Goal: Complete application form: Complete application form

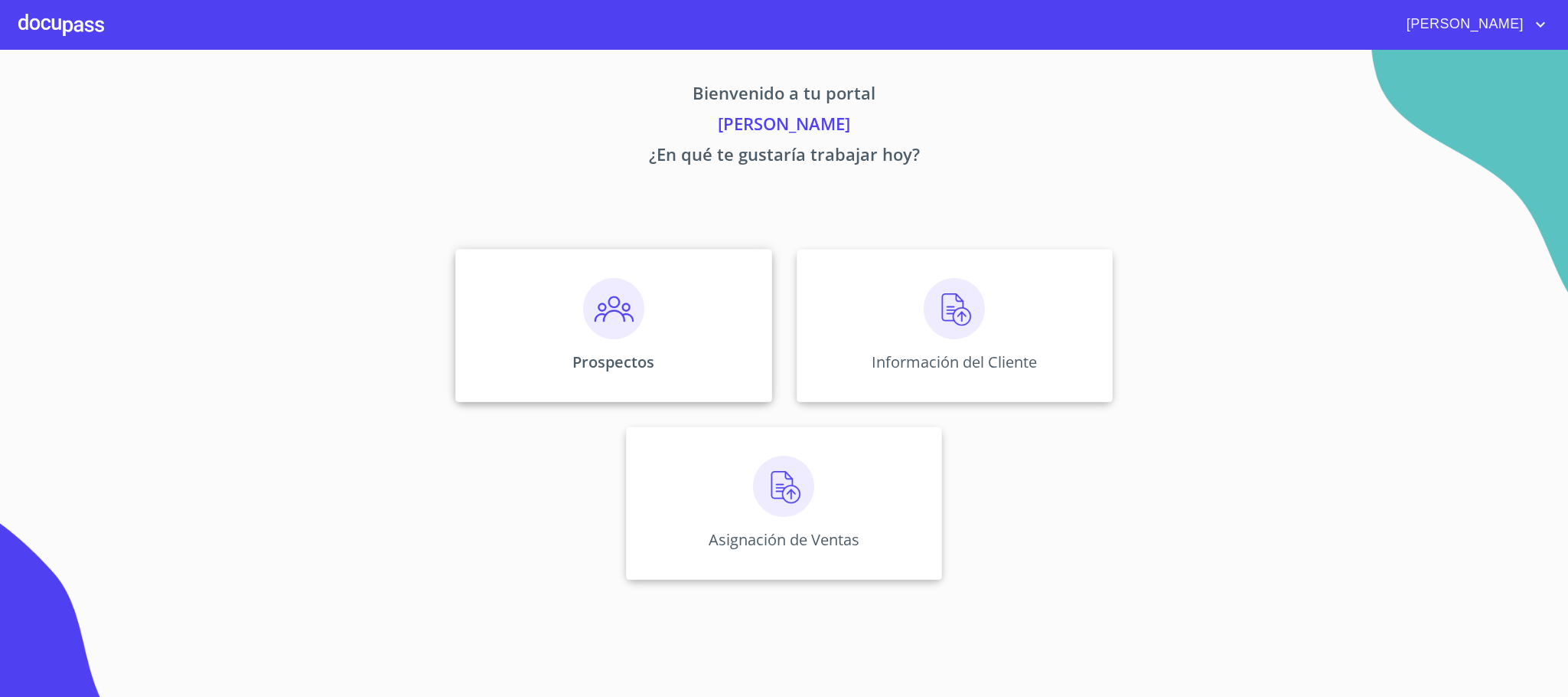
click at [659, 321] on div "Prospectos" at bounding box center [613, 325] width 316 height 153
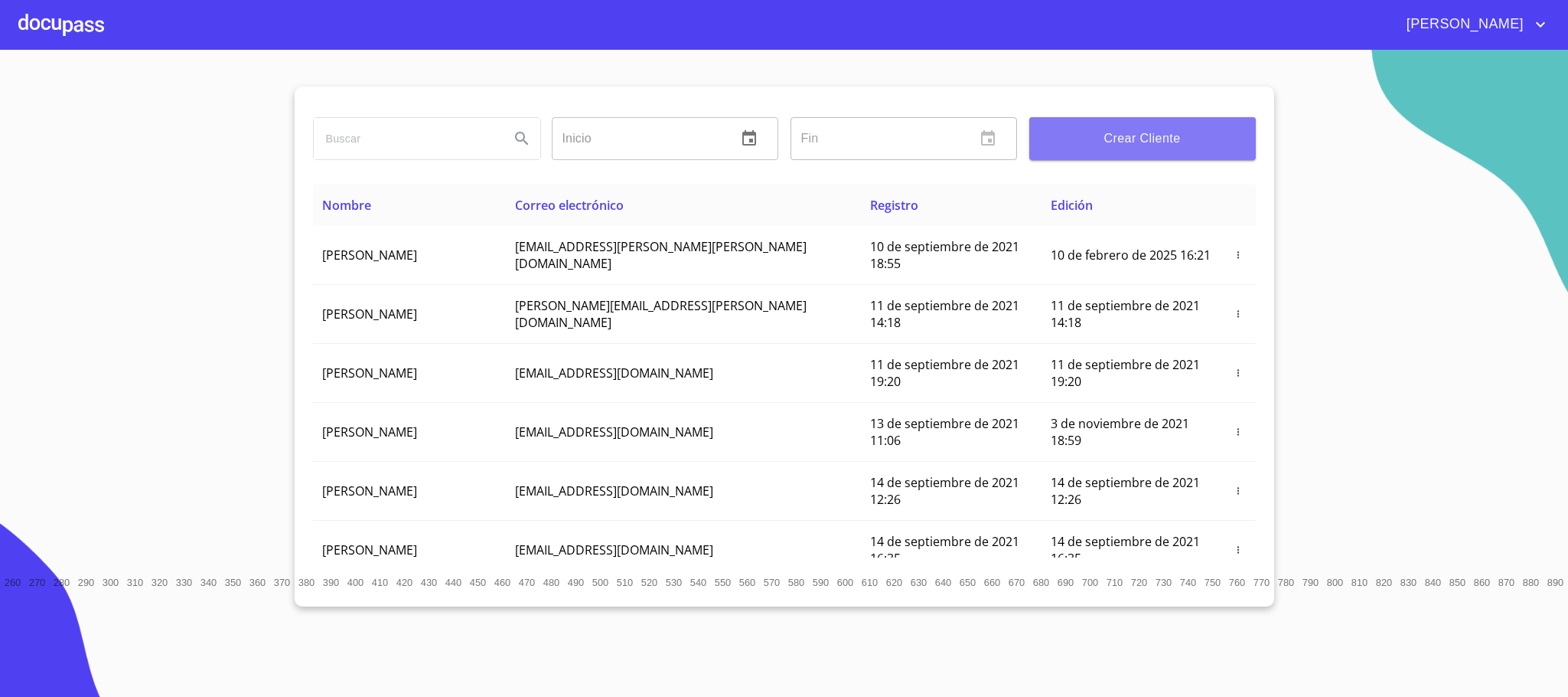
click at [1160, 134] on span "Crear Cliente" at bounding box center [1142, 139] width 202 height 21
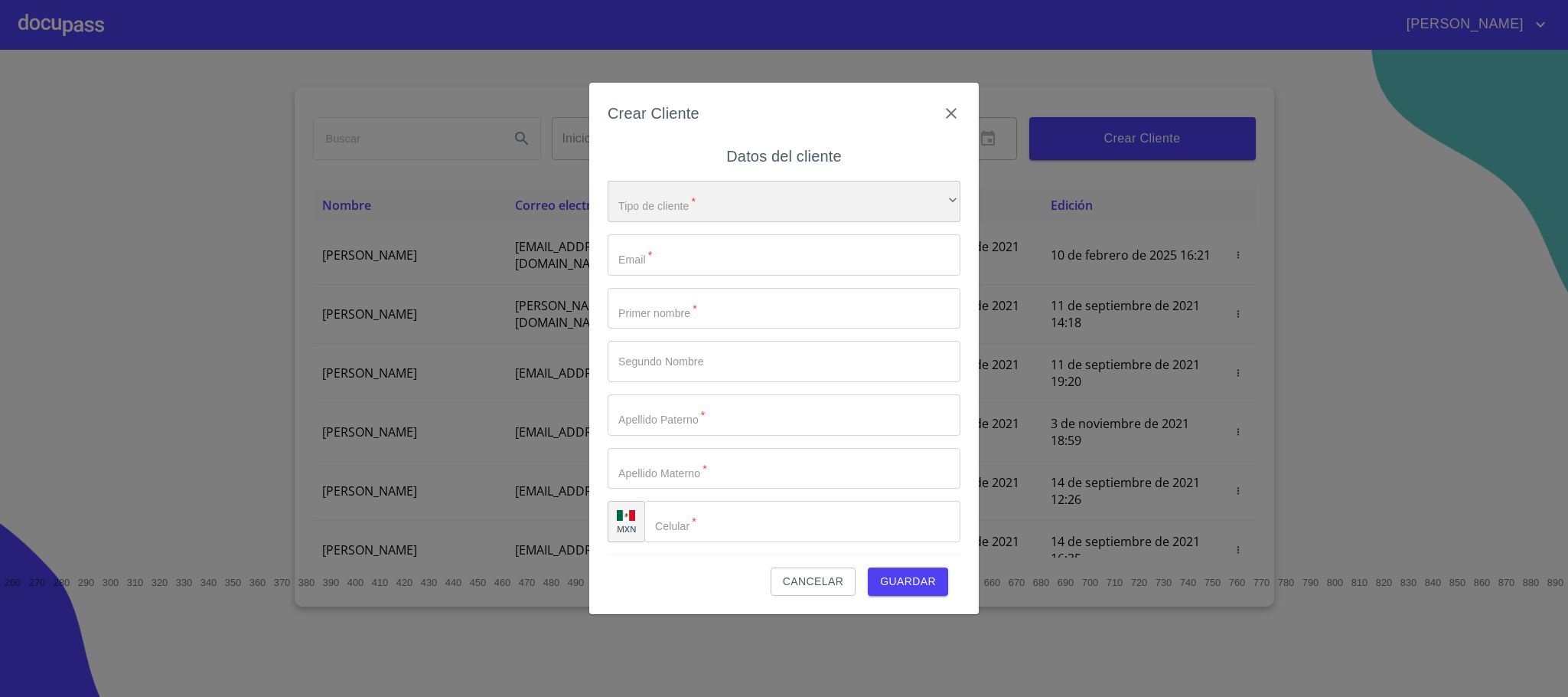
click at [671, 210] on div "​" at bounding box center [784, 201] width 352 height 41
click at [677, 207] on li "Persona Física" at bounding box center [775, 212] width 335 height 28
click at [689, 241] on input "Tipo de cliente   *" at bounding box center [784, 255] width 352 height 41
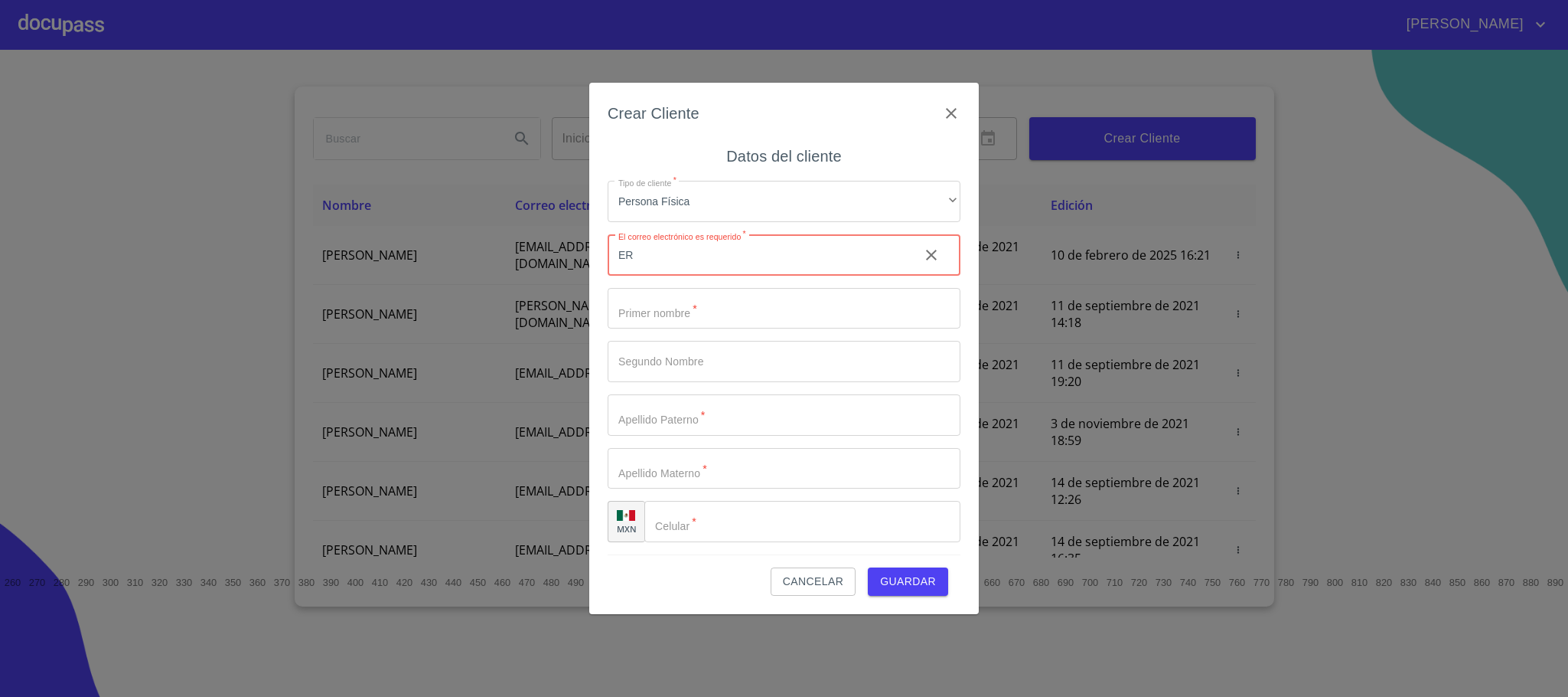
type input "E"
drag, startPoint x: 653, startPoint y: 255, endPoint x: 527, endPoint y: 239, distance: 127.0
click at [527, 239] on div "Crear Cliente Datos del cliente Tipo de cliente   * Persona Física ​ Correo ele…" at bounding box center [784, 348] width 1568 height 697
type input "[EMAIL_ADDRESS][DOMAIN_NAME]"
click at [645, 310] on input "Tipo de cliente   *" at bounding box center [784, 308] width 352 height 41
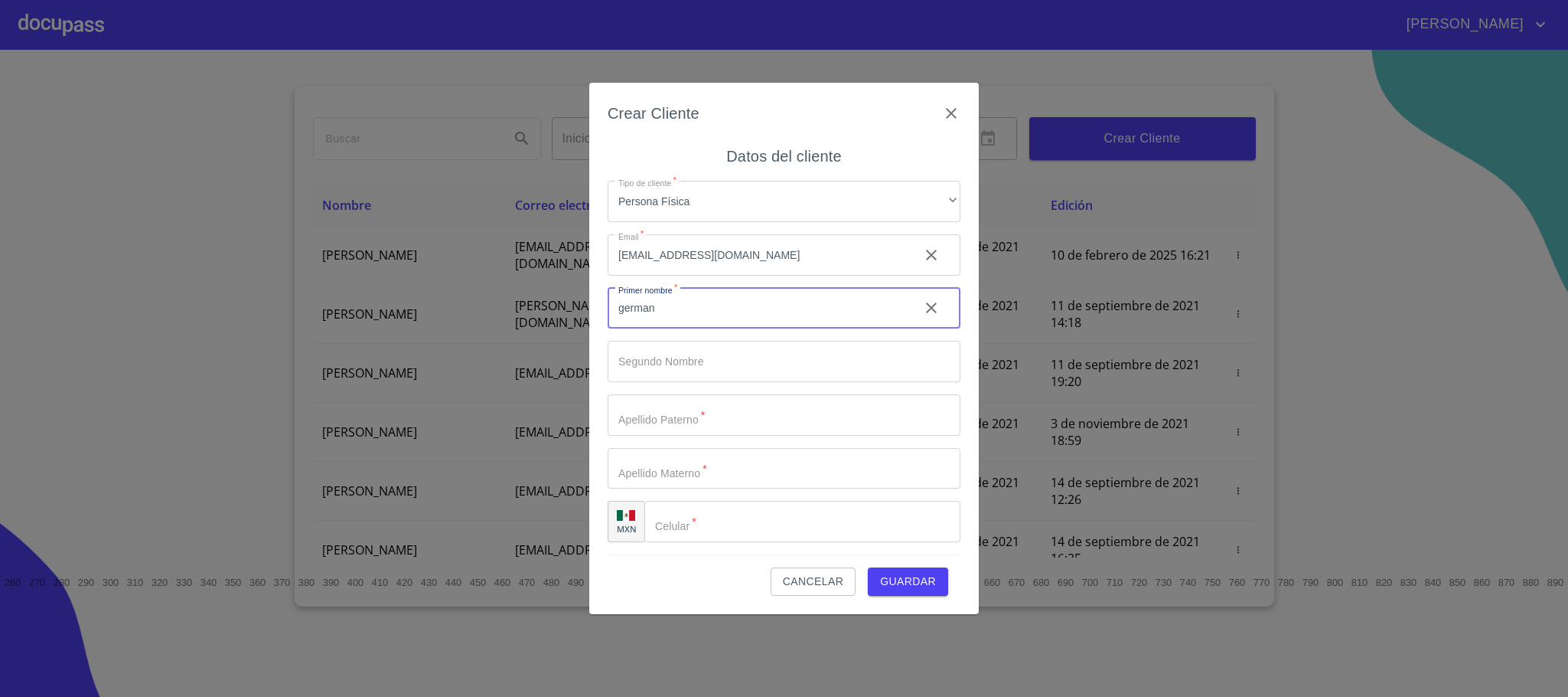
type input "german"
type input "[PERSON_NAME]"
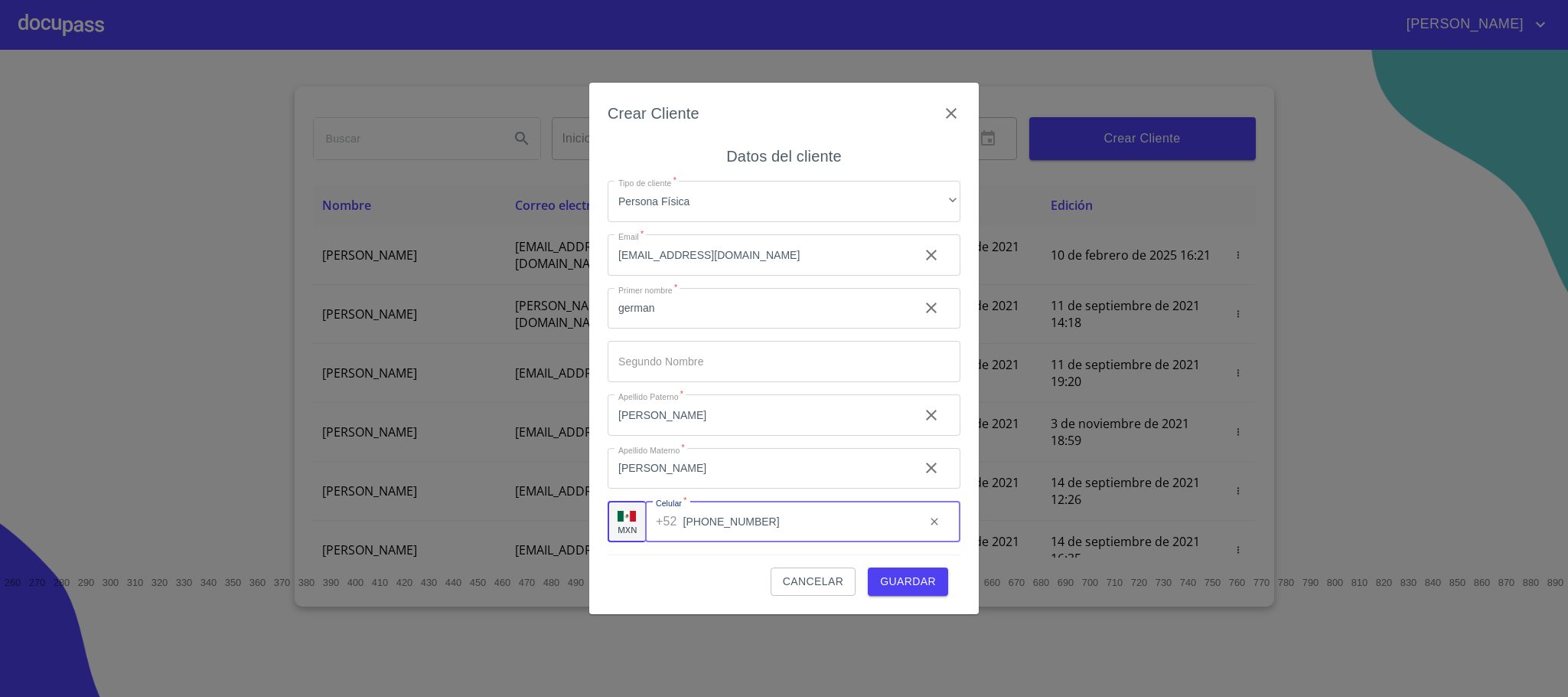
type input "[PHONE_NUMBER]"
click at [932, 581] on span "Guardar" at bounding box center [908, 580] width 56 height 19
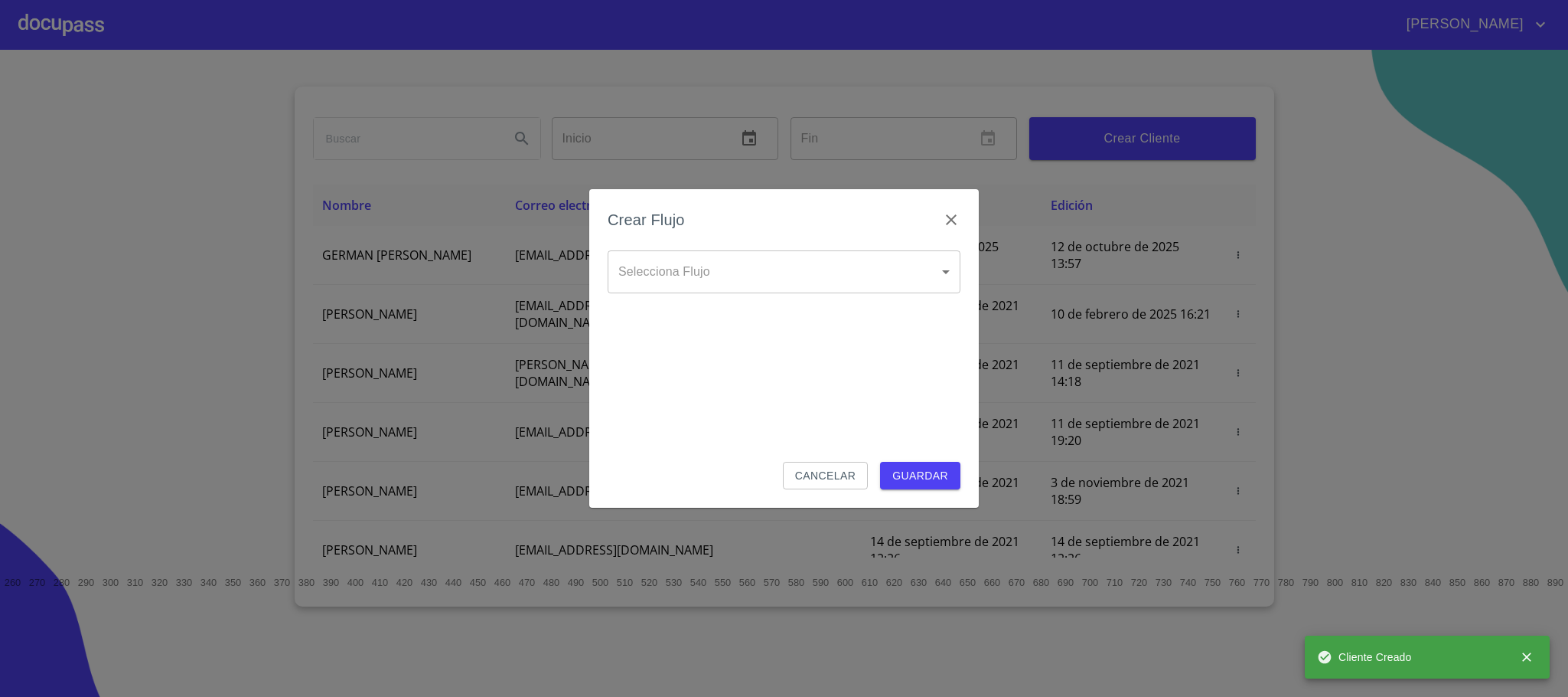
click at [773, 279] on body "[PERSON_NAME] ​ Fin ​ Crear Cliente Nombre Correo electrónico Registro Edición …" at bounding box center [784, 348] width 1568 height 697
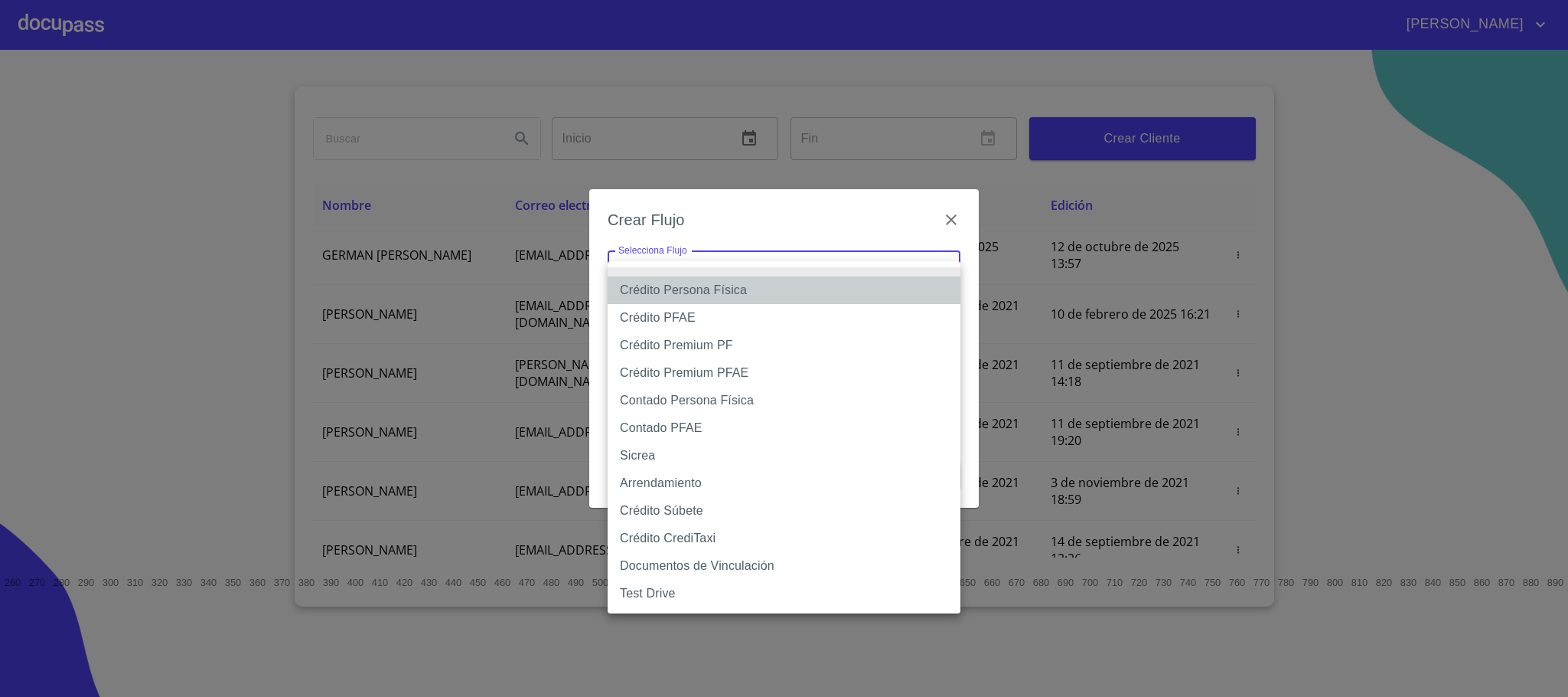
click at [659, 297] on li "Crédito Persona Física" at bounding box center [784, 289] width 352 height 28
type input "6009fb3c7d1714eb8809aa97"
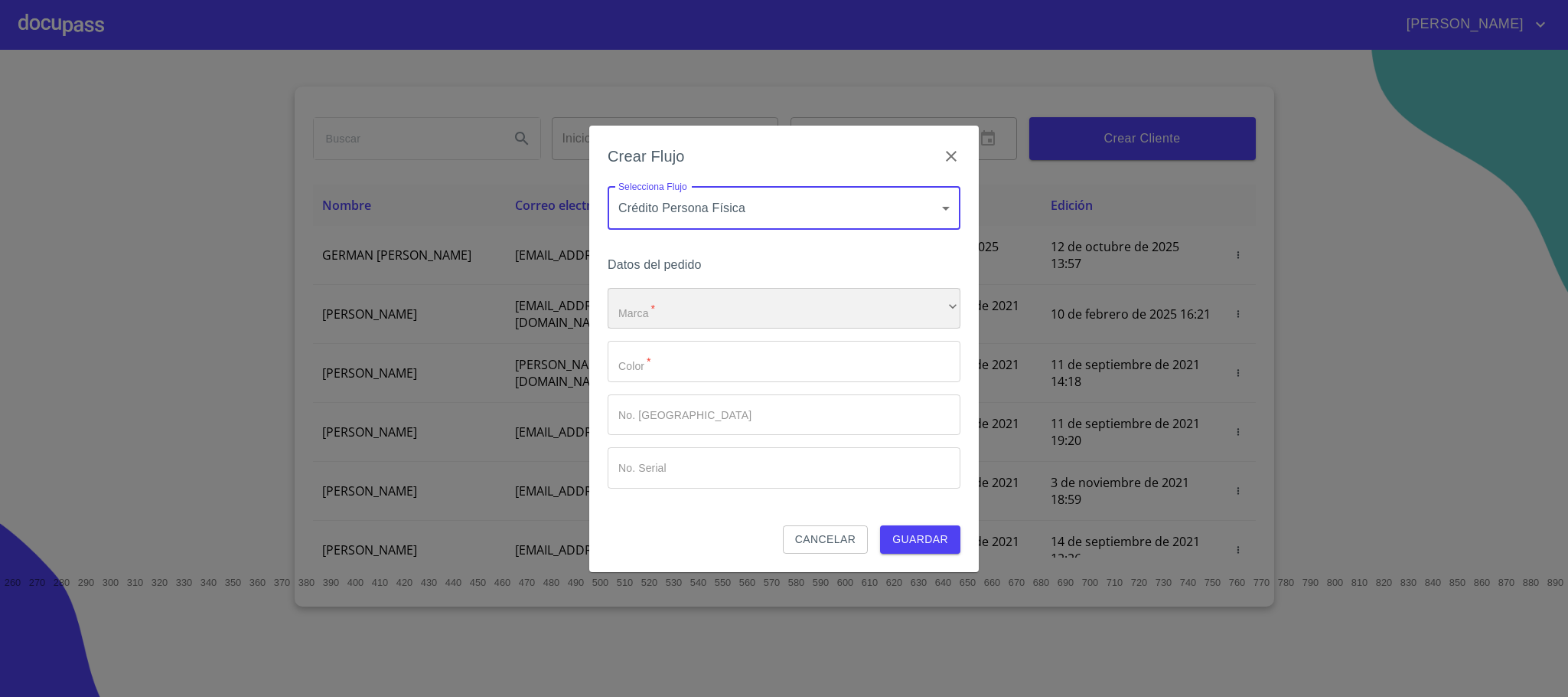
click at [717, 314] on div "​" at bounding box center [784, 308] width 352 height 41
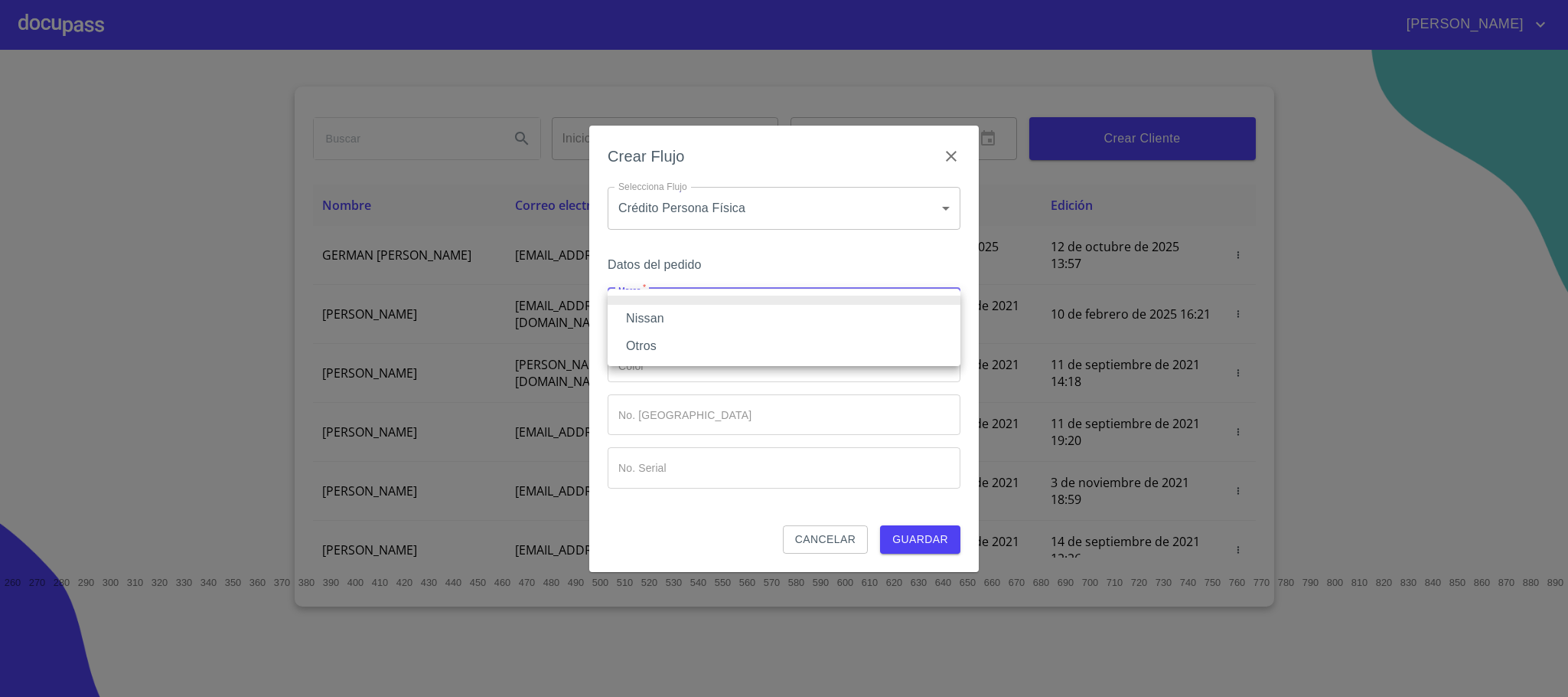
click at [645, 328] on li "Nissan" at bounding box center [784, 318] width 352 height 28
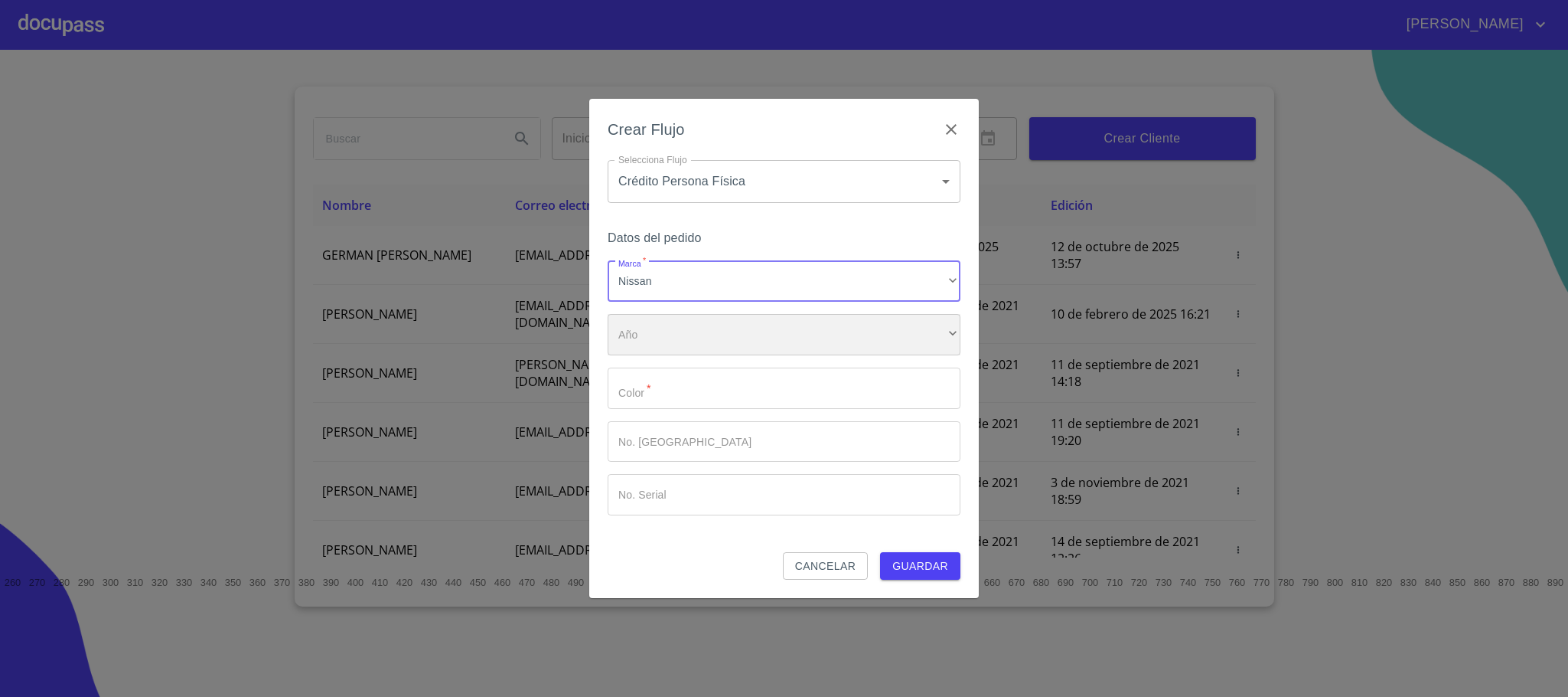
click at [651, 345] on div "​" at bounding box center [784, 335] width 352 height 41
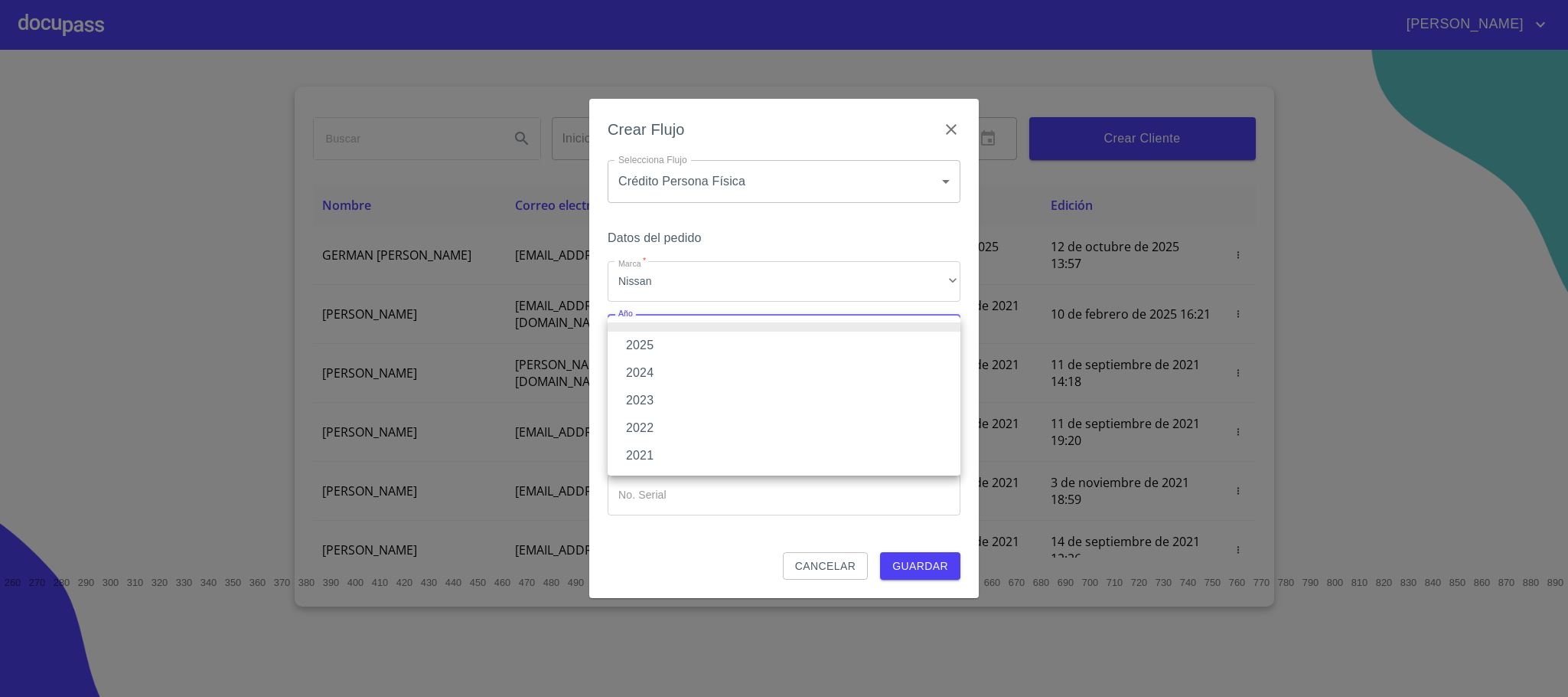
click at [634, 344] on li "2025" at bounding box center [784, 344] width 352 height 28
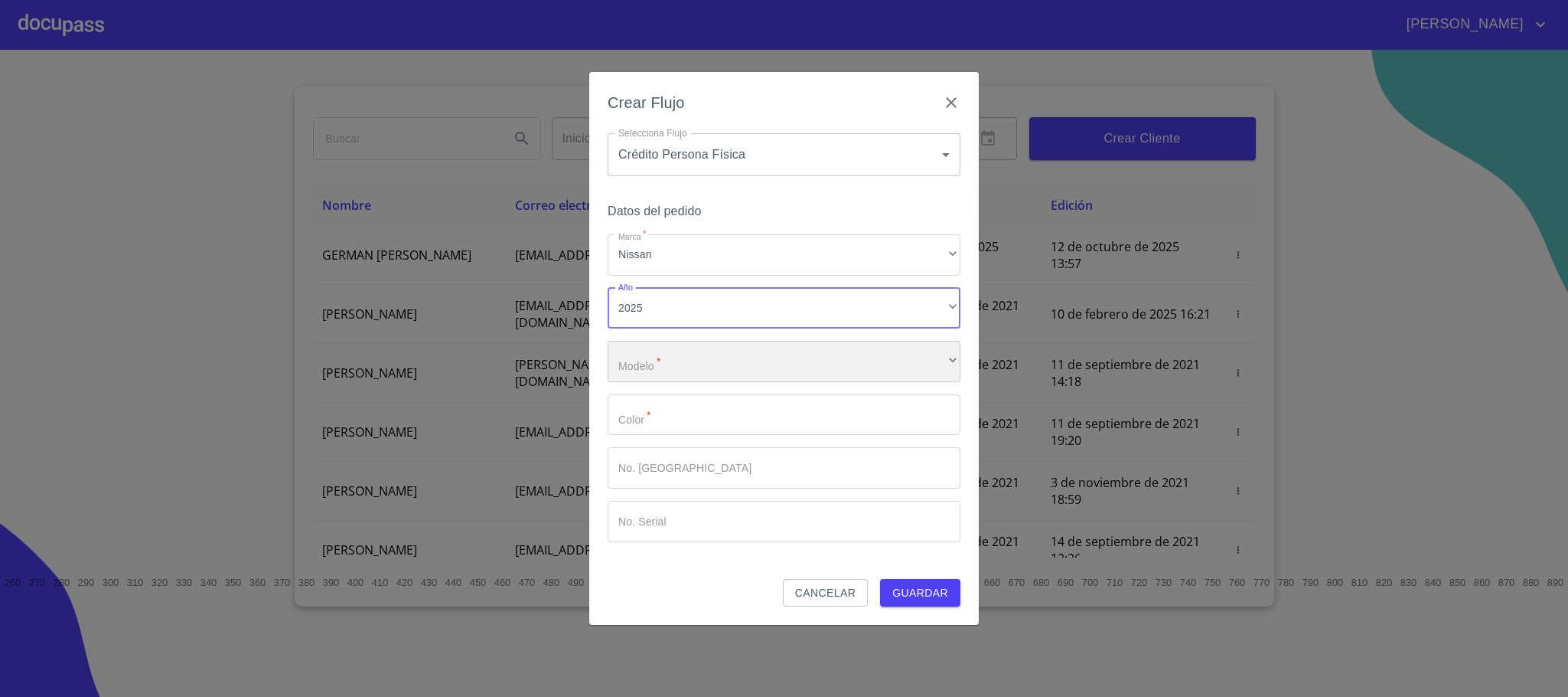
click at [655, 369] on div "​" at bounding box center [784, 361] width 352 height 41
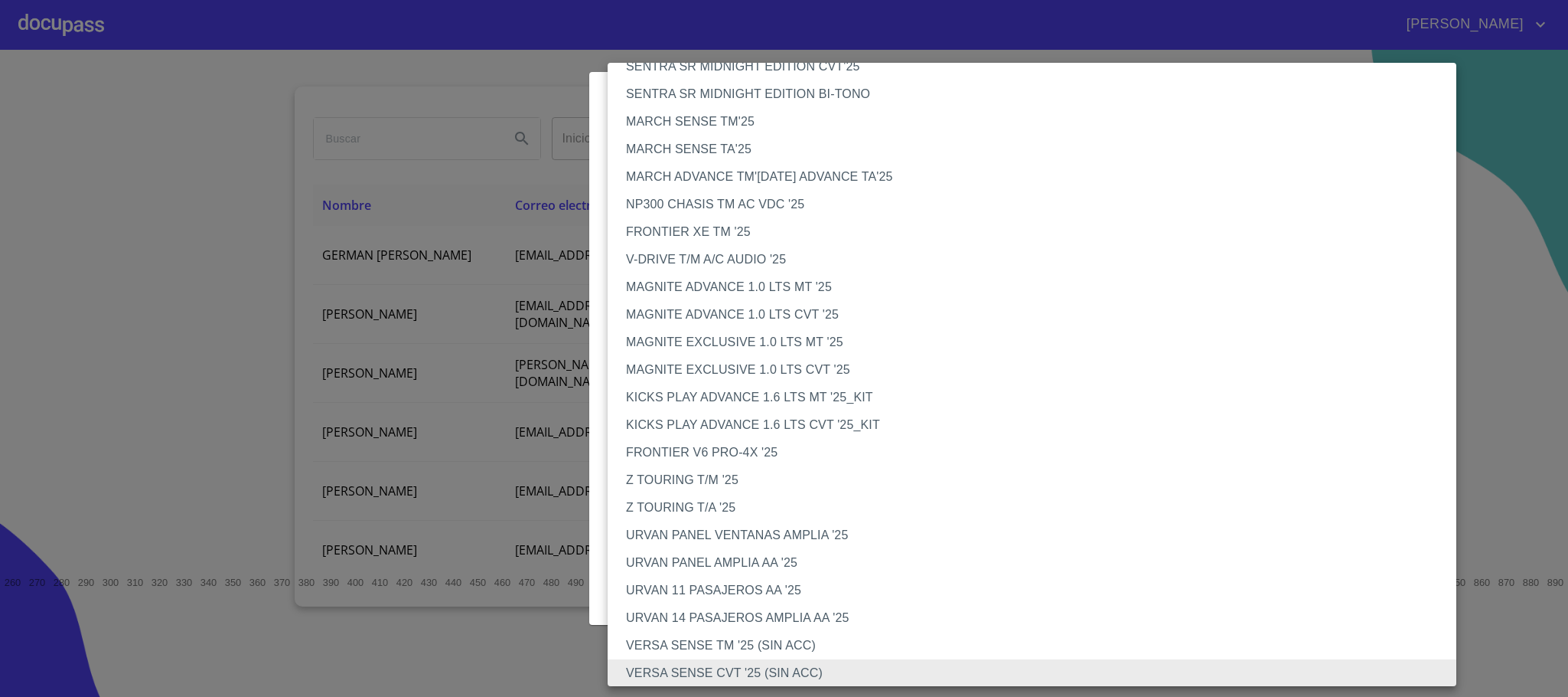
scroll to position [352, 0]
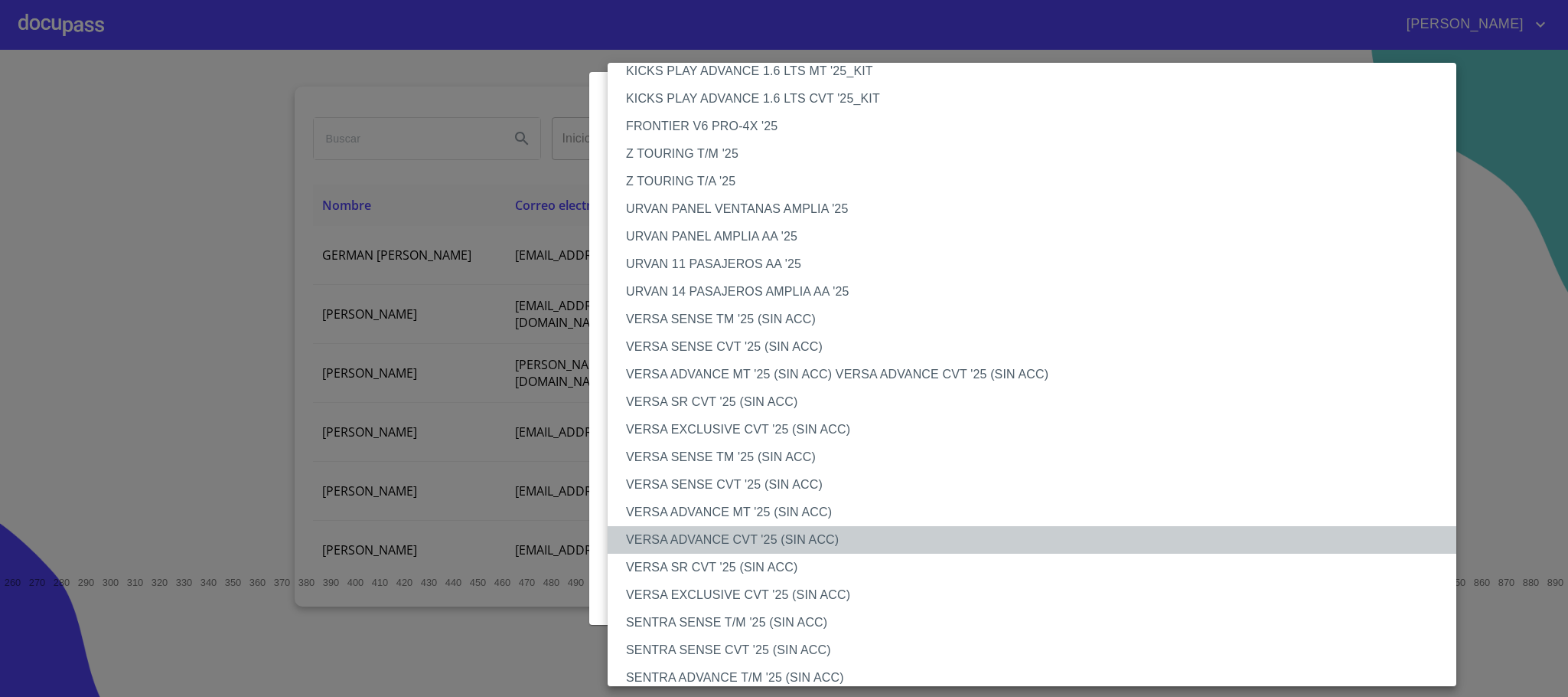
click at [726, 536] on li "VERSA ADVANCE CVT '25 (SIN ACC)" at bounding box center [1040, 539] width 866 height 28
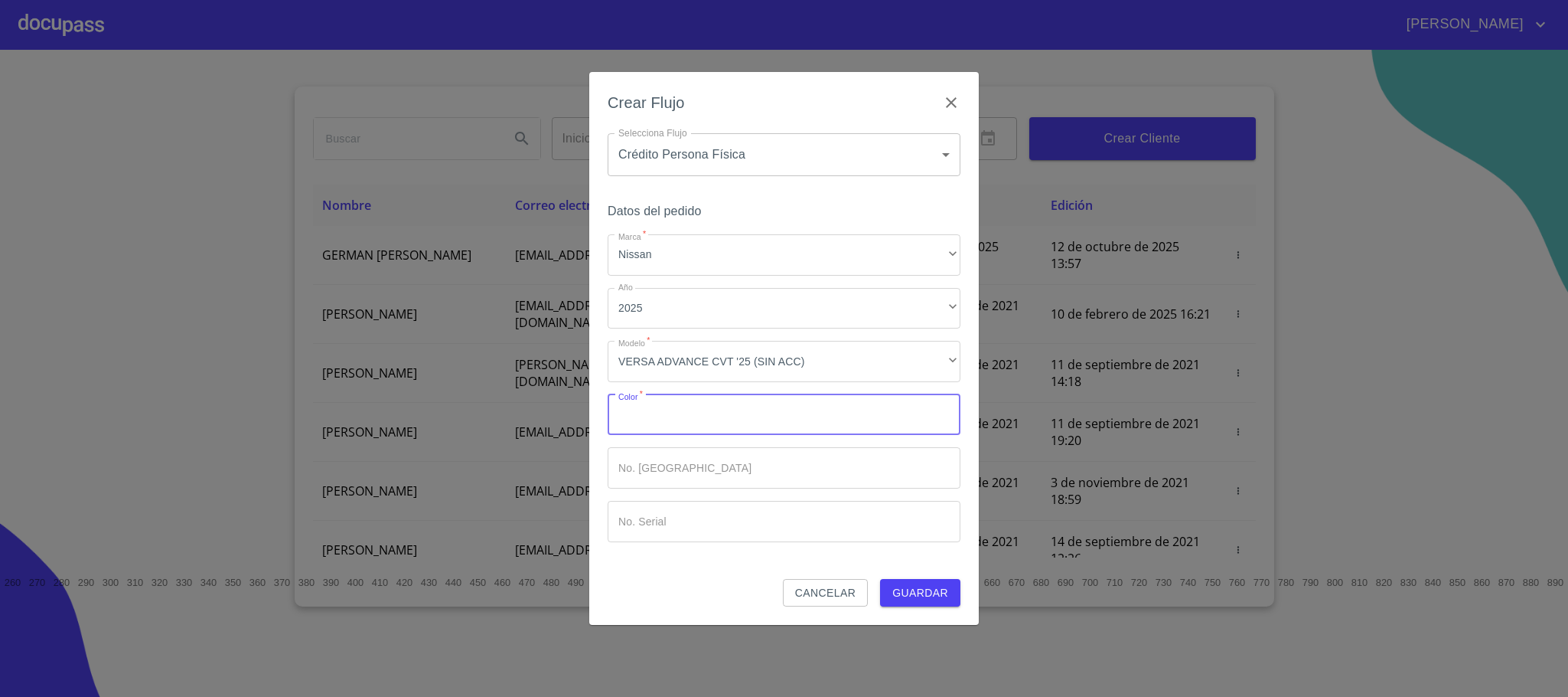
click at [674, 416] on input "Marca   *" at bounding box center [784, 415] width 352 height 41
type input "gris"
click at [880, 579] on button "Guardar" at bounding box center [920, 593] width 80 height 28
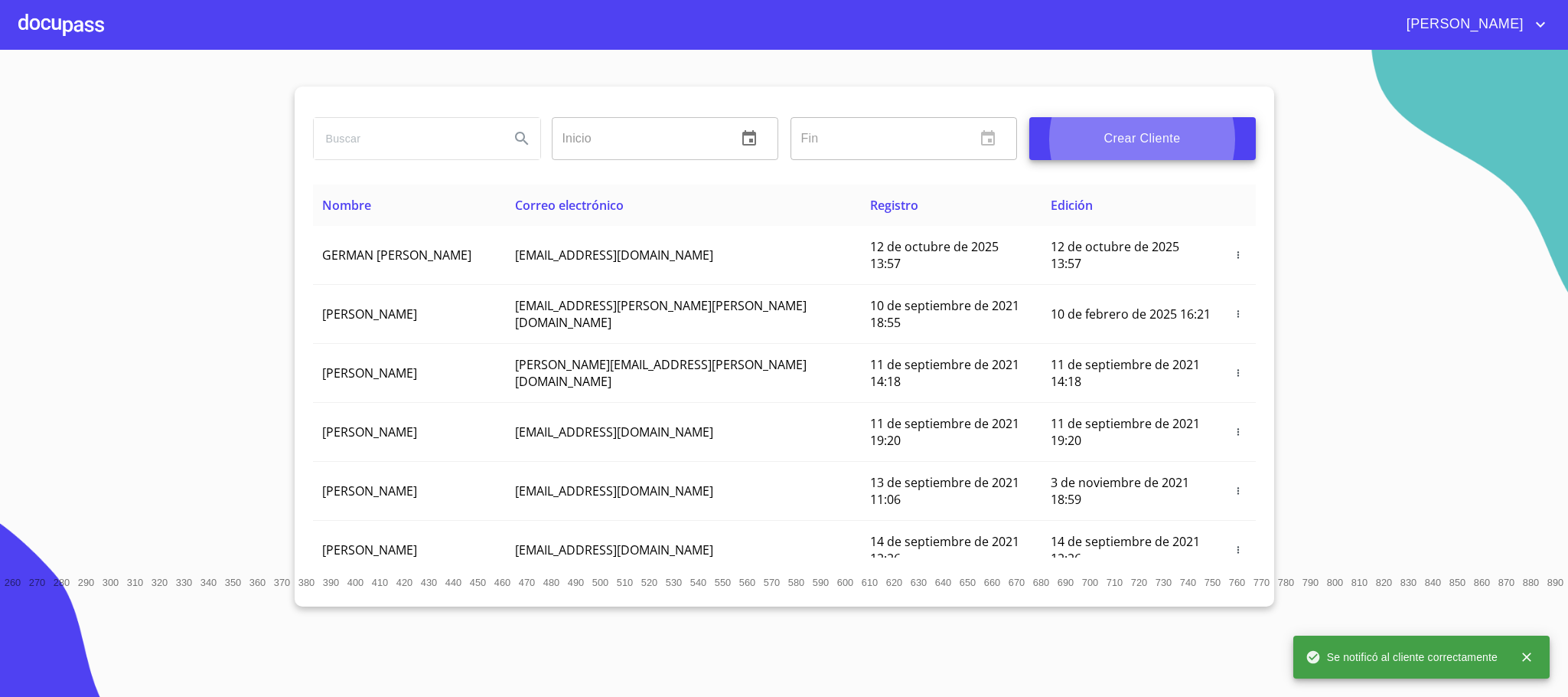
click at [77, 28] on div at bounding box center [61, 24] width 85 height 49
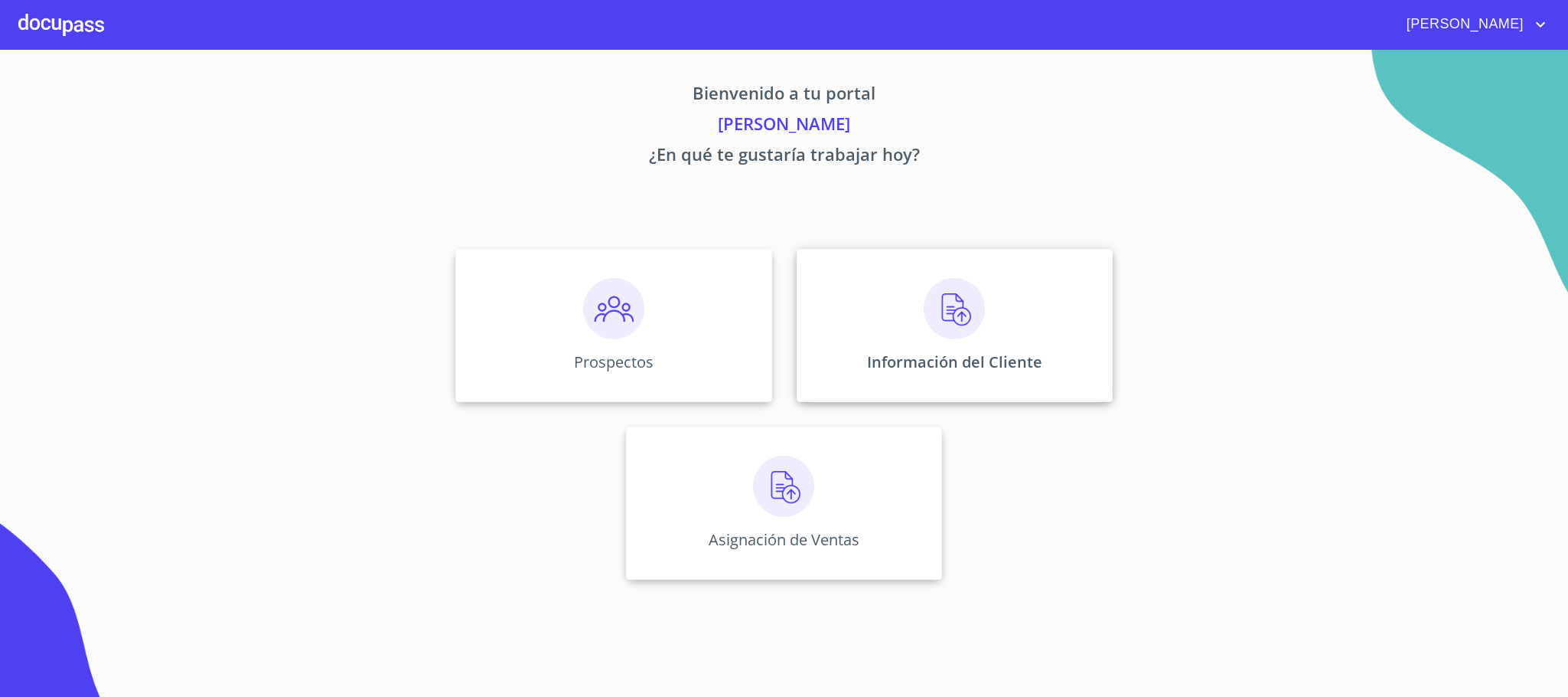
click at [1006, 318] on div "Información del Cliente" at bounding box center [954, 325] width 316 height 153
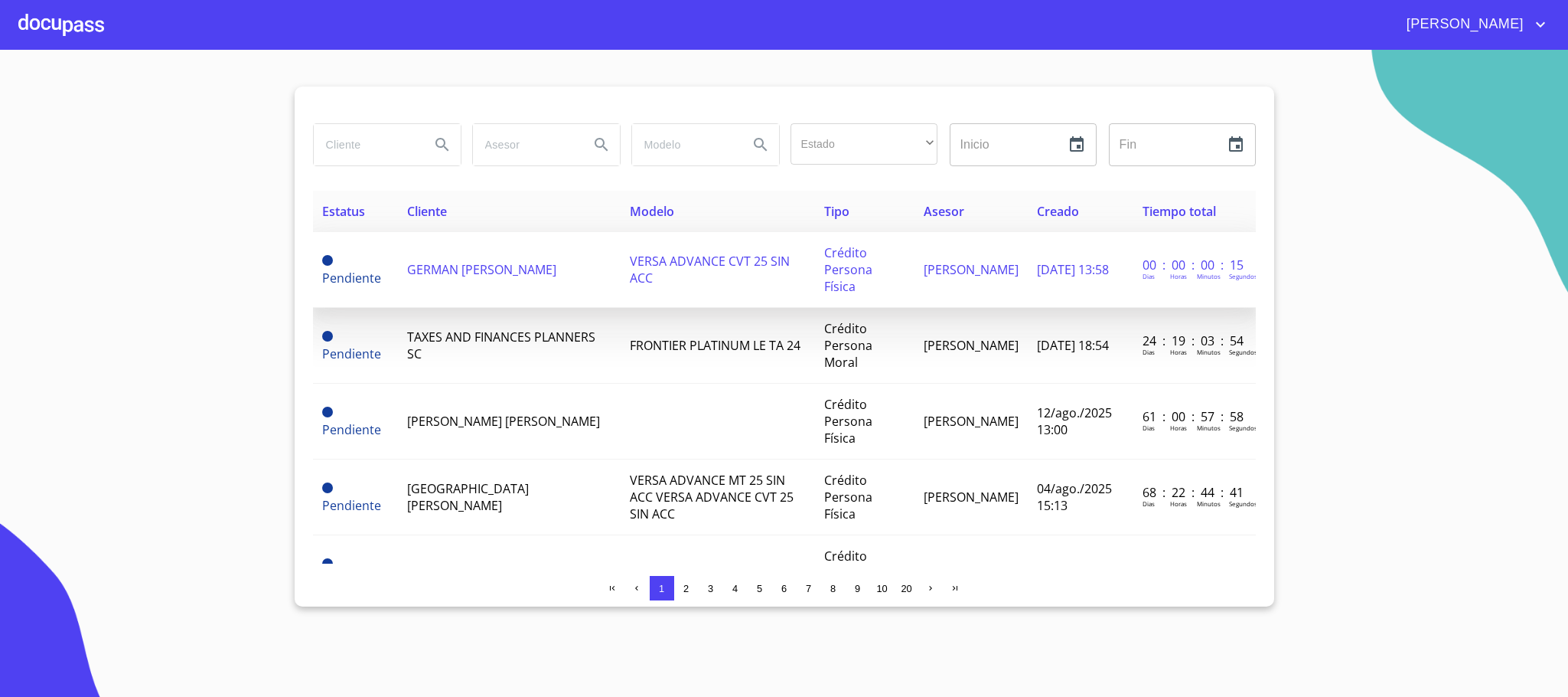
click at [494, 263] on span "GERMAN [PERSON_NAME]" at bounding box center [481, 269] width 150 height 17
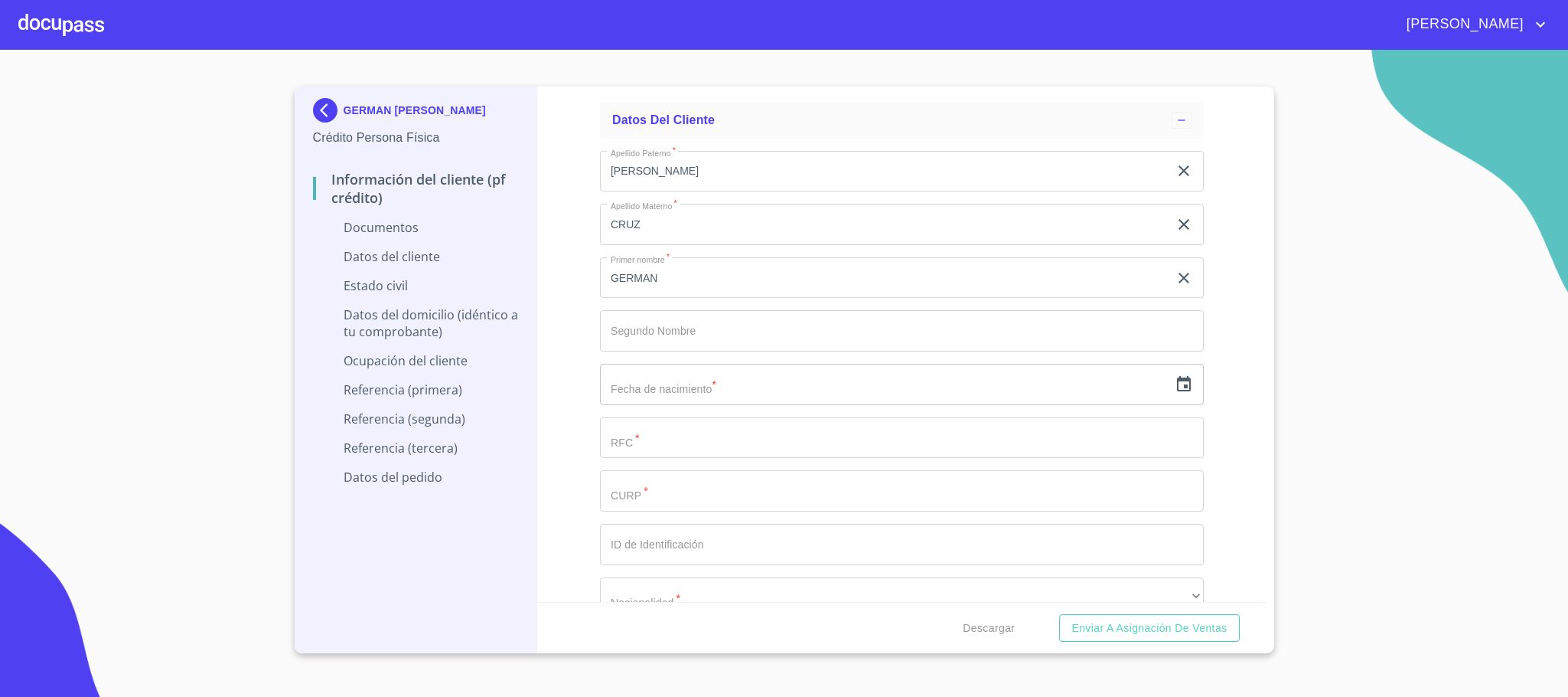
scroll to position [1837, 0]
click at [740, 407] on input "text" at bounding box center [884, 401] width 569 height 41
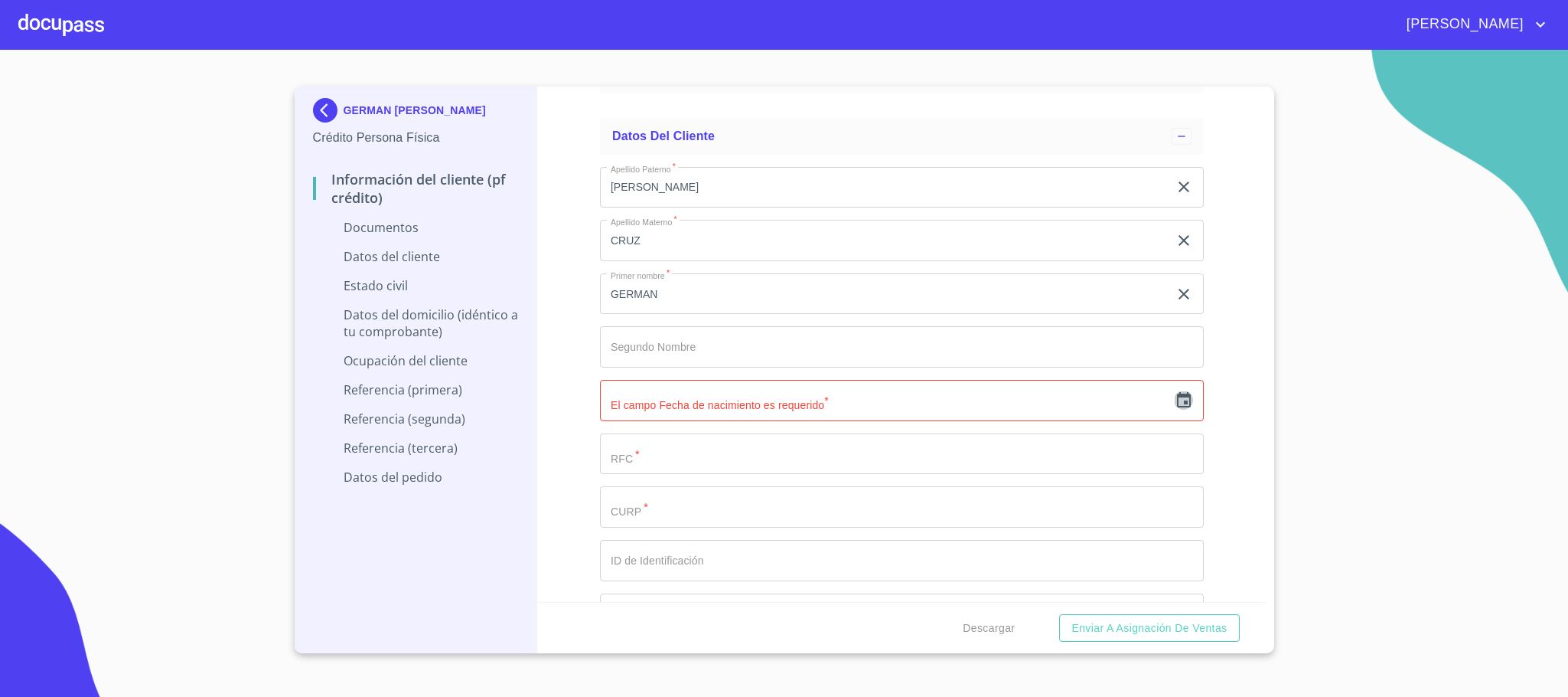
click at [1177, 407] on icon "button" at bounding box center [1184, 399] width 13 height 15
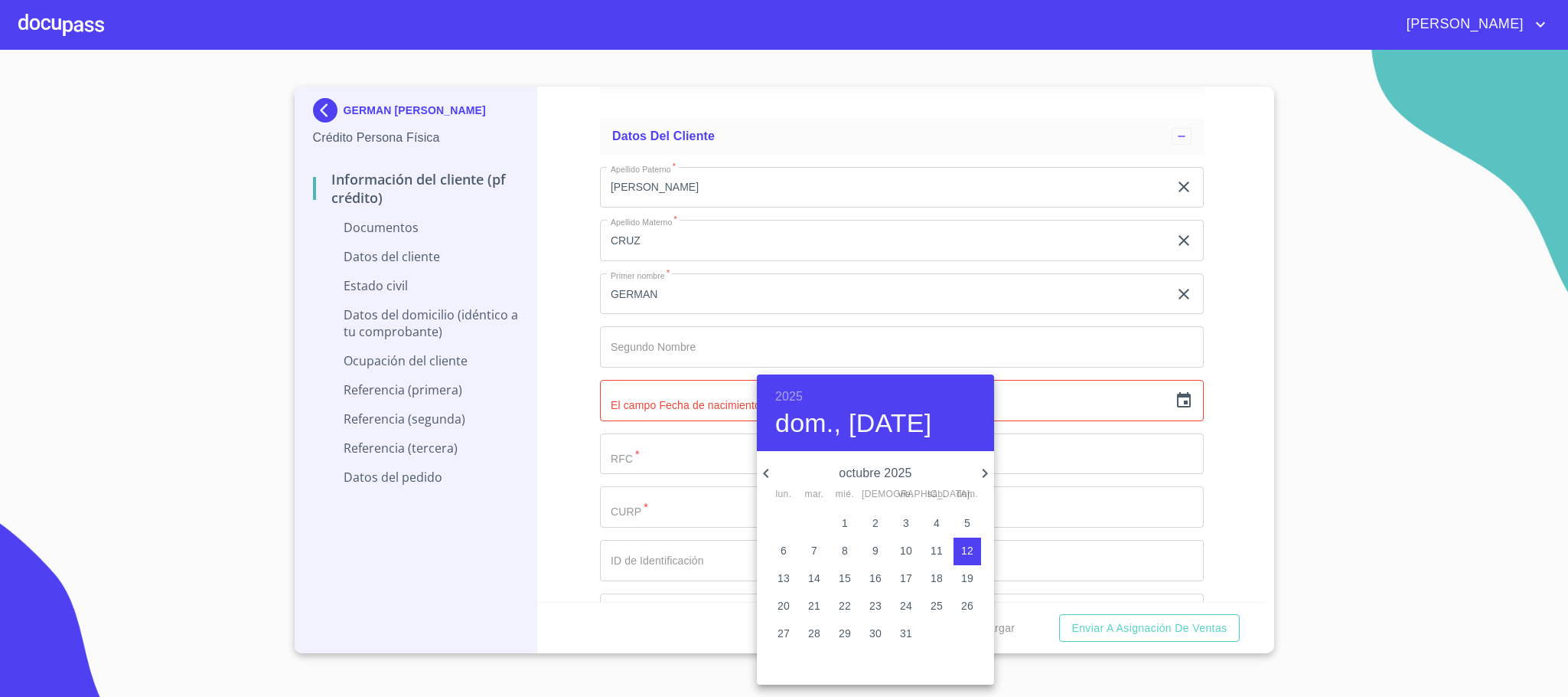
click at [809, 386] on div "2025 dom., [DATE]" at bounding box center [875, 413] width 238 height 77
click at [797, 400] on h6 "2025" at bounding box center [788, 396] width 28 height 21
click at [880, 568] on div "1969" at bounding box center [875, 569] width 238 height 30
click at [883, 469] on p "octubre 1969" at bounding box center [875, 473] width 200 height 19
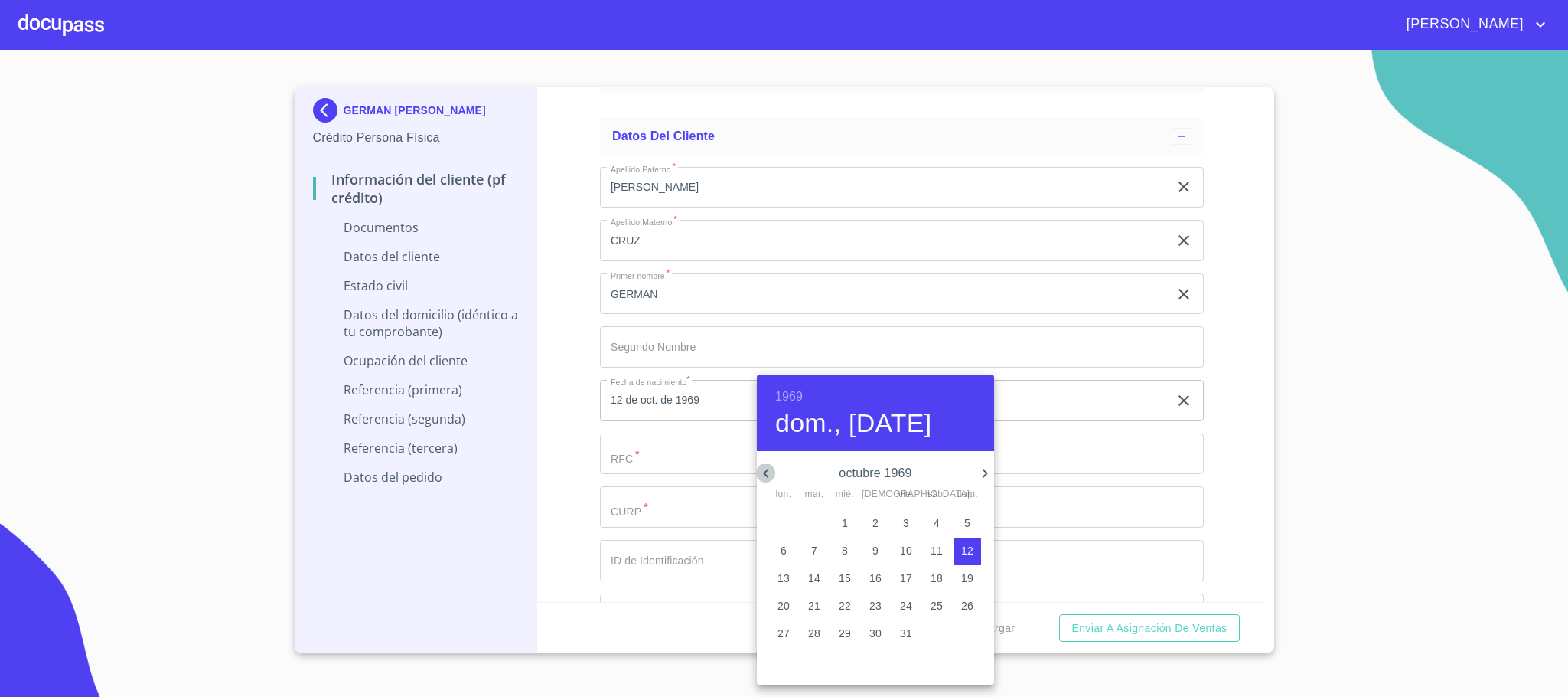
click at [767, 471] on icon "button" at bounding box center [765, 473] width 5 height 9
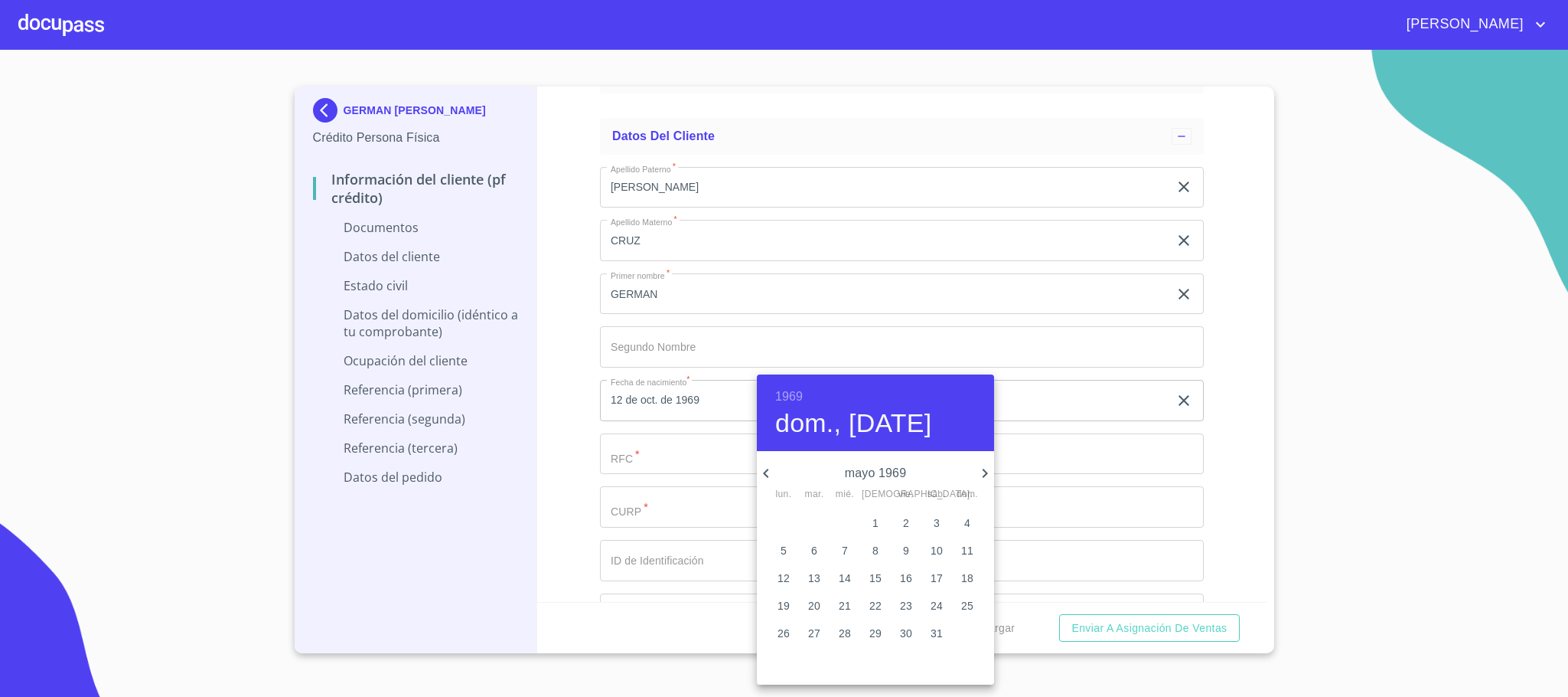
click at [784, 627] on p "26" at bounding box center [784, 633] width 12 height 15
type input "26 de may. de 1969"
click at [626, 460] on div at bounding box center [784, 348] width 1568 height 697
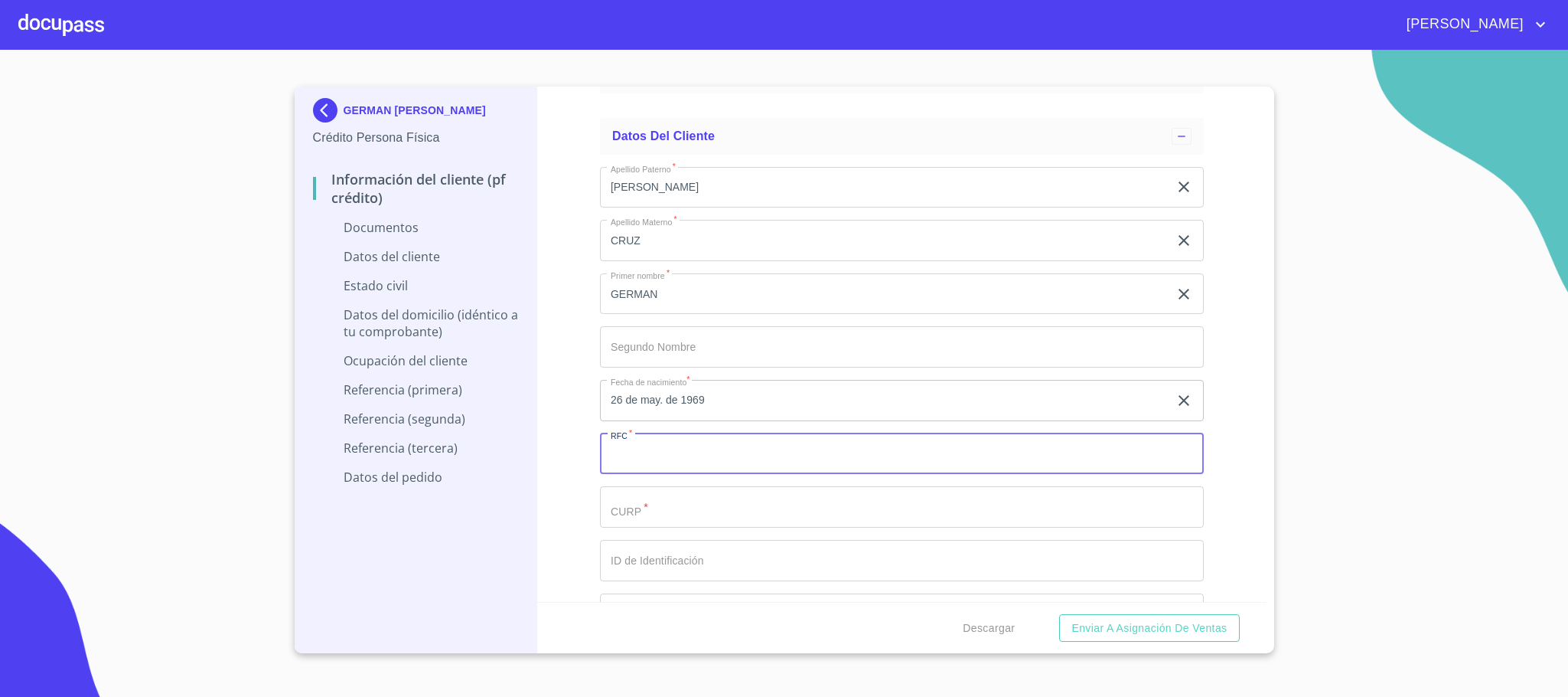
click at [629, 460] on input "Documento de identificación.   *" at bounding box center [901, 454] width 603 height 41
drag, startPoint x: 761, startPoint y: 460, endPoint x: 577, endPoint y: 460, distance: 184.0
click at [577, 460] on div "Información del cliente (PF crédito) Documentos Documento de identificación.   …" at bounding box center [902, 344] width 730 height 515
type input "CACG690526HNTZRR09"
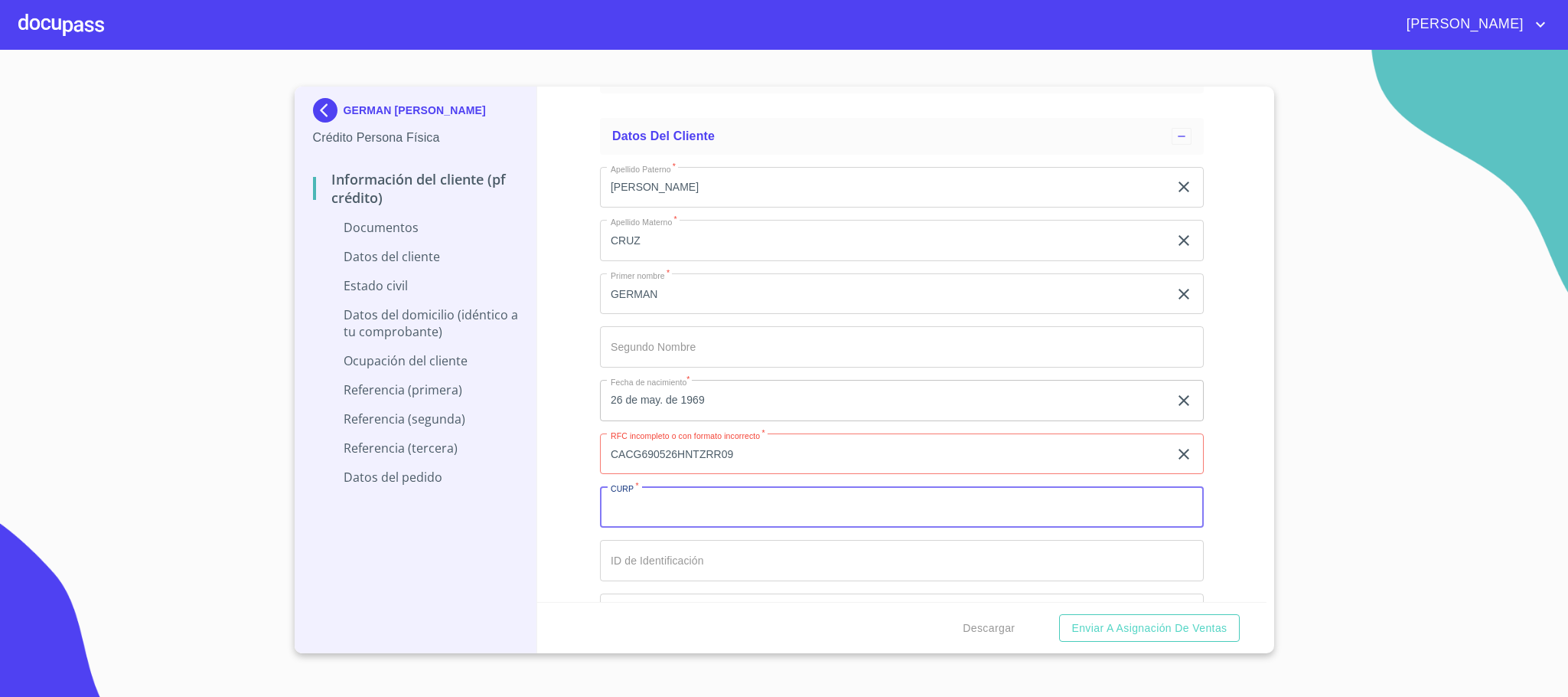
click at [632, 519] on input "Documento de identificación.   *" at bounding box center [901, 507] width 603 height 41
paste input "CACG690526HNTZRR09"
type input "CACG690526HNTZRR09"
drag, startPoint x: 756, startPoint y: 459, endPoint x: 677, endPoint y: 455, distance: 79.1
click at [677, 455] on input "CACG690526HNTZRR09" at bounding box center [884, 454] width 569 height 41
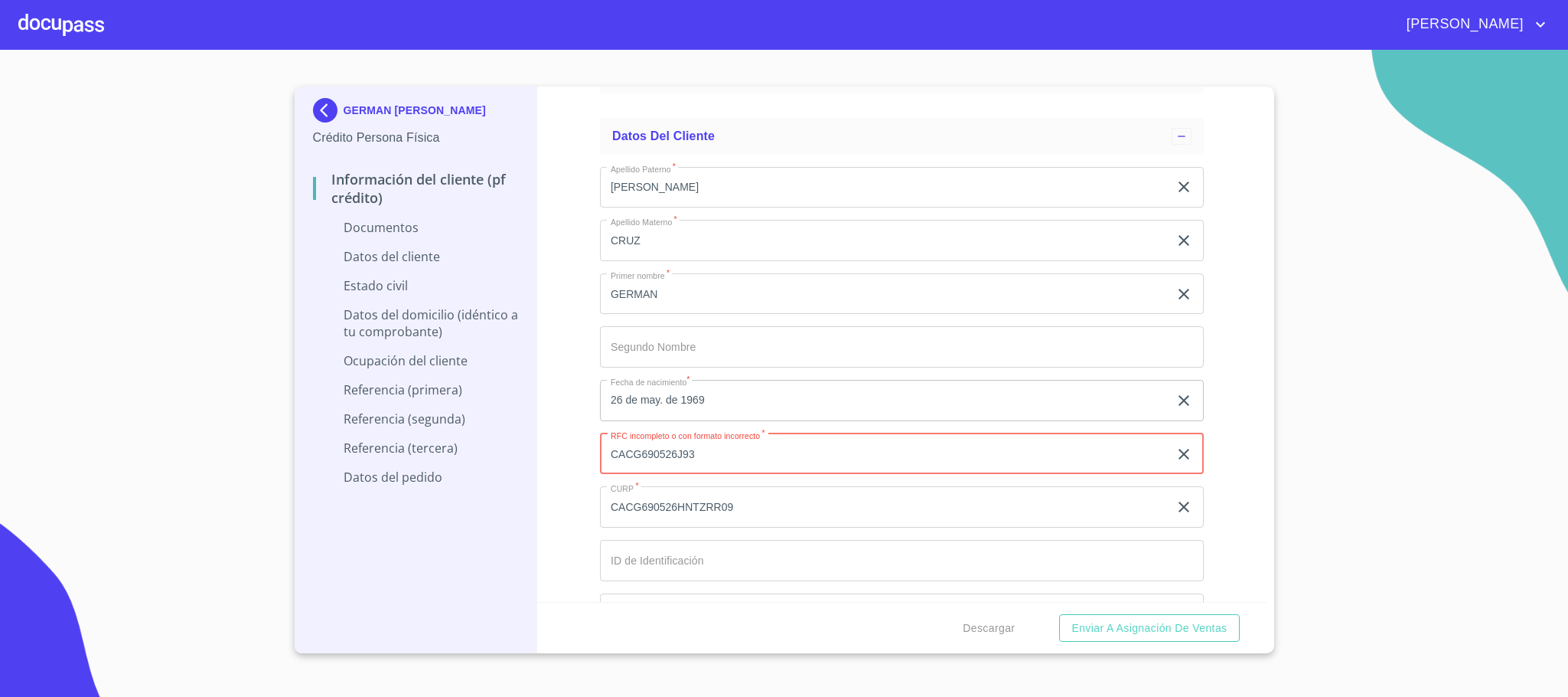
type input "CACG690526J93"
click at [560, 458] on div "Información del cliente (PF crédito) Documentos Documento de identificación.   …" at bounding box center [902, 344] width 730 height 515
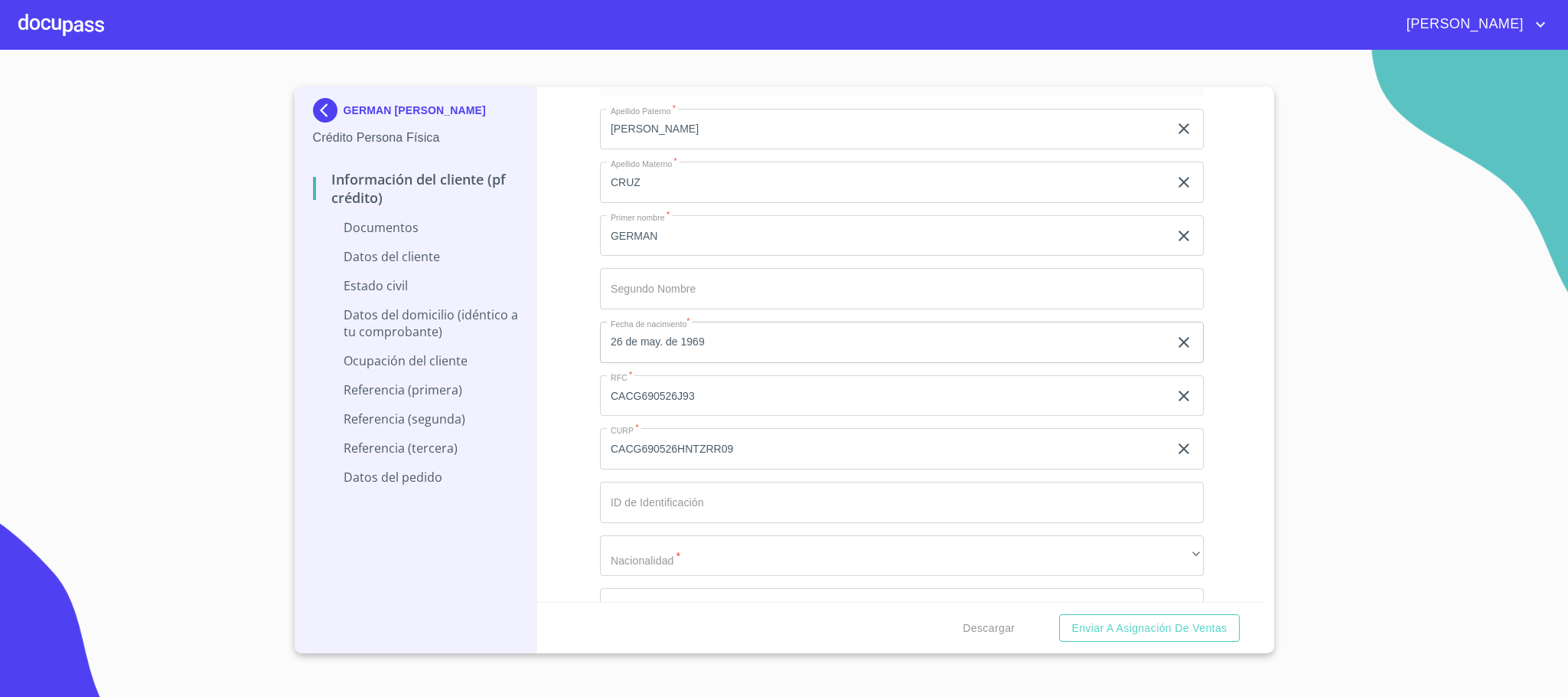
scroll to position [1952, 0]
click at [659, 456] on input "Documento de identificación.   *" at bounding box center [901, 445] width 603 height 41
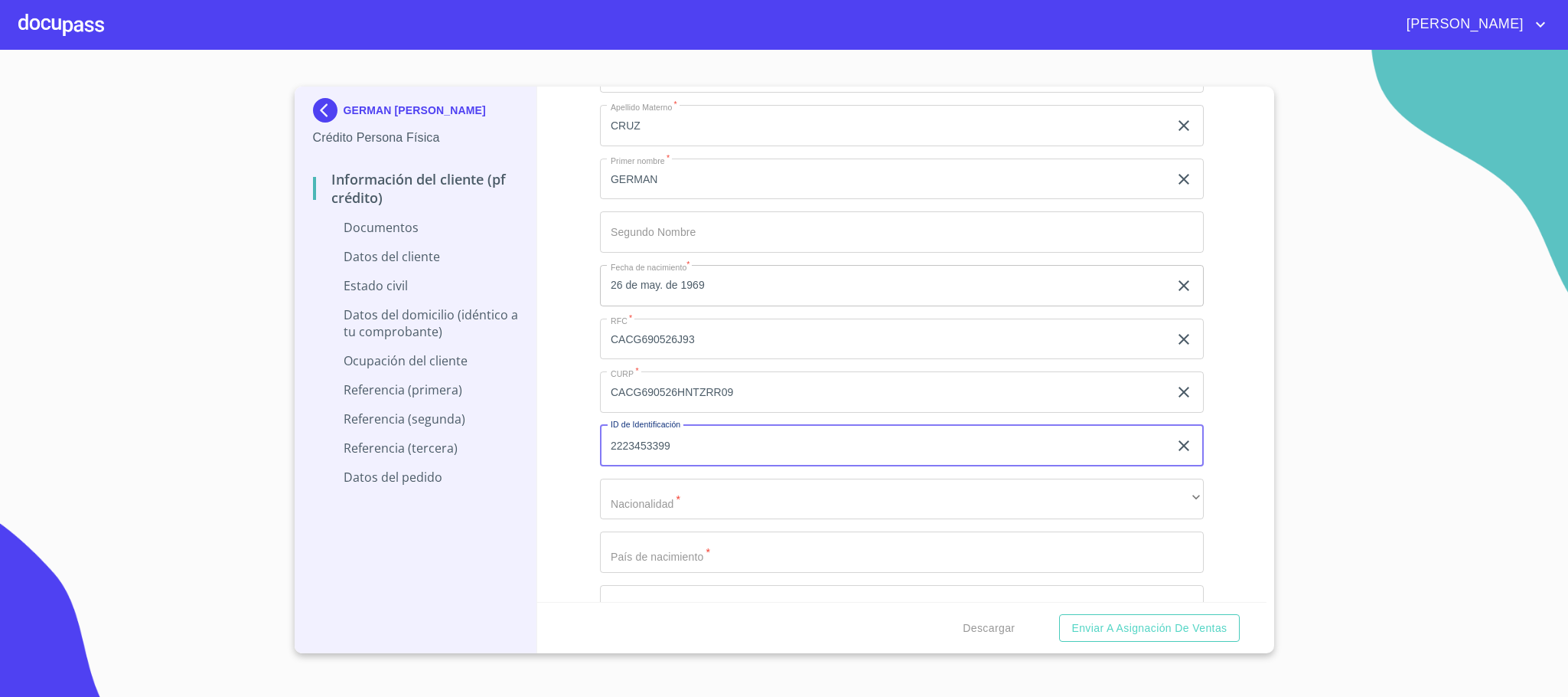
type input "2223453399"
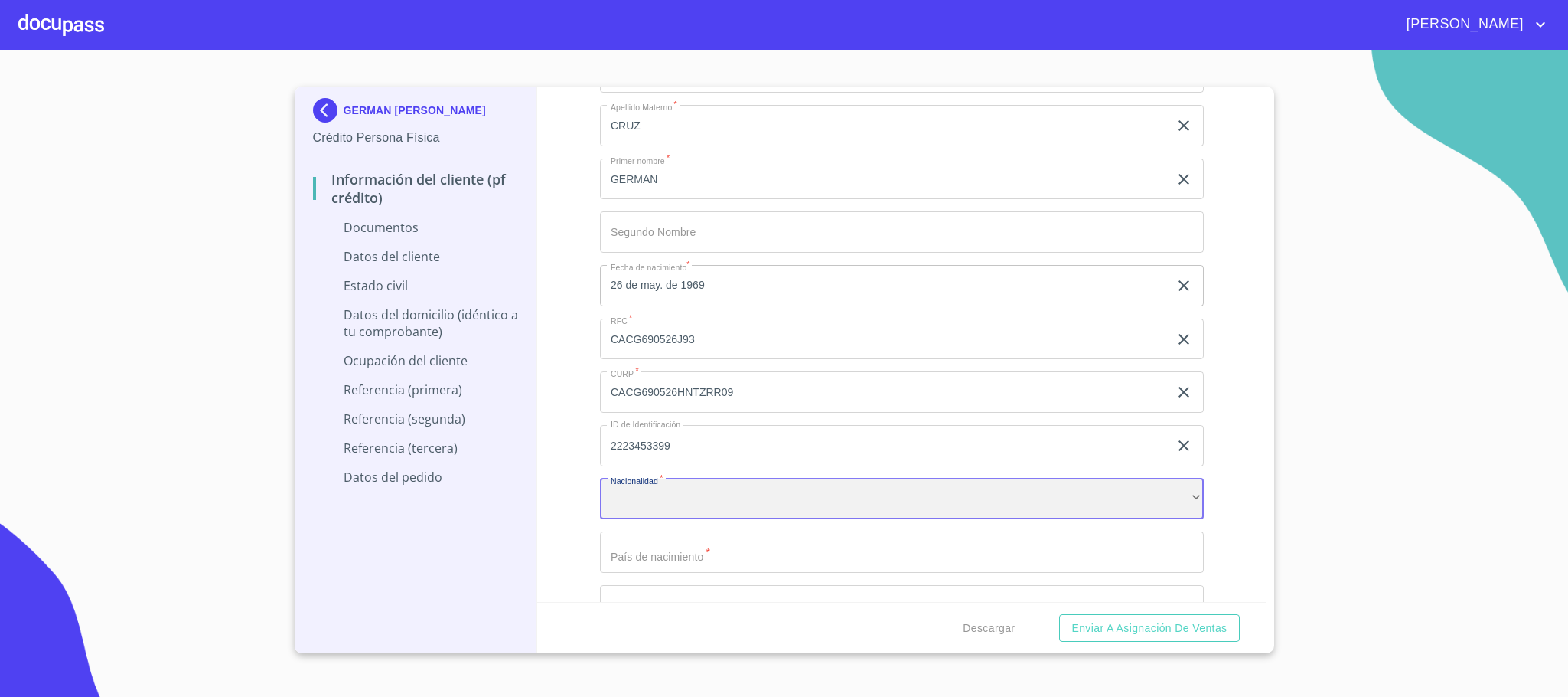
click at [620, 503] on div "​" at bounding box center [901, 498] width 603 height 41
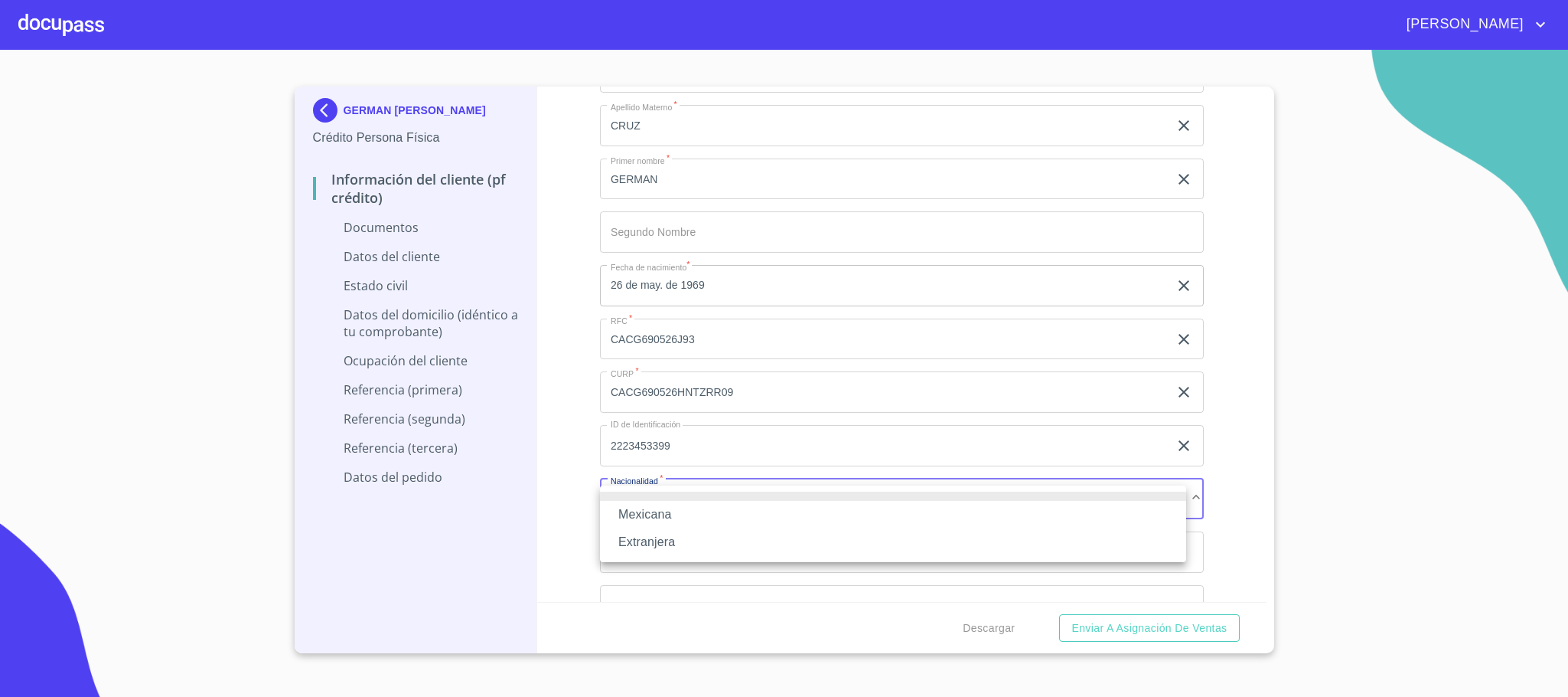
click at [634, 508] on li "Mexicana" at bounding box center [893, 514] width 586 height 28
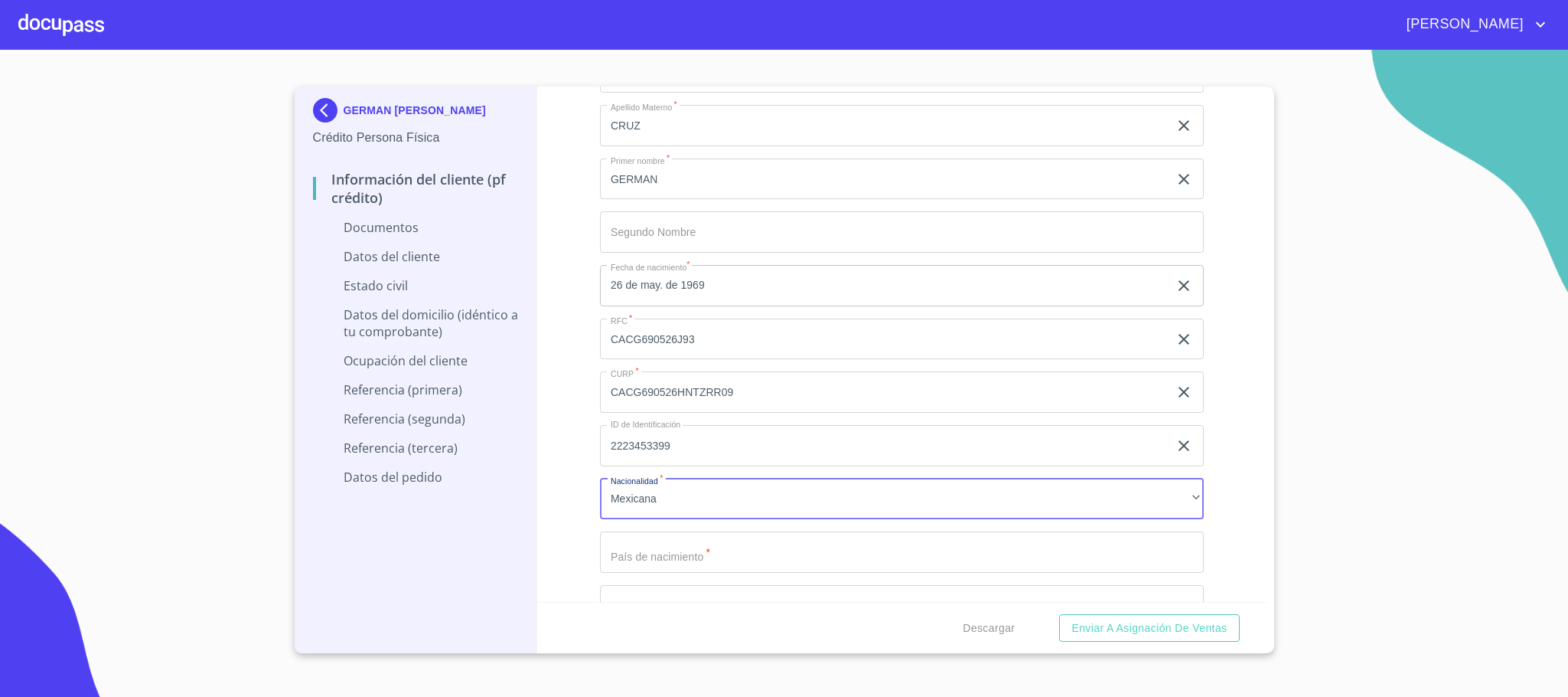
click at [687, 561] on input "Documento de identificación.   *" at bounding box center [901, 552] width 603 height 41
type input "[GEOGRAPHIC_DATA]"
click at [547, 522] on div "Información del cliente (PF crédito) Documentos Documento de identificación.   …" at bounding box center [902, 344] width 730 height 515
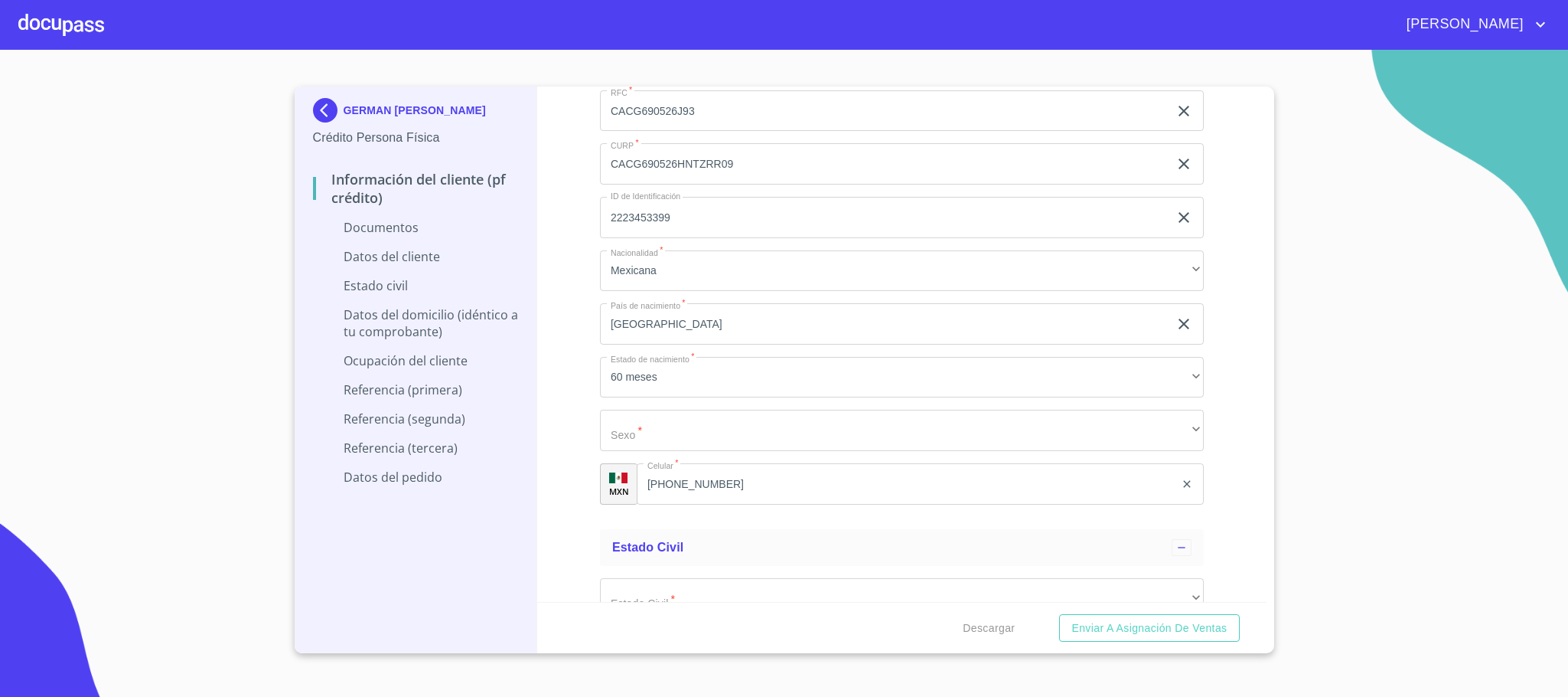
scroll to position [2182, 0]
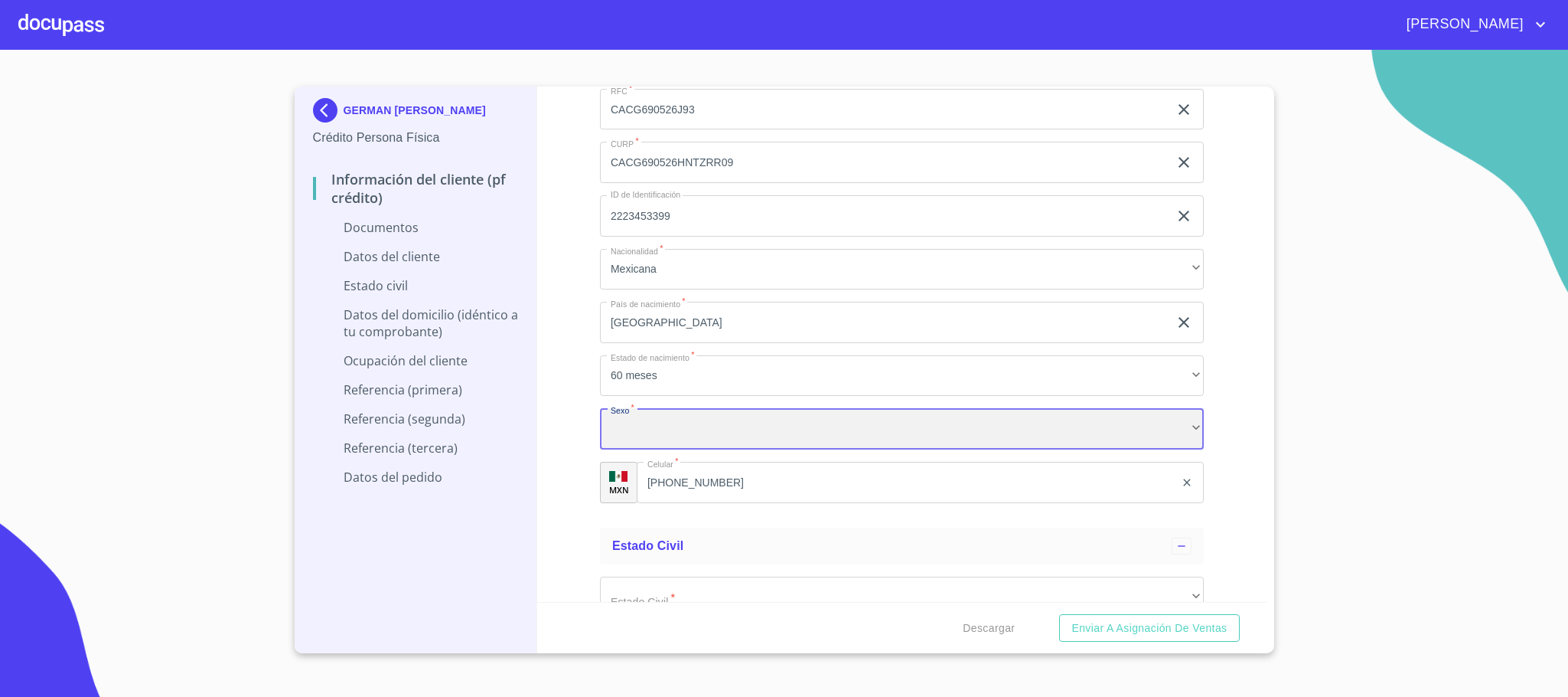
click at [673, 418] on div "​" at bounding box center [901, 428] width 603 height 41
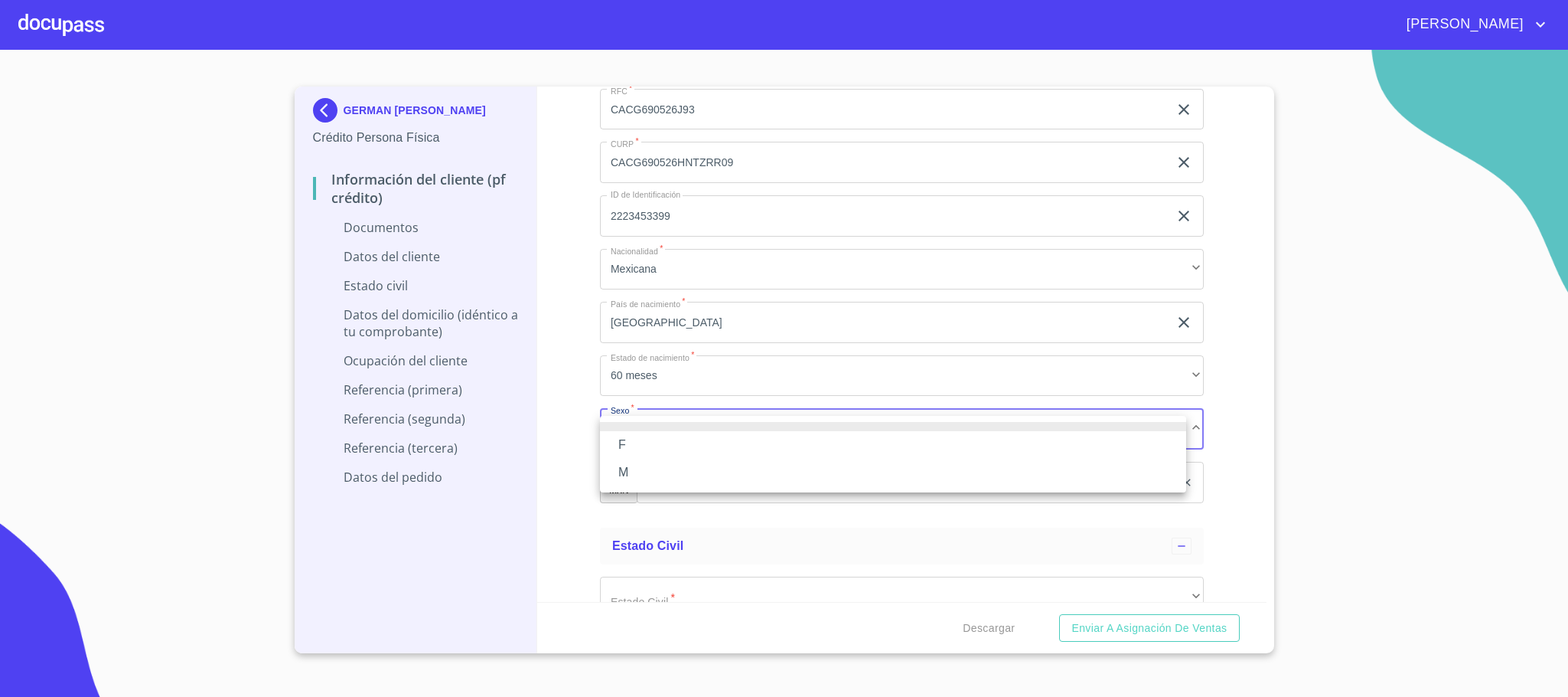
click at [636, 474] on li "M" at bounding box center [893, 472] width 586 height 28
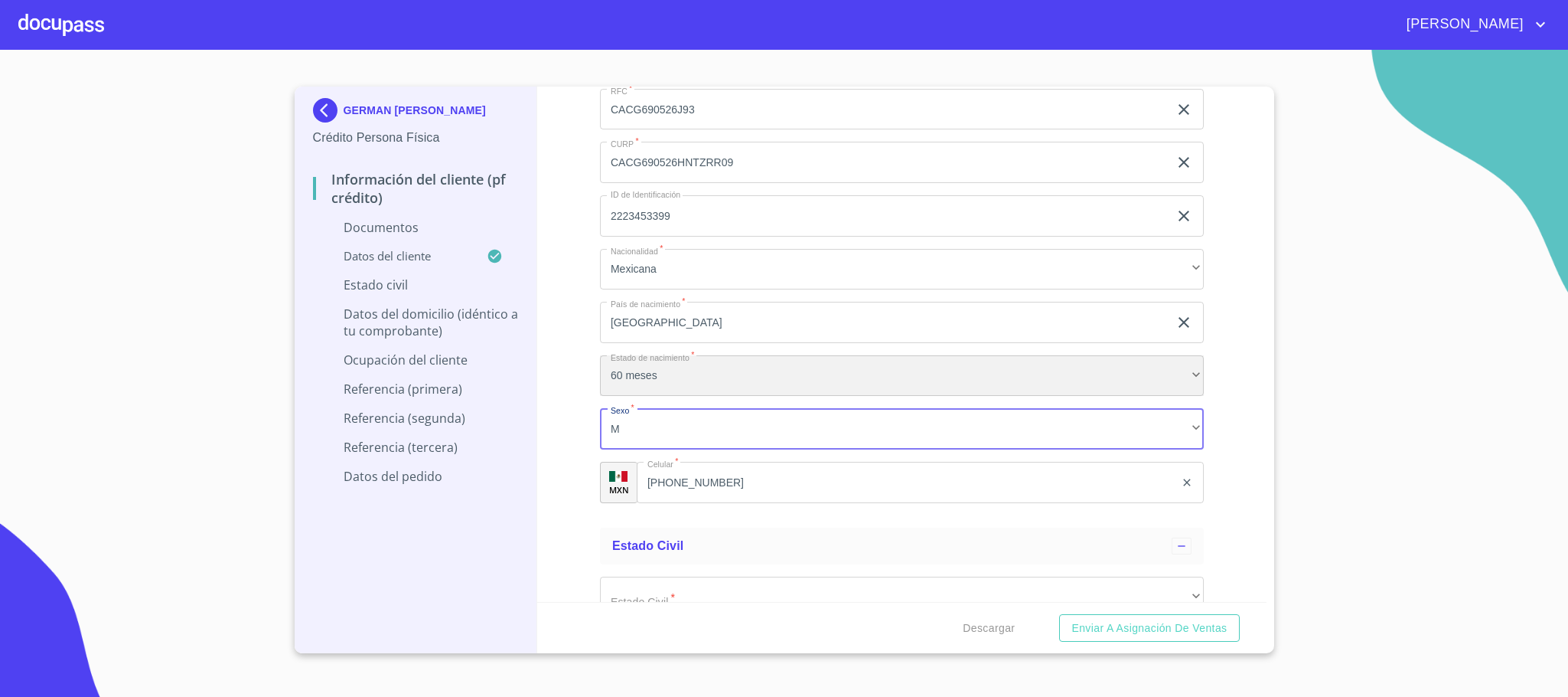
click at [659, 369] on div "60 meses" at bounding box center [901, 376] width 603 height 41
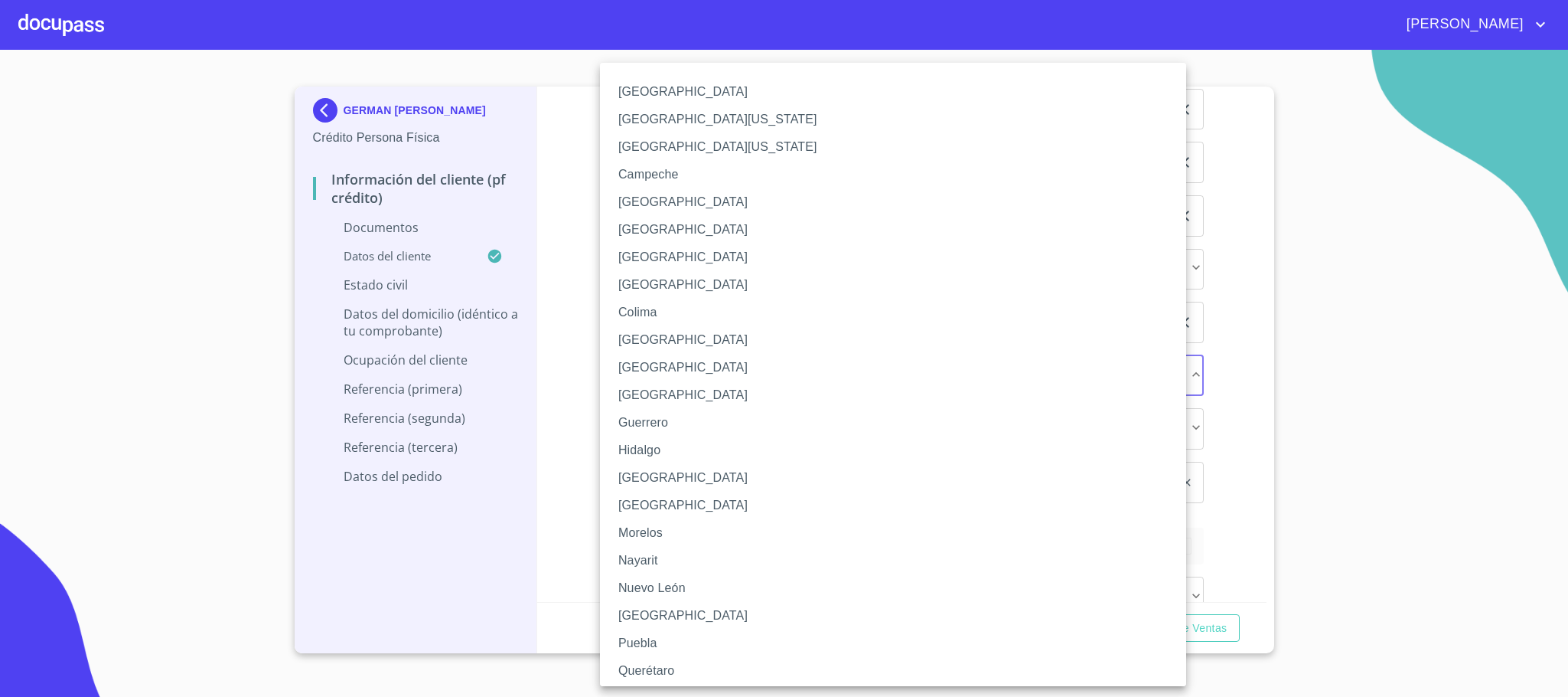
click at [642, 465] on li "[GEOGRAPHIC_DATA]" at bounding box center [901, 477] width 603 height 28
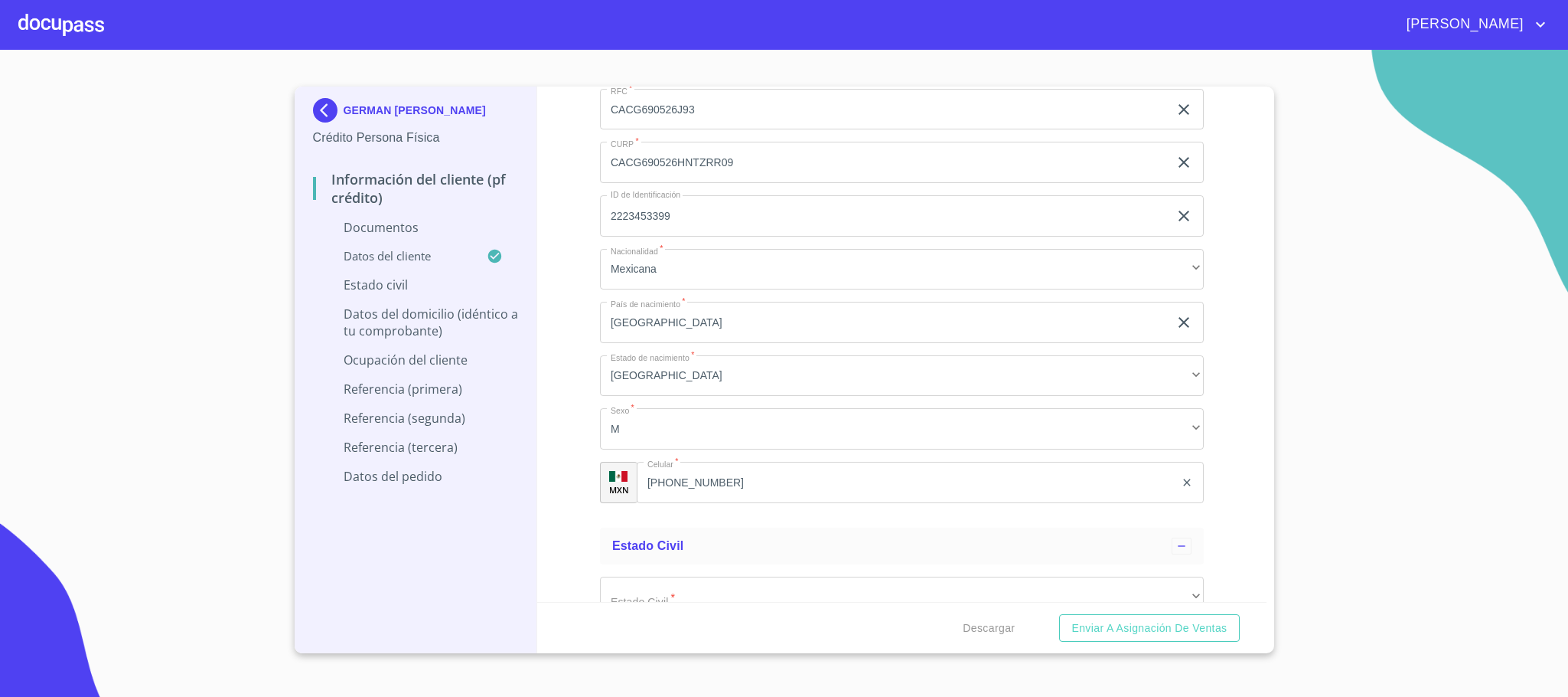
click at [568, 480] on div "Información del cliente (PF crédito) Documentos Documento de identificación.   …" at bounding box center [902, 344] width 730 height 515
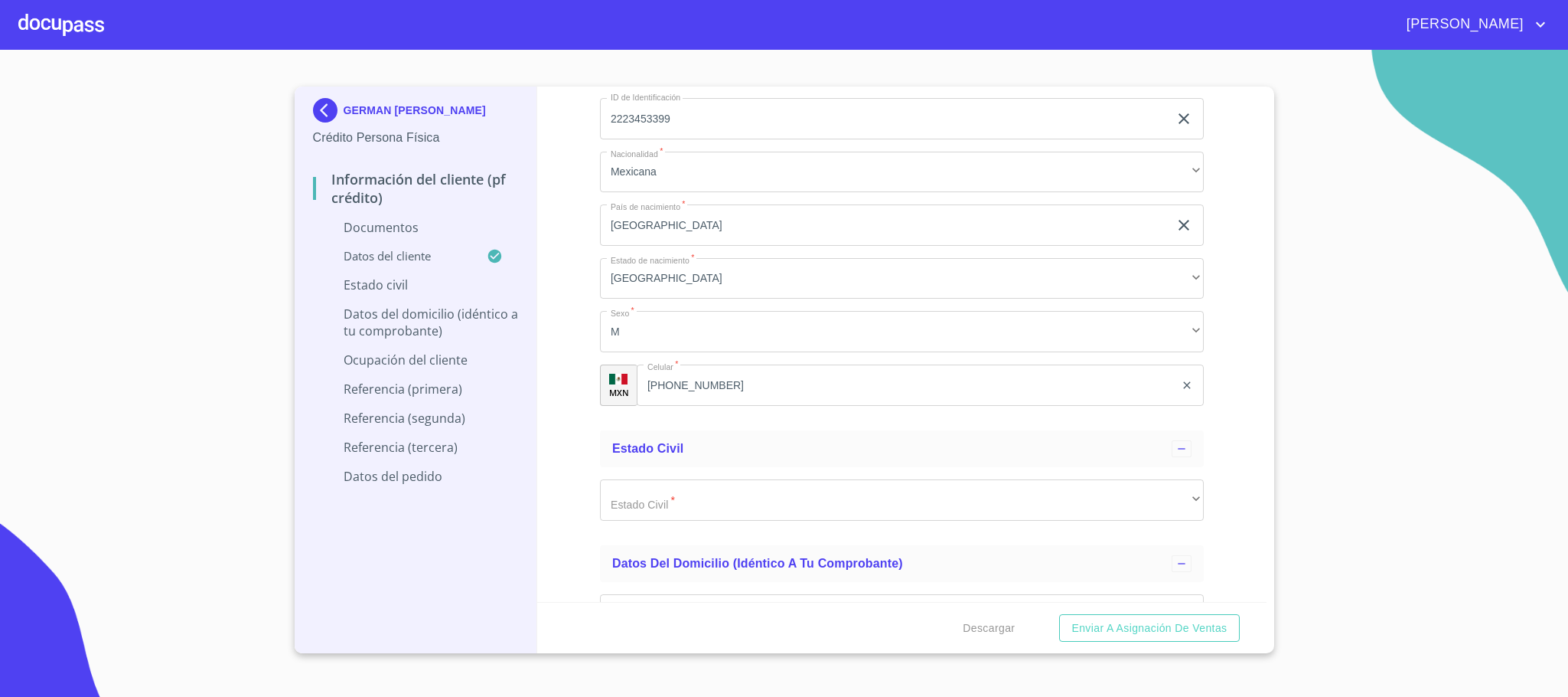
scroll to position [2411, 0]
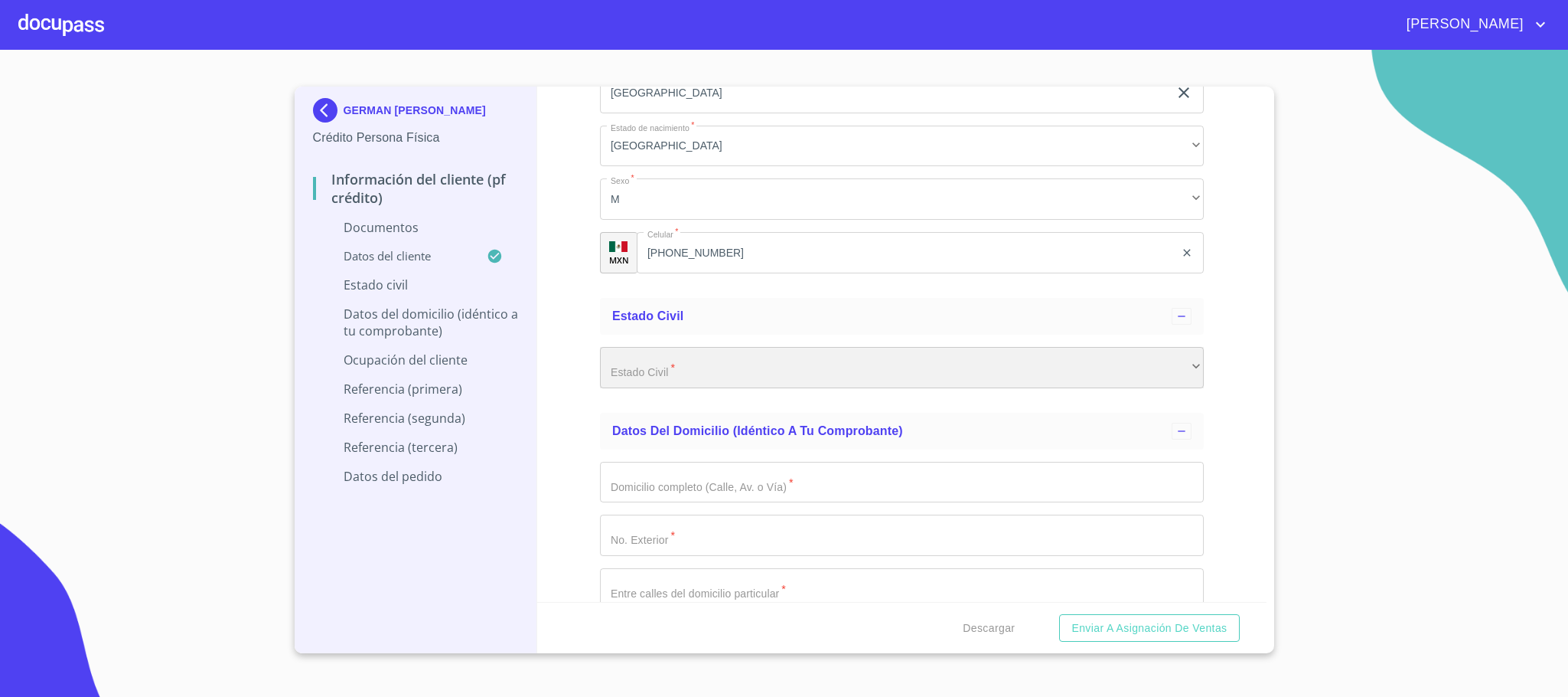
click at [667, 363] on div "​" at bounding box center [901, 368] width 603 height 41
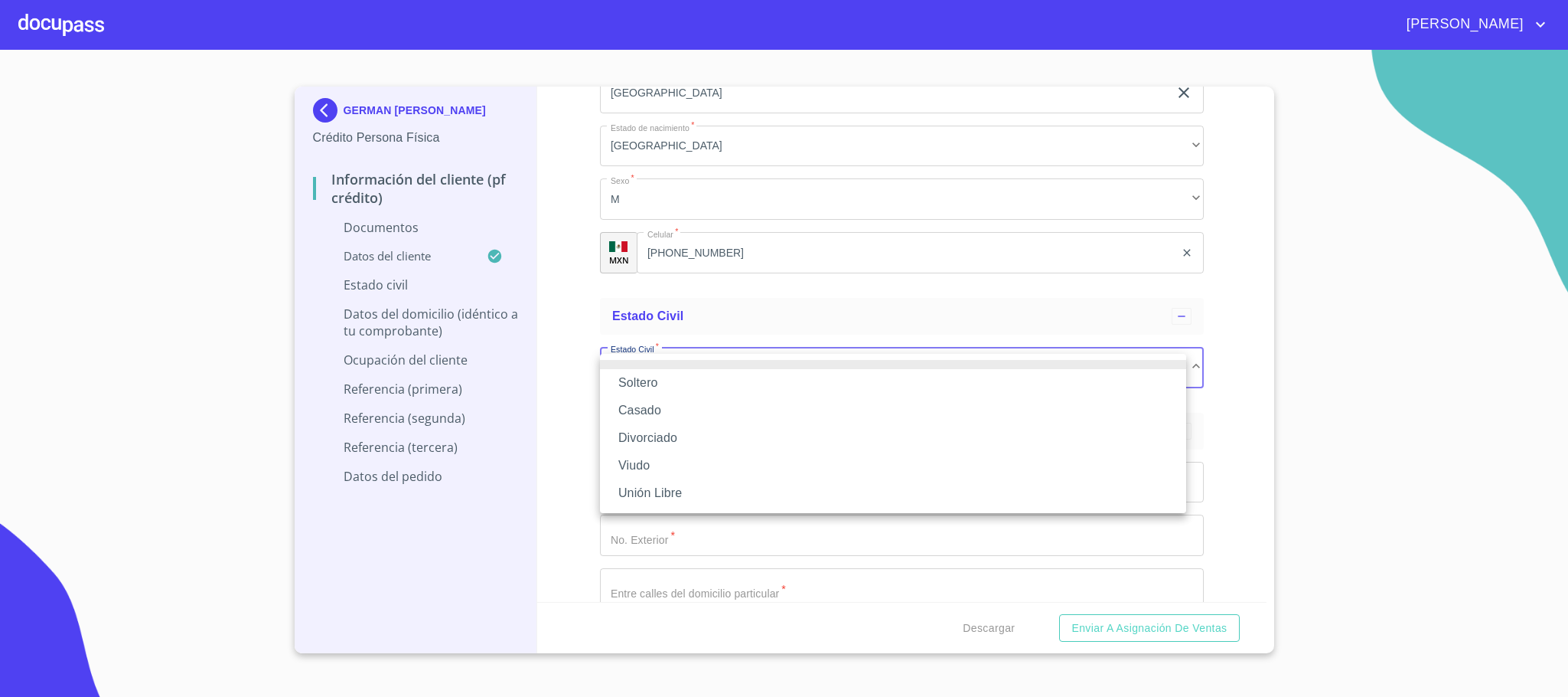
click at [636, 409] on li "Casado" at bounding box center [893, 409] width 586 height 28
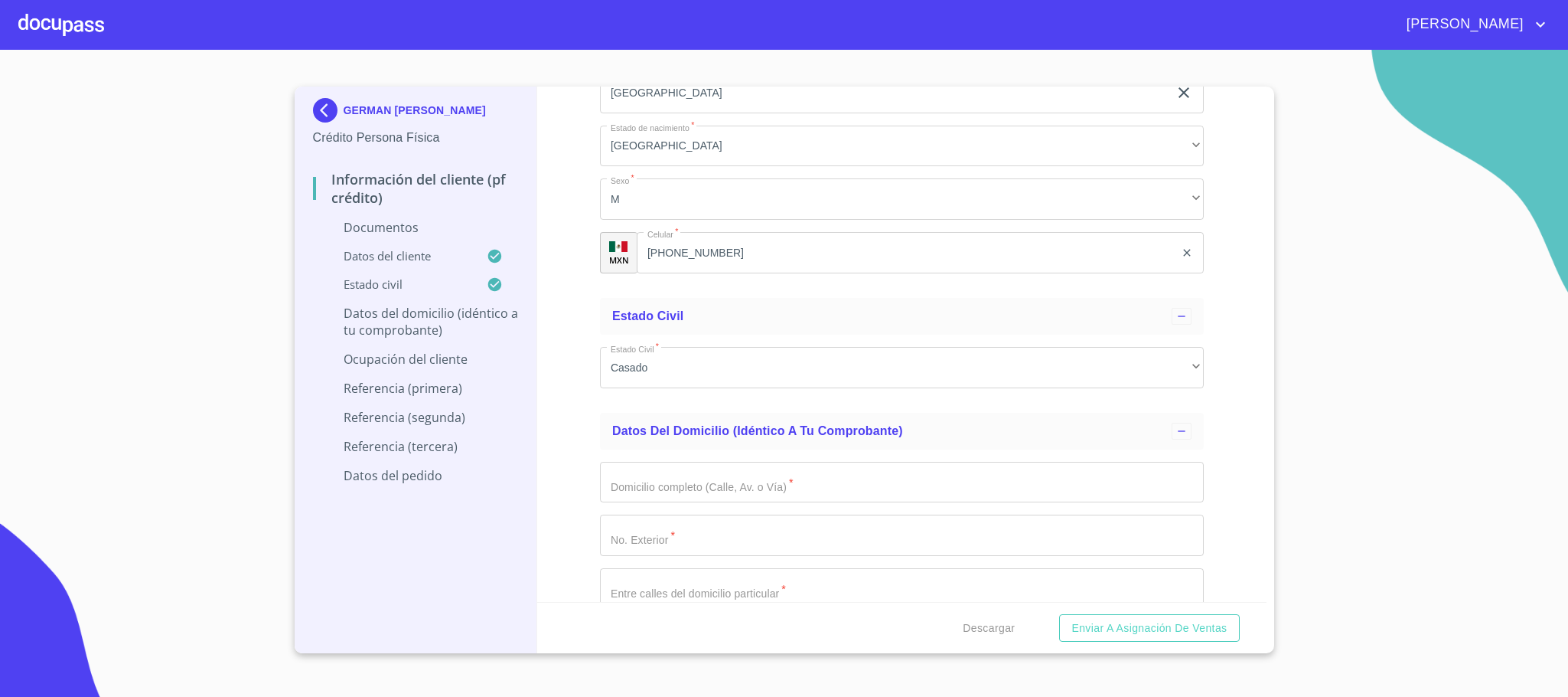
click at [587, 421] on div "Información del cliente (PF crédito) Documentos Documento de identificación.   …" at bounding box center [902, 344] width 730 height 515
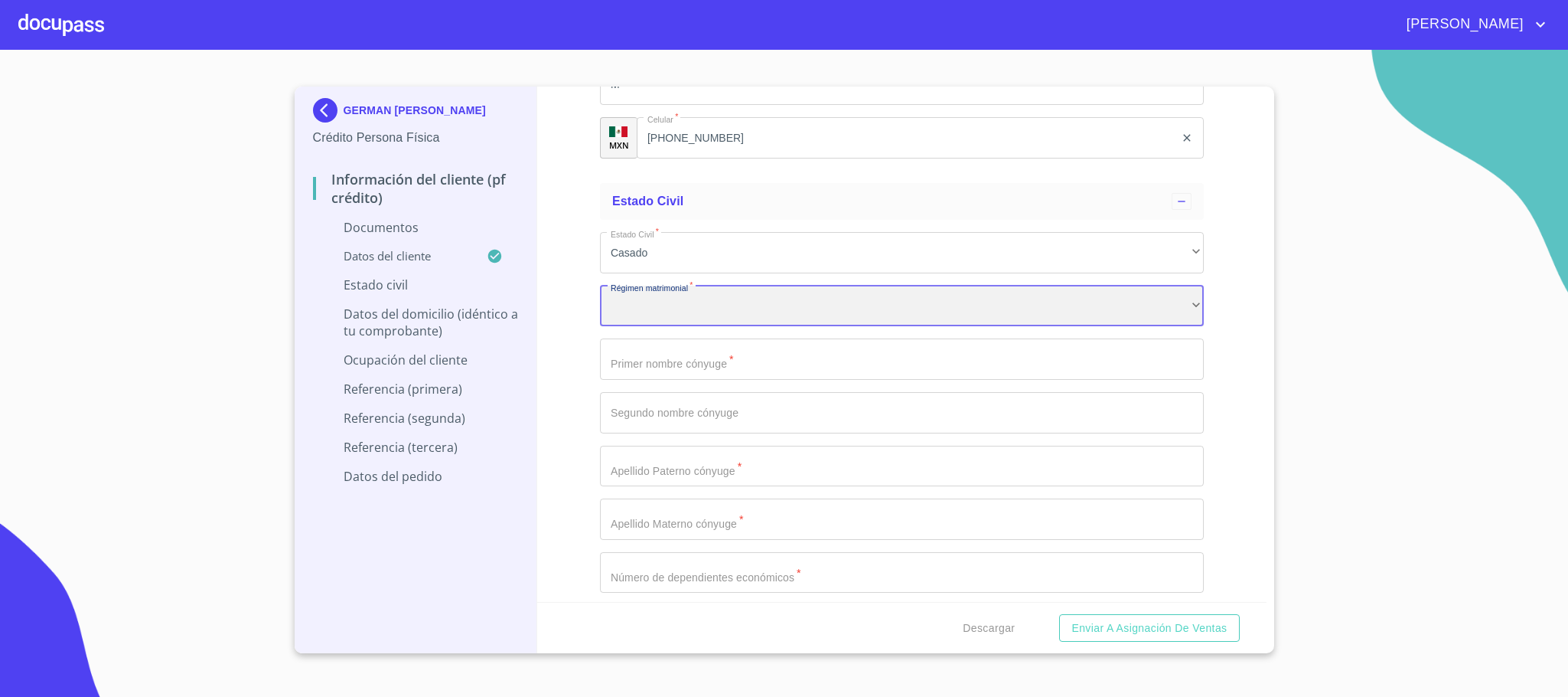
click at [699, 320] on div "​" at bounding box center [901, 306] width 603 height 41
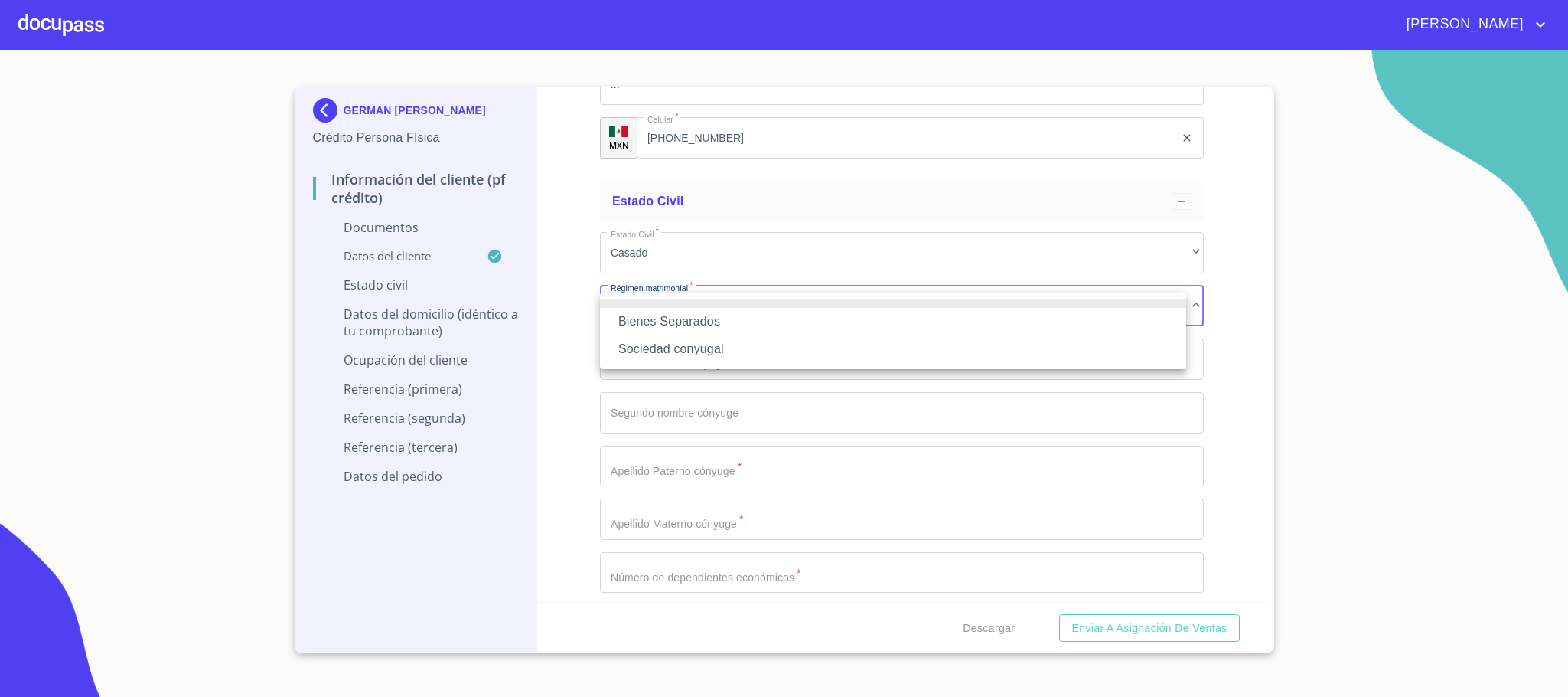
click at [680, 358] on li "Sociedad conyugal" at bounding box center [893, 349] width 586 height 28
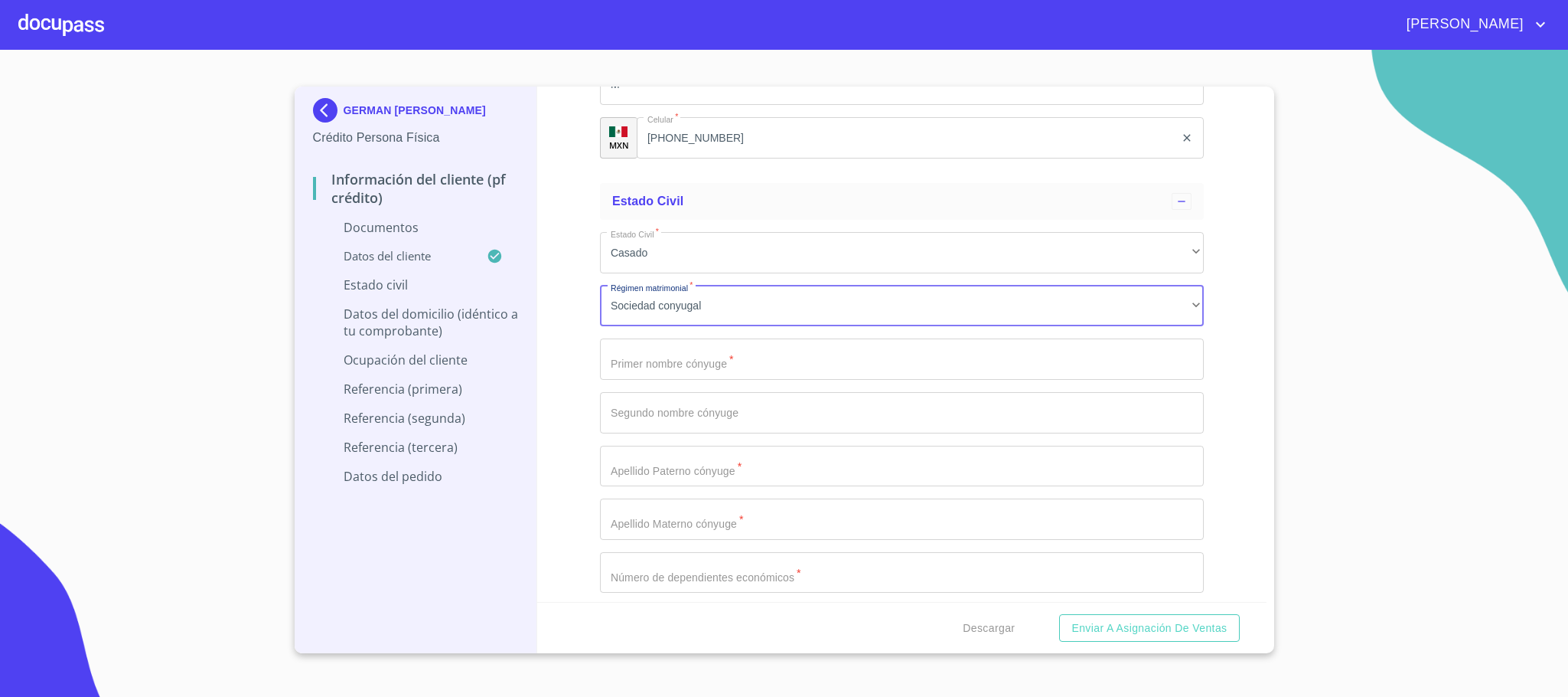
click at [646, 368] on input "Documento de identificación.   *" at bounding box center [901, 359] width 603 height 41
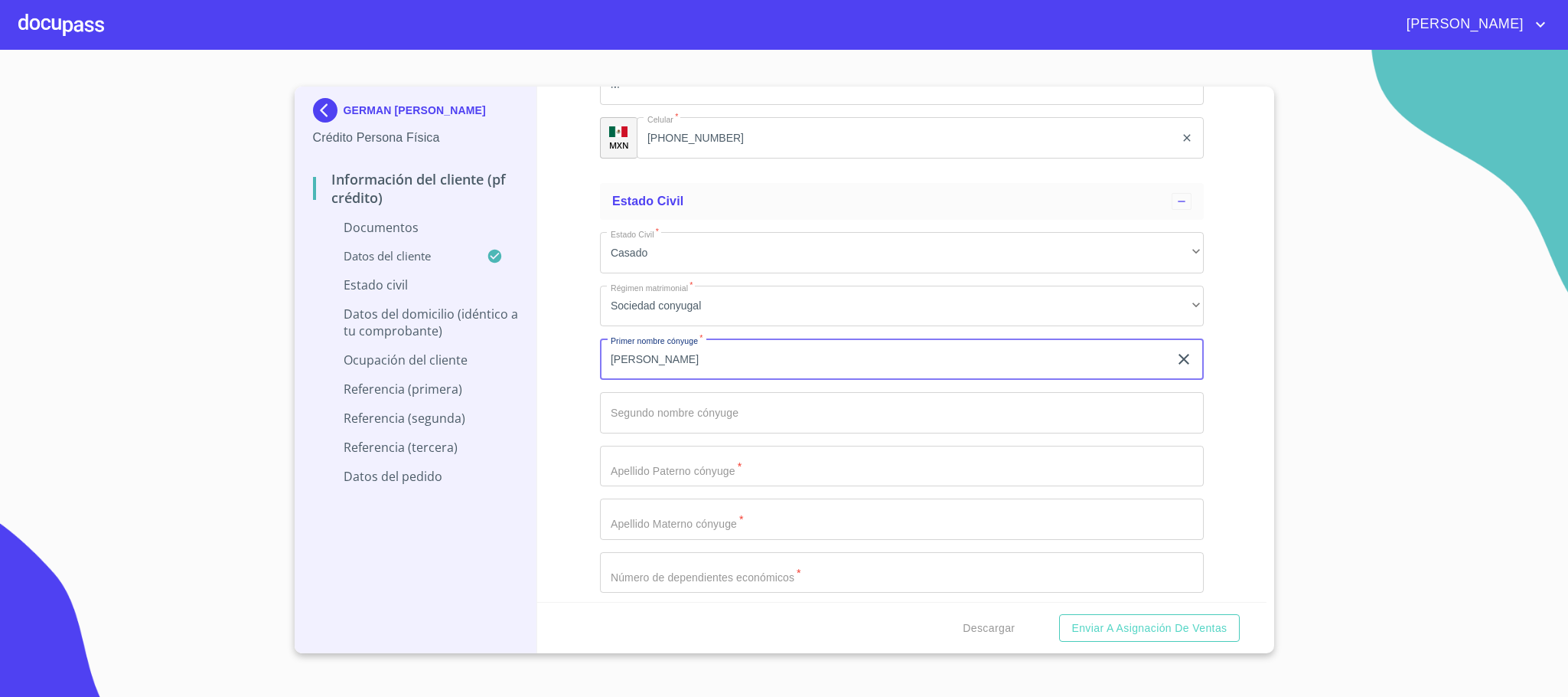
type input "[PERSON_NAME]"
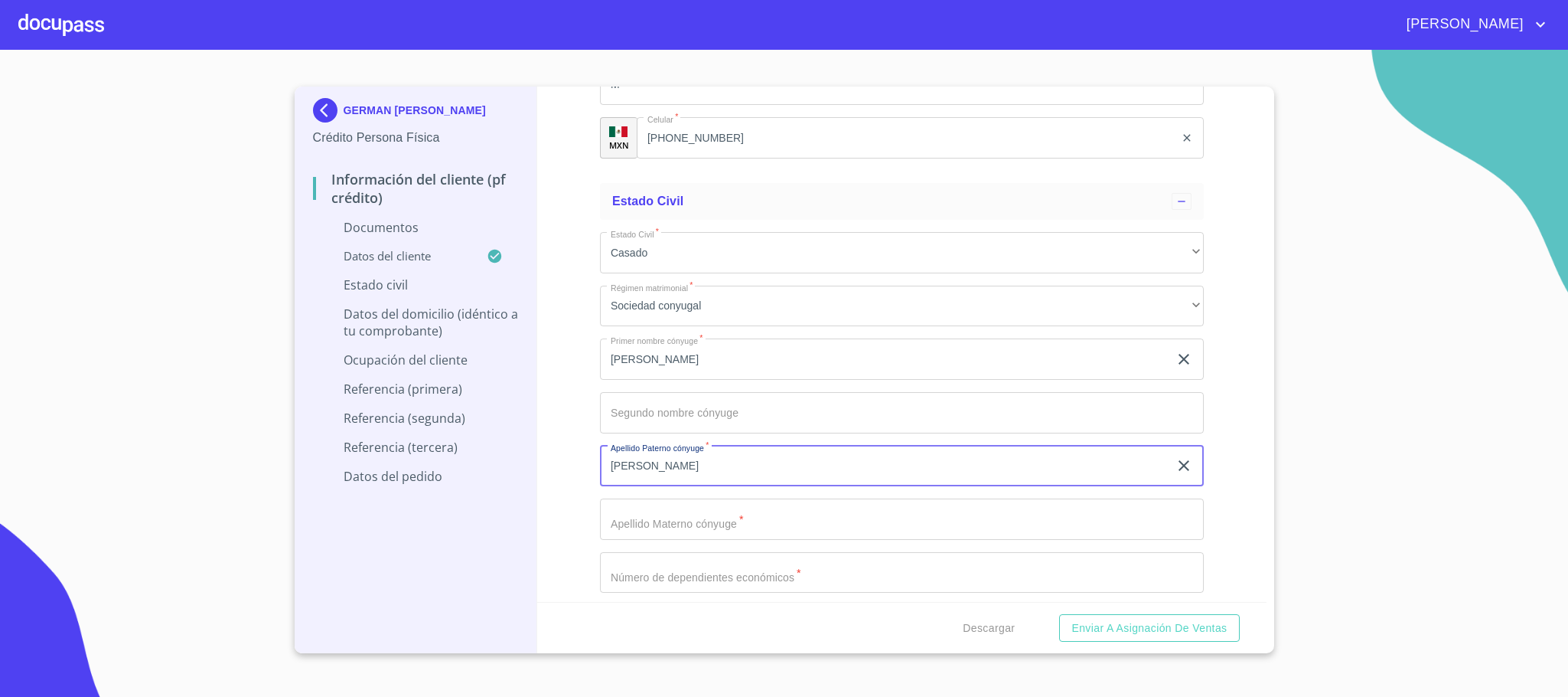
type input "[PERSON_NAME]"
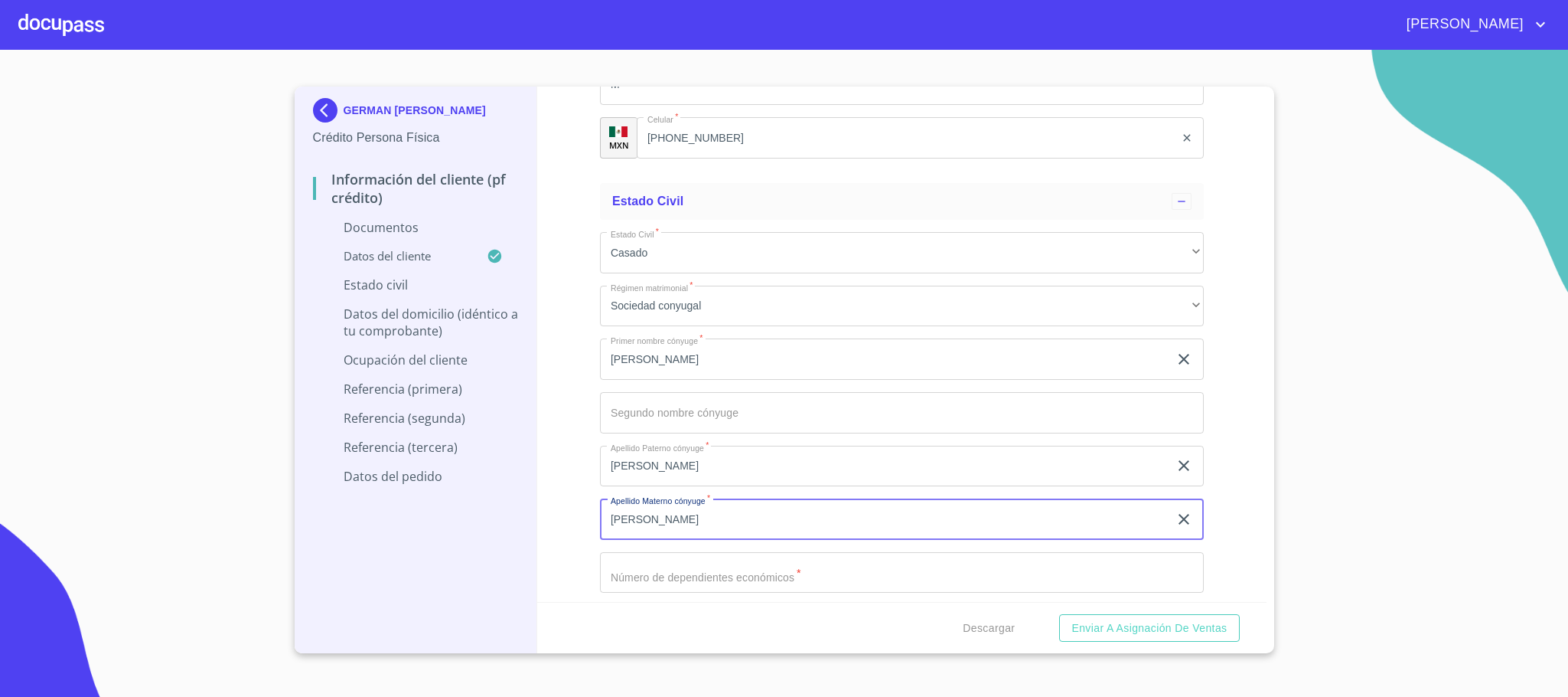
type input "[PERSON_NAME]"
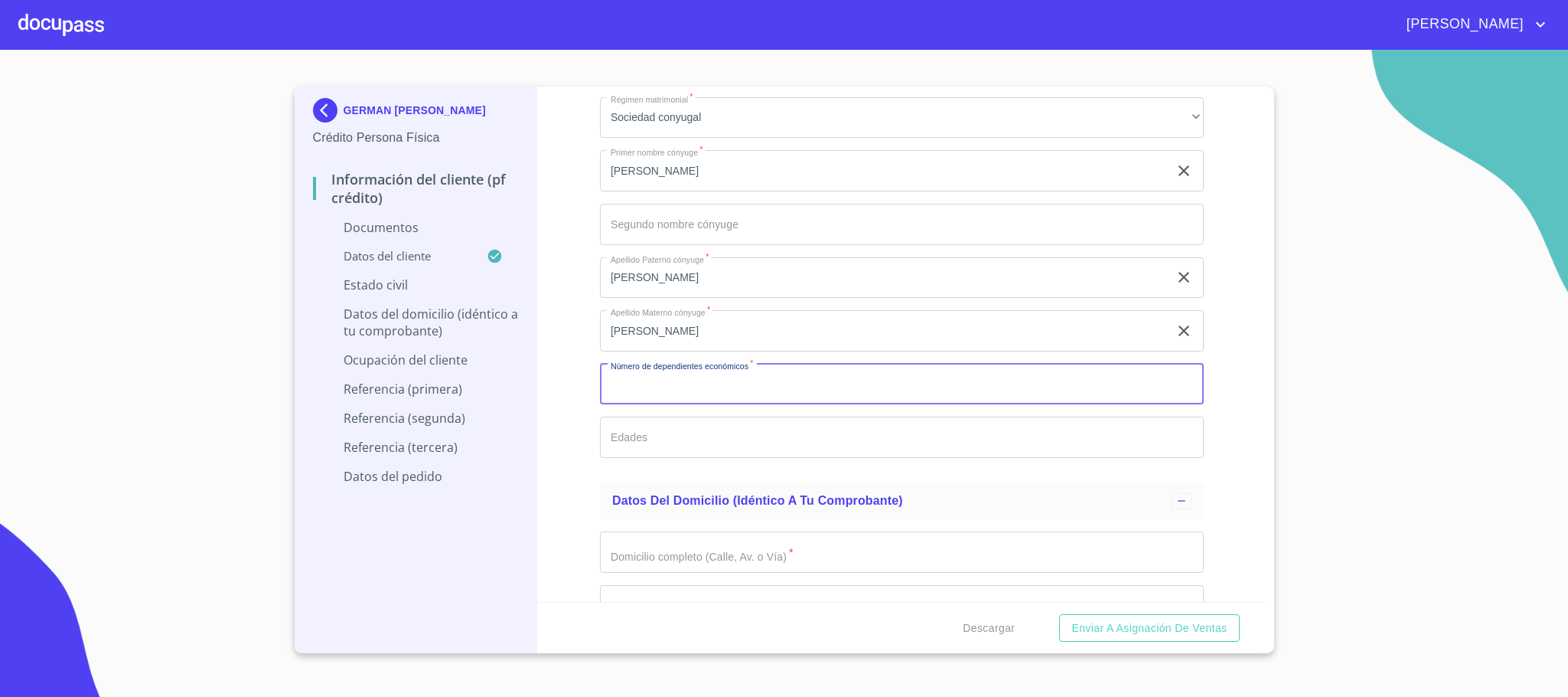
scroll to position [2756, 0]
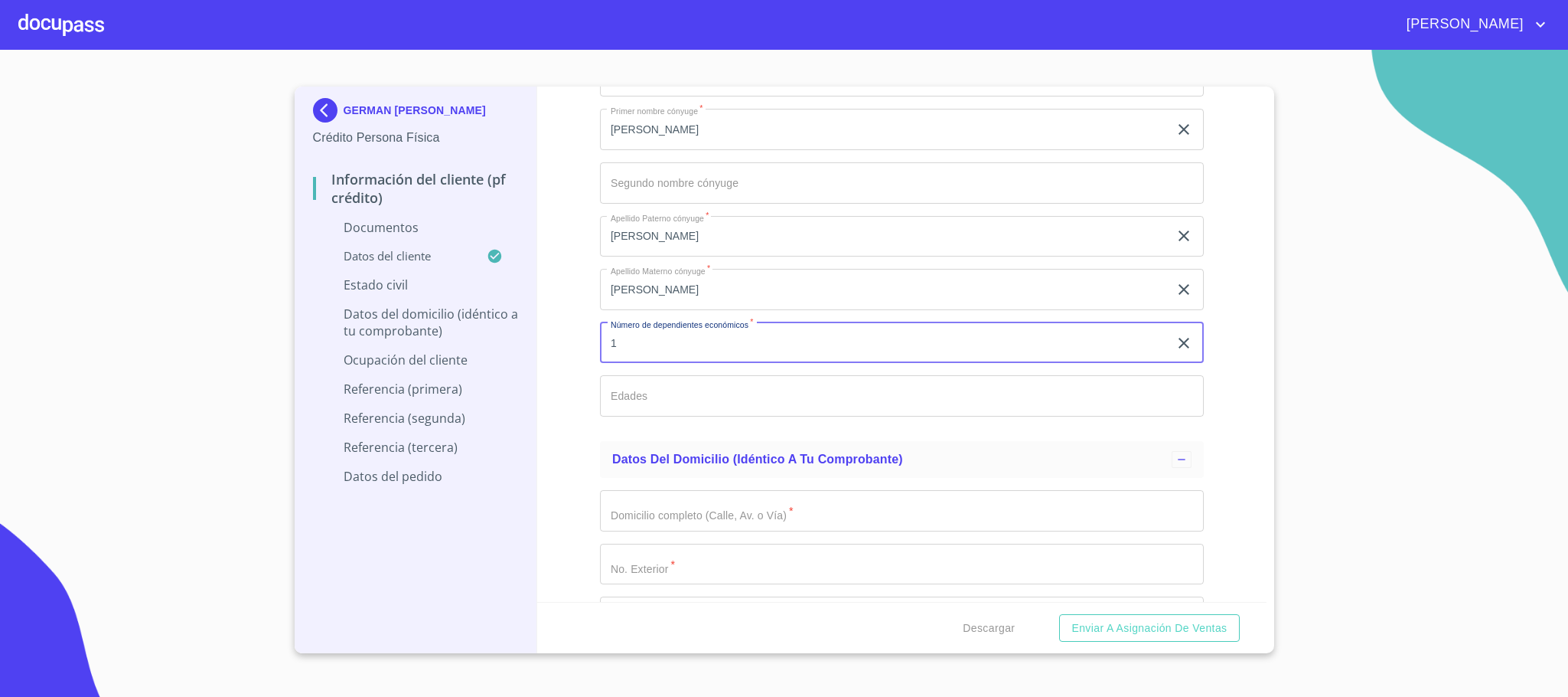
type input "1"
click at [694, 404] on input "Documento de identificación.   *" at bounding box center [901, 395] width 603 height 41
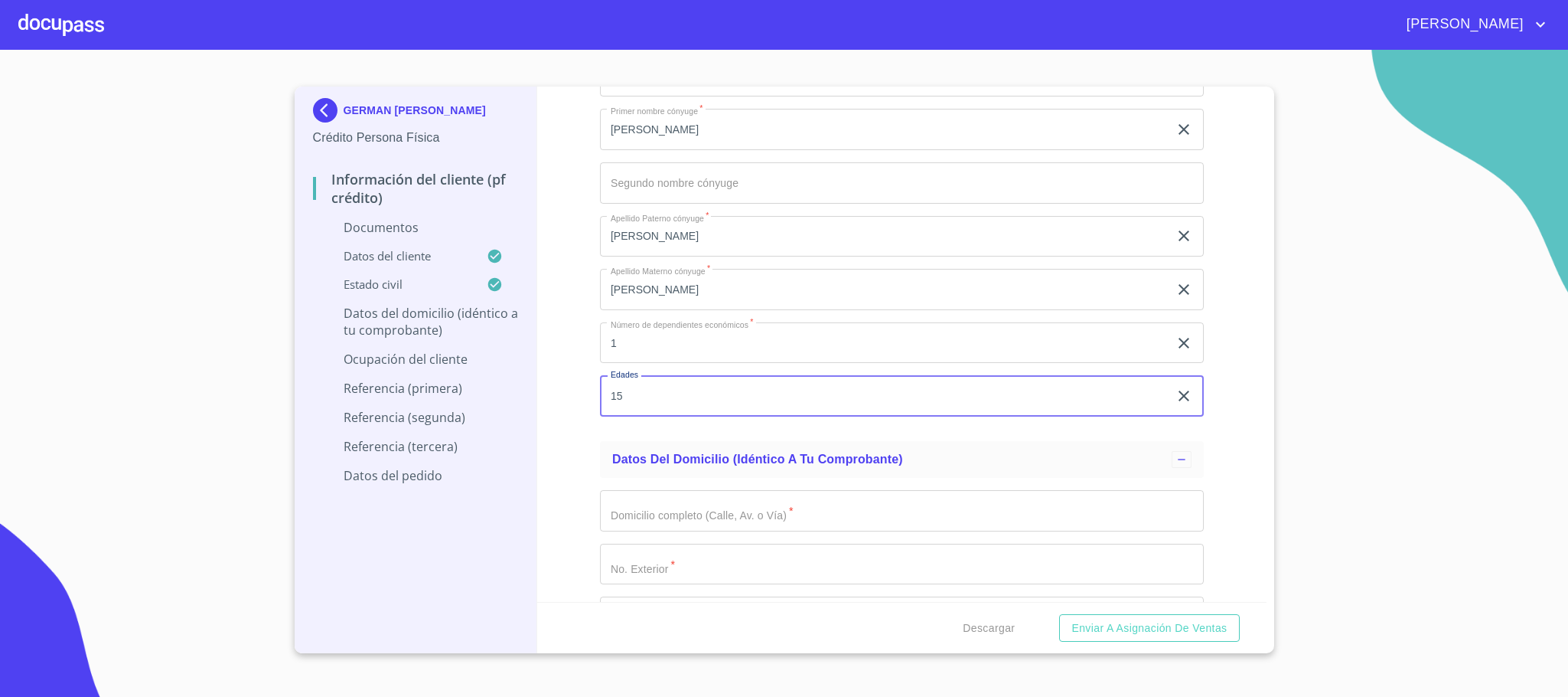
type input "15"
click at [577, 465] on div "Información del cliente (PF crédito) Documentos Documento de identificación.   …" at bounding box center [902, 344] width 730 height 515
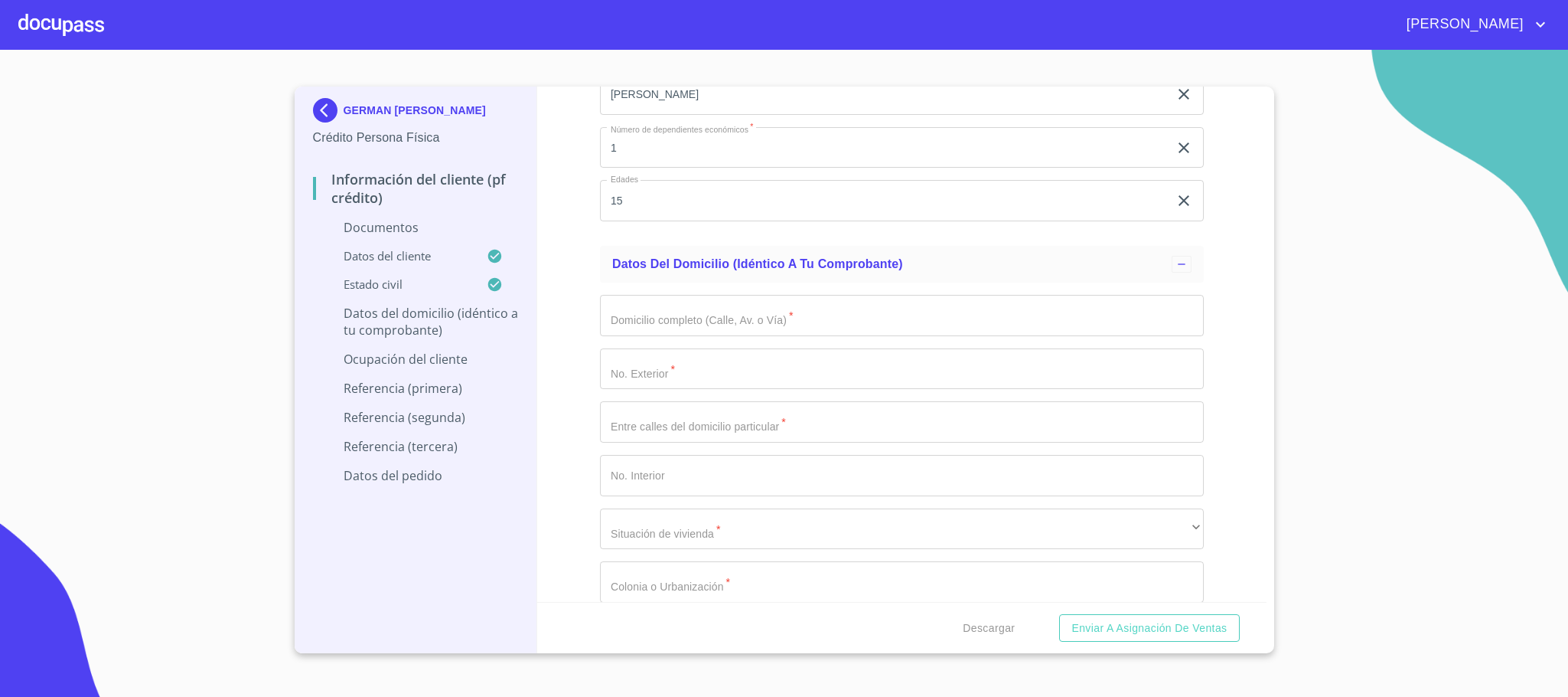
scroll to position [2986, 0]
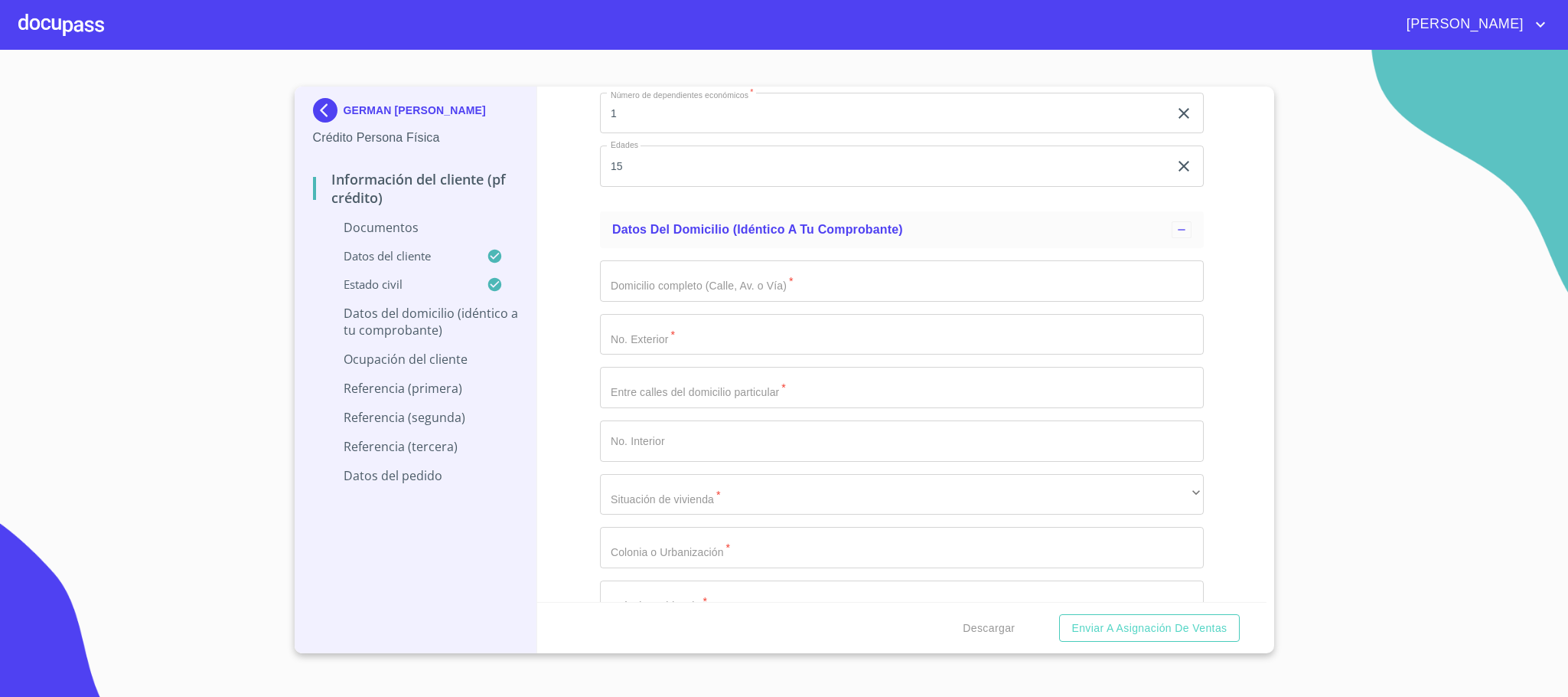
click at [706, 274] on input "Documento de identificación.   *" at bounding box center [901, 280] width 603 height 41
type input "camino real a colima"
type input "5057"
type input "paseo porton y cuchilla camino real"
click at [659, 443] on input "Documento de identificación.   *" at bounding box center [901, 441] width 603 height 41
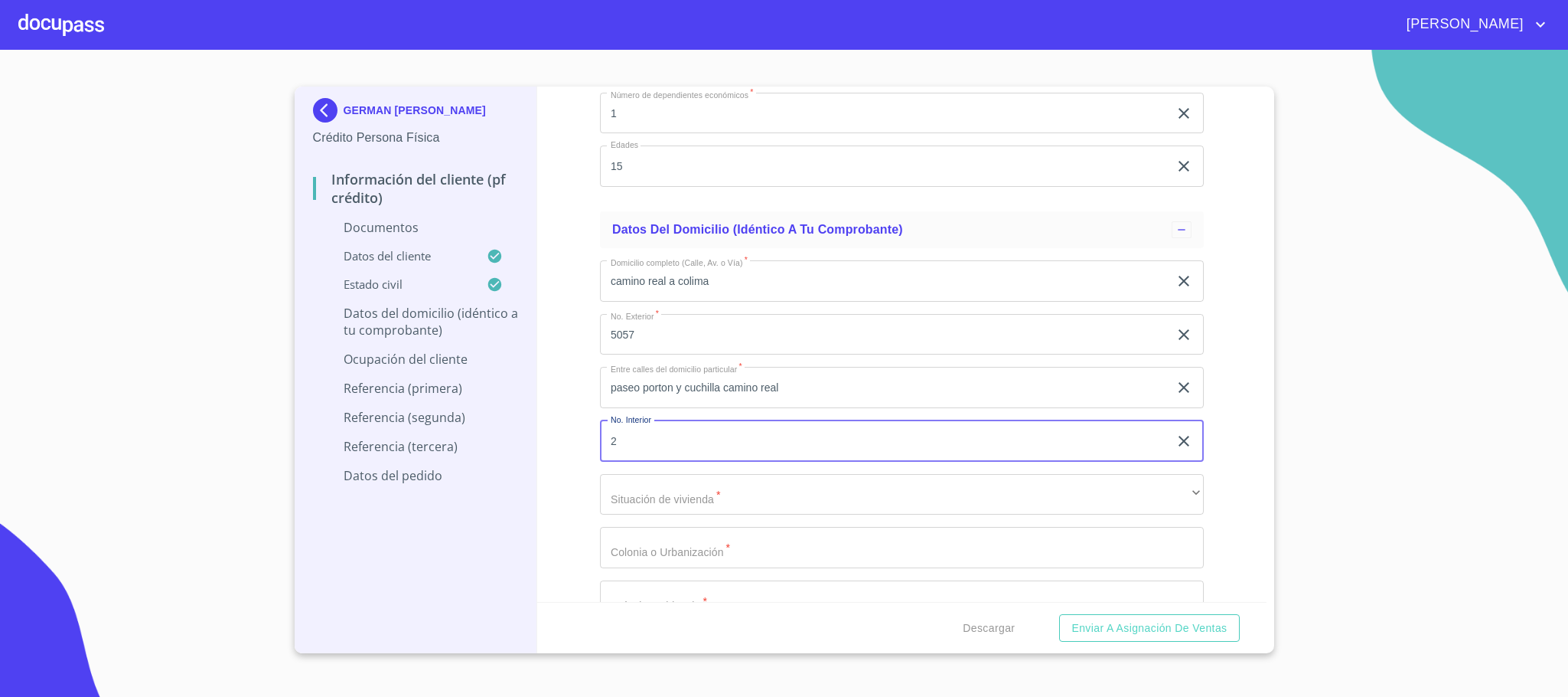
type input "2"
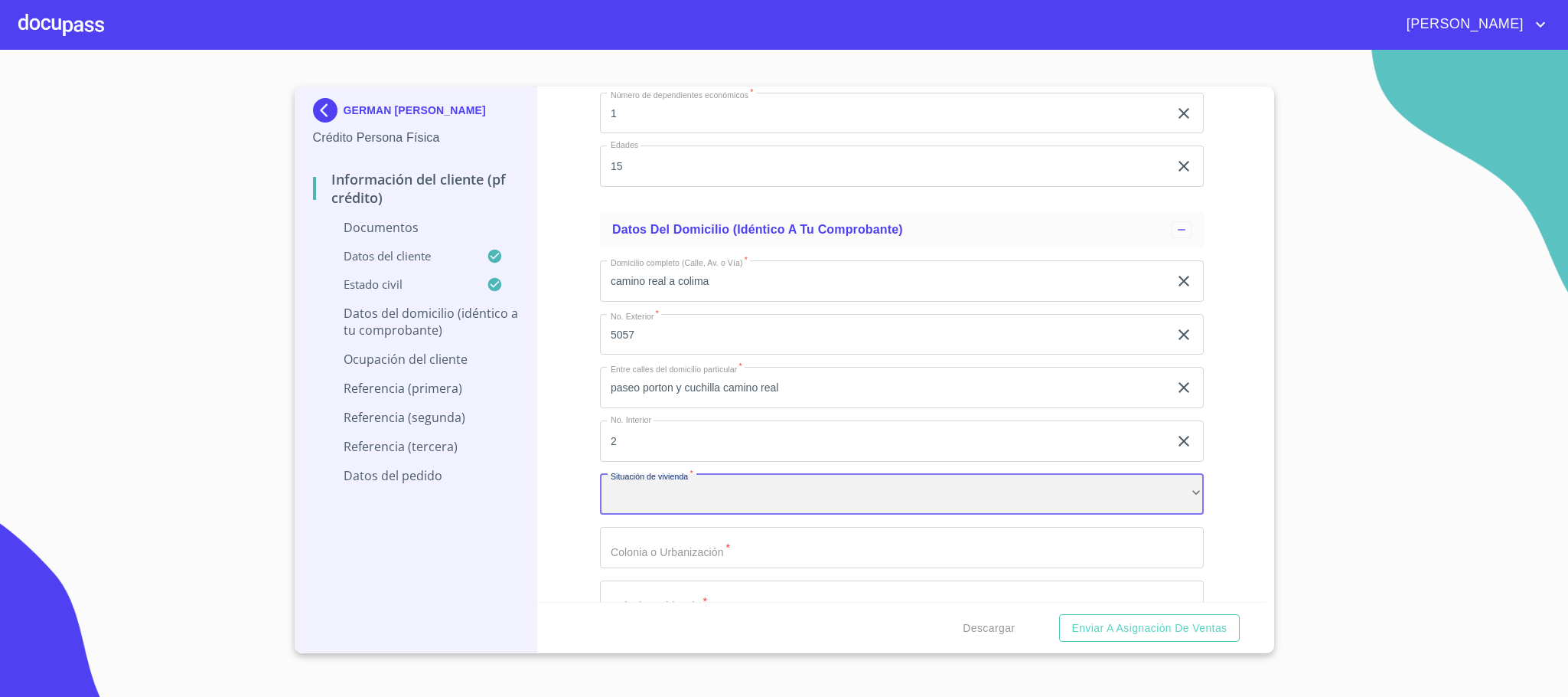
click at [661, 508] on div "​" at bounding box center [901, 494] width 603 height 41
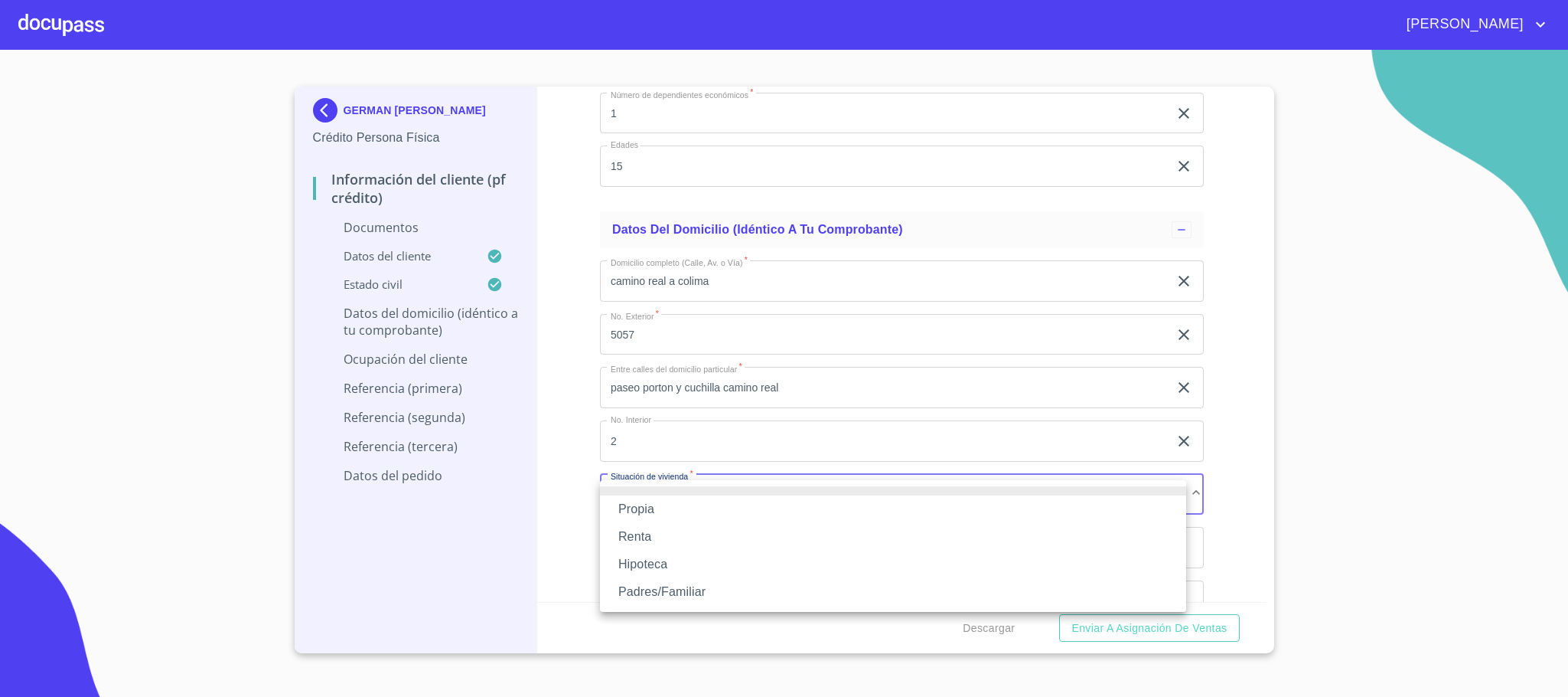
click at [659, 515] on li "Propia" at bounding box center [893, 508] width 586 height 28
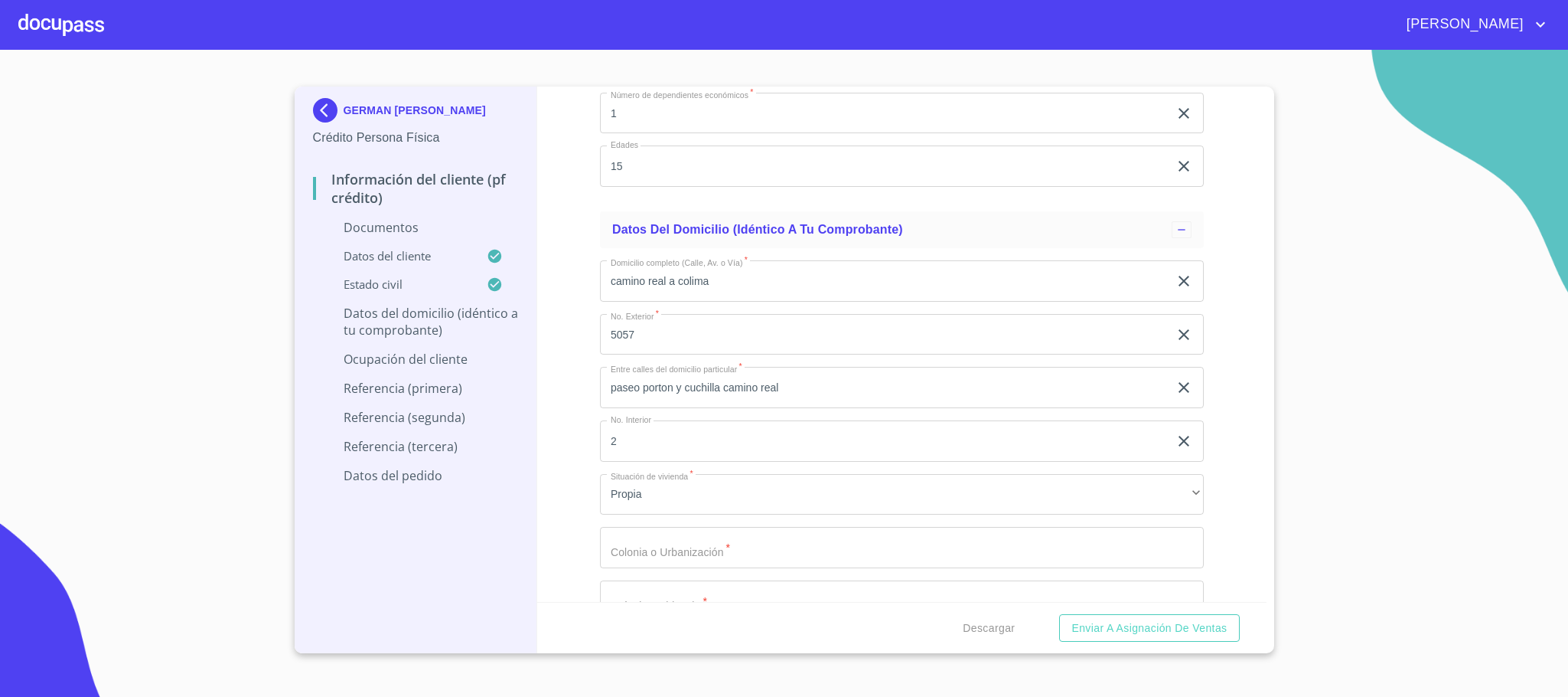
drag, startPoint x: 583, startPoint y: 499, endPoint x: 584, endPoint y: 507, distance: 8.1
click at [581, 503] on div "Información del cliente (PF crédito) Documentos Documento de identificación.   …" at bounding box center [902, 344] width 730 height 515
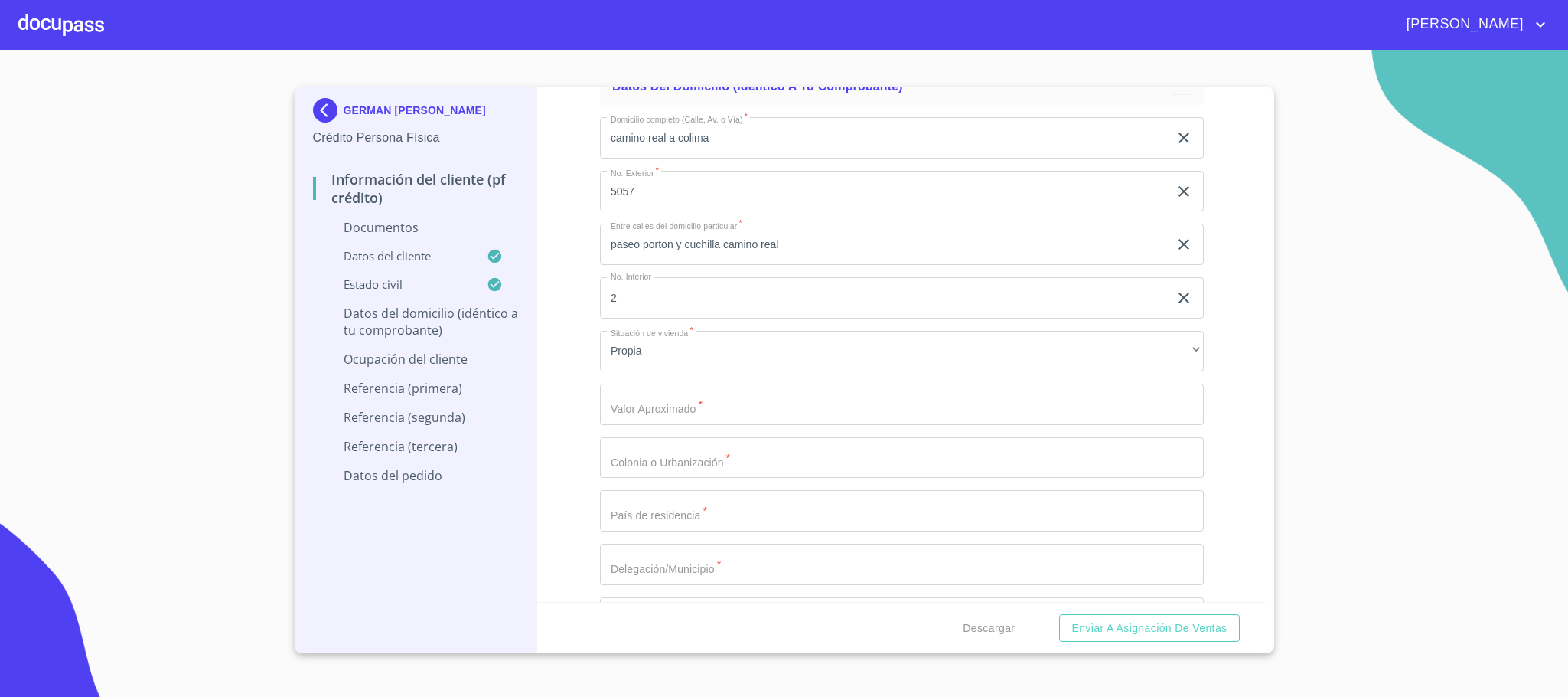
scroll to position [3215, 0]
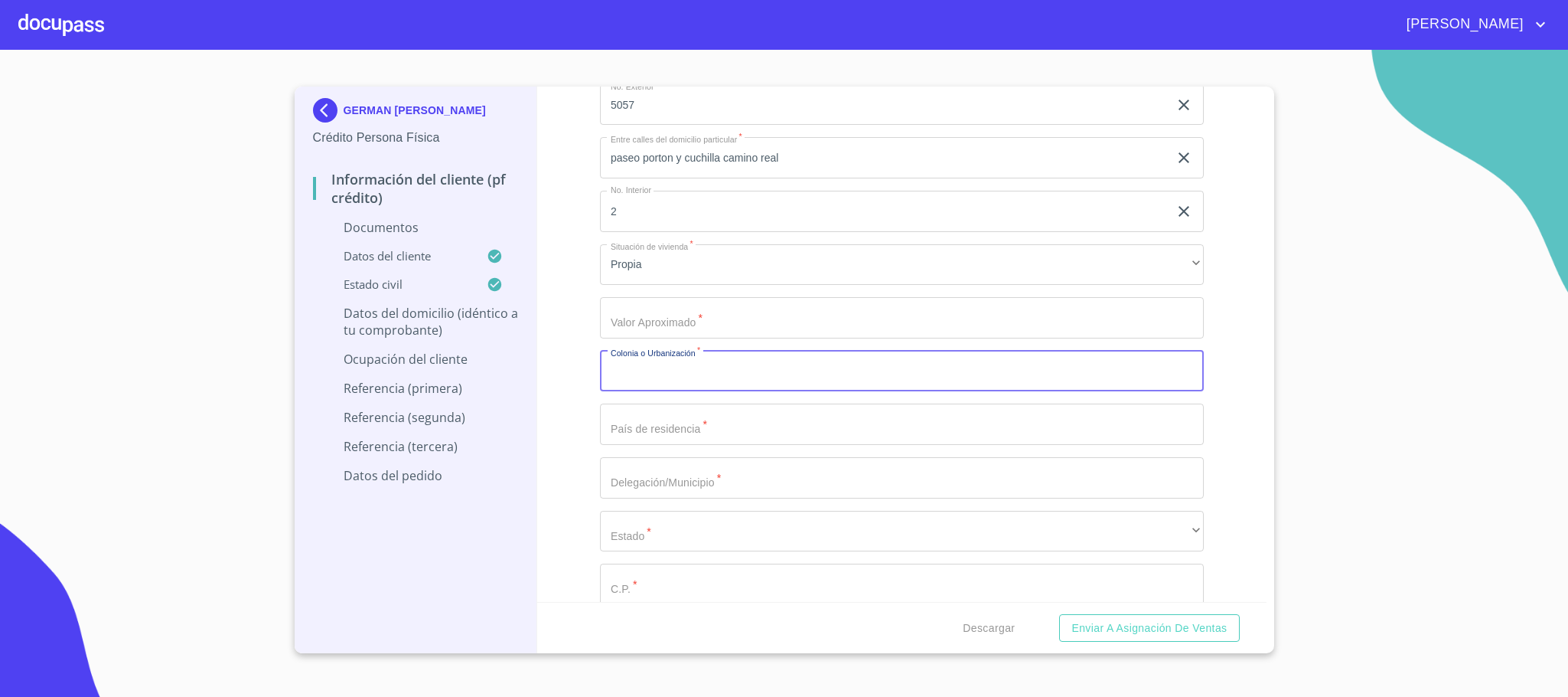
click at [682, 391] on input "Documento de identificación.   *" at bounding box center [901, 371] width 603 height 41
click at [648, 328] on input "Documento de identificación.   *" at bounding box center [901, 318] width 603 height 41
click at [657, 375] on input "Documento de identificación.   *" at bounding box center [901, 371] width 603 height 41
drag, startPoint x: 675, startPoint y: 320, endPoint x: 562, endPoint y: 326, distance: 113.2
click at [562, 326] on div "Información del cliente (PF crédito) Documentos Documento de identificación.   …" at bounding box center [902, 344] width 730 height 515
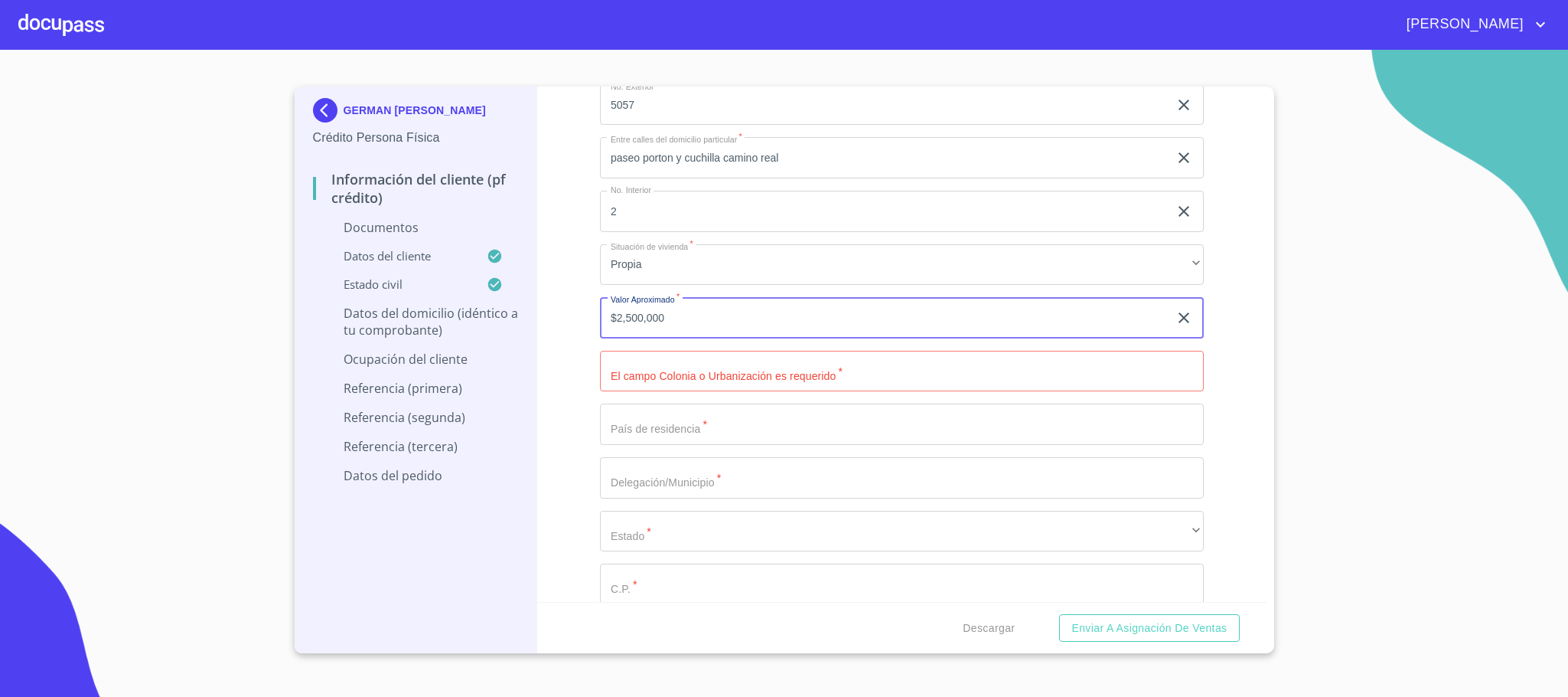
type input "$2,500,000"
click at [738, 380] on input "Documento de identificación.   *" at bounding box center [901, 371] width 603 height 41
type input "balcones de santa [PERSON_NAME]"
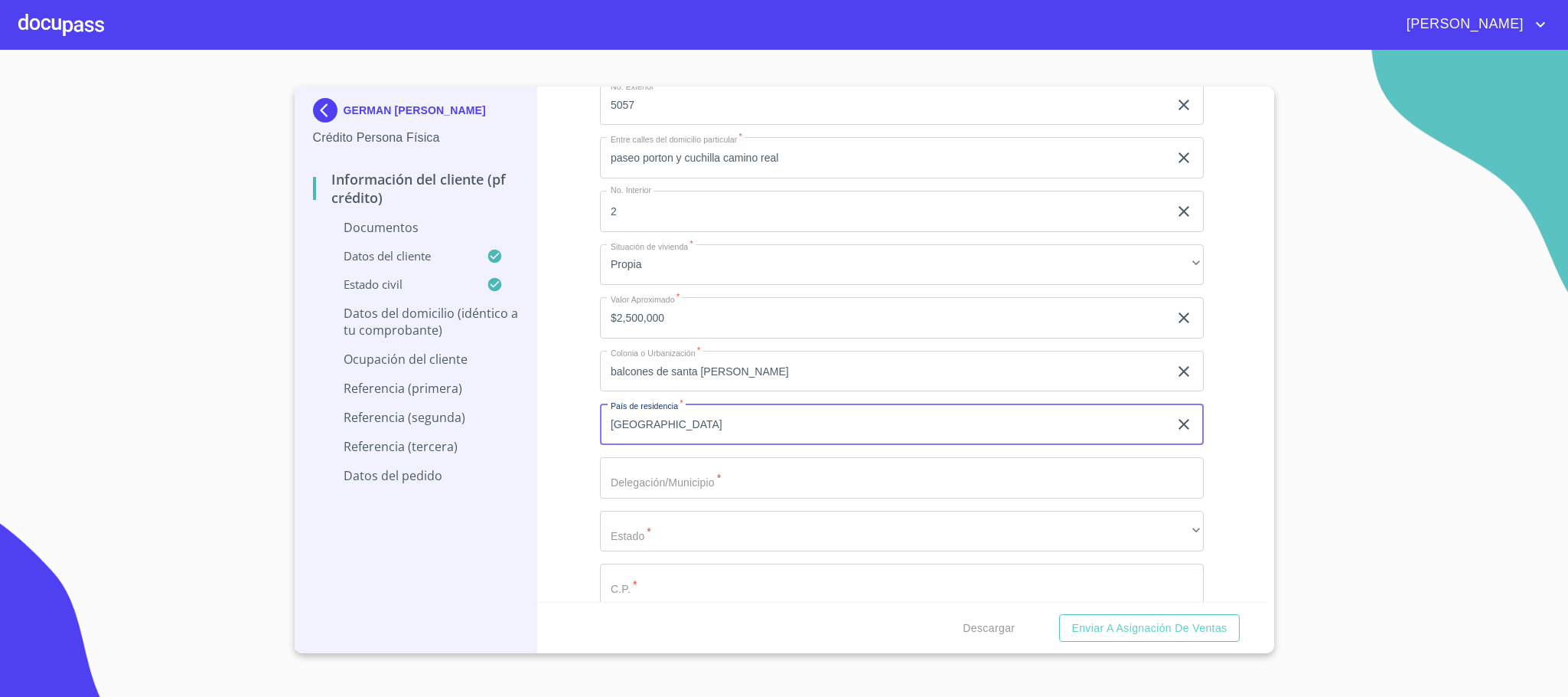
type input "[GEOGRAPHIC_DATA]"
type input "san [PERSON_NAME] tlaquepaque"
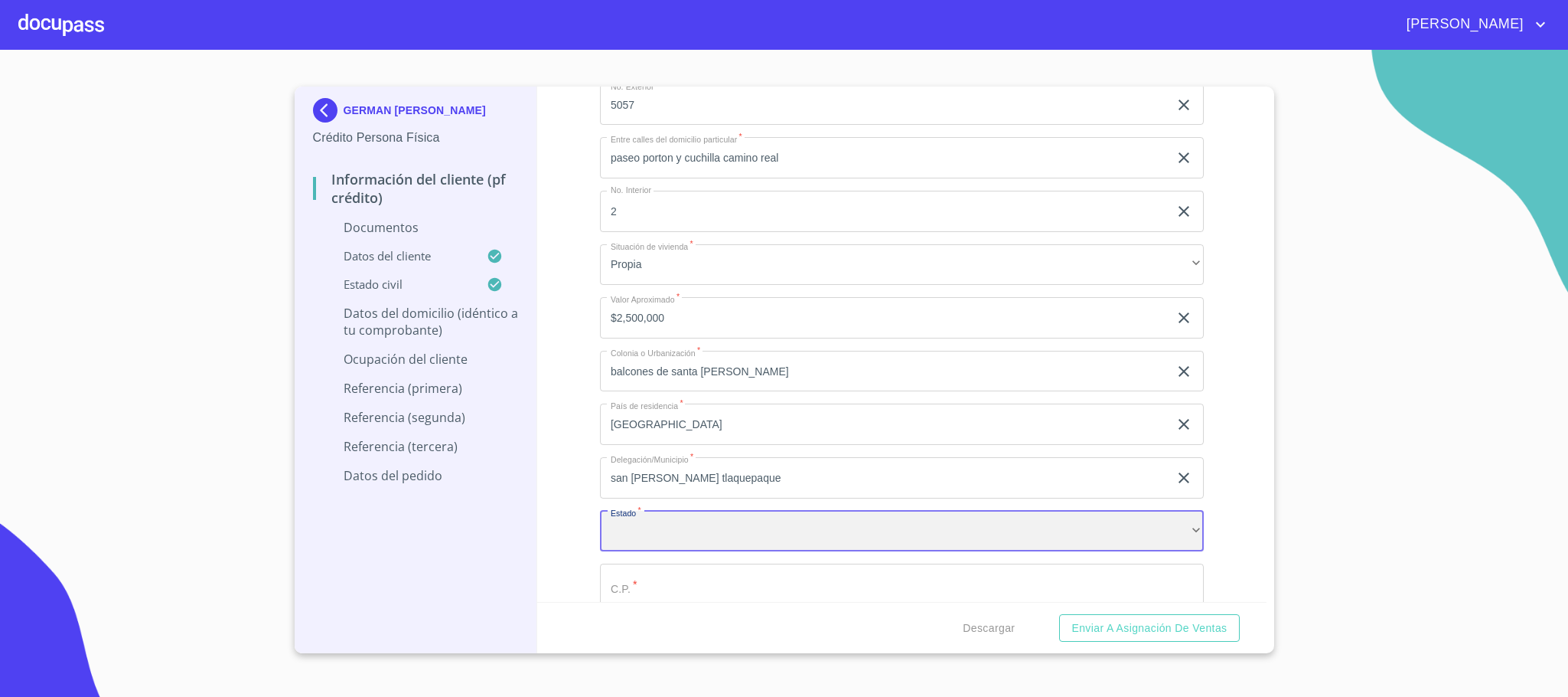
click at [709, 529] on div "​" at bounding box center [901, 531] width 603 height 41
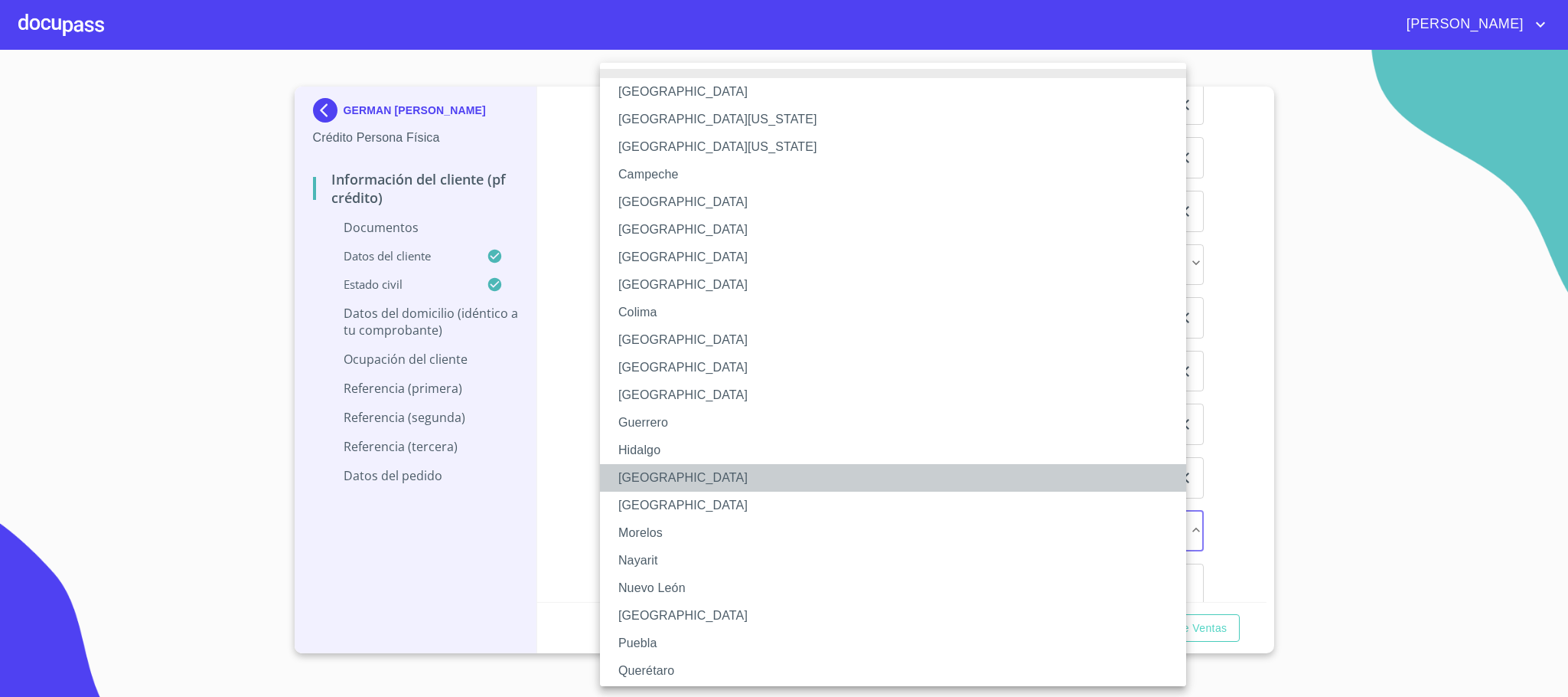
click at [641, 465] on li "[GEOGRAPHIC_DATA]" at bounding box center [901, 477] width 603 height 28
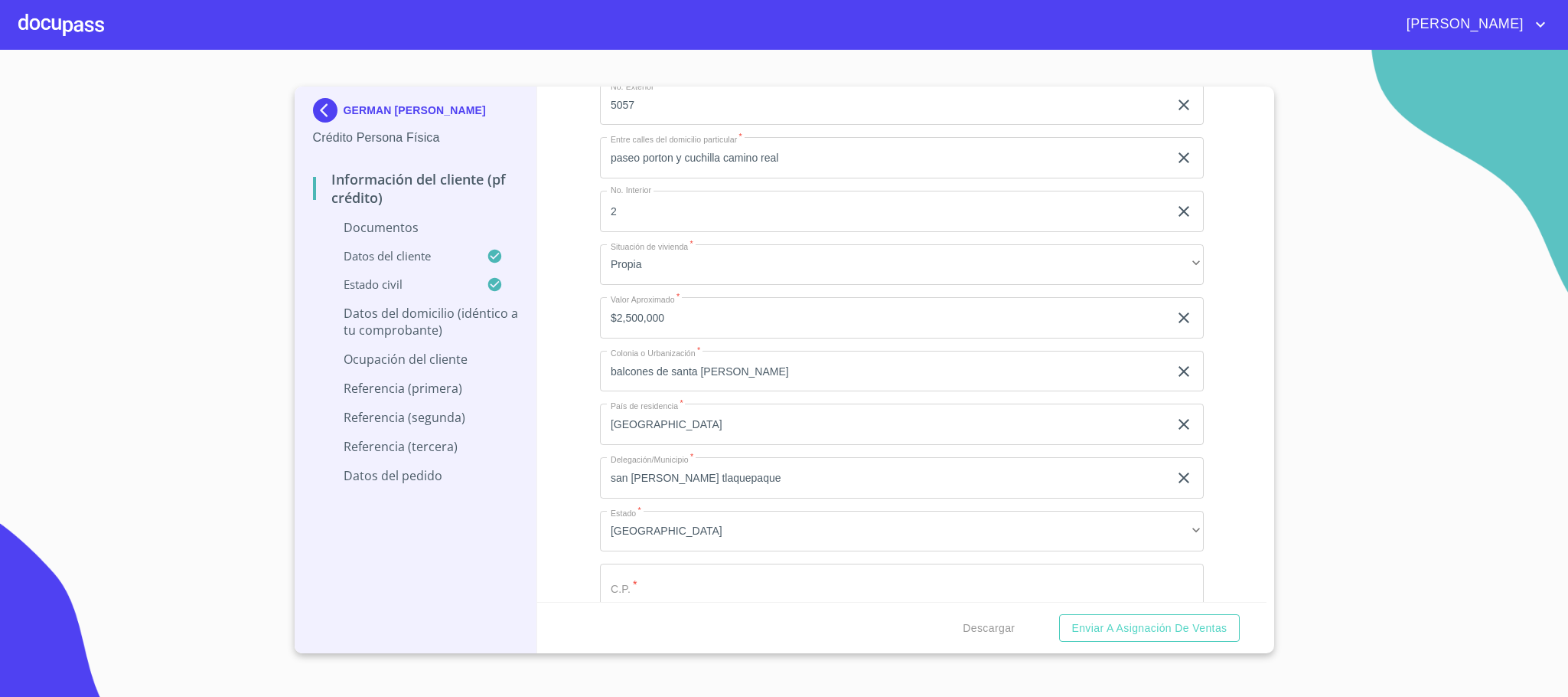
scroll to position [3560, 0]
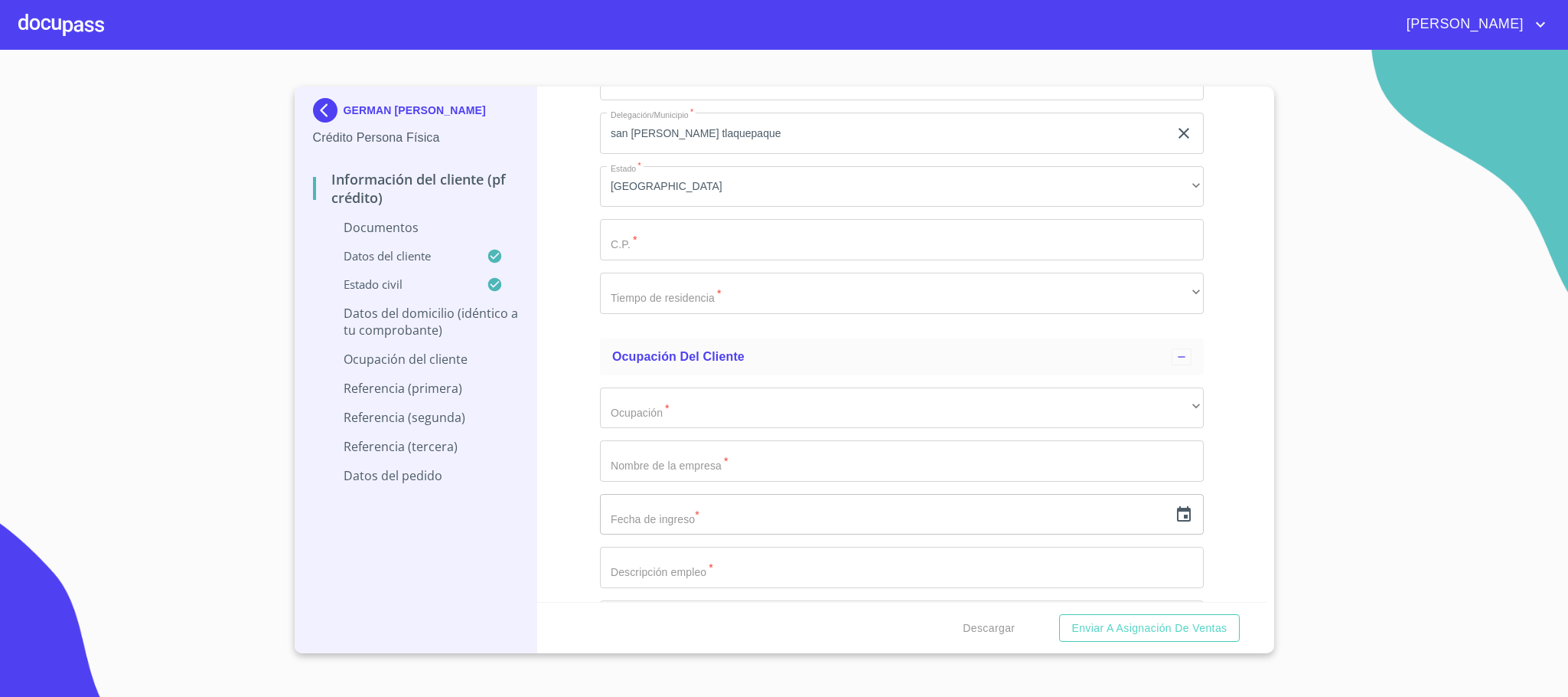
drag, startPoint x: 652, startPoint y: 225, endPoint x: 661, endPoint y: 244, distance: 21.0
click at [658, 238] on input "Documento de identificación.   *" at bounding box center [901, 239] width 603 height 41
type input "45606"
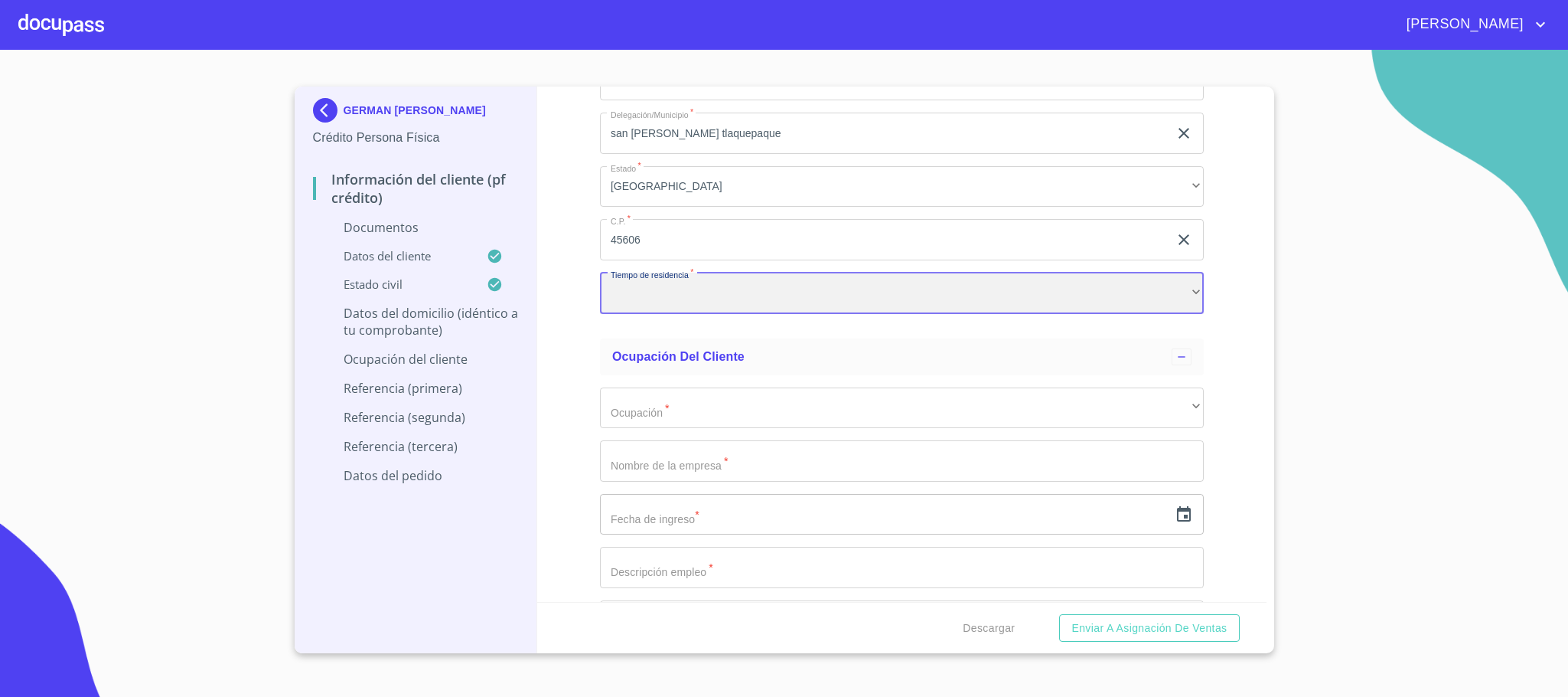
click at [645, 292] on div "​" at bounding box center [901, 293] width 603 height 41
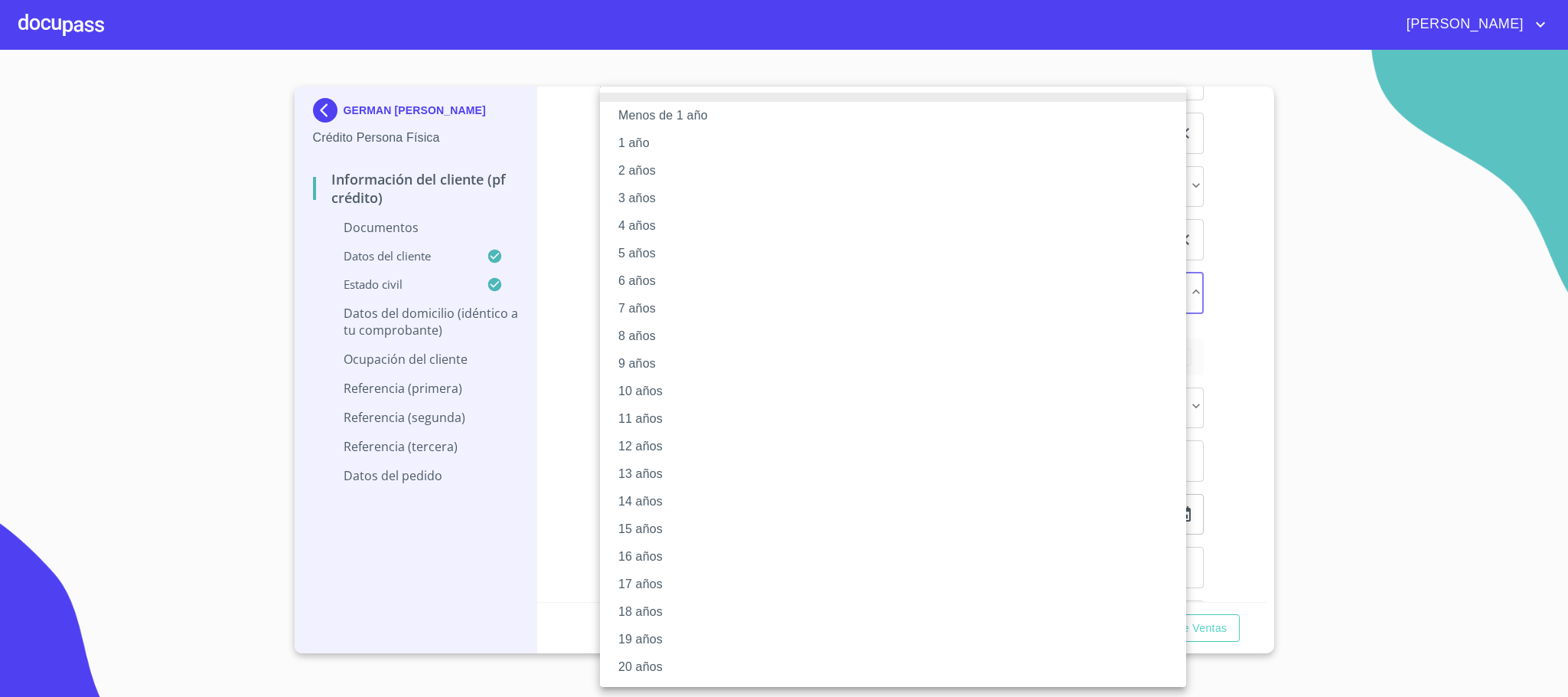
click at [642, 659] on li "20 años" at bounding box center [893, 667] width 586 height 28
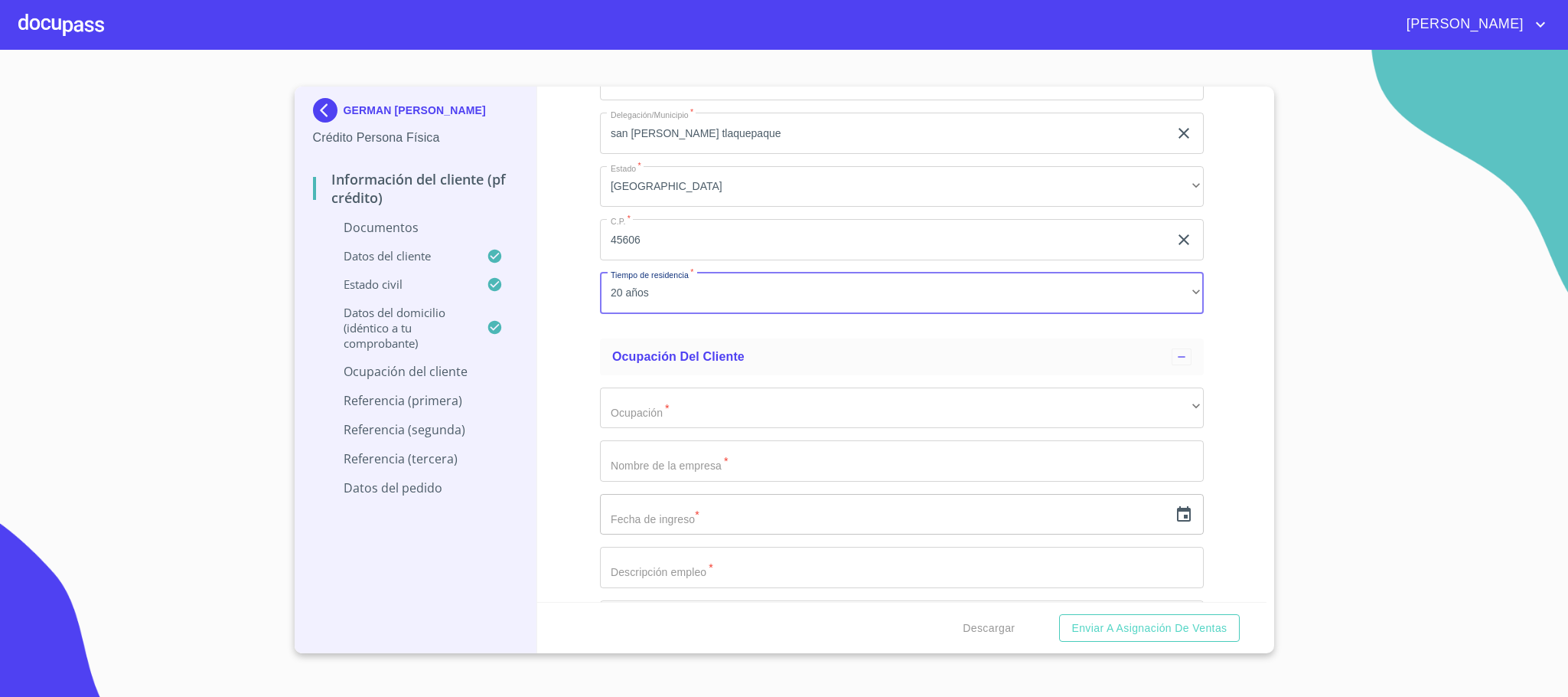
click at [625, 322] on div "Domicilio completo (Calle, Av. o Vía)   * camino real a colima ​ No. Exterior …" at bounding box center [901, 0] width 603 height 652
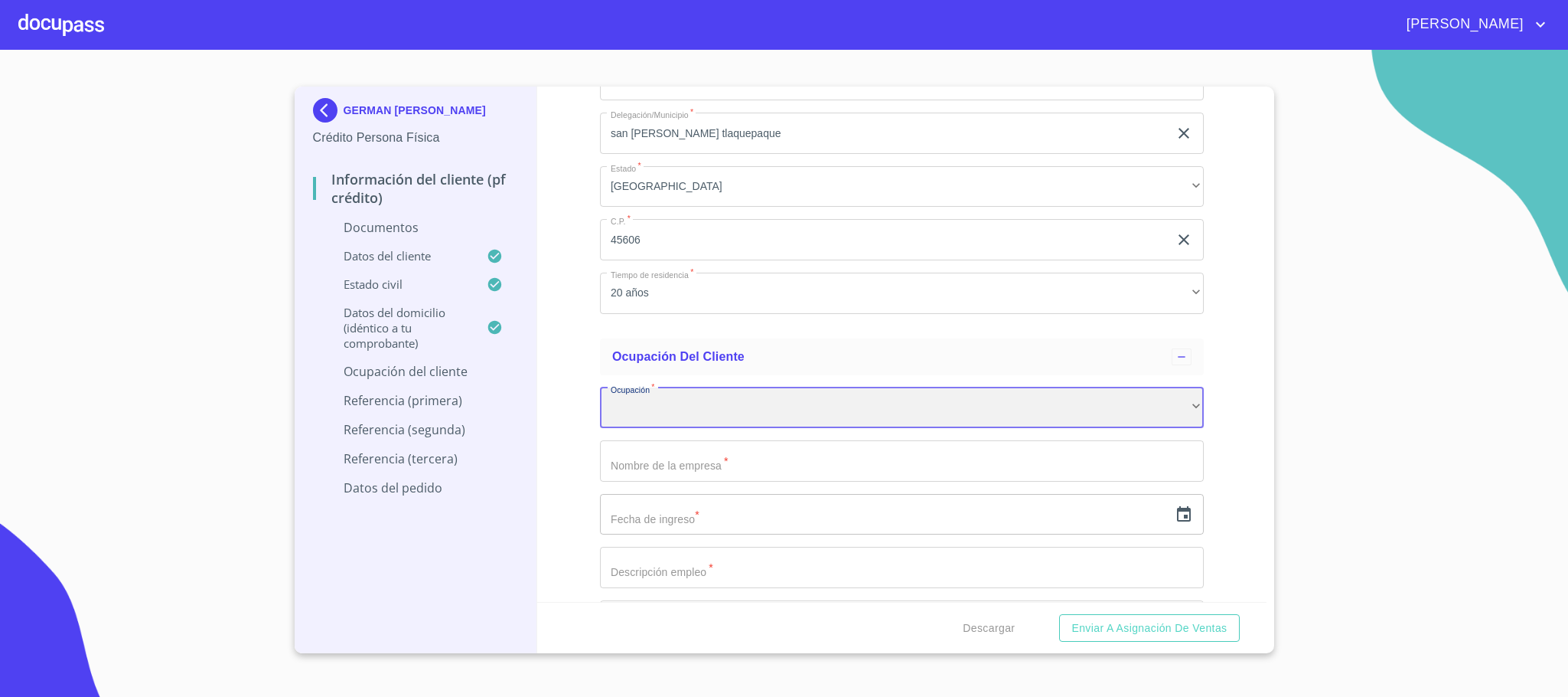
click at [638, 397] on div "​" at bounding box center [901, 408] width 603 height 41
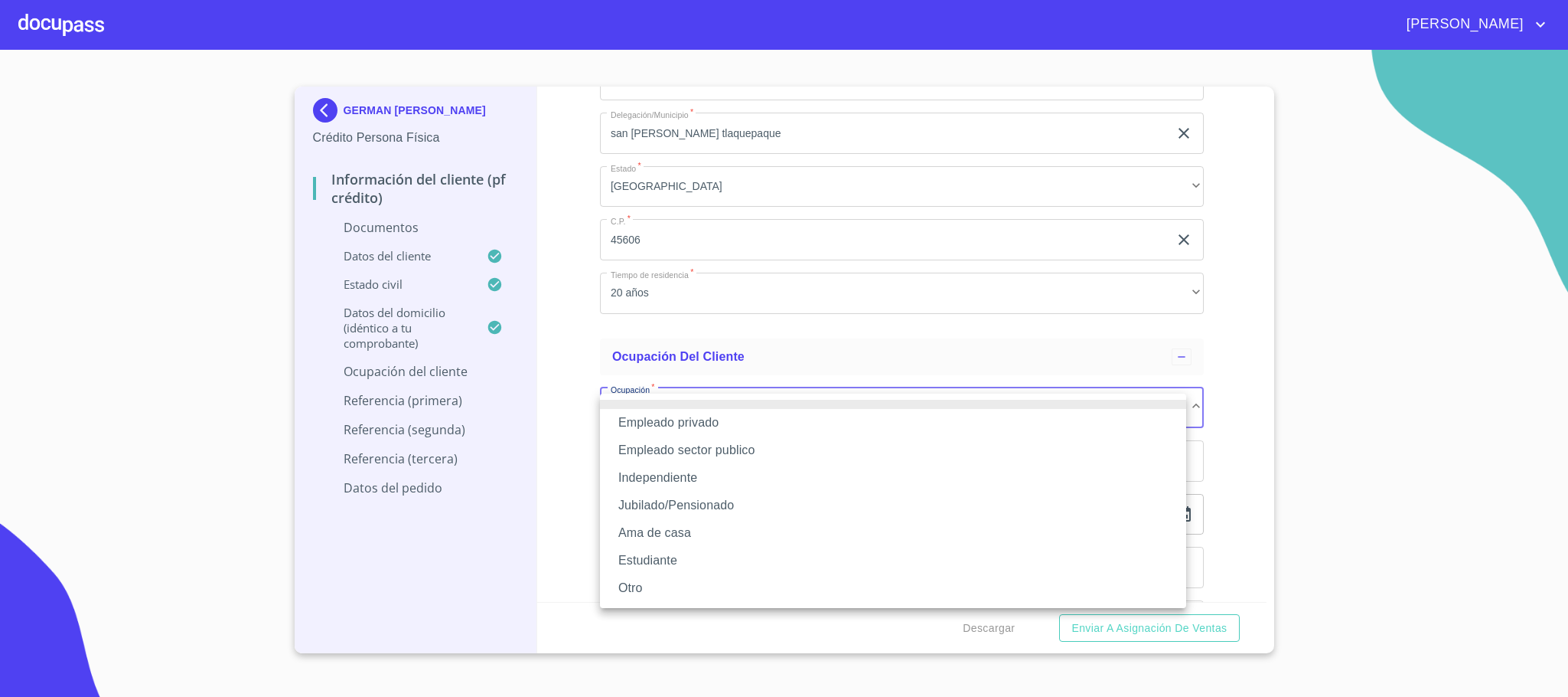
click at [686, 445] on li "Empleado sector publico" at bounding box center [893, 450] width 586 height 28
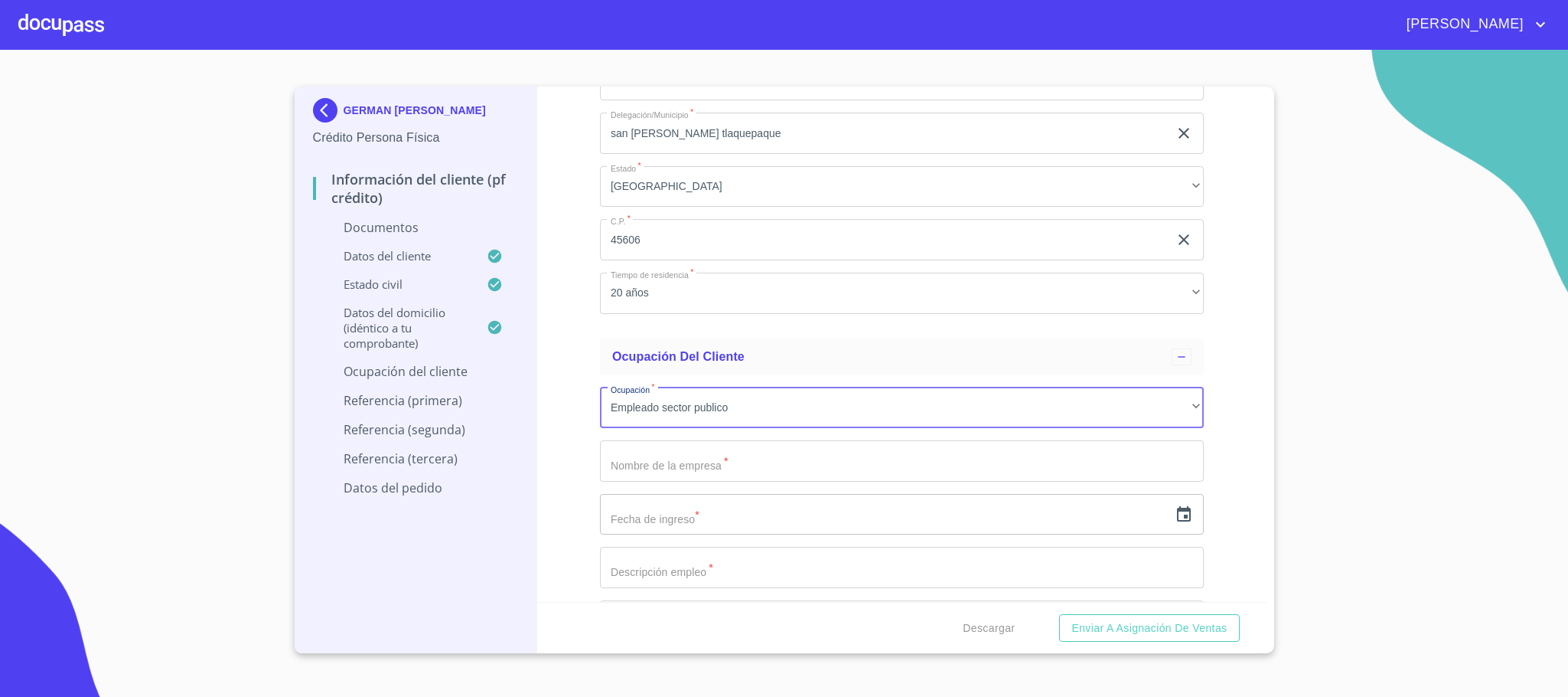
click at [652, 468] on input "Documento de identificación.   *" at bounding box center [901, 460] width 603 height 41
type input "s"
type input "SEP"
click at [1177, 522] on icon "button" at bounding box center [1184, 513] width 13 height 15
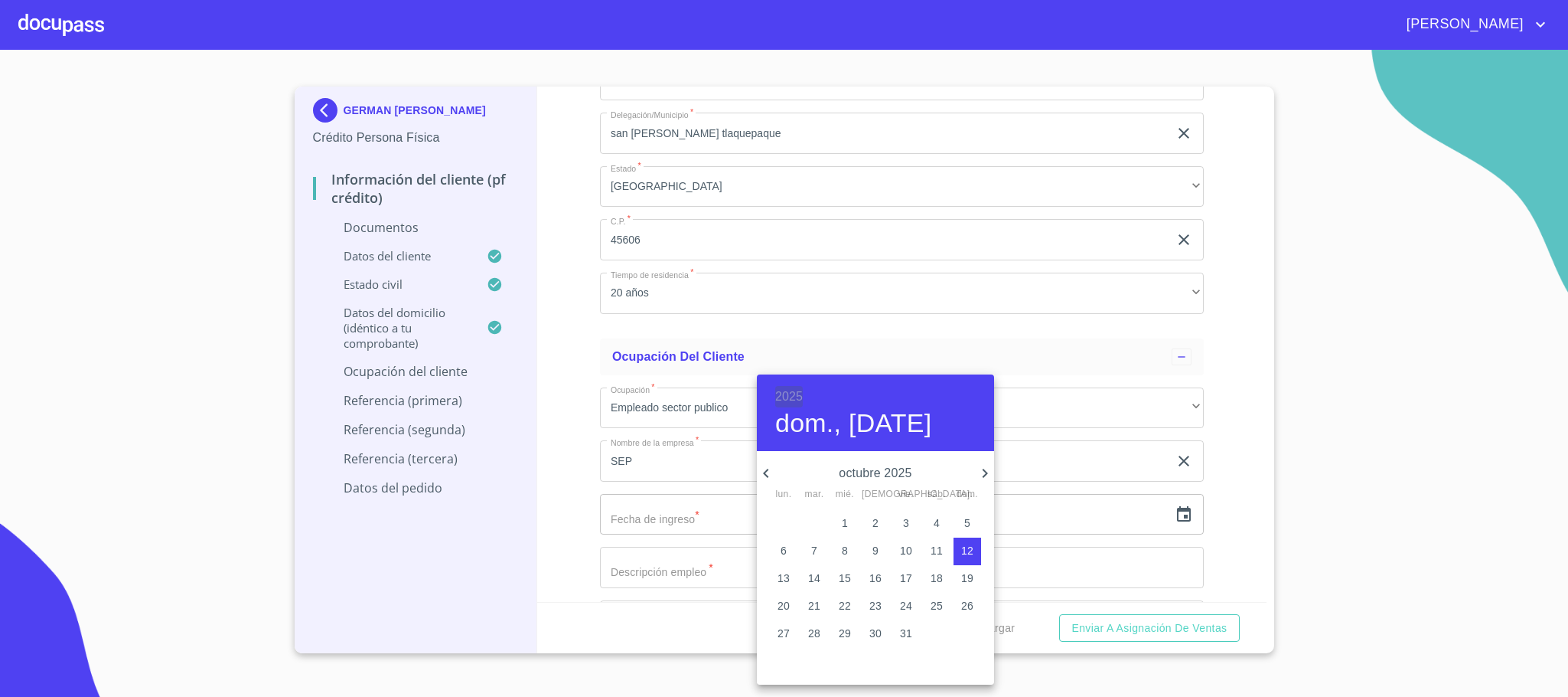
click at [792, 393] on h6 "2025" at bounding box center [788, 396] width 28 height 21
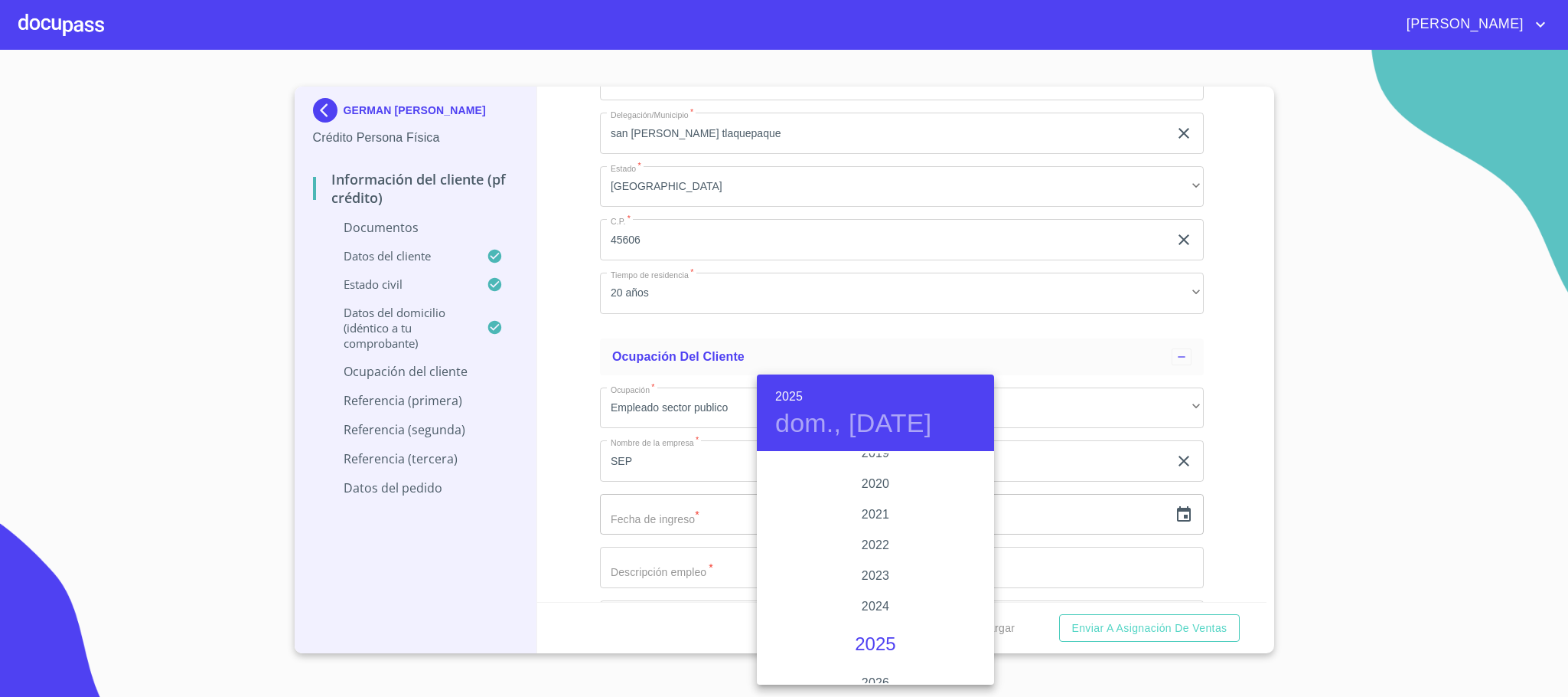
scroll to position [2855, 0]
drag, startPoint x: 843, startPoint y: 599, endPoint x: 859, endPoint y: 565, distance: 37.6
drag, startPoint x: 859, startPoint y: 565, endPoint x: 825, endPoint y: 528, distance: 50.2
click at [825, 528] on div "2020" at bounding box center [875, 523] width 238 height 30
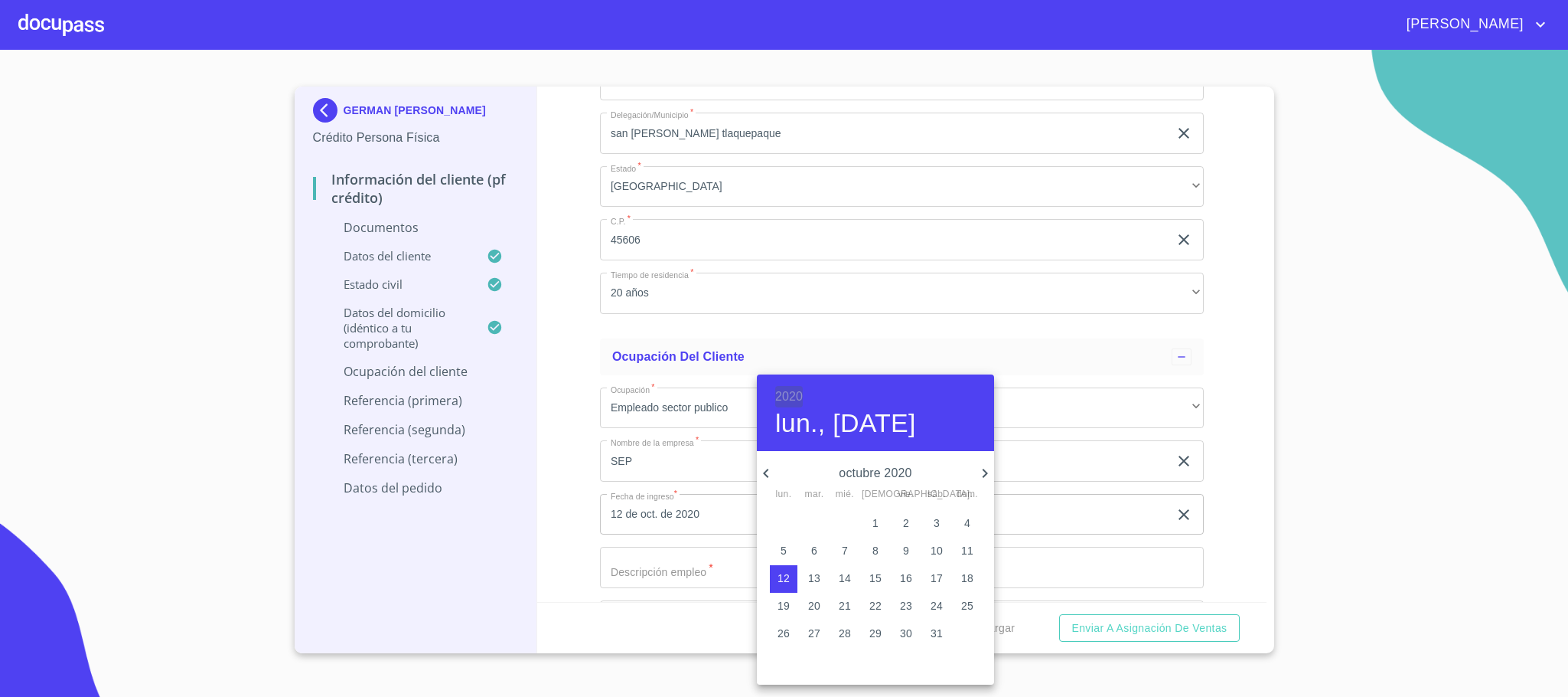
click at [802, 396] on h6 "2020" at bounding box center [788, 396] width 28 height 21
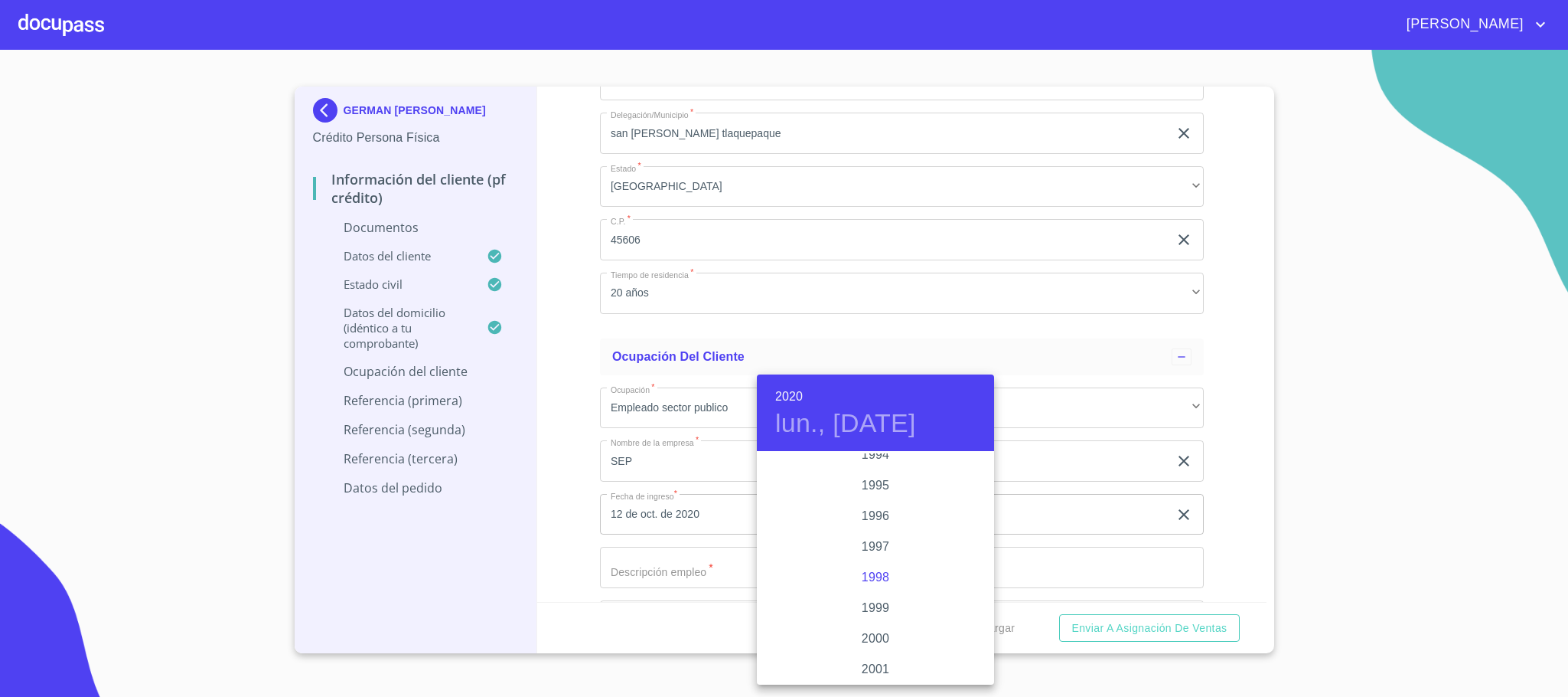
click at [877, 571] on div "1998" at bounding box center [875, 577] width 238 height 30
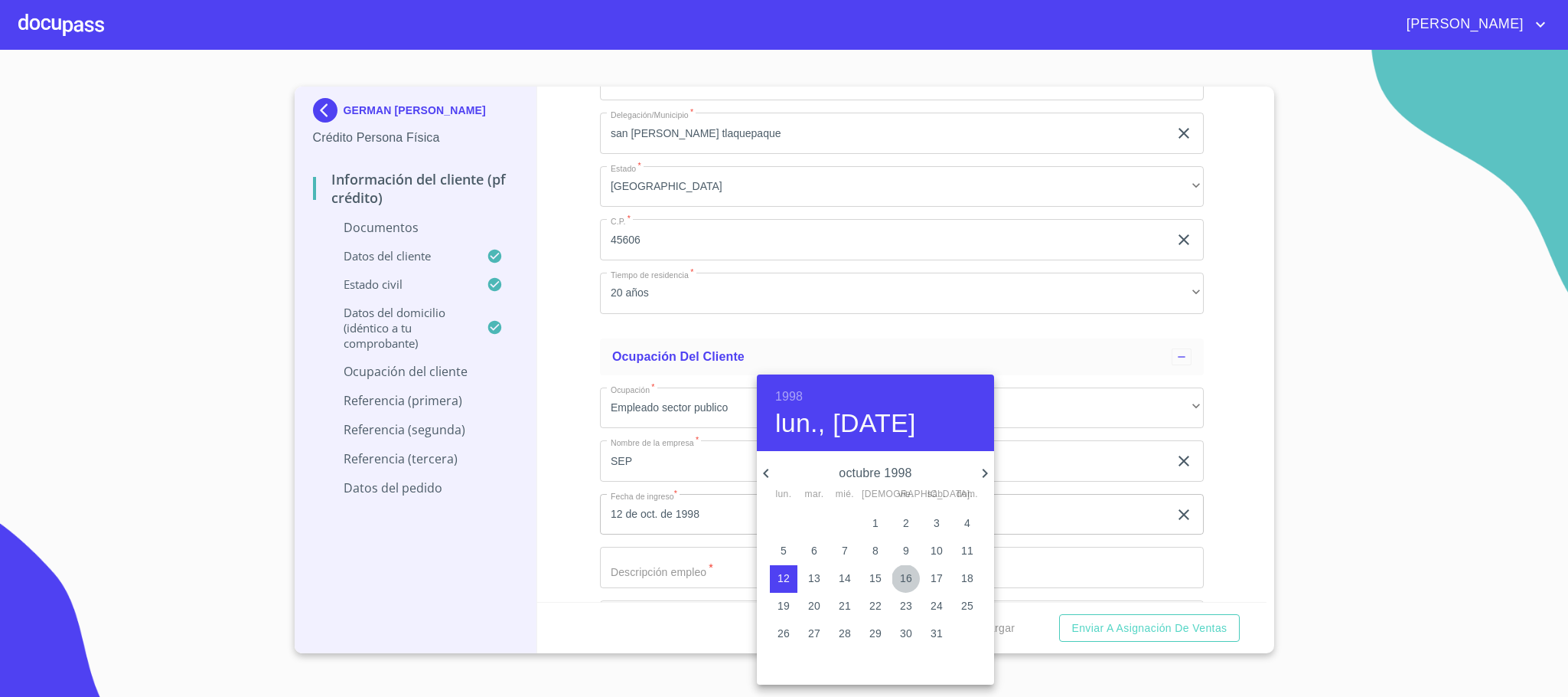
click at [908, 577] on p "16" at bounding box center [906, 578] width 12 height 15
type input "16 de oct. de 1998"
drag, startPoint x: 547, startPoint y: 563, endPoint x: 558, endPoint y: 568, distance: 12.1
click at [549, 565] on div at bounding box center [784, 348] width 1568 height 697
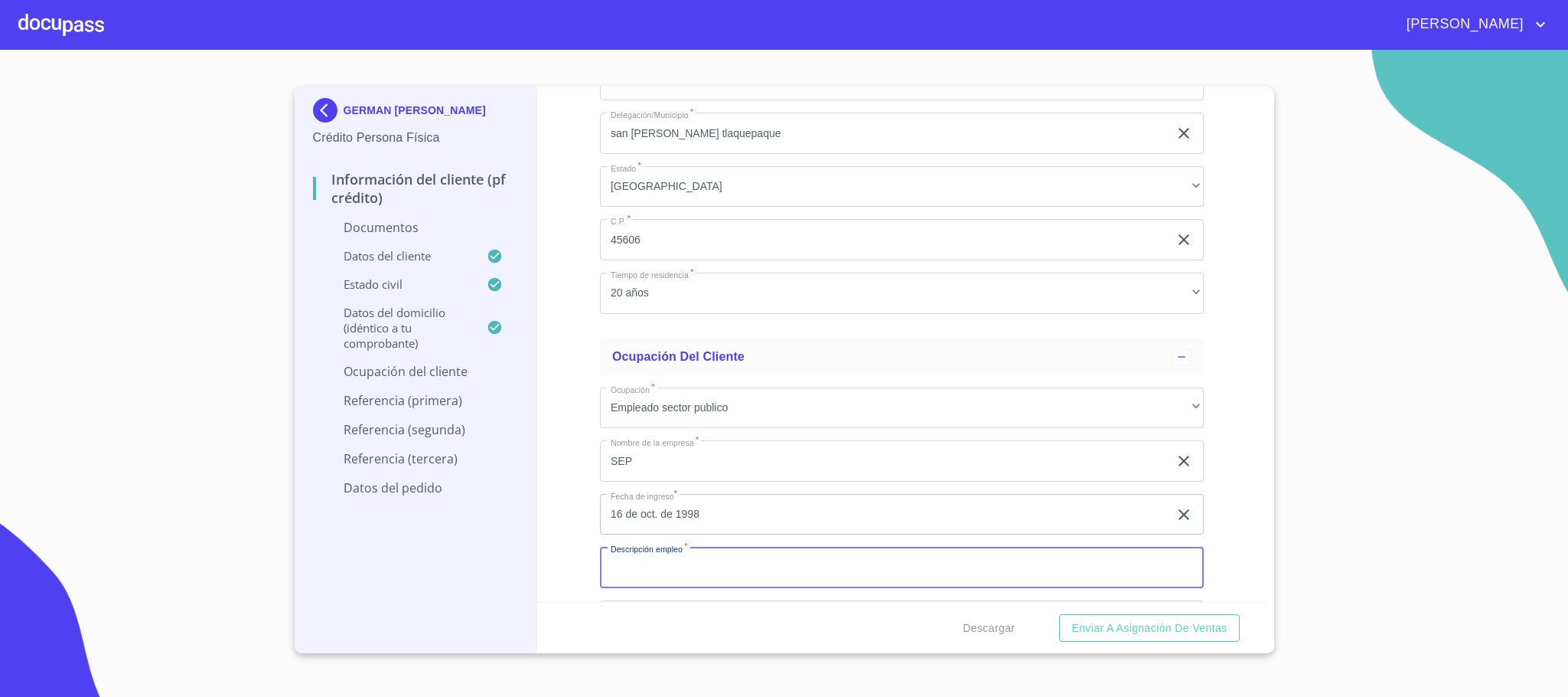
click at [659, 579] on input "Documento de identificación.   *" at bounding box center [901, 567] width 603 height 41
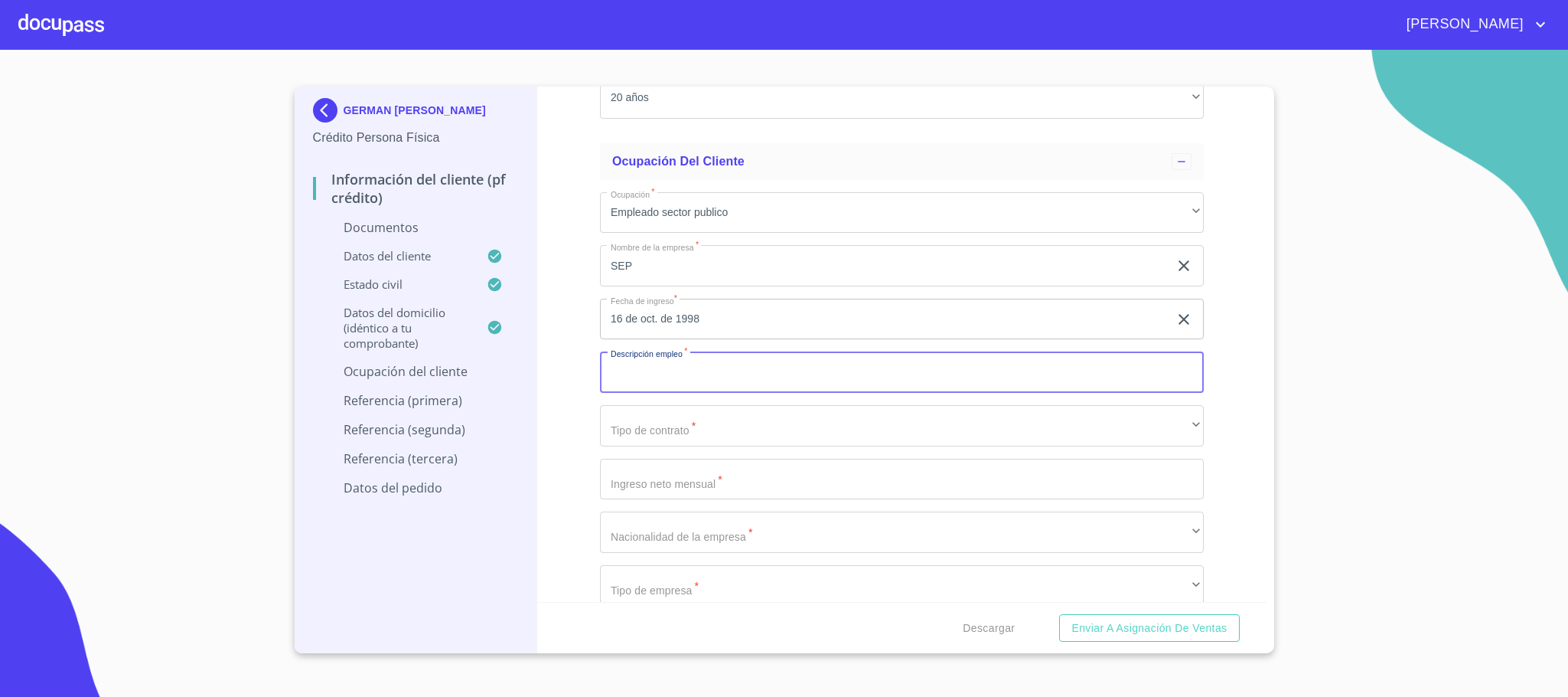
scroll to position [3789, 0]
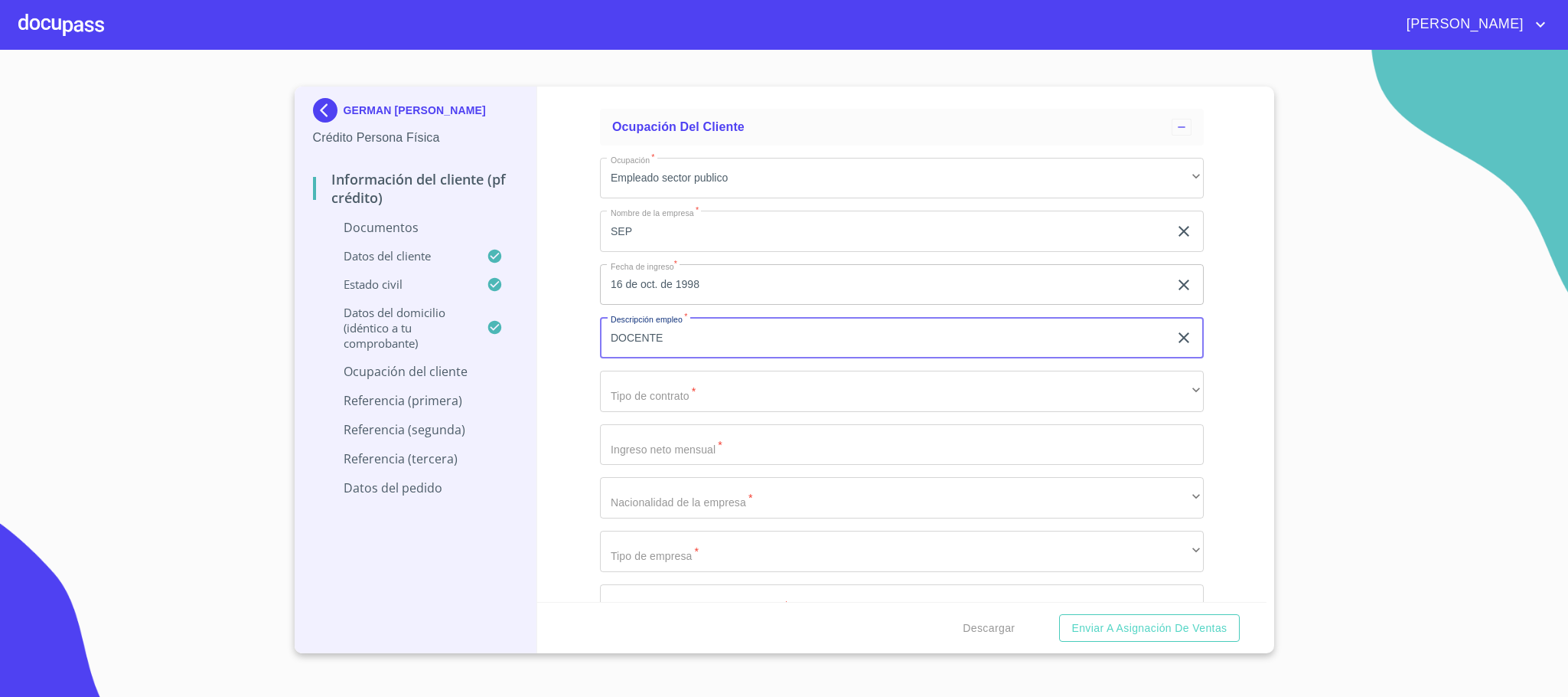
type input "DOCENTE"
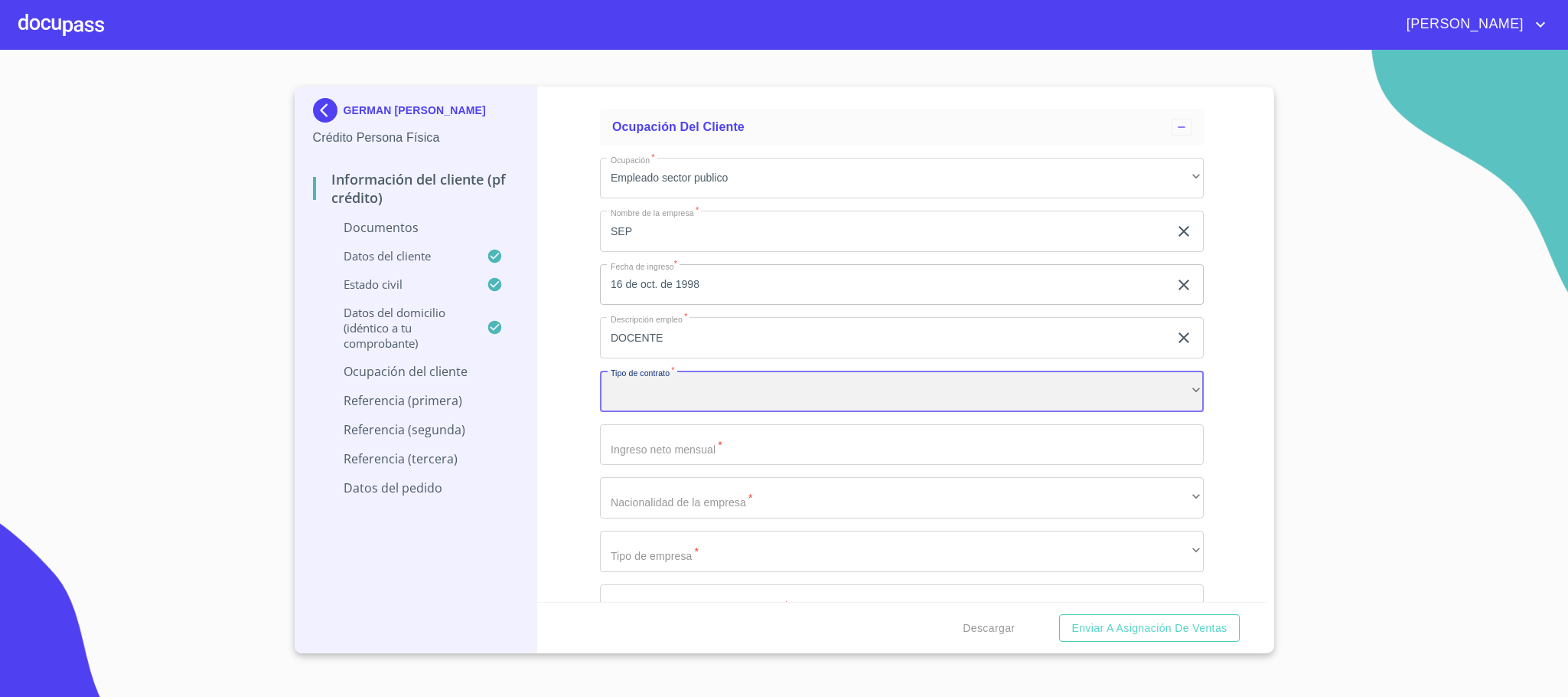
click at [668, 379] on div "​" at bounding box center [901, 391] width 603 height 41
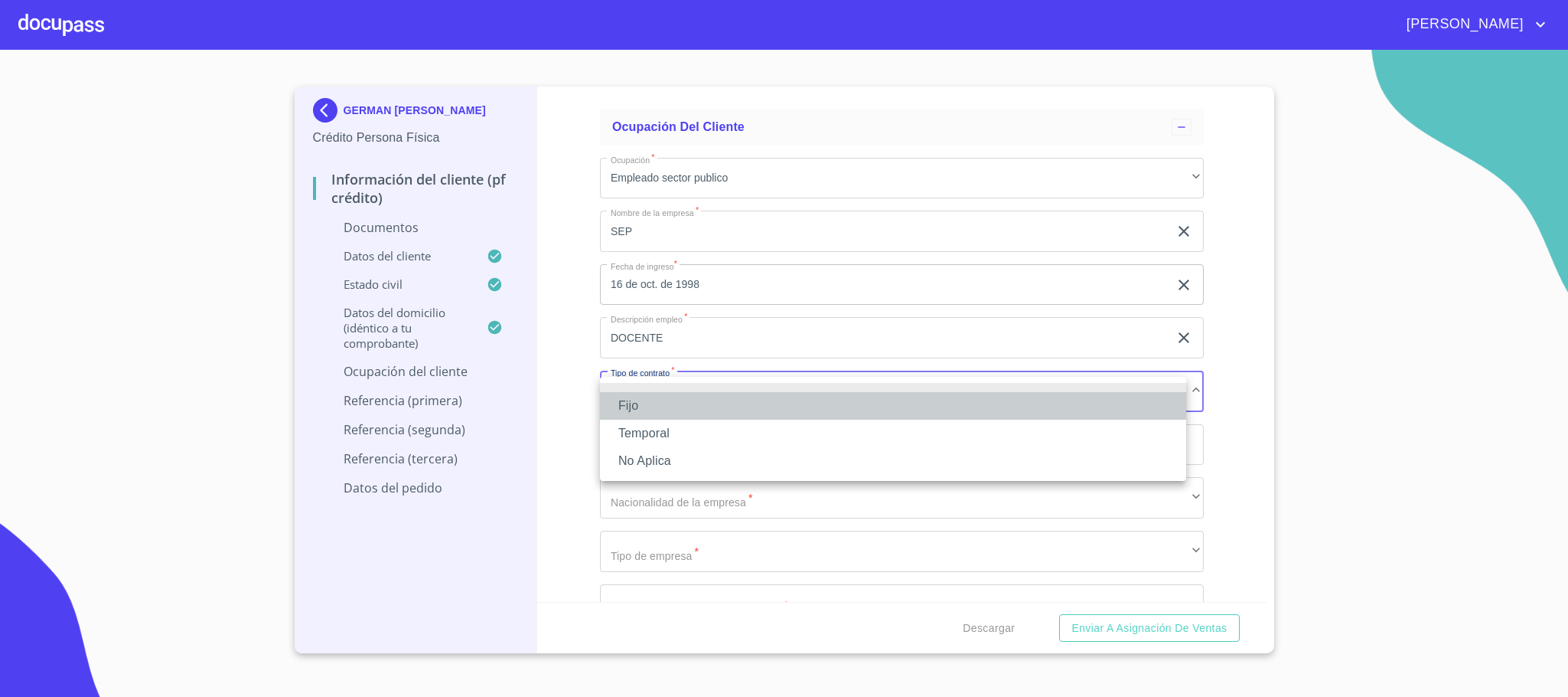
click at [659, 404] on li "Fijo" at bounding box center [893, 405] width 586 height 28
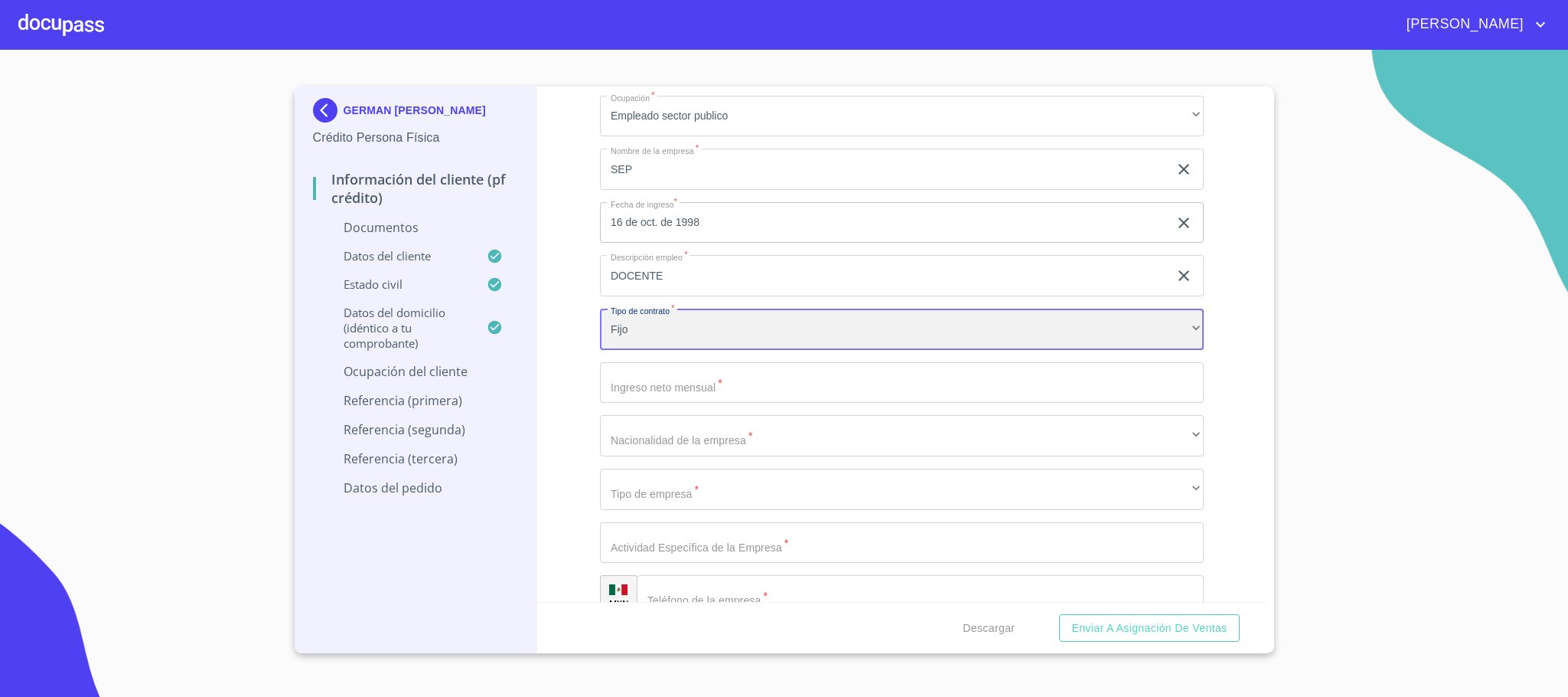
scroll to position [3904, 0]
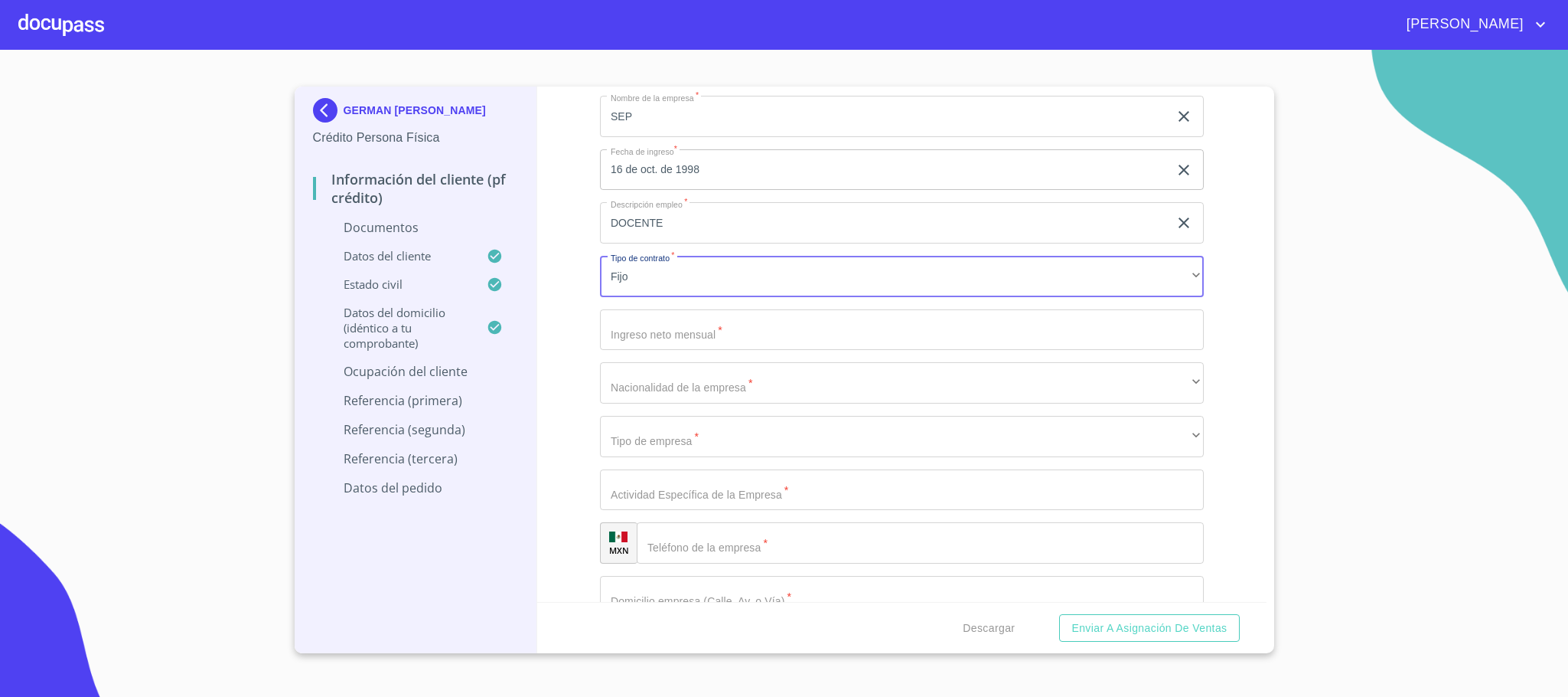
click at [675, 327] on input "Documento de identificación.   *" at bounding box center [901, 329] width 603 height 41
type input "18000"
click at [524, 433] on div "GERMAN [PERSON_NAME] Crédito Persona Física Información del cliente (PF crédito…" at bounding box center [416, 369] width 243 height 566
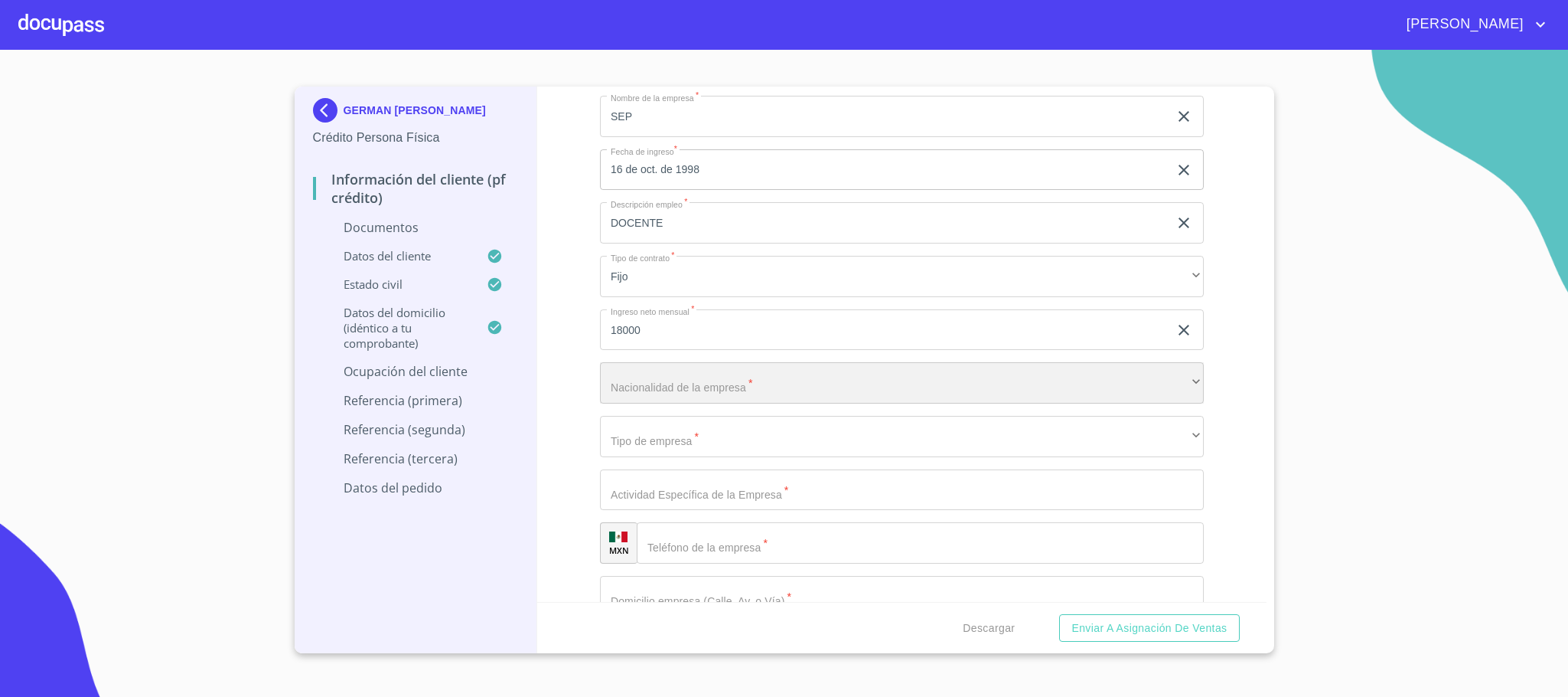
click at [726, 381] on div "​" at bounding box center [901, 383] width 603 height 41
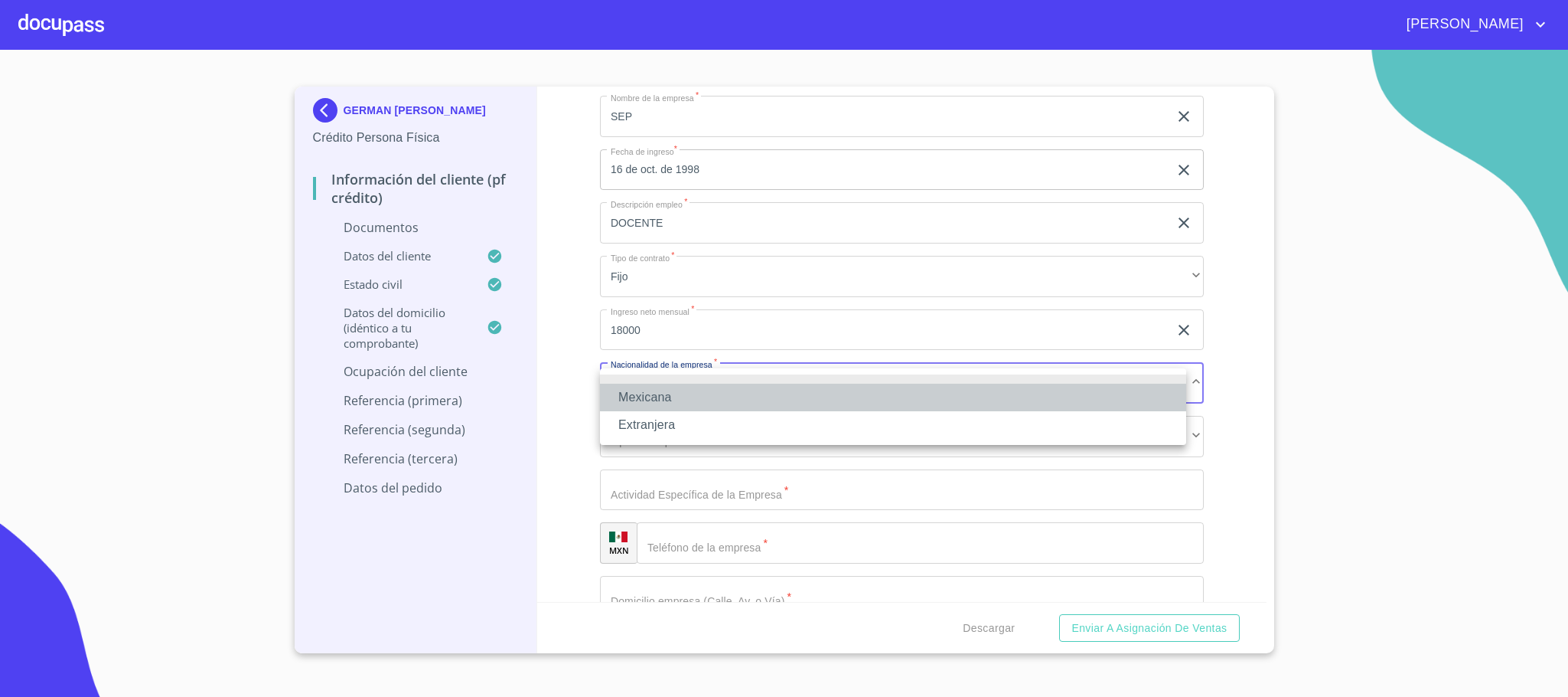
click at [661, 395] on li "Mexicana" at bounding box center [893, 397] width 586 height 28
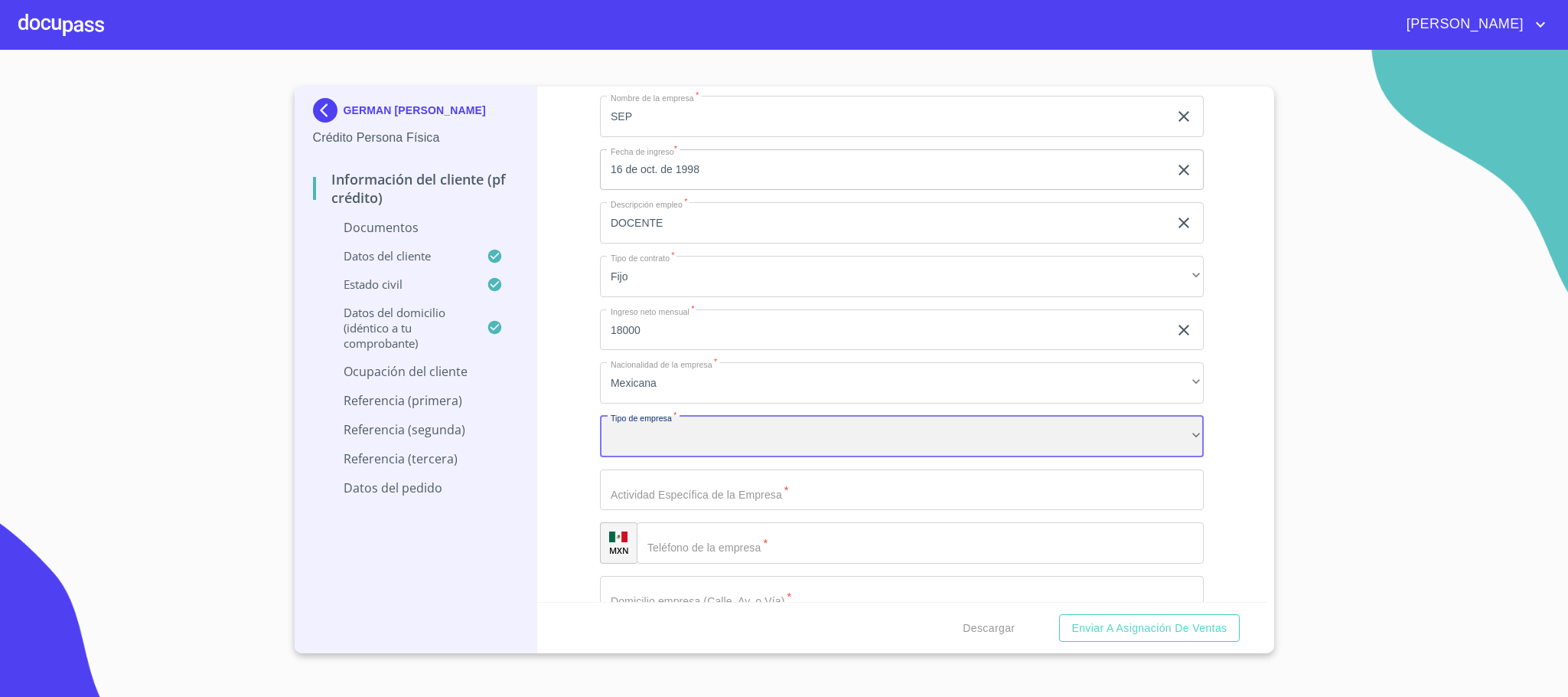
click at [670, 434] on div "​" at bounding box center [901, 436] width 603 height 41
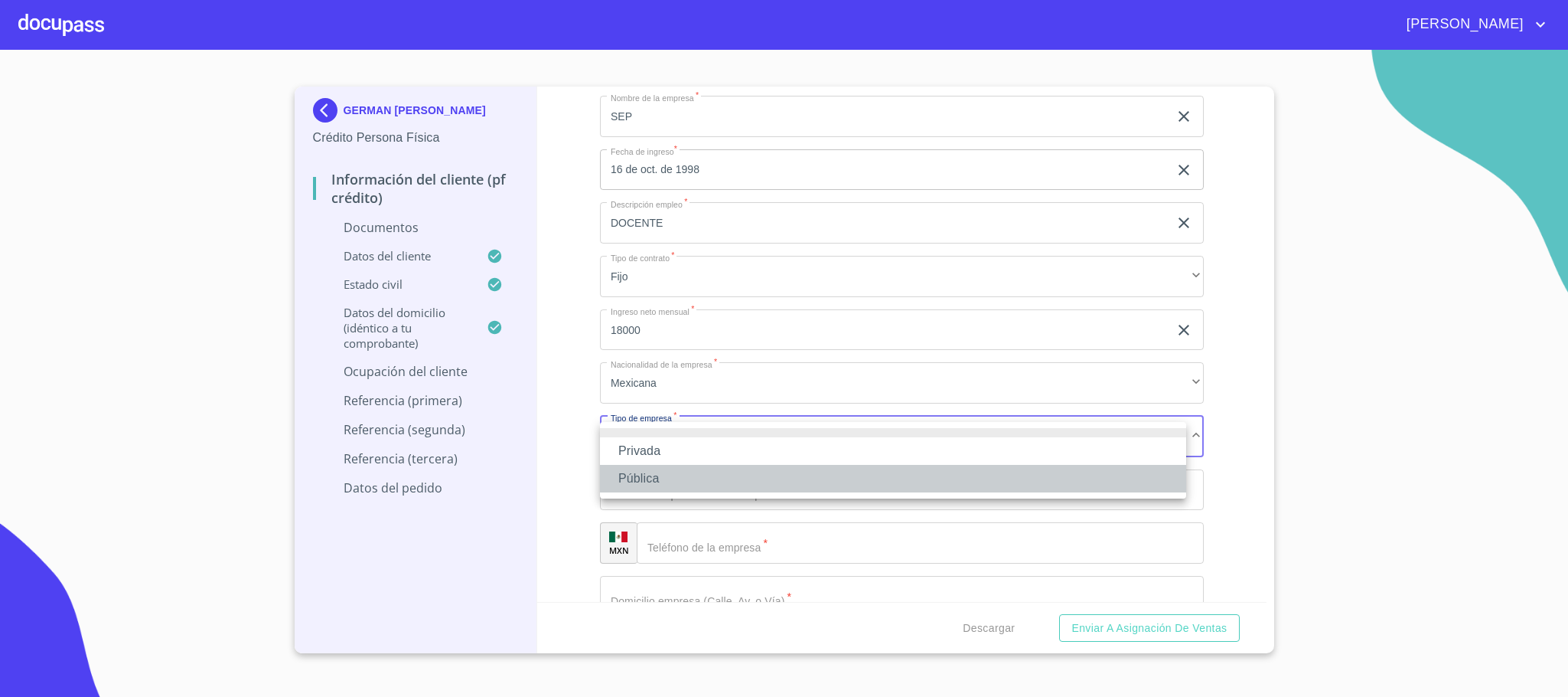
click at [645, 475] on li "Pública" at bounding box center [893, 478] width 586 height 28
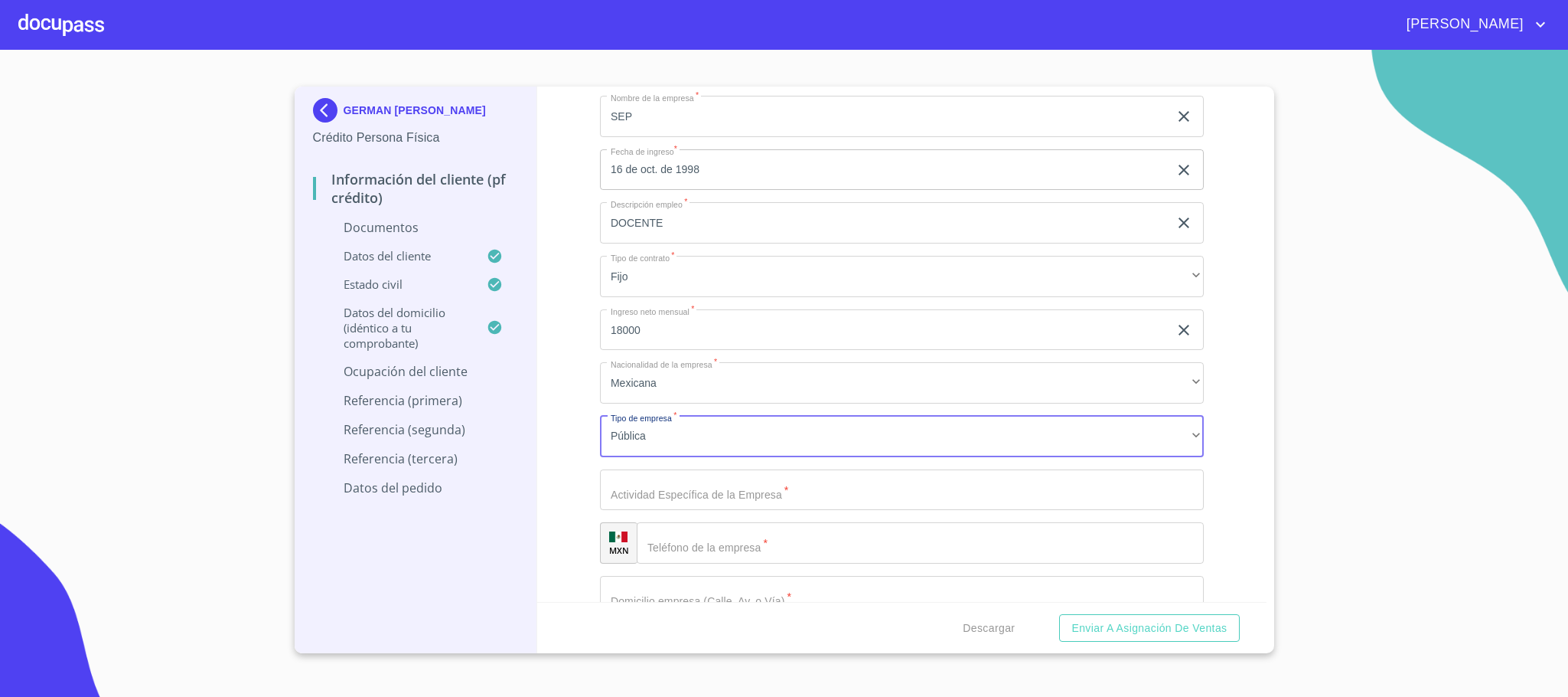
click at [634, 492] on input "Documento de identificación.   *" at bounding box center [901, 490] width 603 height 41
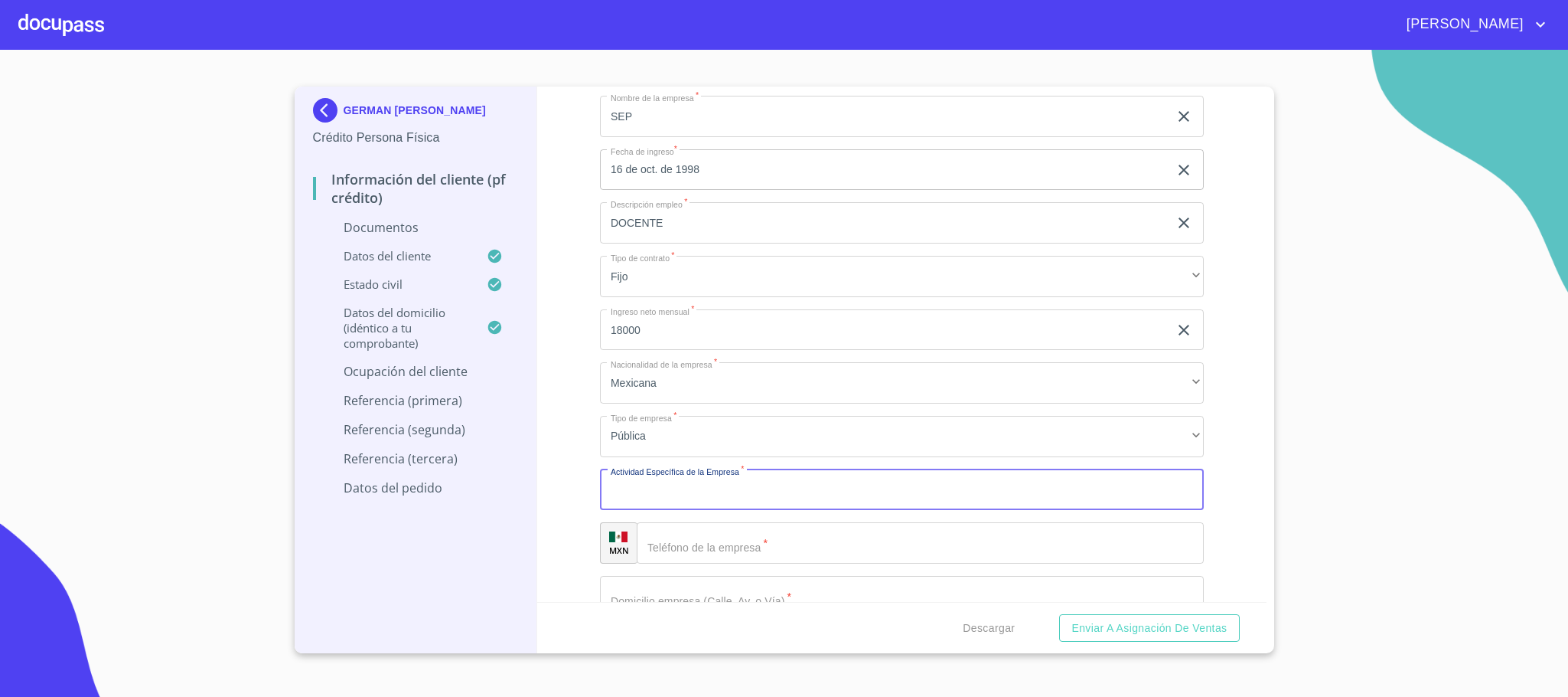
scroll to position [4134, 0]
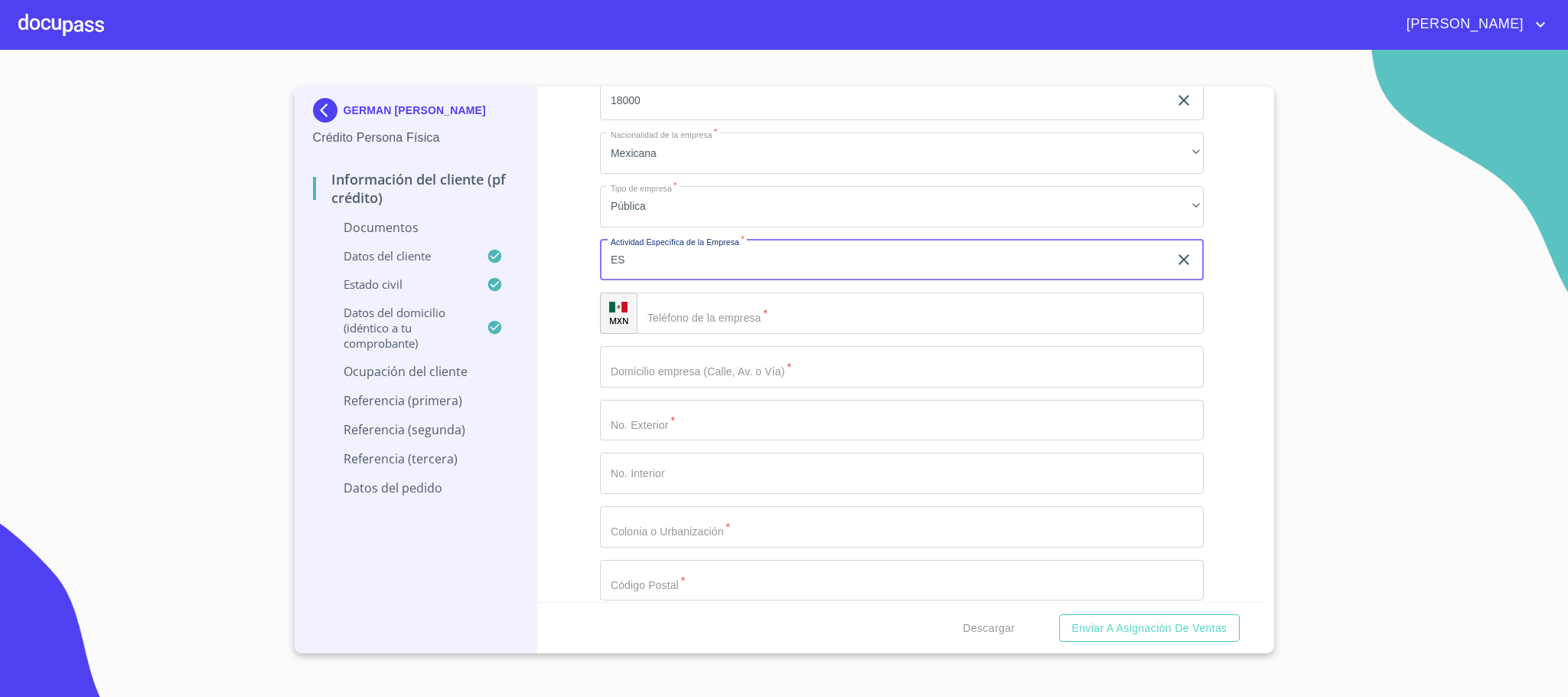
type input "E"
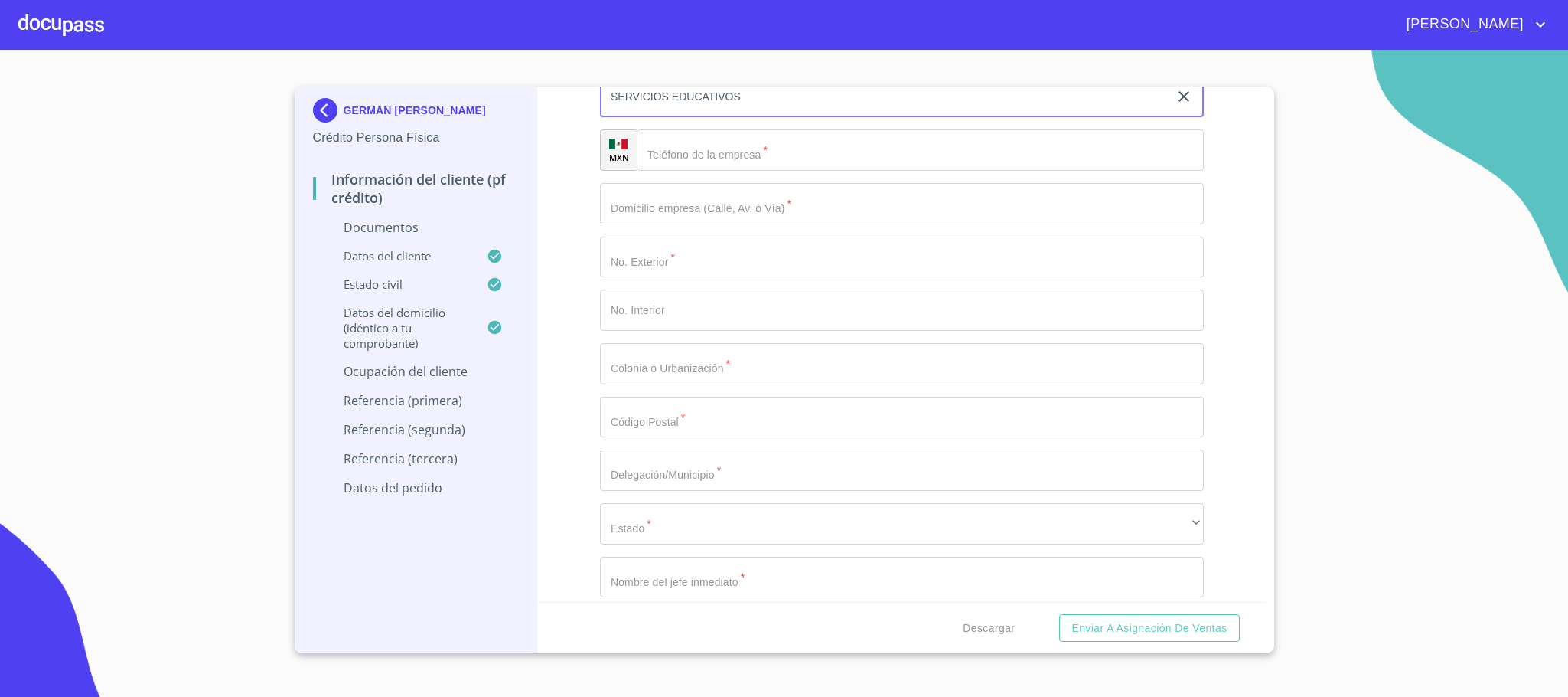
scroll to position [4249, 0]
type input "SERVICIOS EDUCATIVOS"
click at [709, 205] on input "Documento de identificación.   *" at bounding box center [919, 199] width 567 height 41
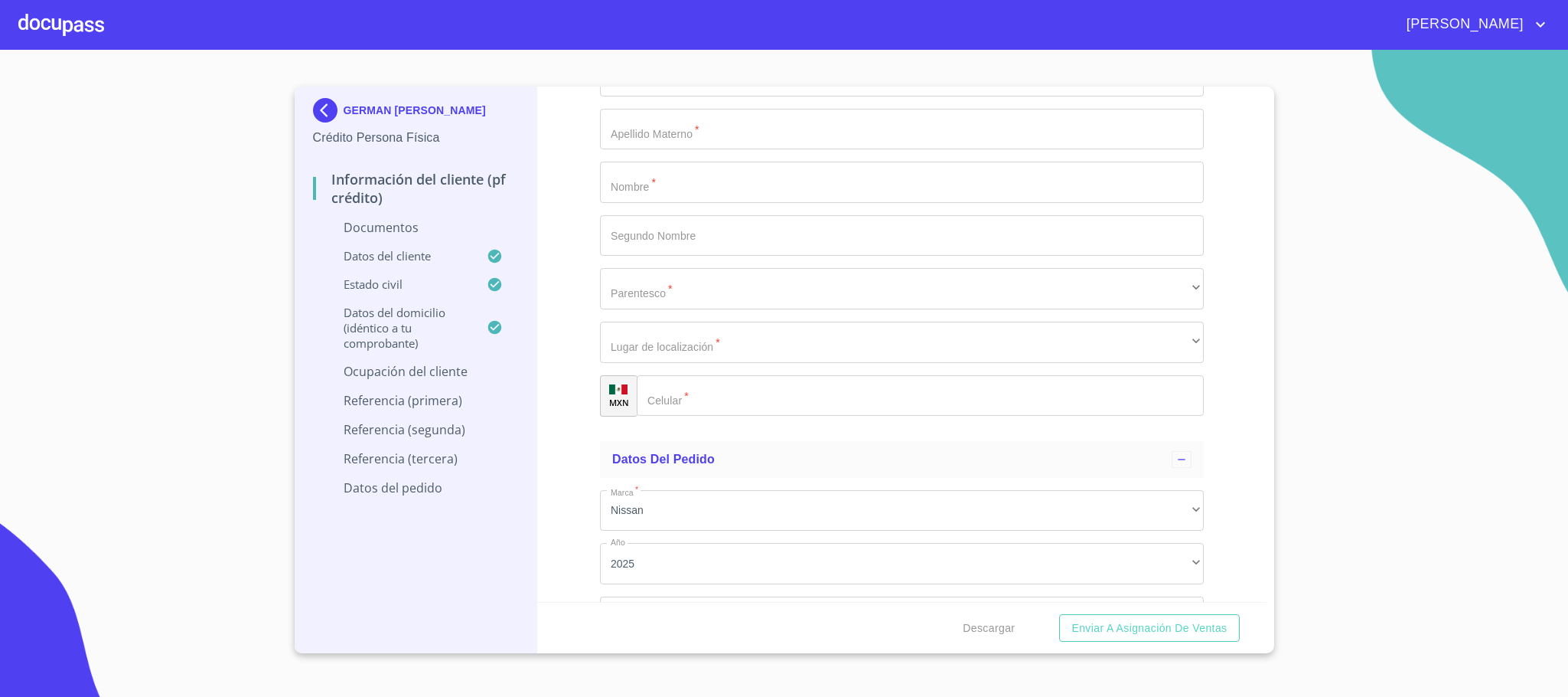
scroll to position [6105, 0]
type input "33"
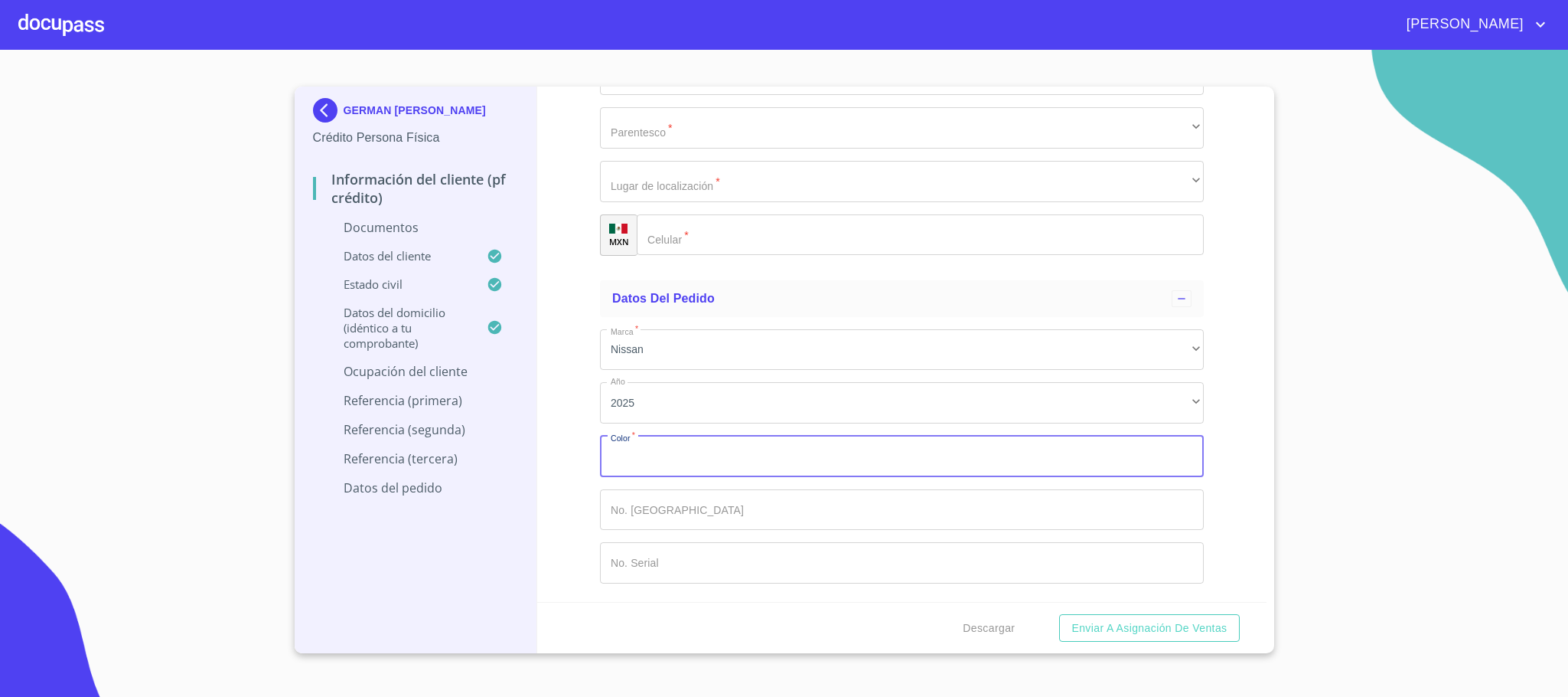
click at [639, 467] on input "Documento de identificación.   *" at bounding box center [901, 456] width 603 height 41
type input "GRIS"
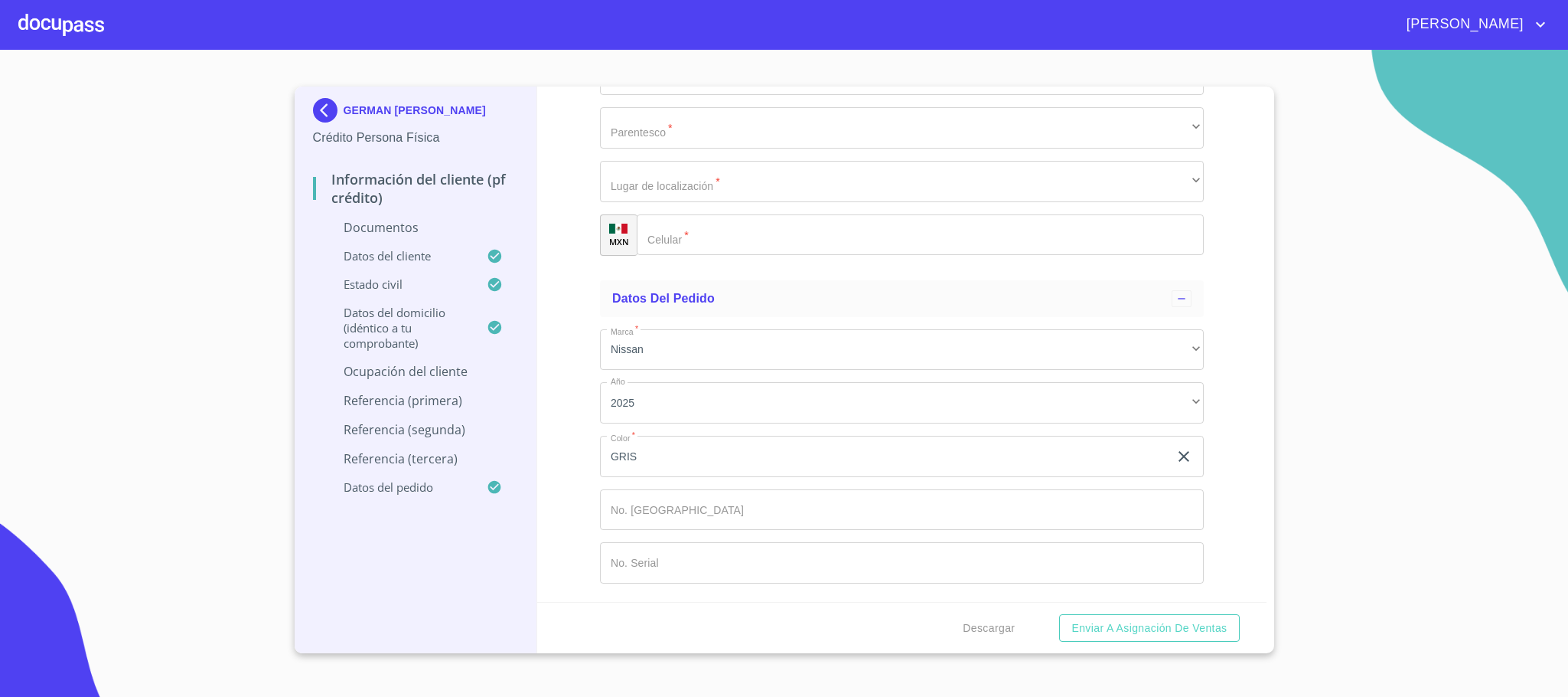
click at [555, 436] on div "Información del cliente (PF crédito) Documentos Documento de identificación.   …" at bounding box center [902, 344] width 730 height 515
click at [731, 194] on input "33" at bounding box center [905, 179] width 538 height 41
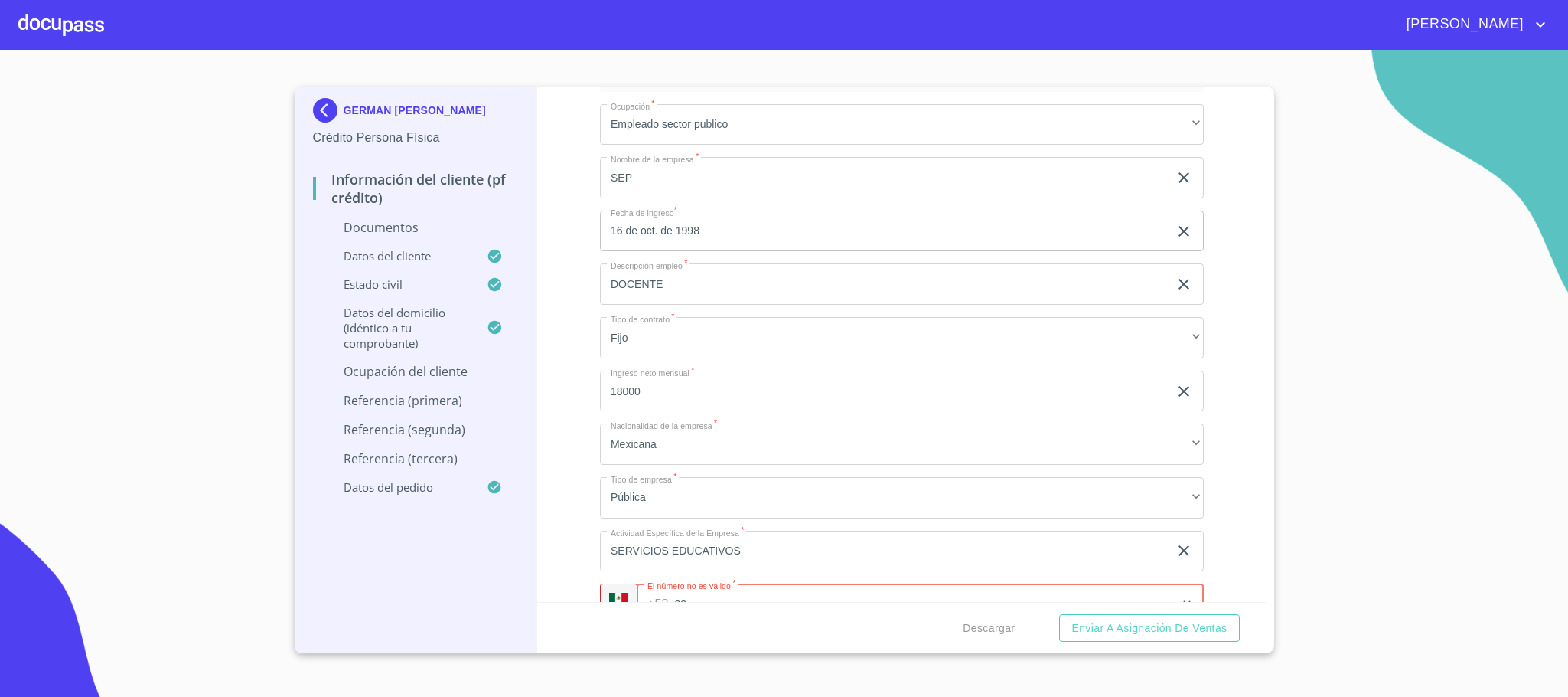
scroll to position [3808, 0]
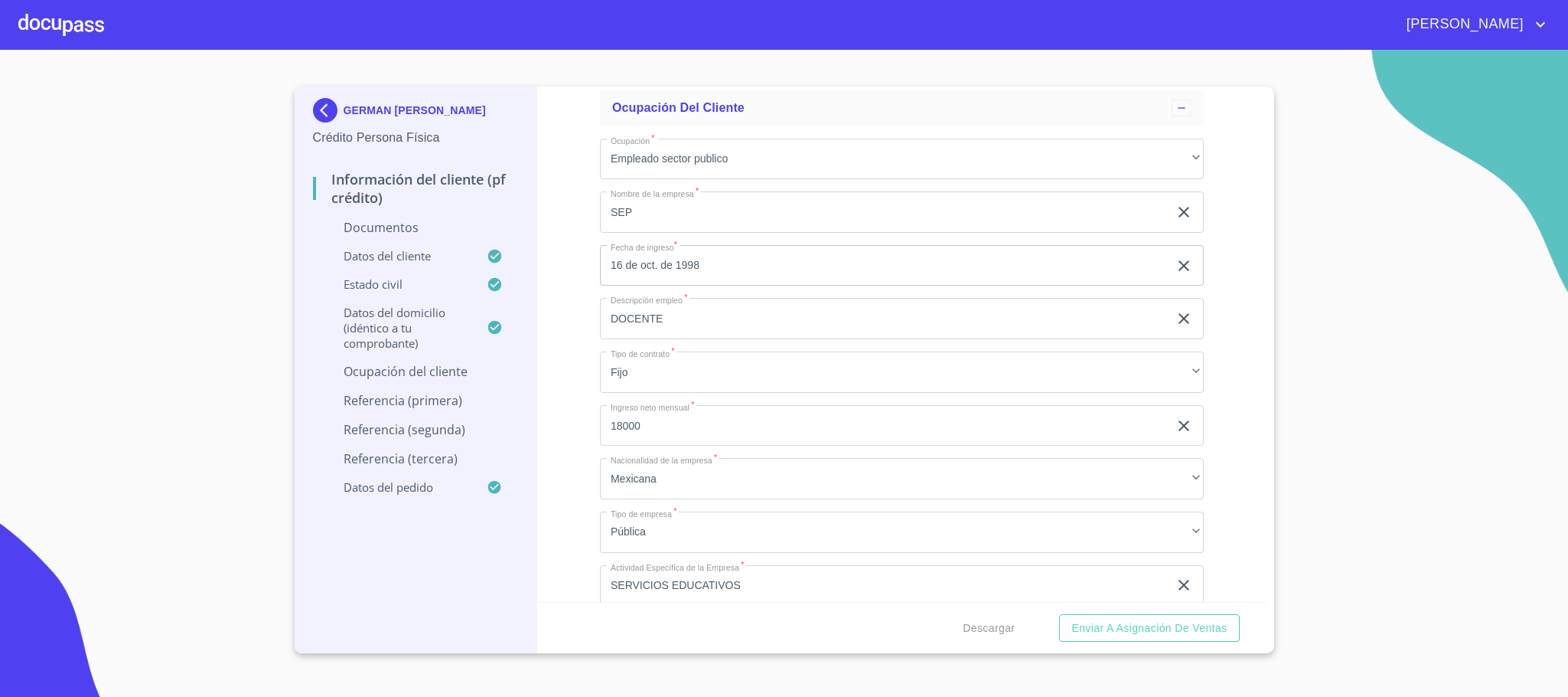
click at [715, 203] on input "SEP" at bounding box center [884, 212] width 569 height 41
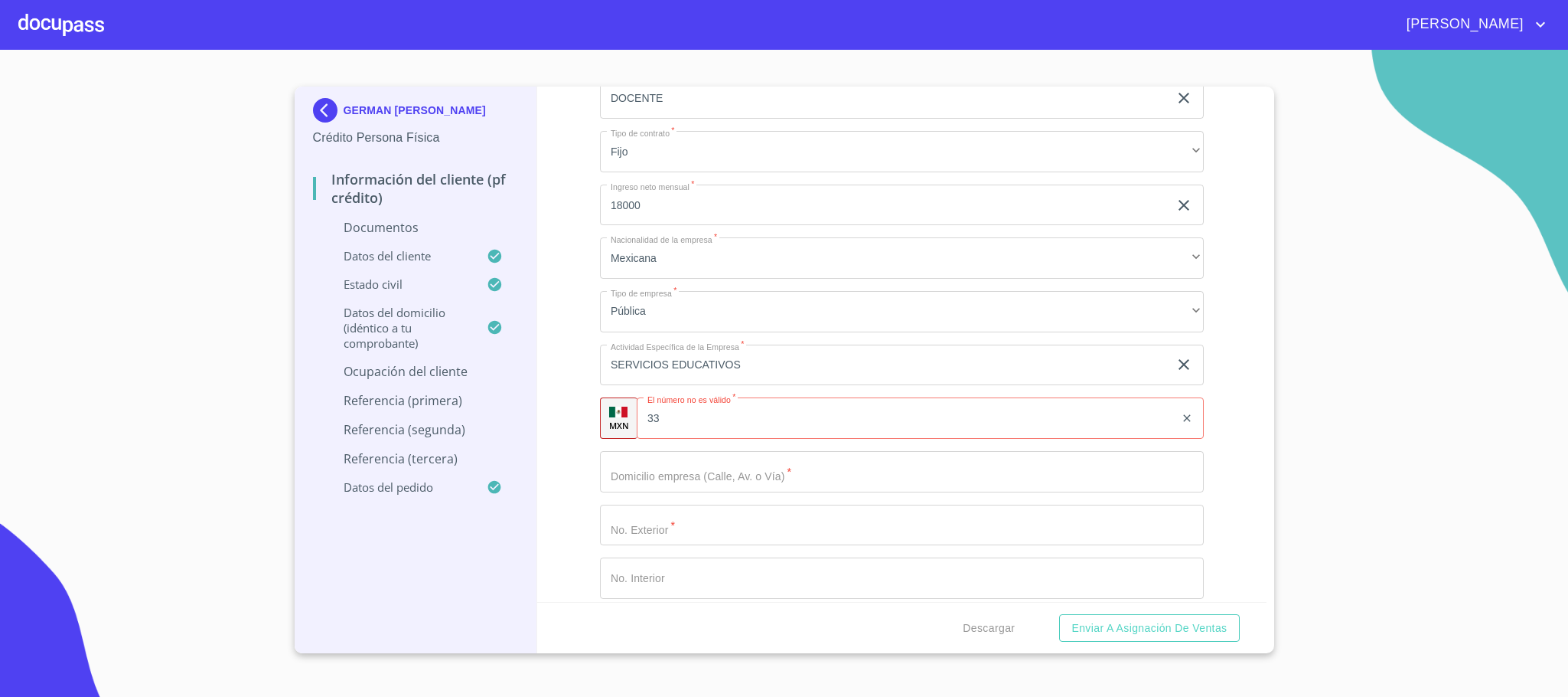
scroll to position [4038, 0]
type input "SEP ([PERSON_NAME])"
click at [699, 420] on input "33" at bounding box center [905, 409] width 538 height 41
type input "[PHONE_NUMBER]"
click at [595, 484] on div "Información del cliente (PF crédito) Documentos Documento de identificación.   …" at bounding box center [902, 344] width 730 height 515
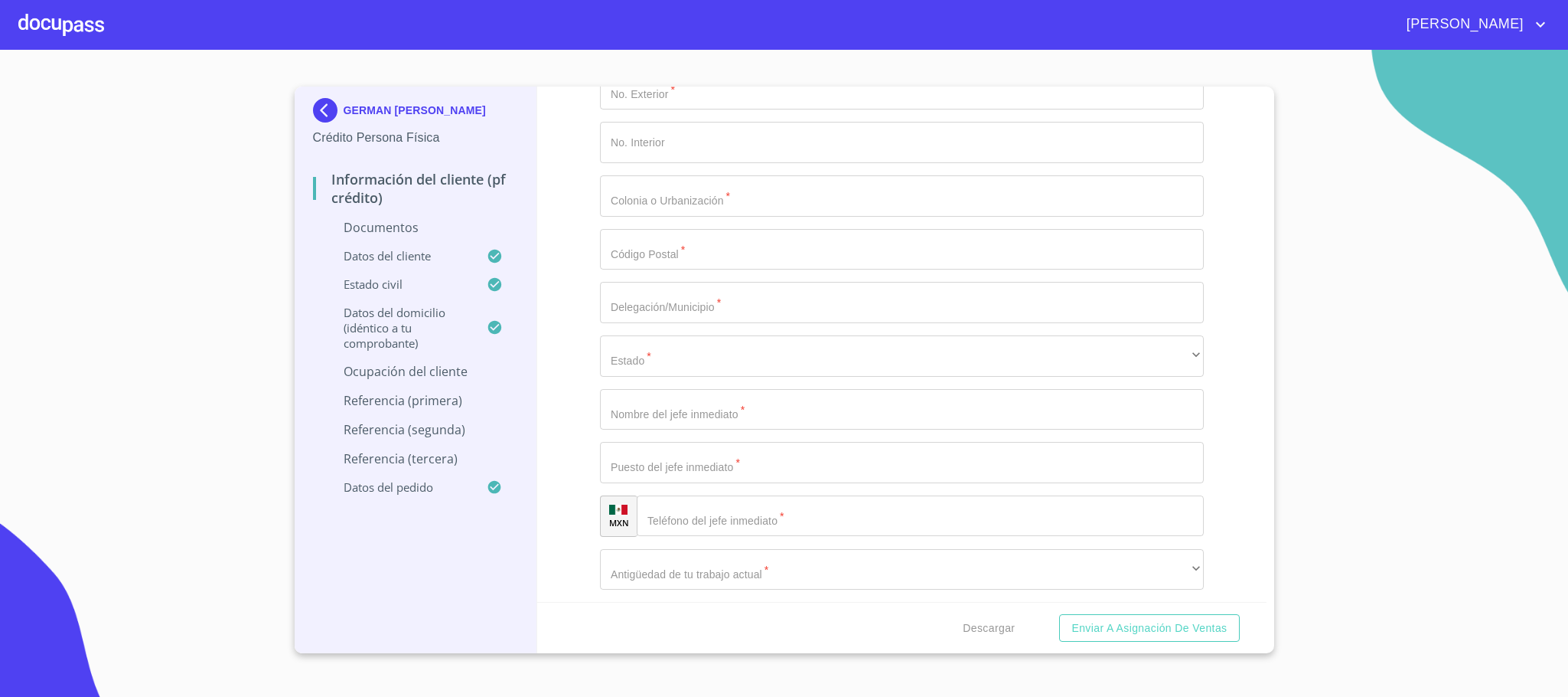
scroll to position [4497, 0]
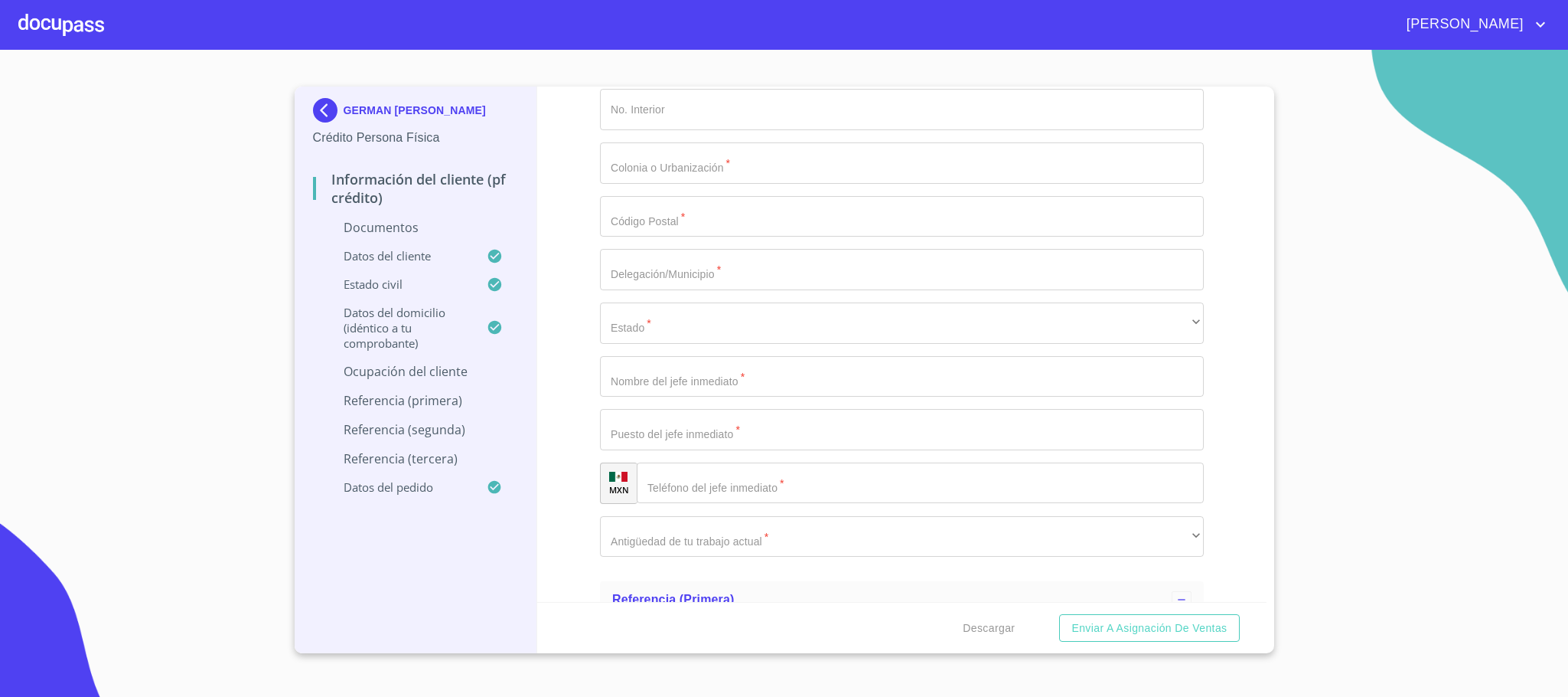
click at [642, 381] on input "Documento de identificación.   *" at bounding box center [901, 377] width 603 height 41
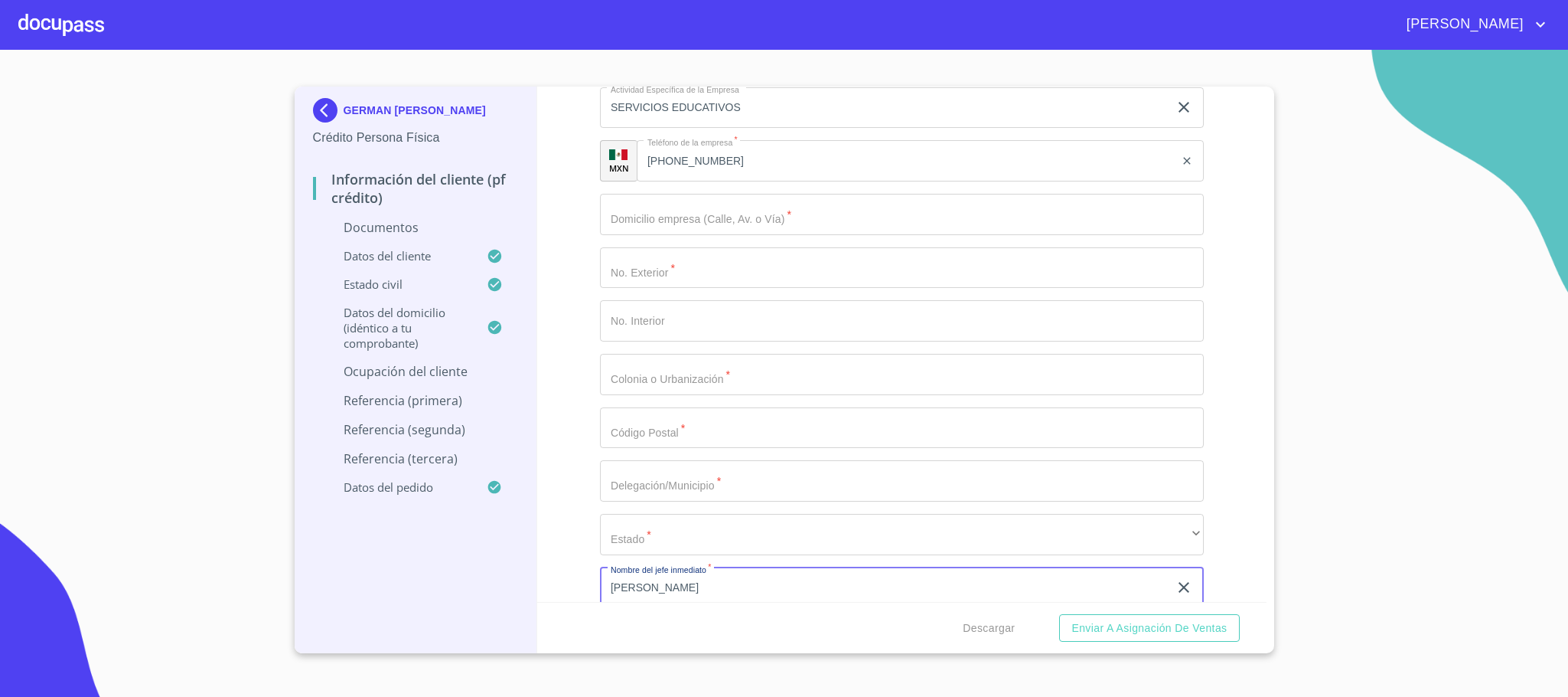
scroll to position [4267, 0]
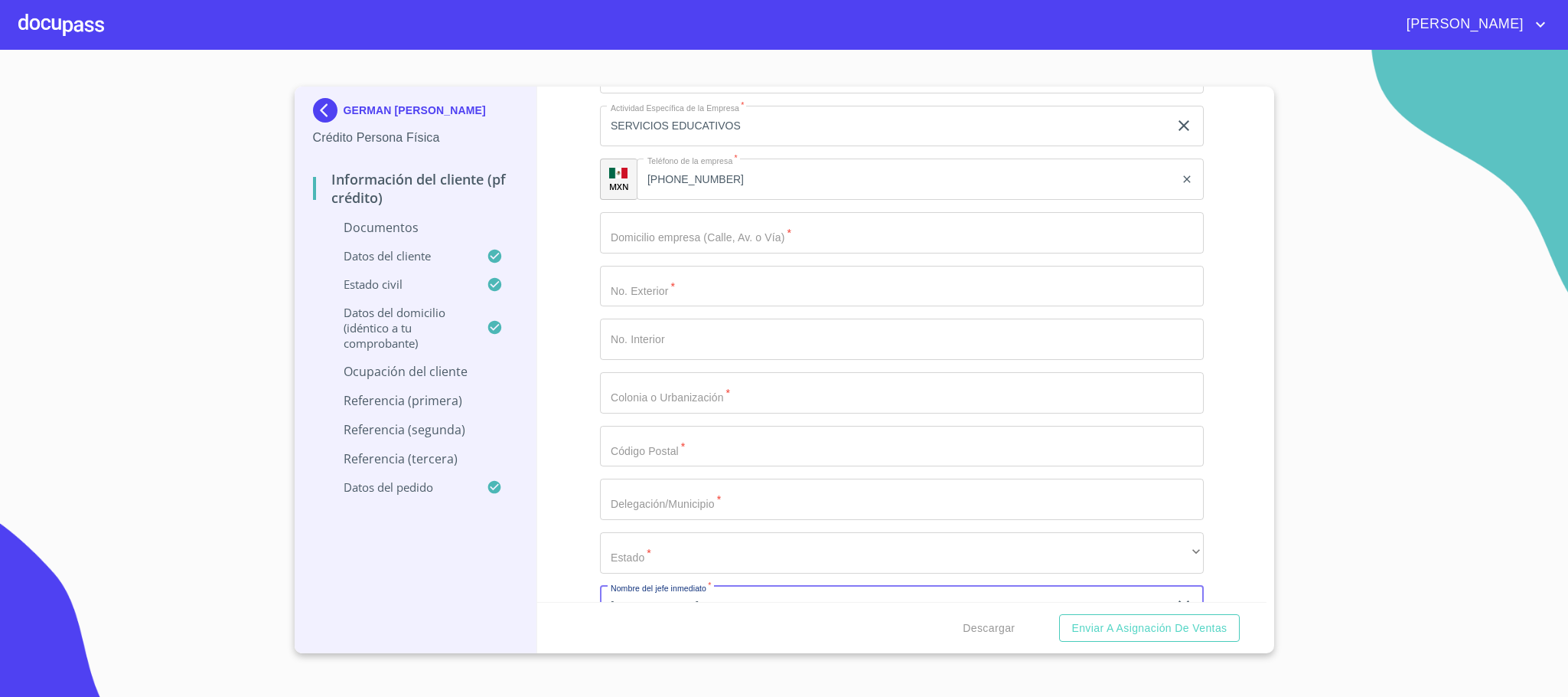
type input "[PERSON_NAME]"
click at [685, 243] on input "Documento de identificación.   *" at bounding box center [901, 232] width 603 height 41
type input "[PERSON_NAME] HEROLES"
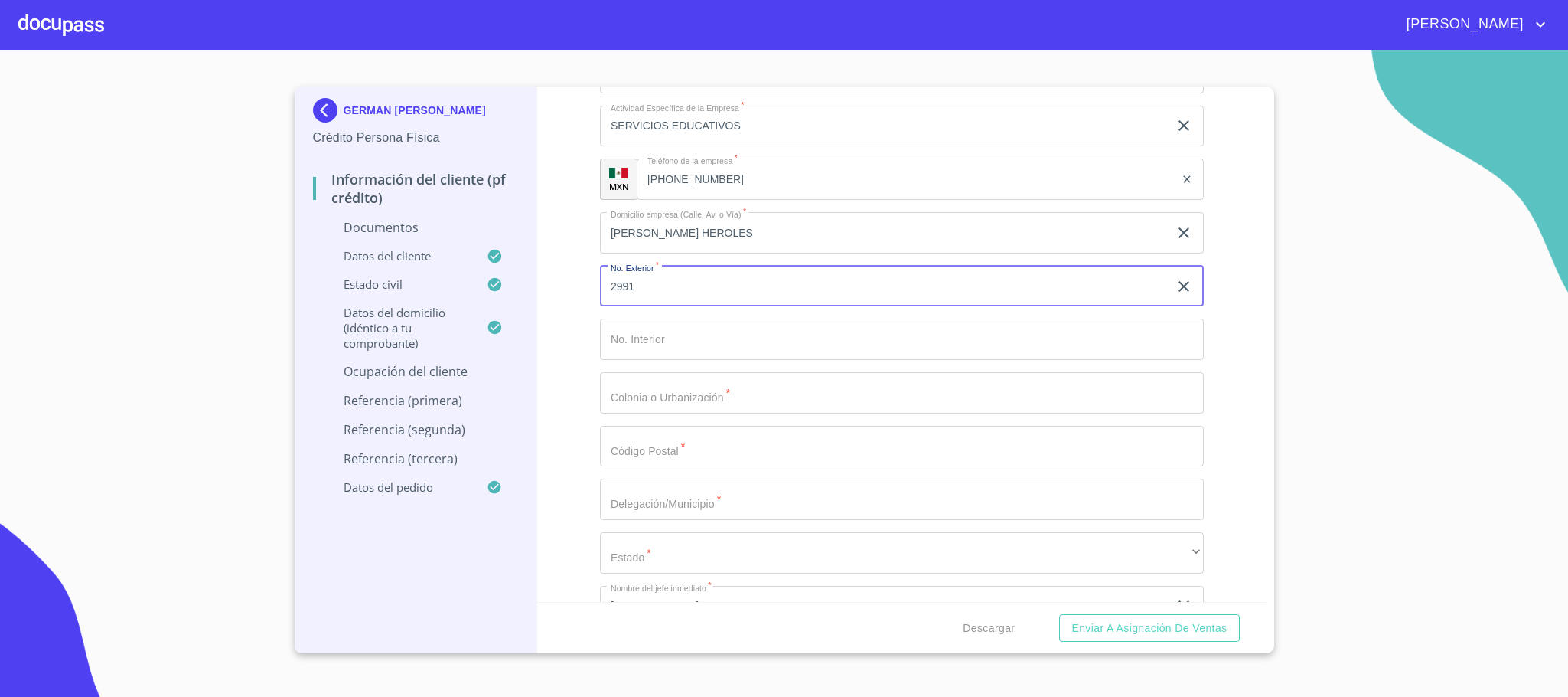
type input "2991"
click at [797, 386] on input "Documento de identificación.   *" at bounding box center [901, 393] width 603 height 41
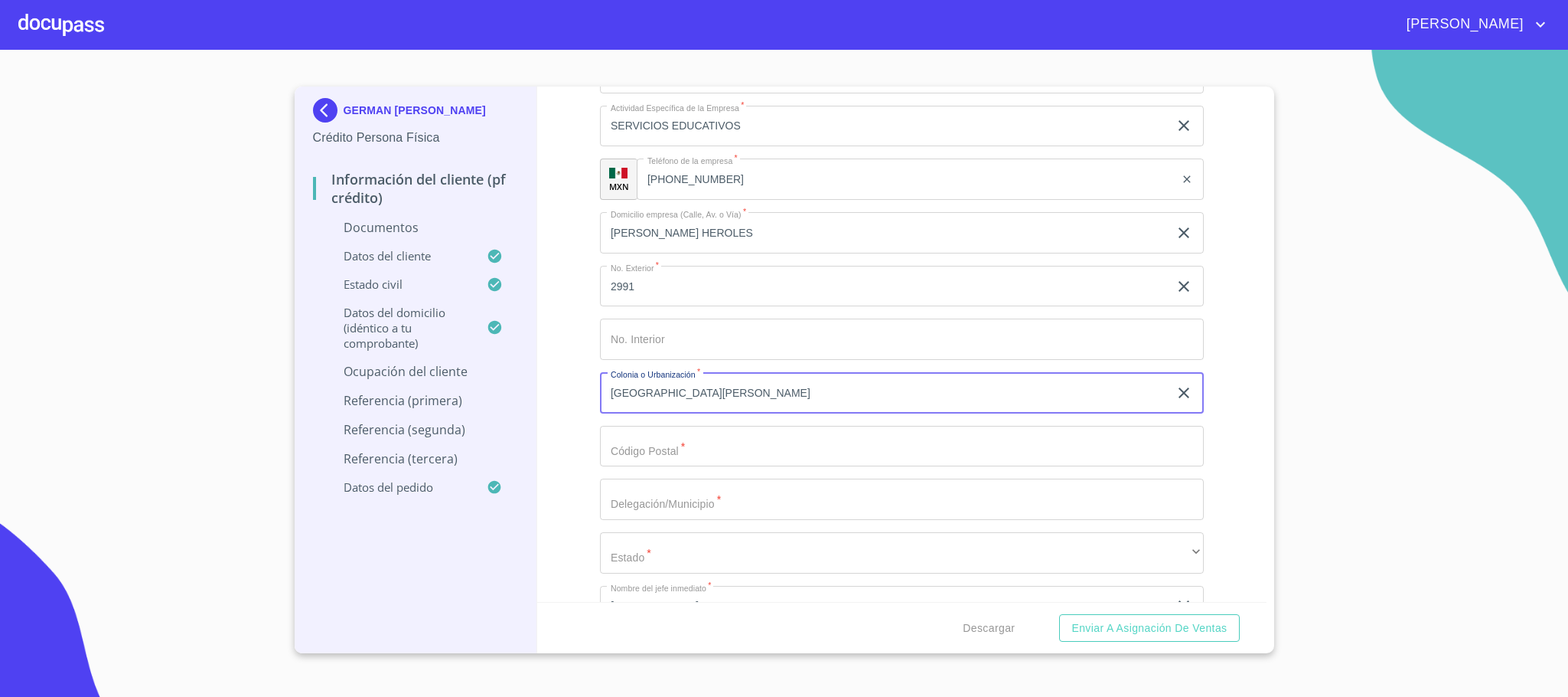
type input "[GEOGRAPHIC_DATA][PERSON_NAME]"
type input "44987"
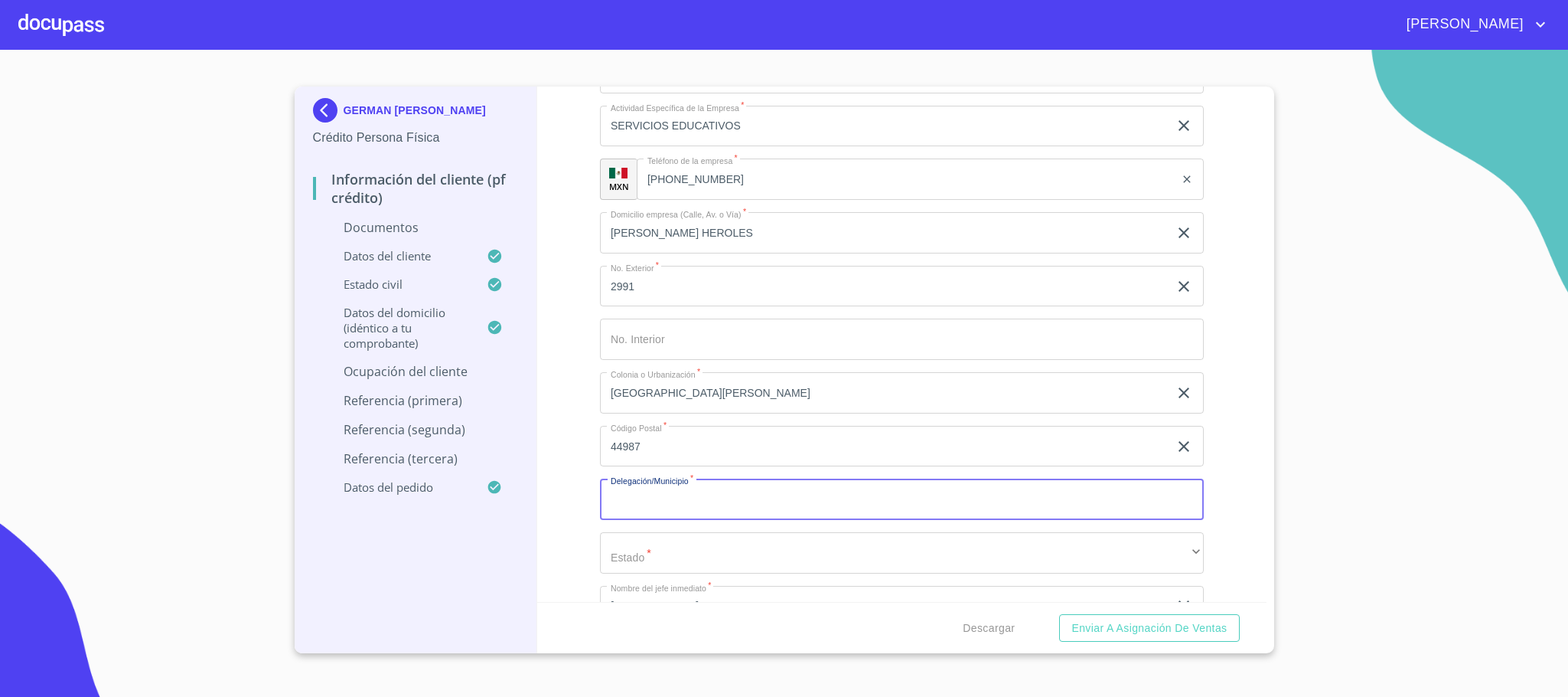
type input "F"
type input "[GEOGRAPHIC_DATA]"
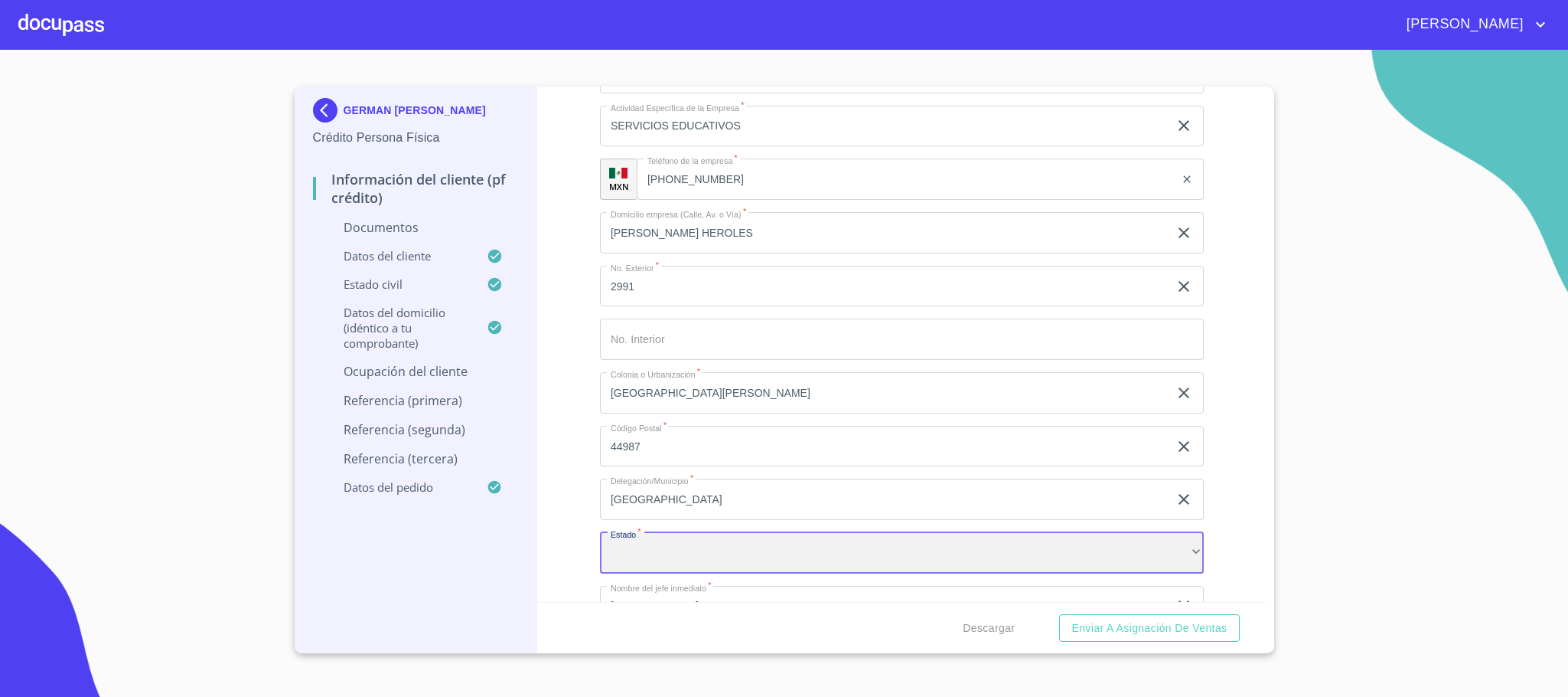
click at [643, 549] on div "​" at bounding box center [901, 553] width 603 height 41
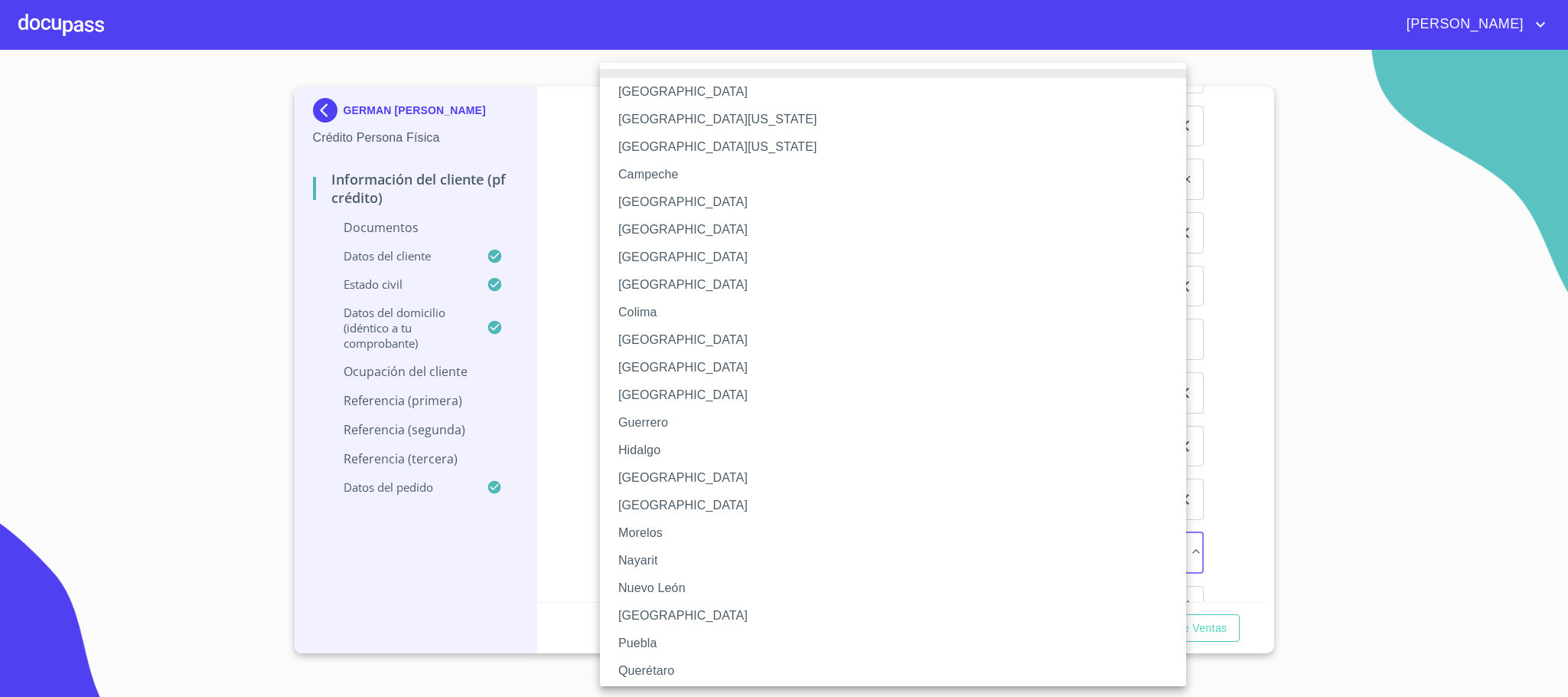
click at [666, 467] on li "[GEOGRAPHIC_DATA]" at bounding box center [901, 477] width 603 height 28
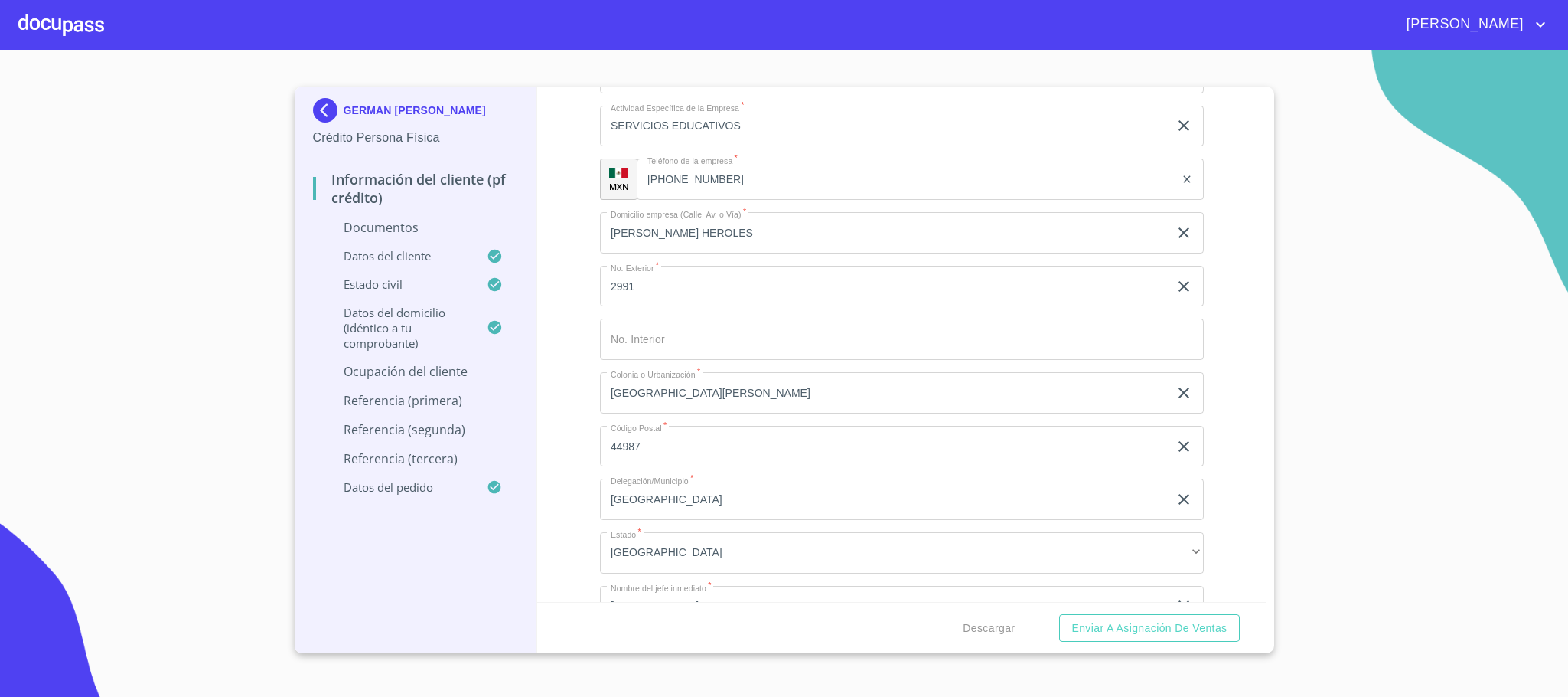
click at [584, 498] on div "Información del cliente (PF crédito) Documentos Documento de identificación.   …" at bounding box center [902, 344] width 730 height 515
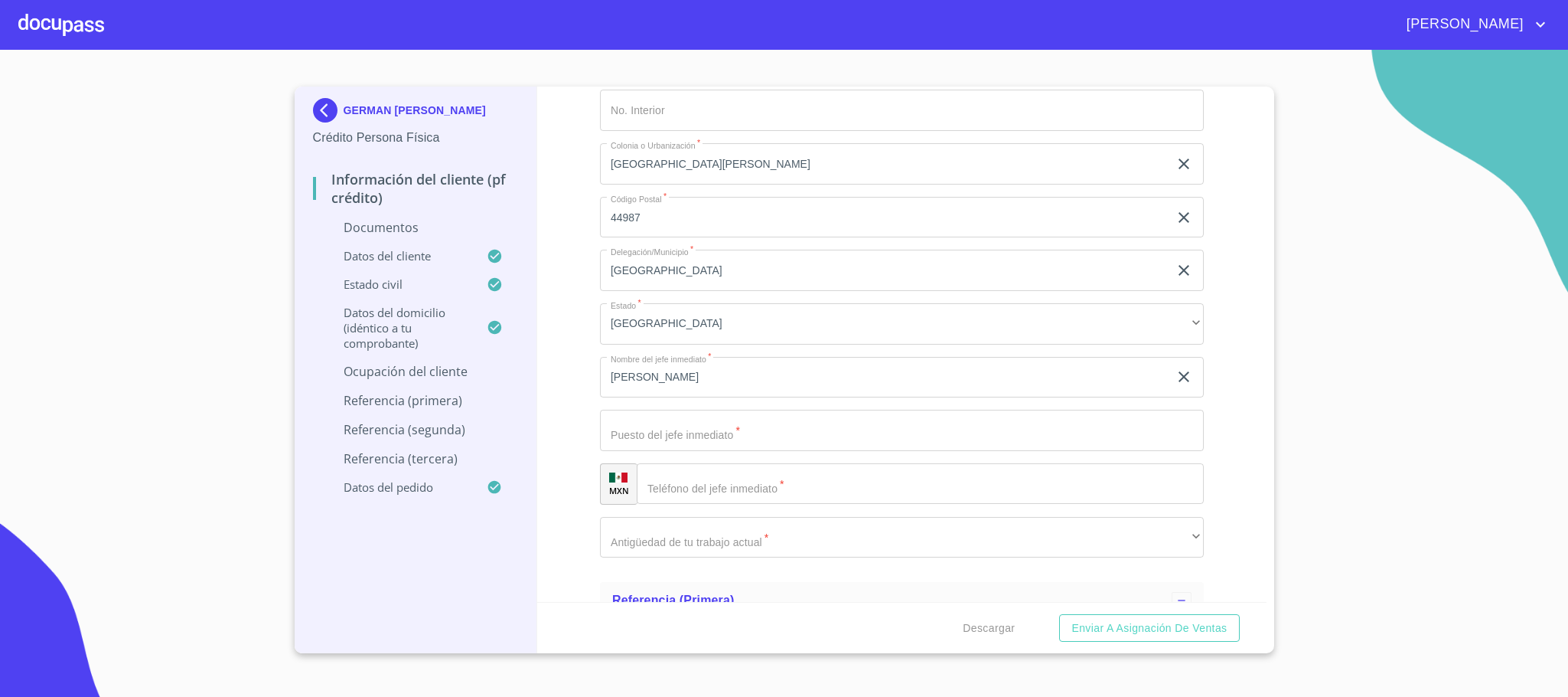
scroll to position [4497, 0]
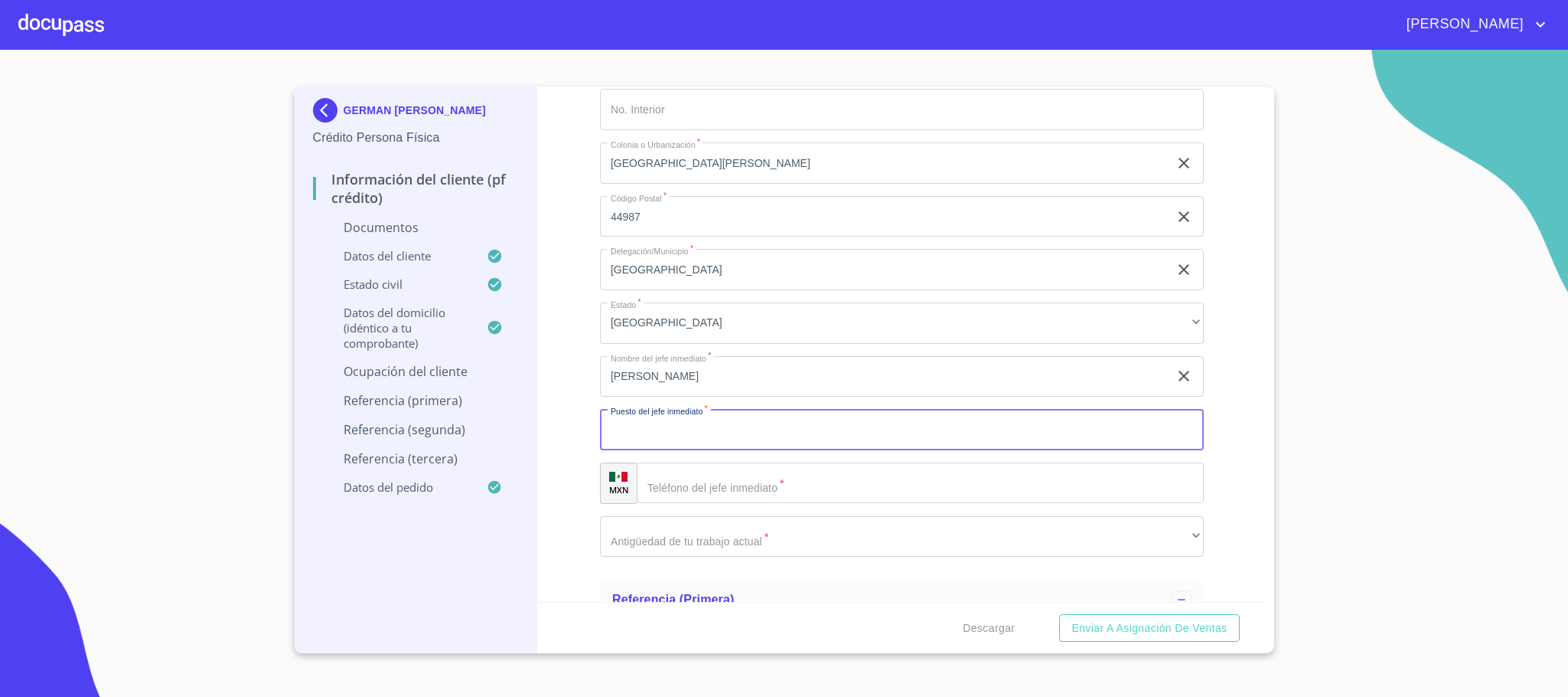
click at [706, 433] on input "Documento de identificación.   *" at bounding box center [901, 429] width 603 height 41
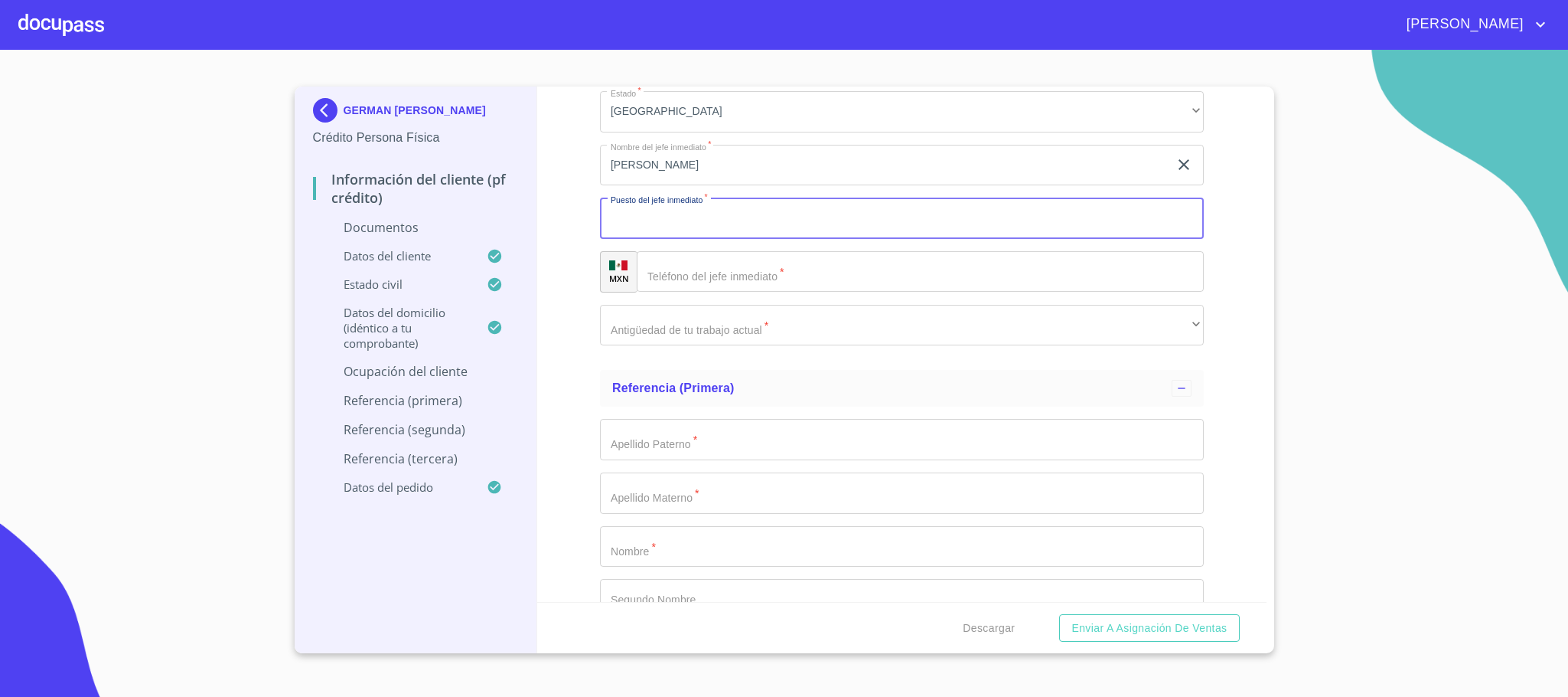
scroll to position [4727, 0]
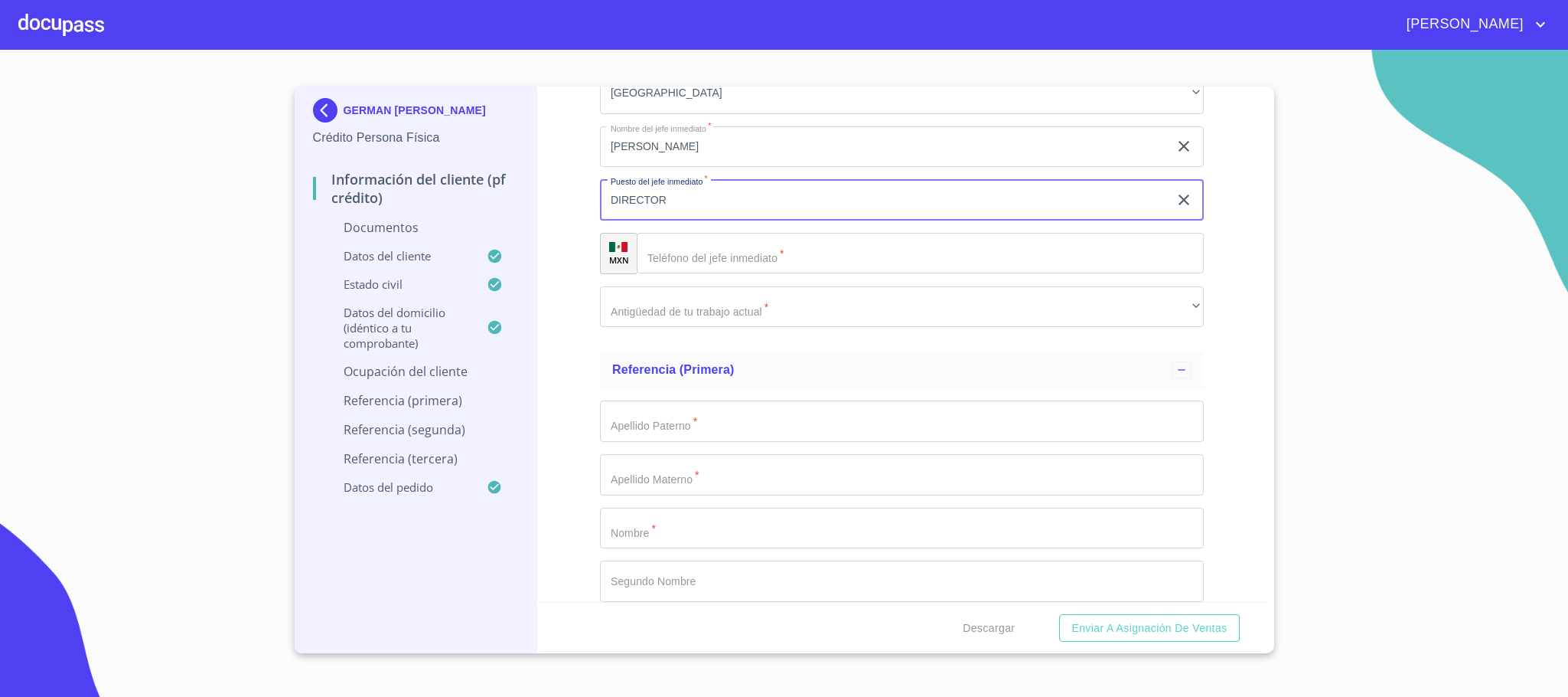
type input "DIRECTOR"
click at [714, 251] on input "Documento de identificación.   *" at bounding box center [919, 253] width 567 height 41
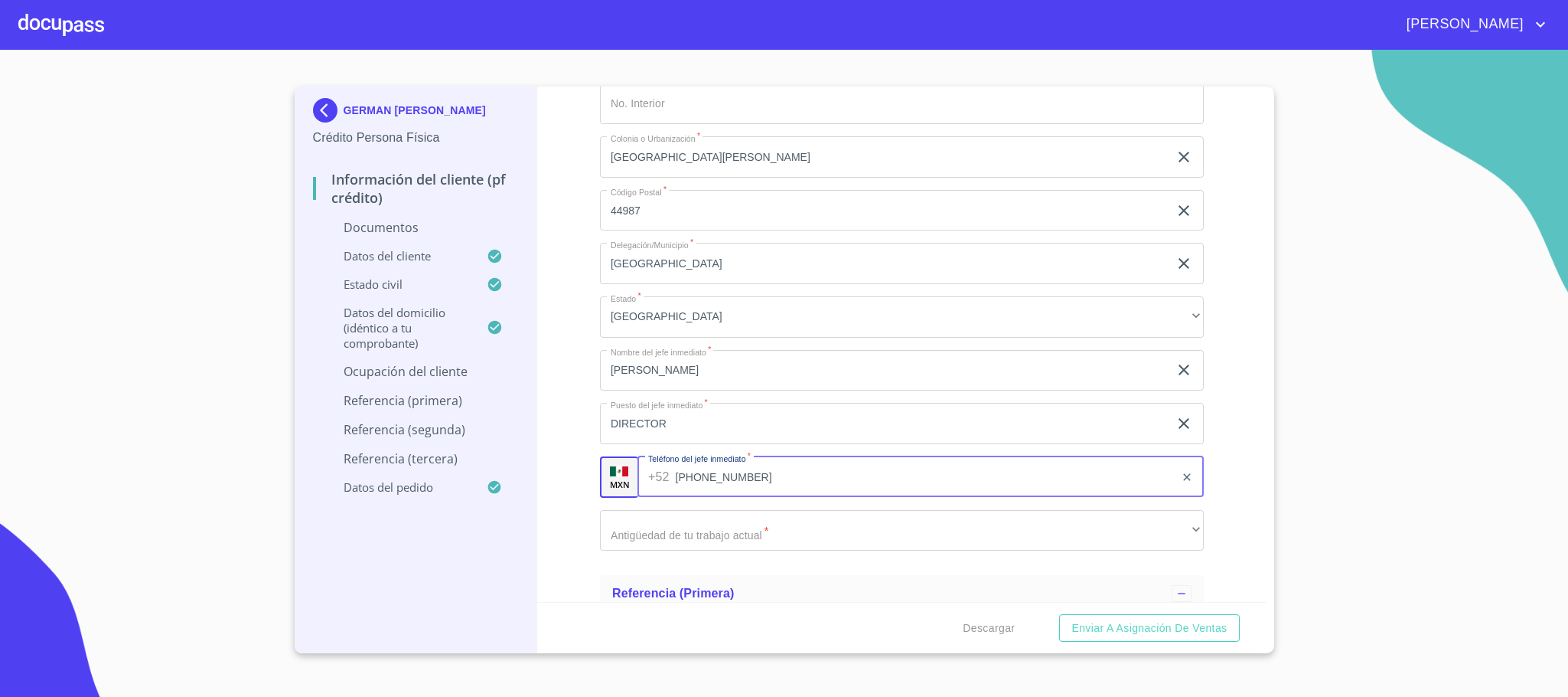
scroll to position [4733, 0]
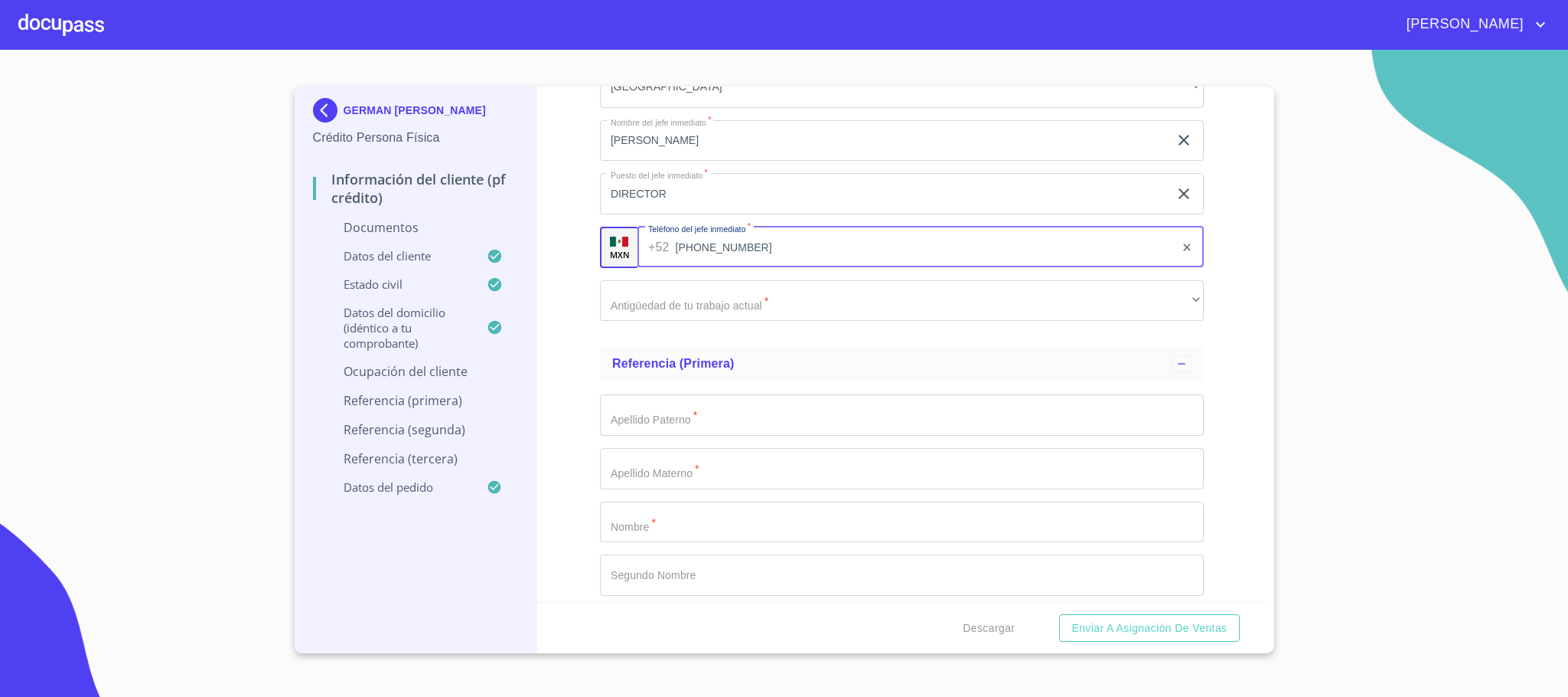
type input "[PHONE_NUMBER]"
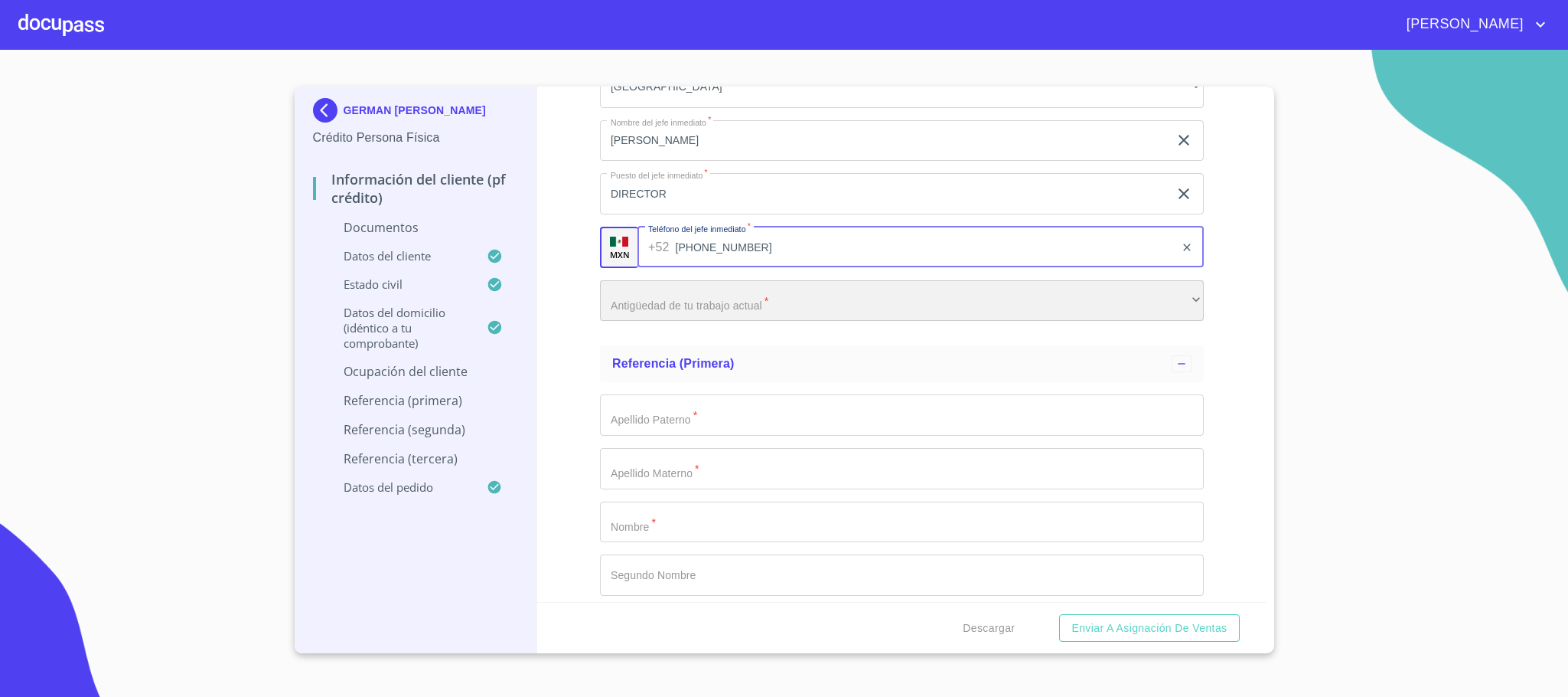
click at [675, 305] on div "​" at bounding box center [901, 301] width 603 height 41
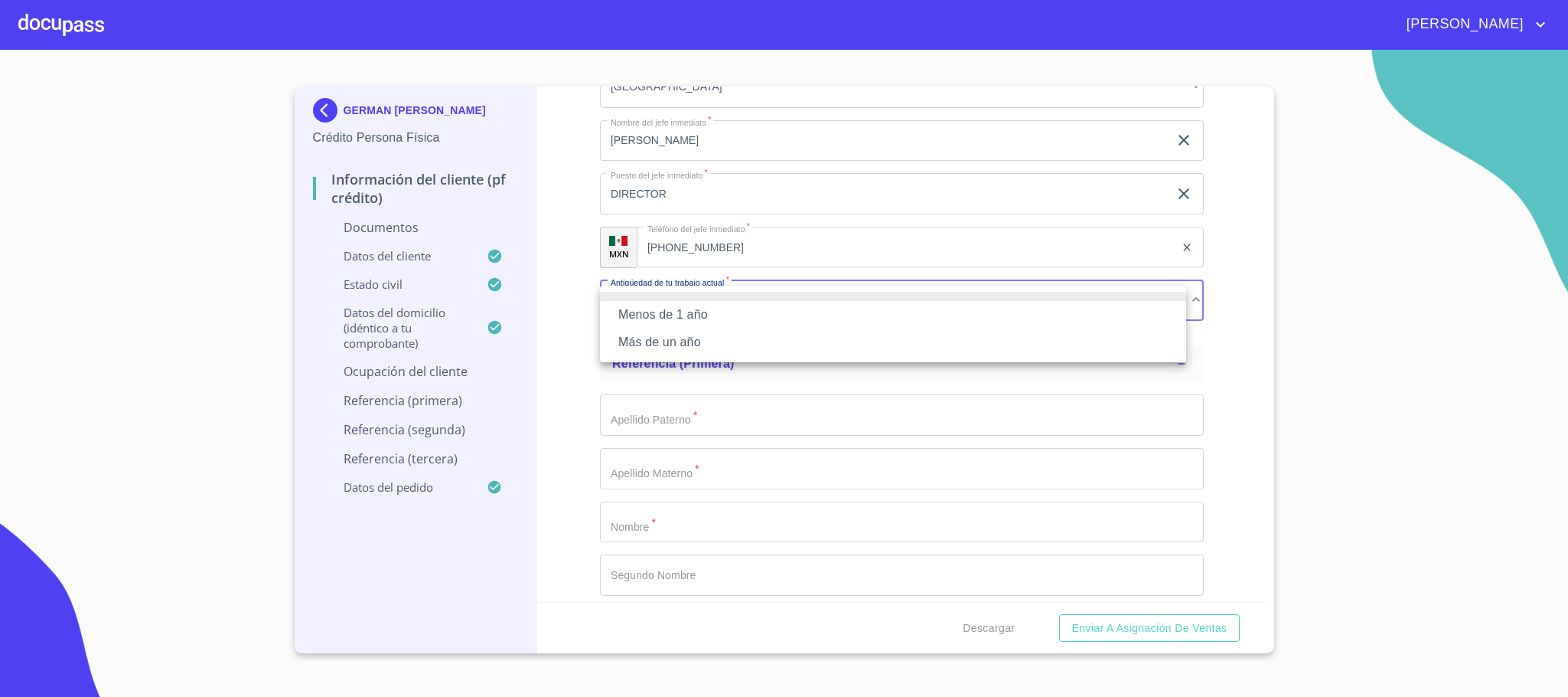
click at [710, 340] on li "Más de un año" at bounding box center [893, 342] width 586 height 28
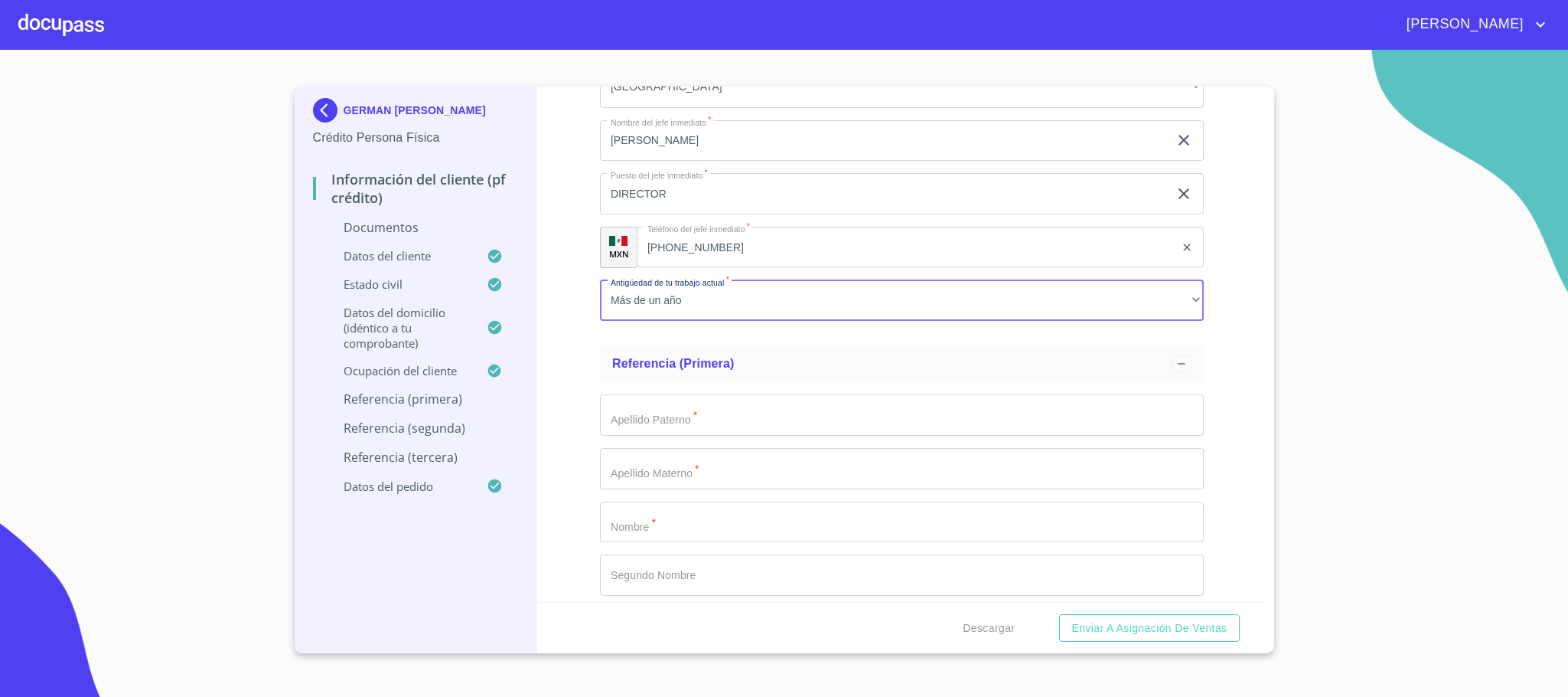
click at [565, 412] on div "Información del cliente (PF crédito) Documentos Documento de identificación.   …" at bounding box center [902, 344] width 730 height 515
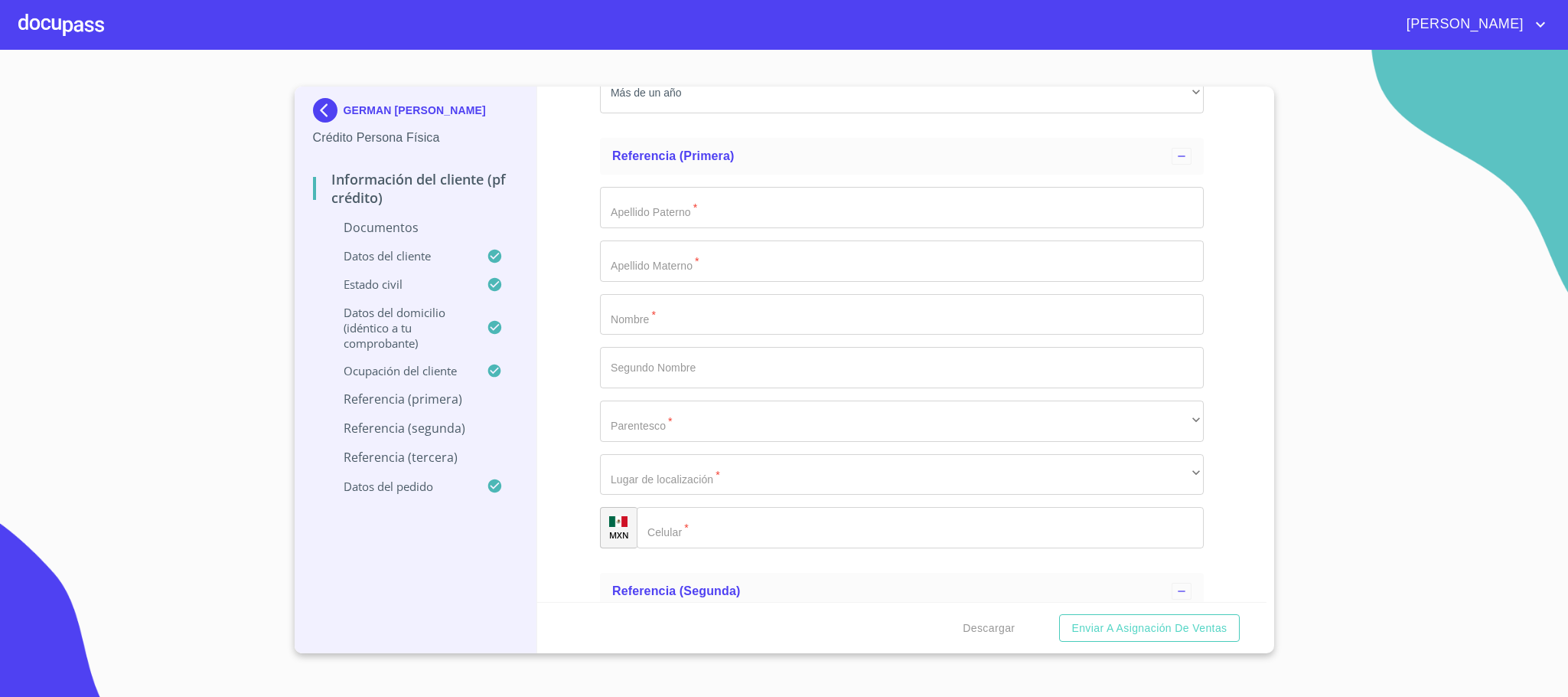
scroll to position [4963, 0]
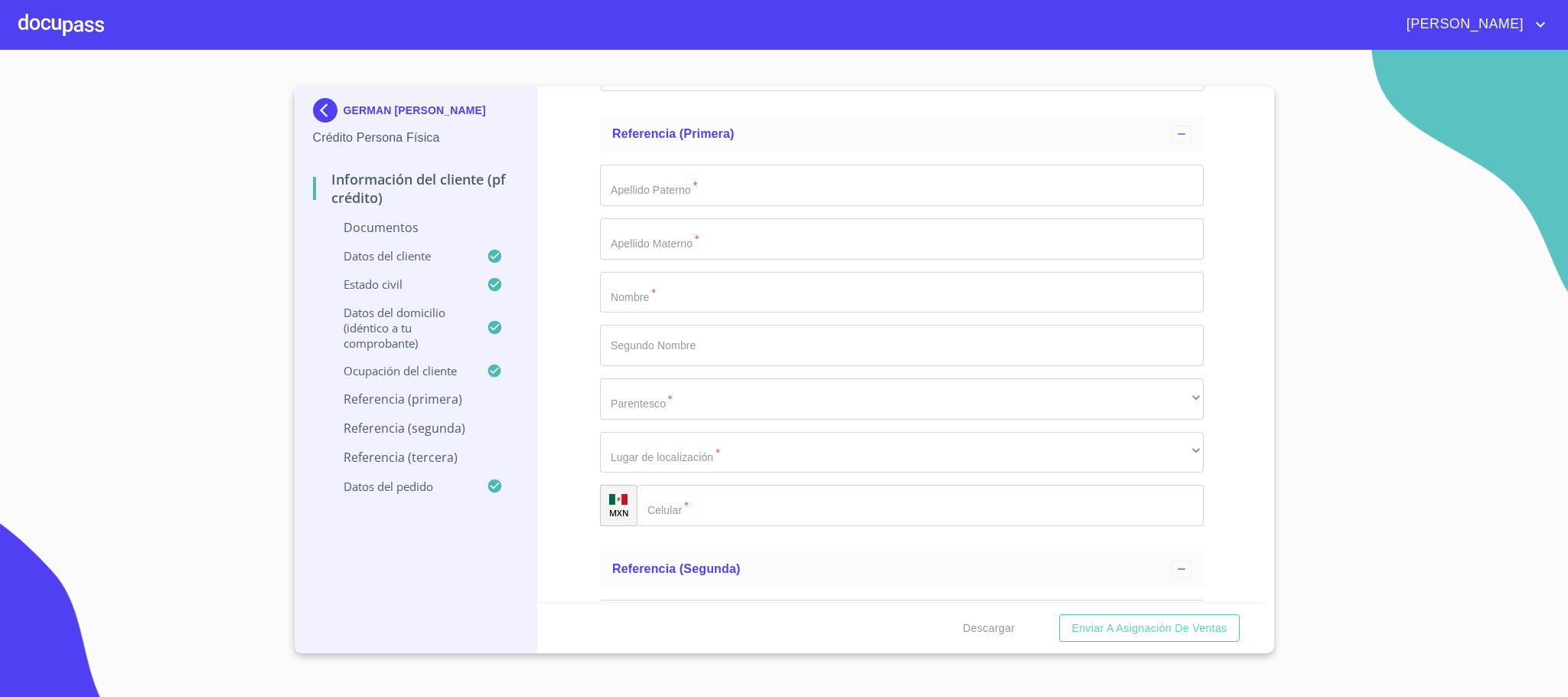
click at [636, 205] on input "Documento de identificación.   *" at bounding box center [901, 185] width 603 height 41
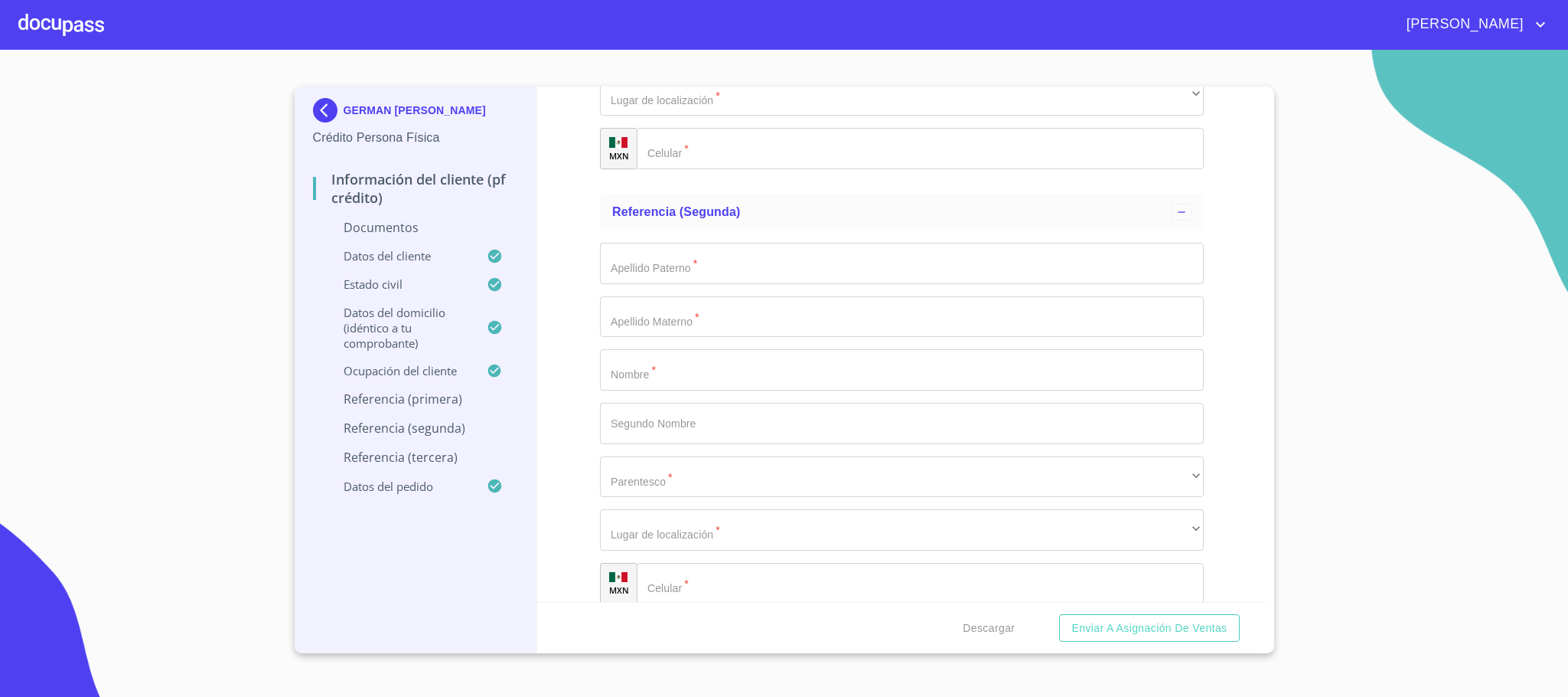
scroll to position [5303, 0]
click at [664, 281] on input "Documento de identificación.   *" at bounding box center [901, 280] width 603 height 41
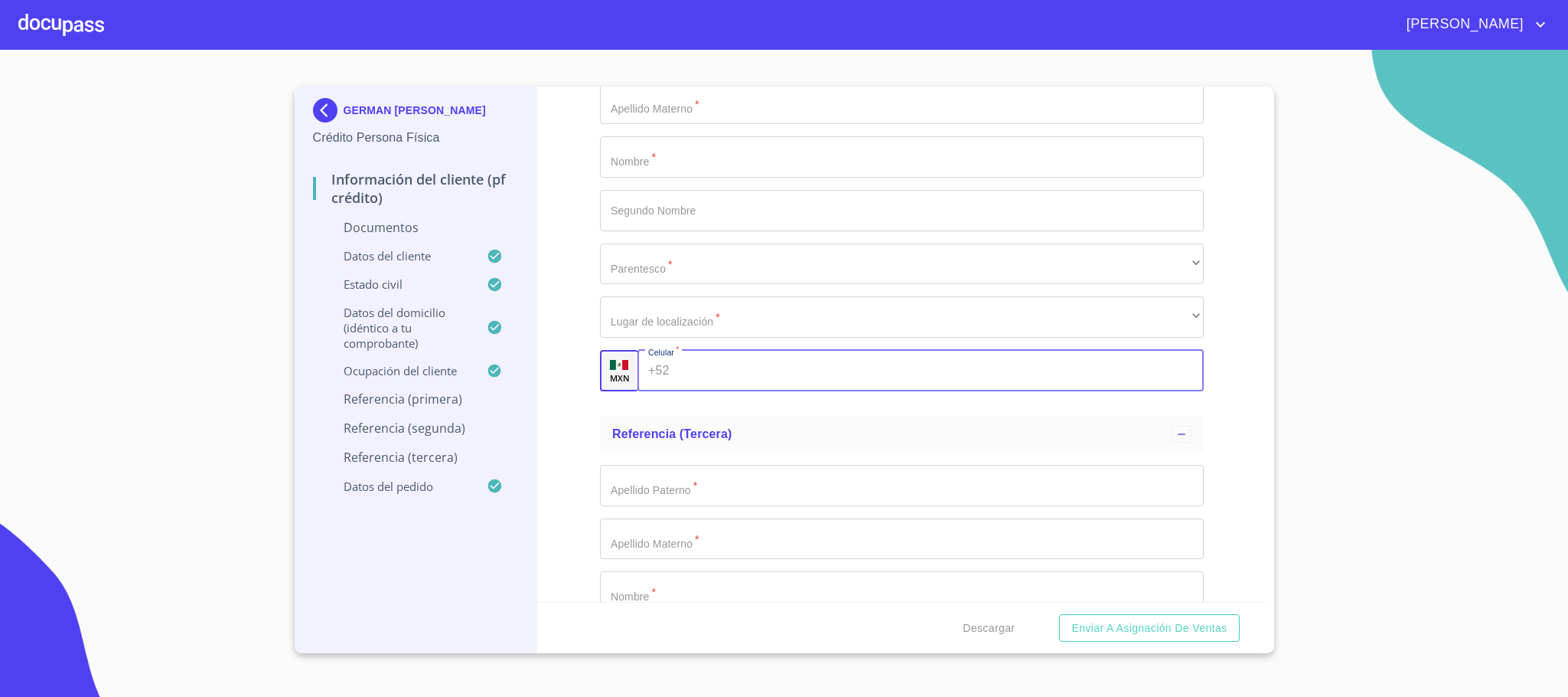
click at [683, 368] on input "Documento de identificación.   *" at bounding box center [939, 370] width 528 height 41
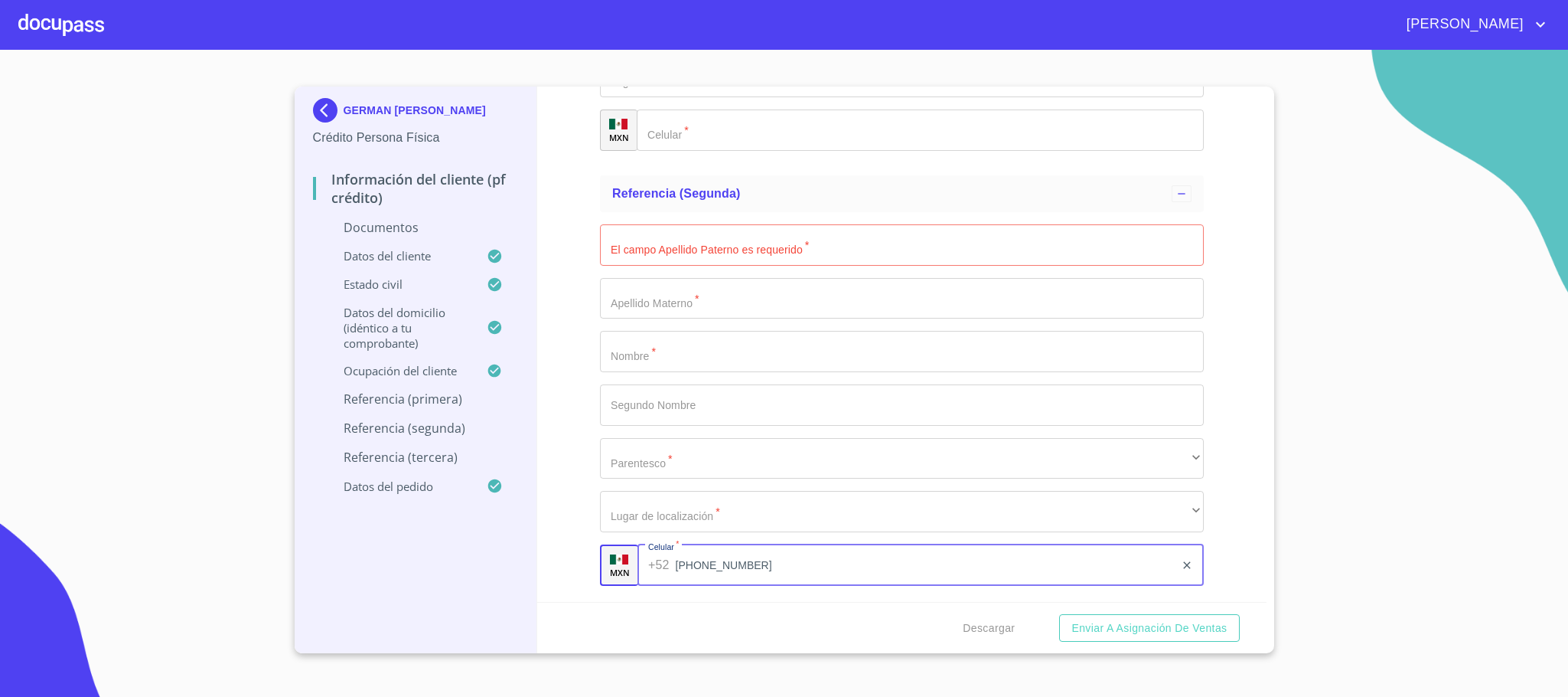
scroll to position [5303, 0]
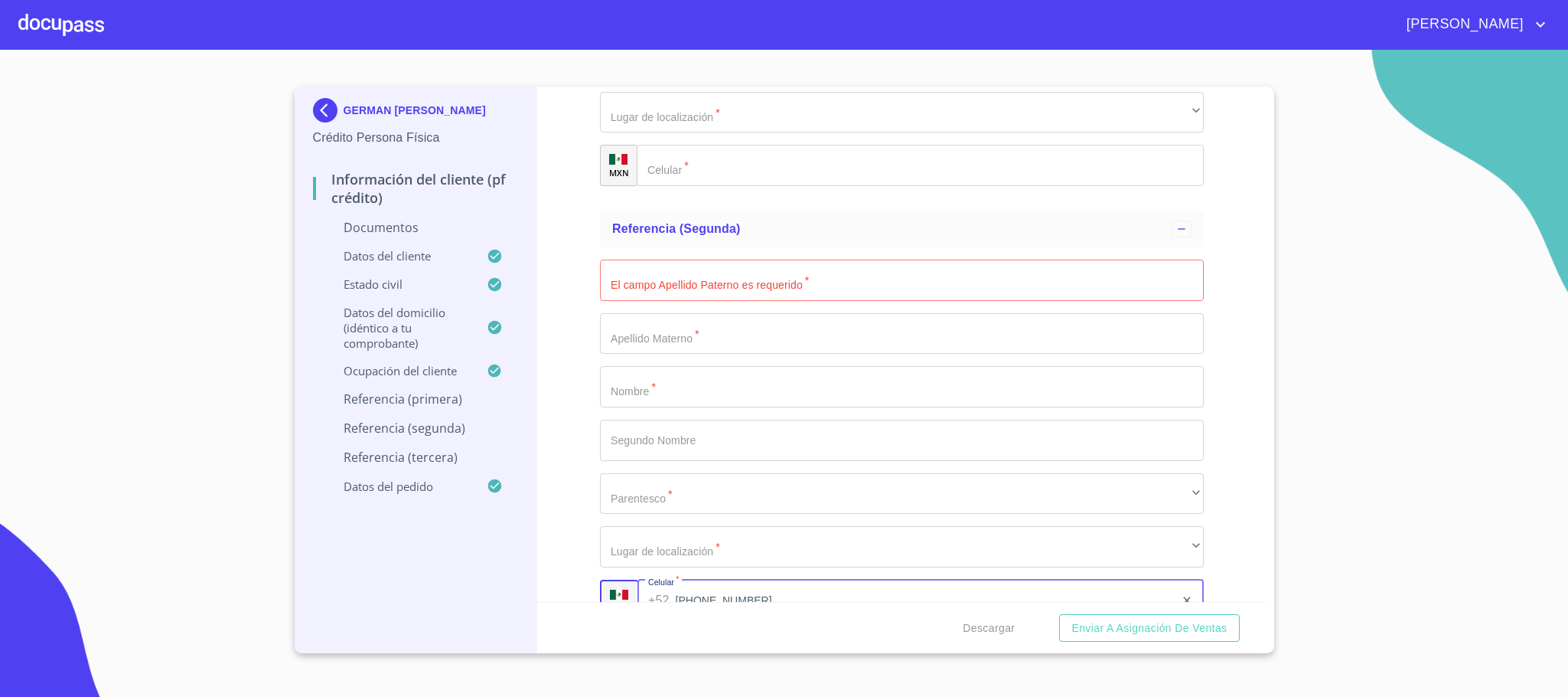
type input "[PHONE_NUMBER]"
click at [636, 294] on input "Documento de identificación.   *" at bounding box center [901, 280] width 603 height 41
type input "[PERSON_NAME]"
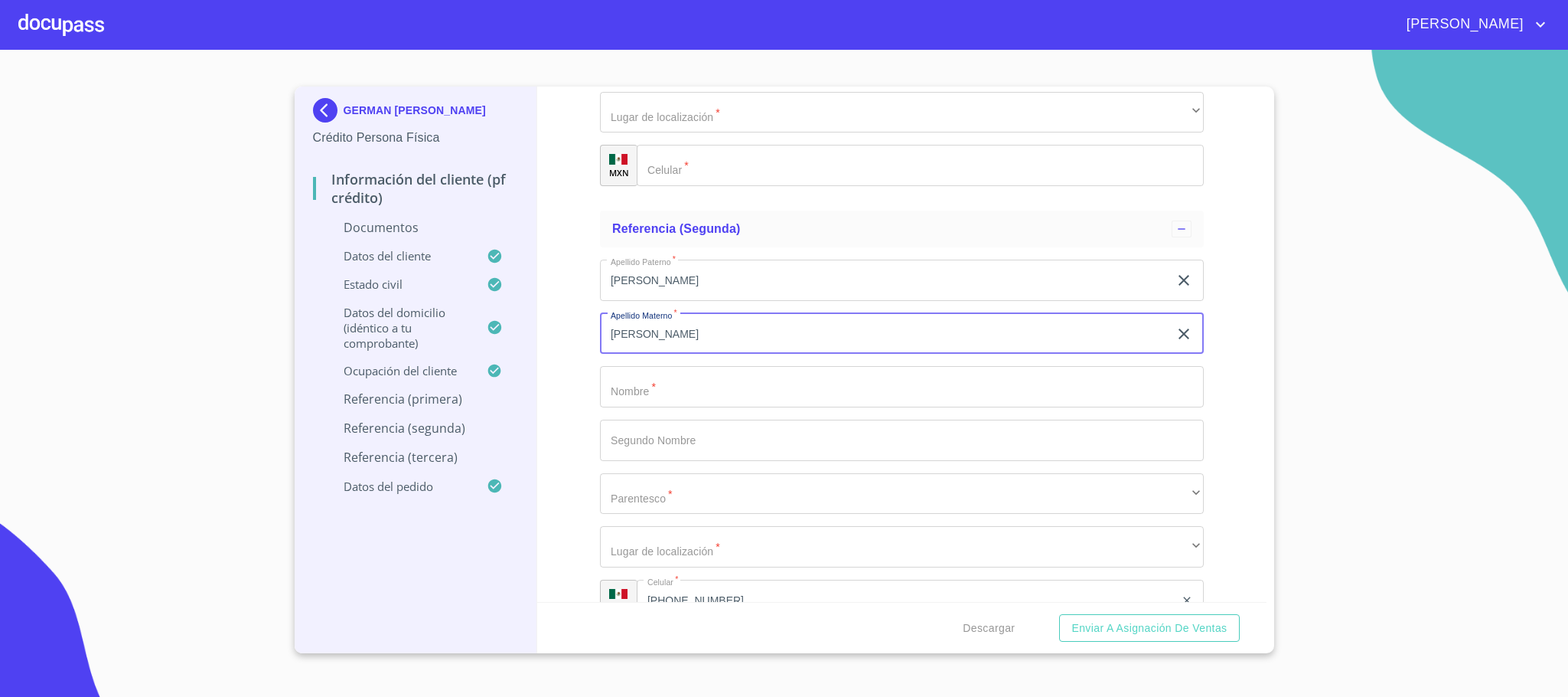
type input "[PERSON_NAME]"
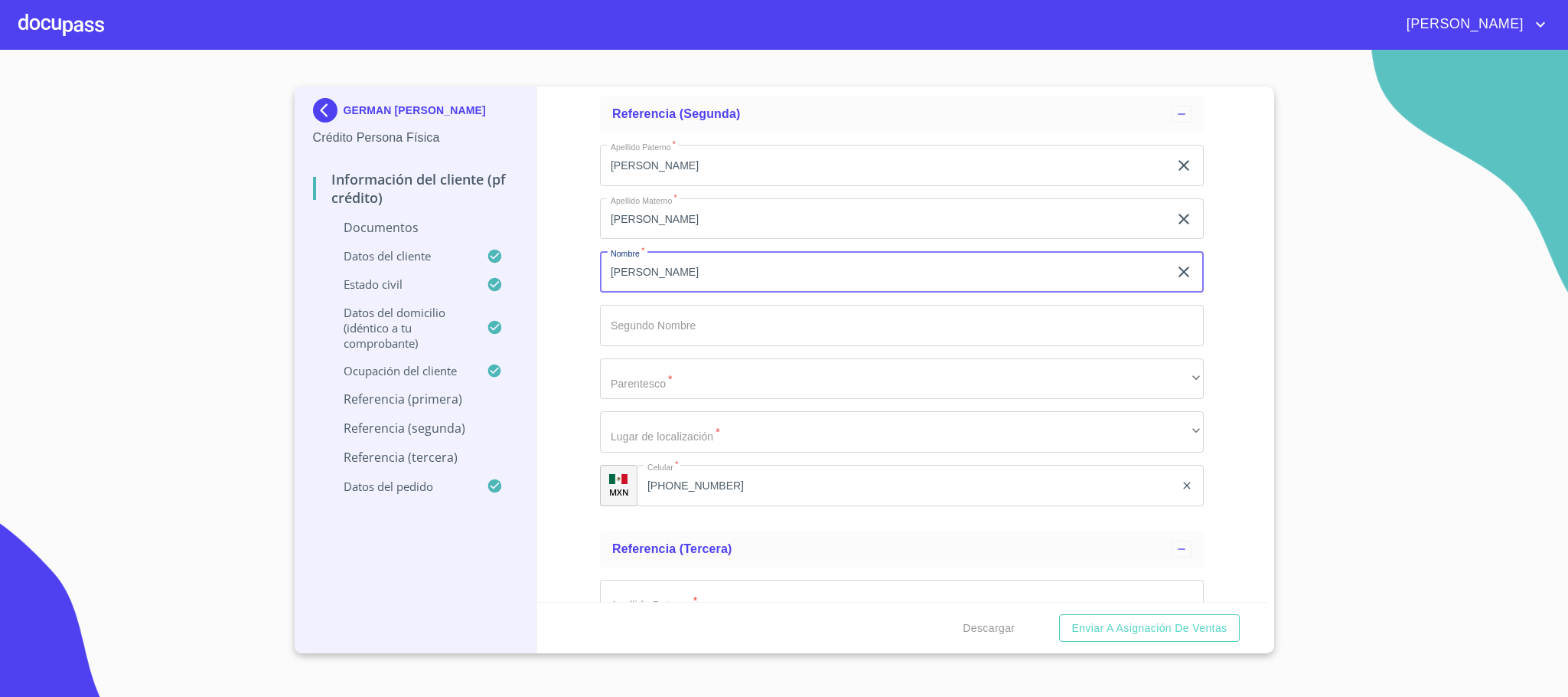
type input "[PERSON_NAME]"
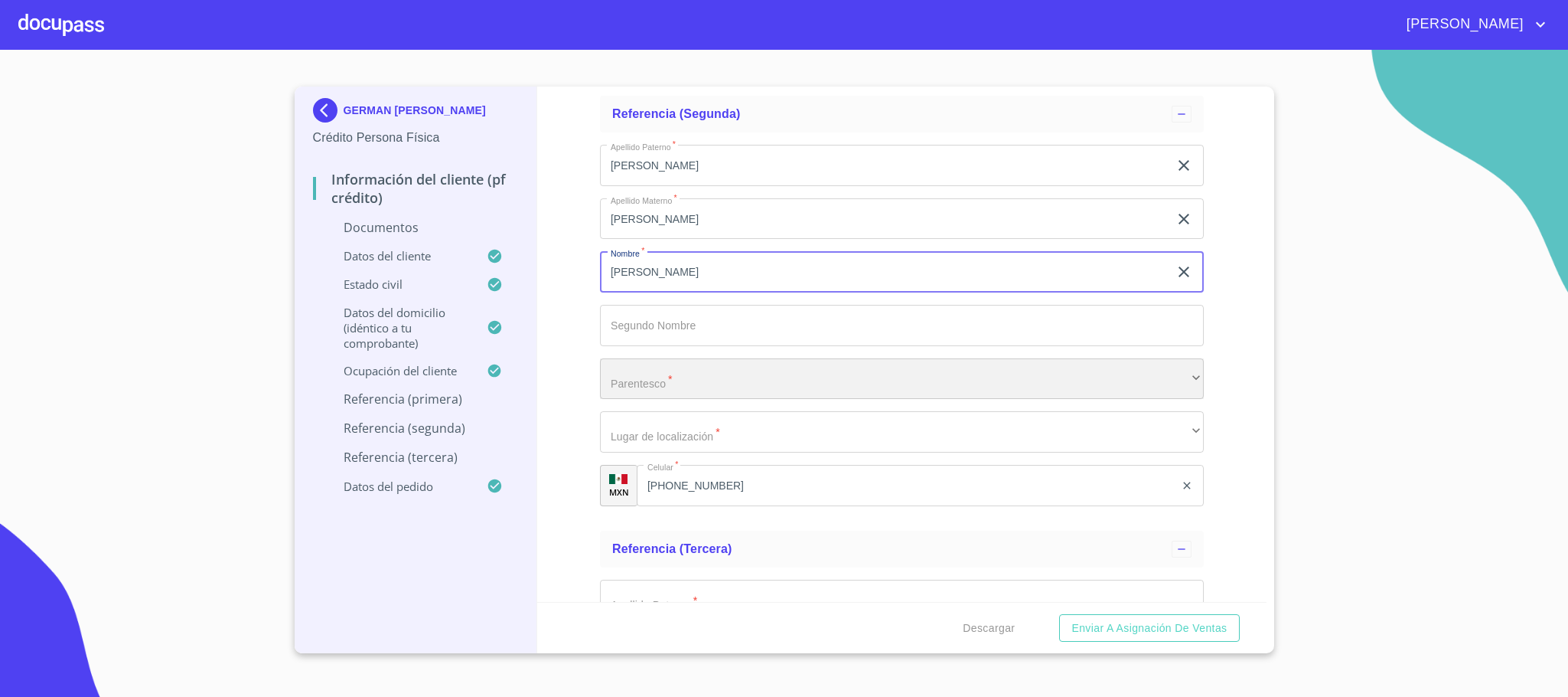
click at [673, 388] on div "​" at bounding box center [901, 378] width 603 height 41
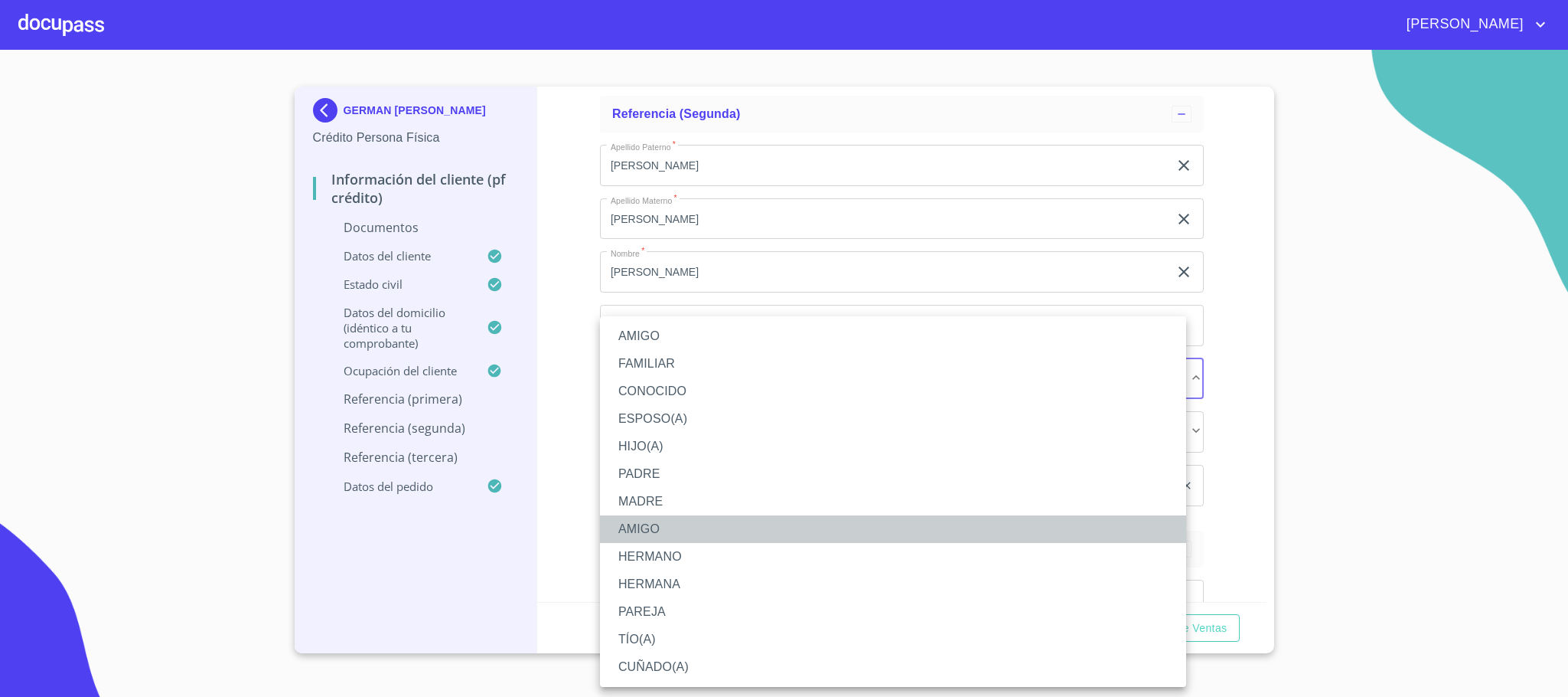
click at [657, 529] on li "AMIGO" at bounding box center [893, 529] width 586 height 28
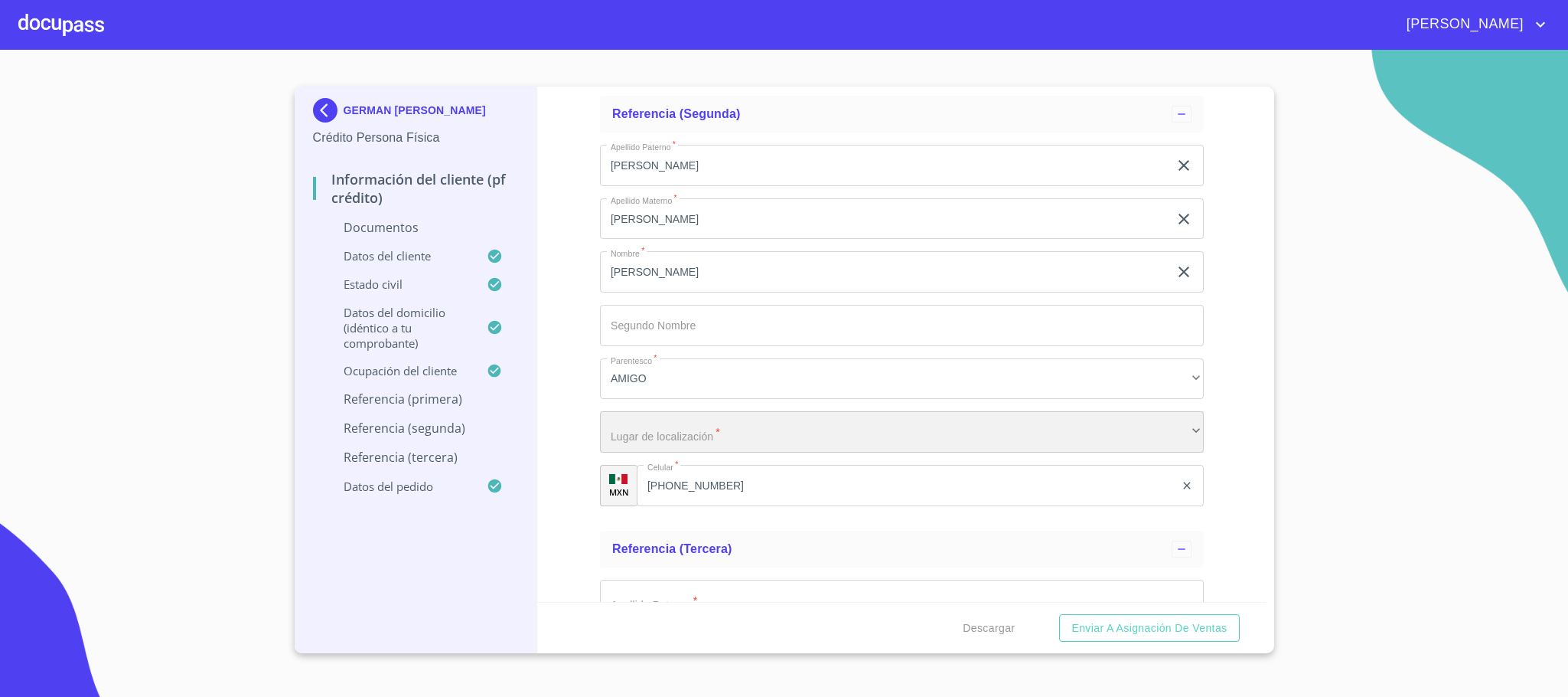
click at [669, 443] on div "​" at bounding box center [901, 432] width 603 height 41
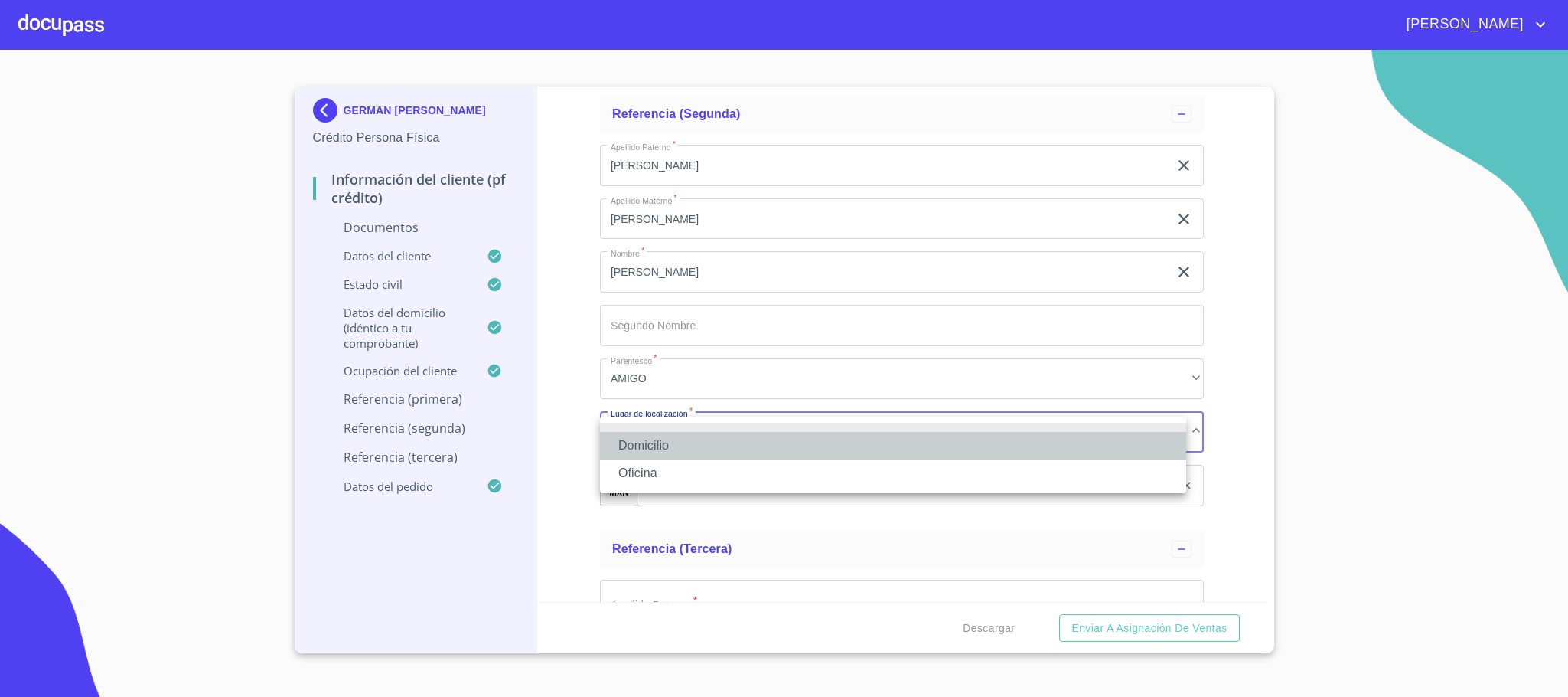
click at [620, 448] on li "Domicilio" at bounding box center [893, 445] width 586 height 28
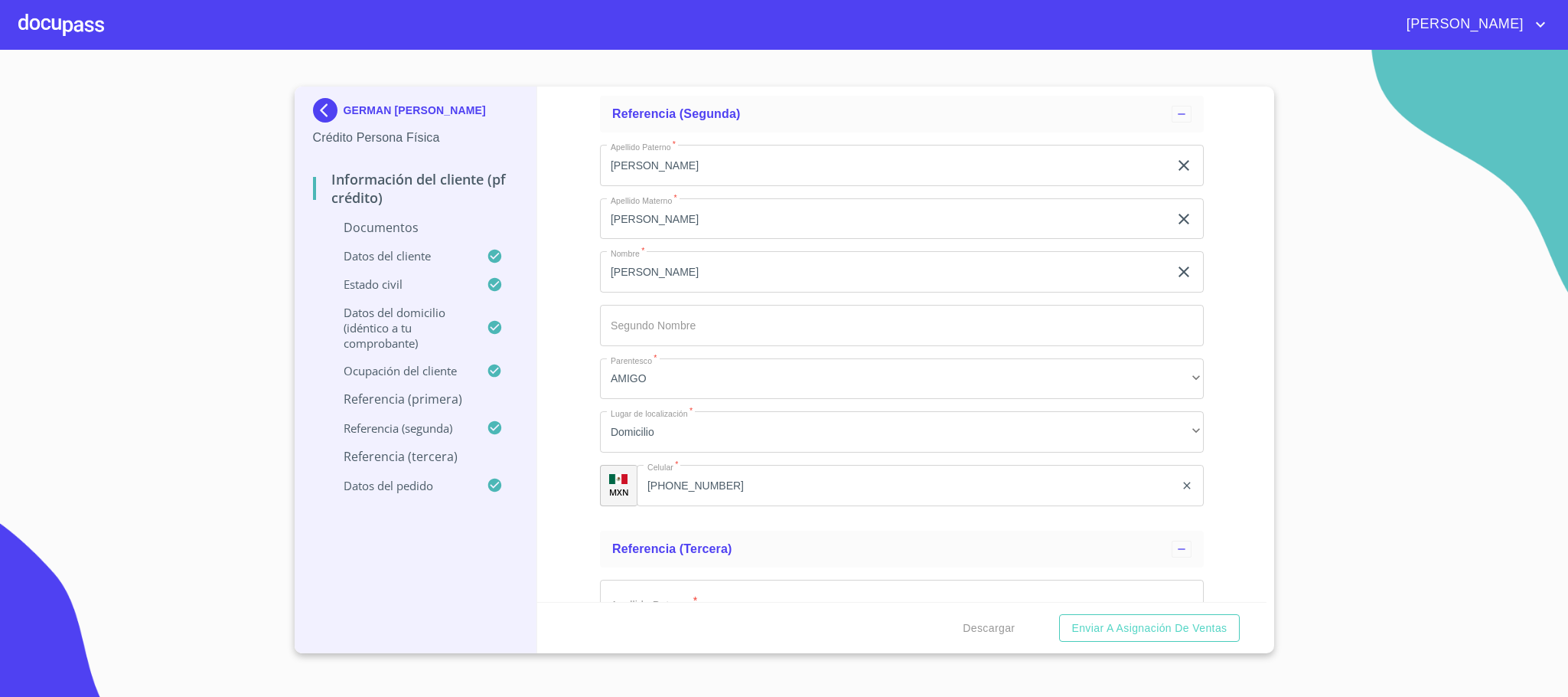
click at [584, 441] on div "Información del cliente (PF crédito) Documentos Documento de identificación.   …" at bounding box center [902, 344] width 730 height 515
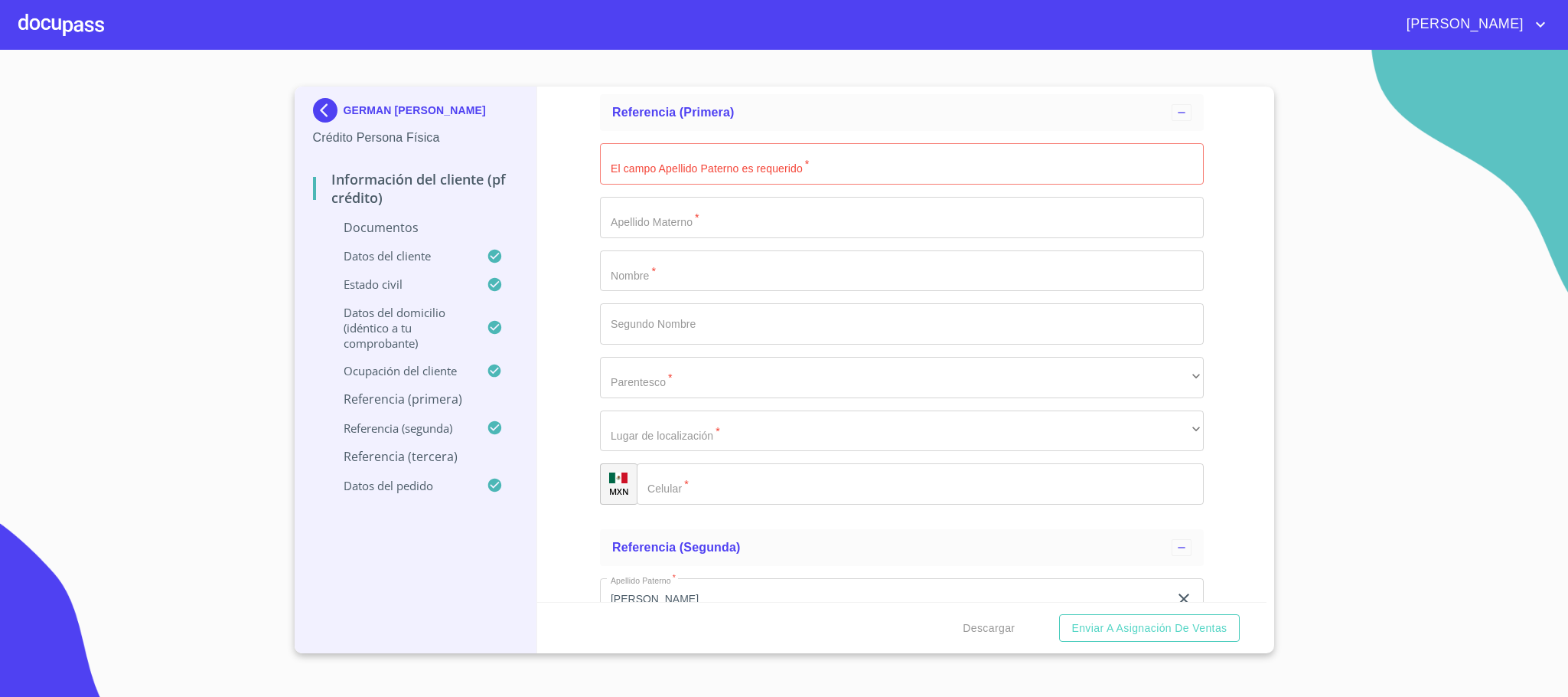
scroll to position [4958, 0]
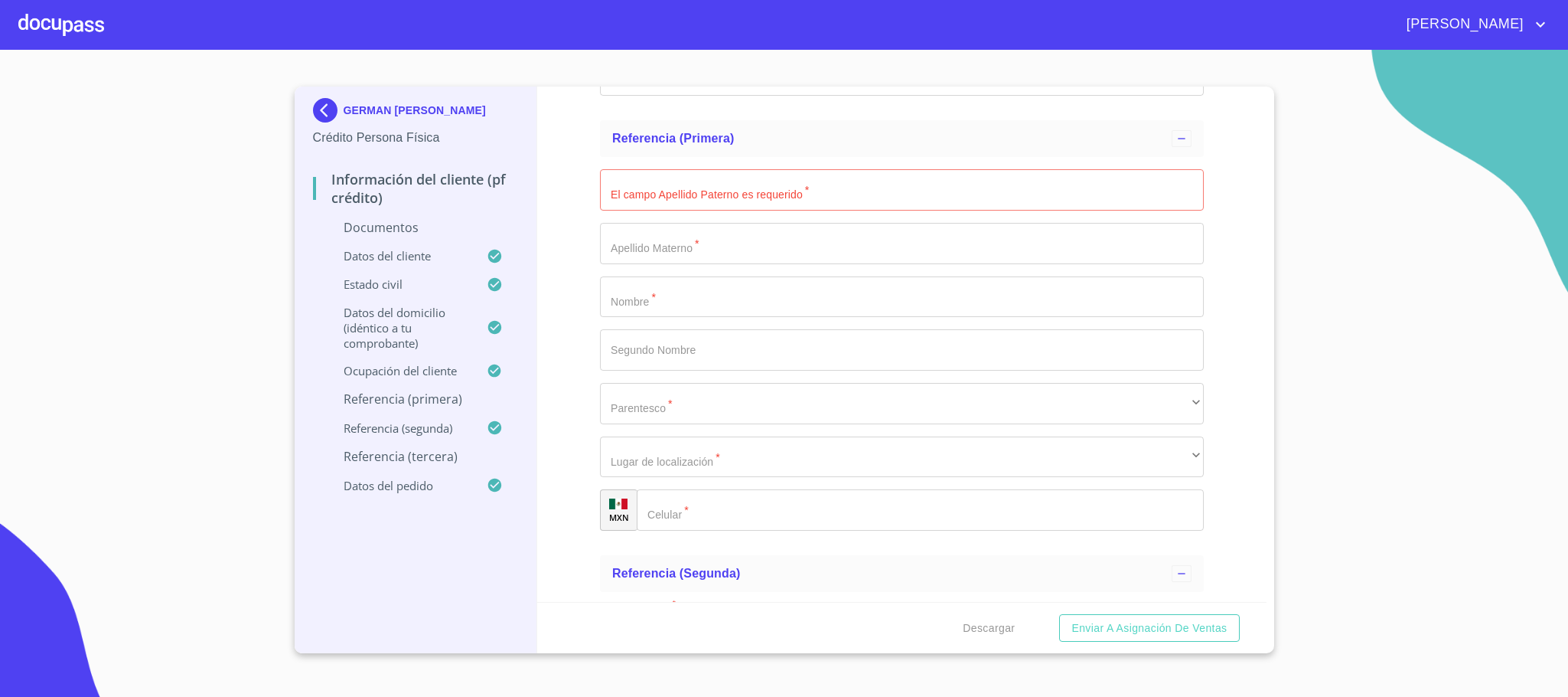
click at [641, 178] on input "Documento de identificación.   *" at bounding box center [901, 190] width 603 height 41
click at [717, 305] on input "Documento de identificación.   *" at bounding box center [901, 296] width 603 height 41
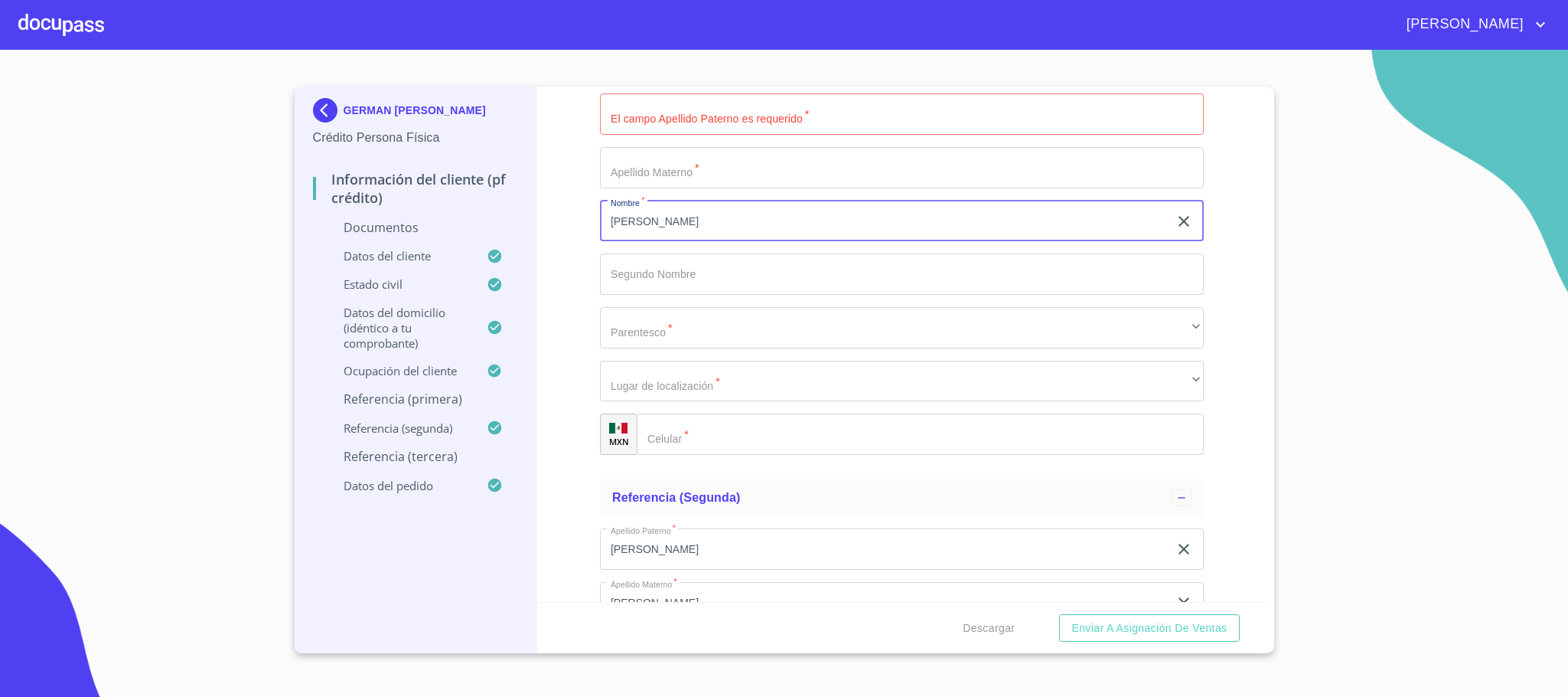
scroll to position [5073, 0]
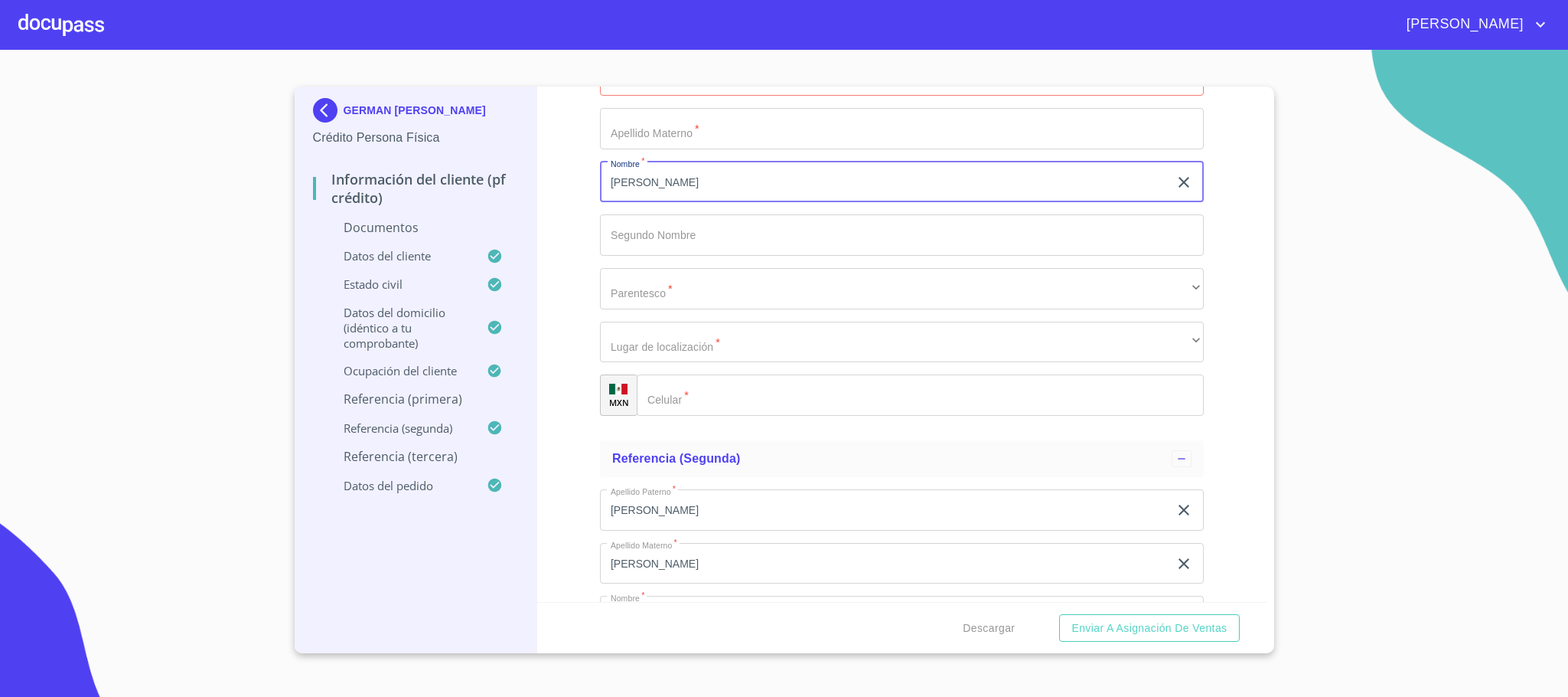
type input "[PERSON_NAME]"
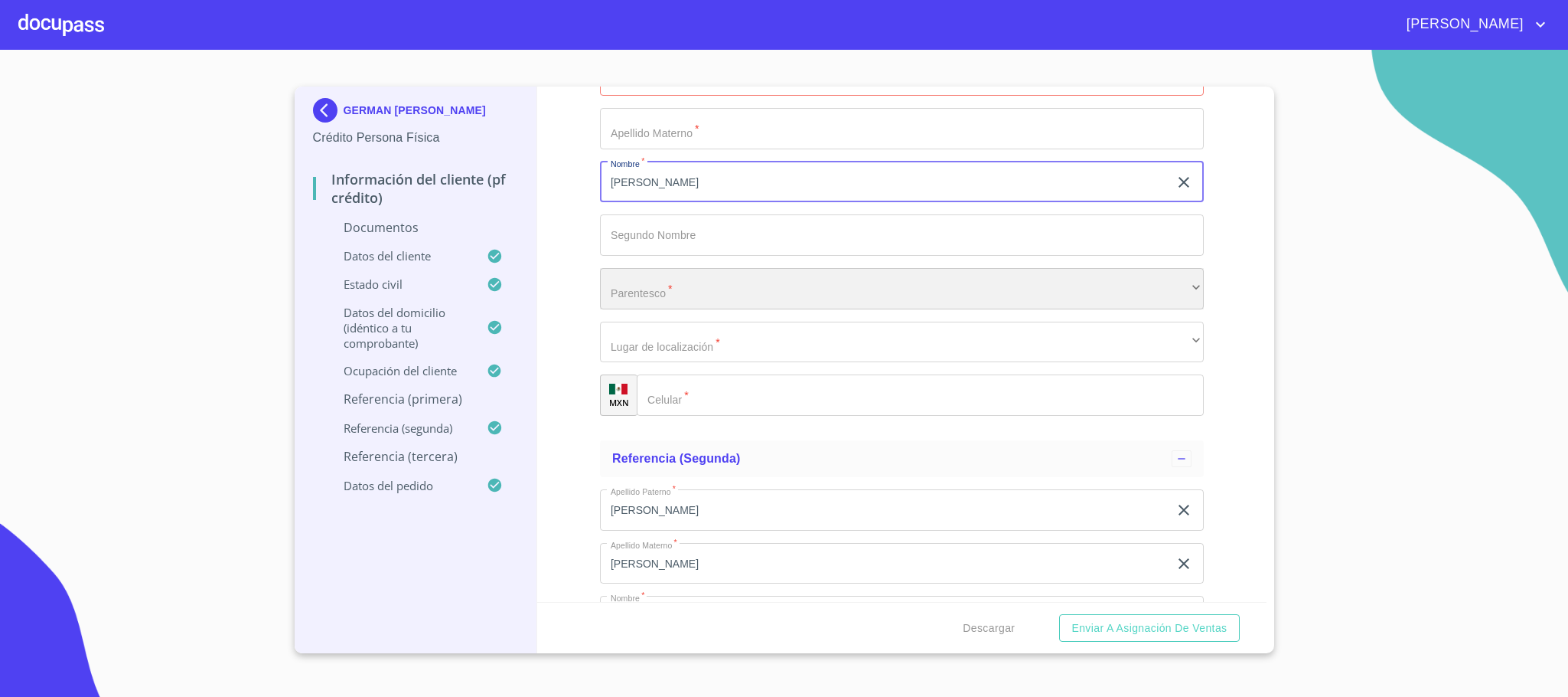
click at [602, 305] on div "​" at bounding box center [901, 288] width 603 height 41
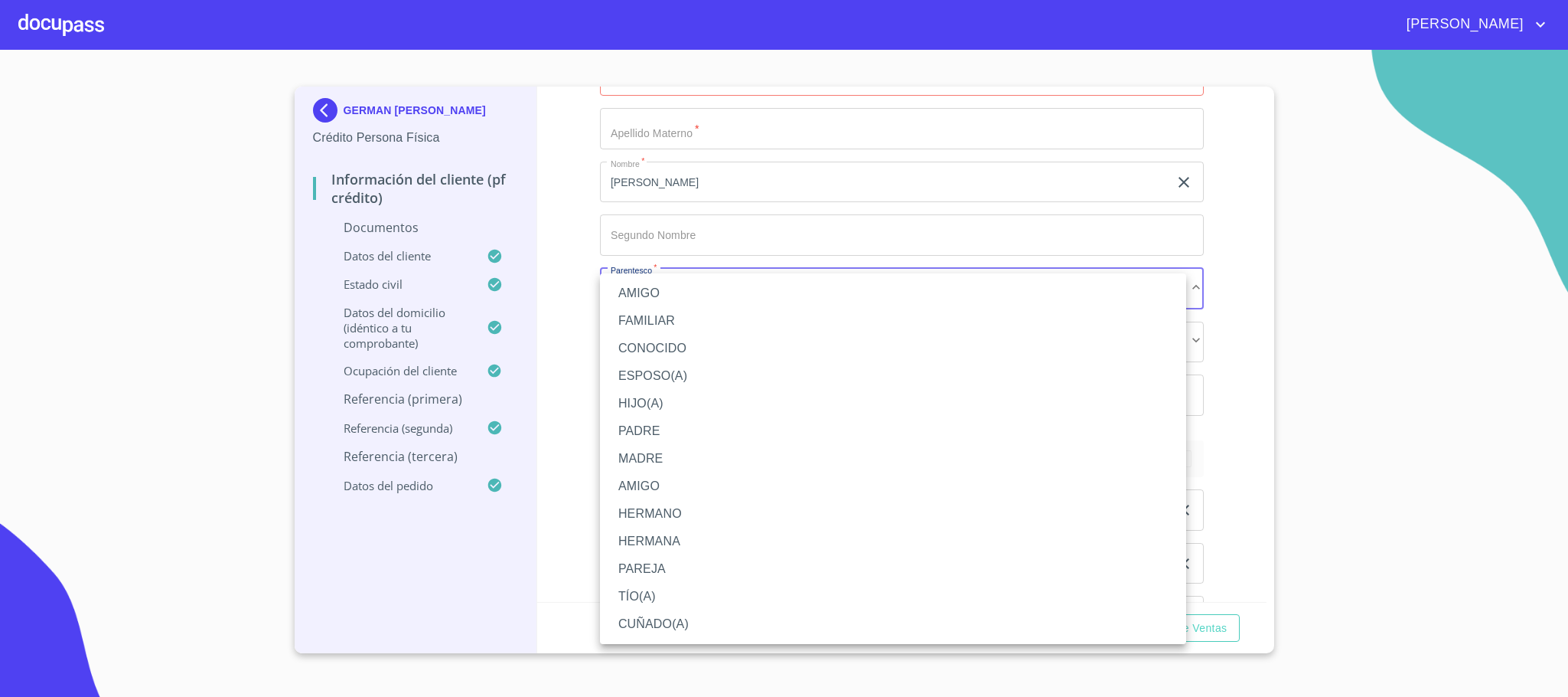
click at [661, 295] on li "AMIGO" at bounding box center [893, 293] width 586 height 28
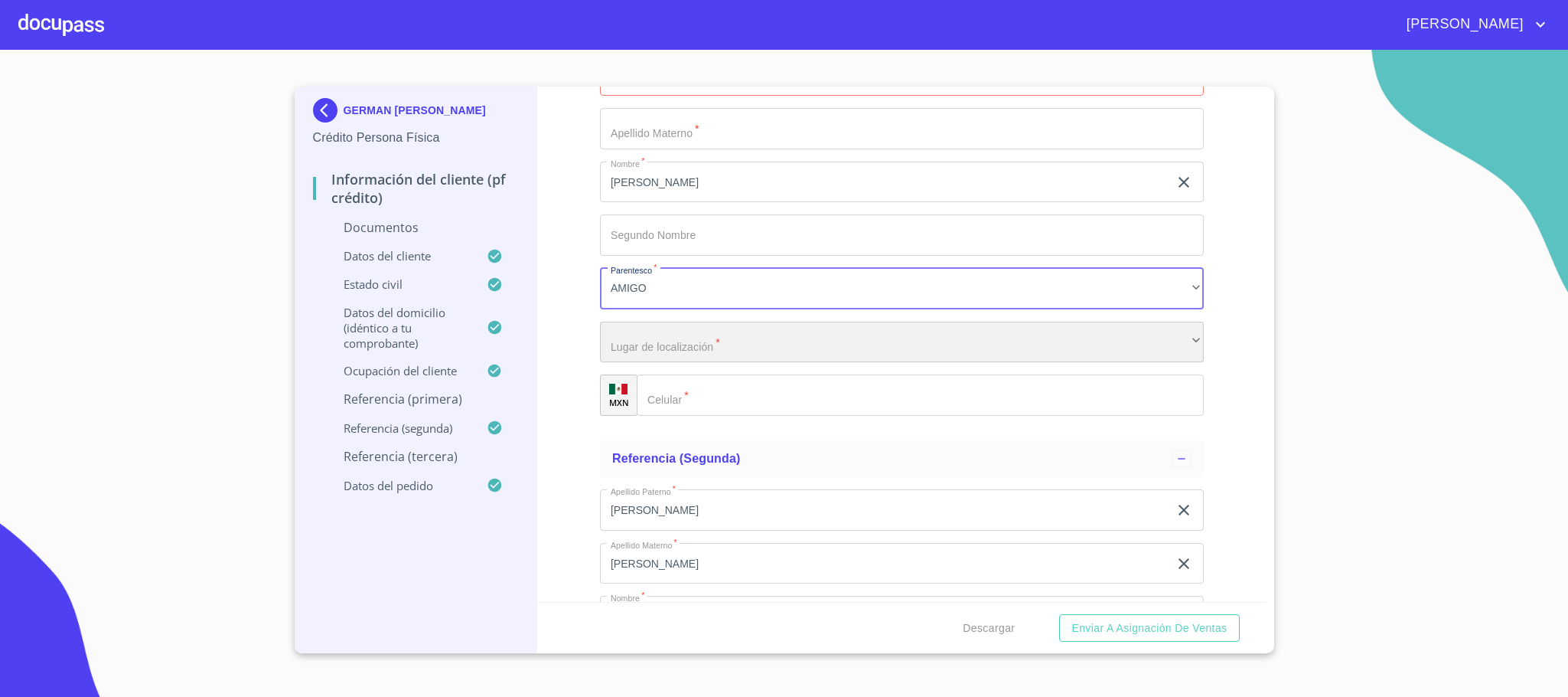
click at [659, 336] on div "​" at bounding box center [901, 342] width 603 height 41
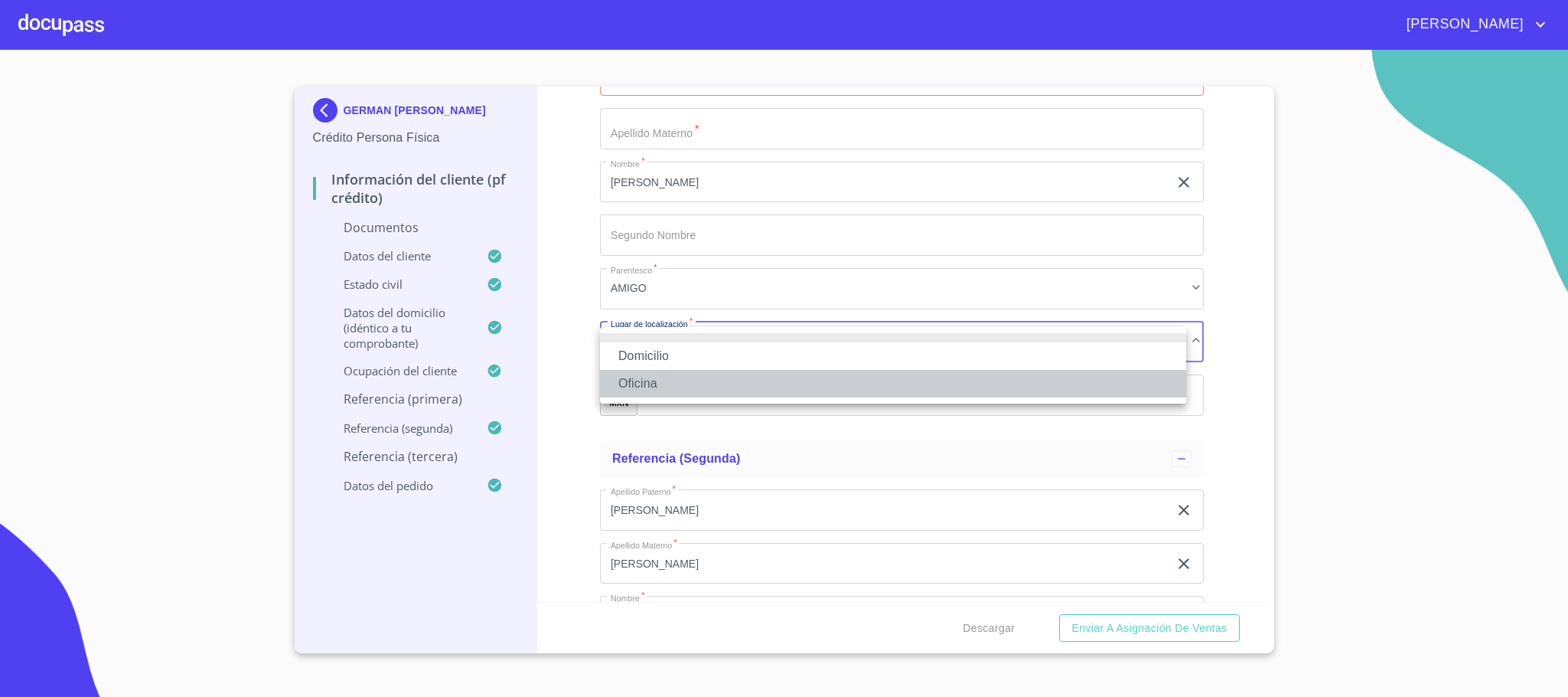
click at [671, 377] on li "Oficina" at bounding box center [893, 383] width 586 height 28
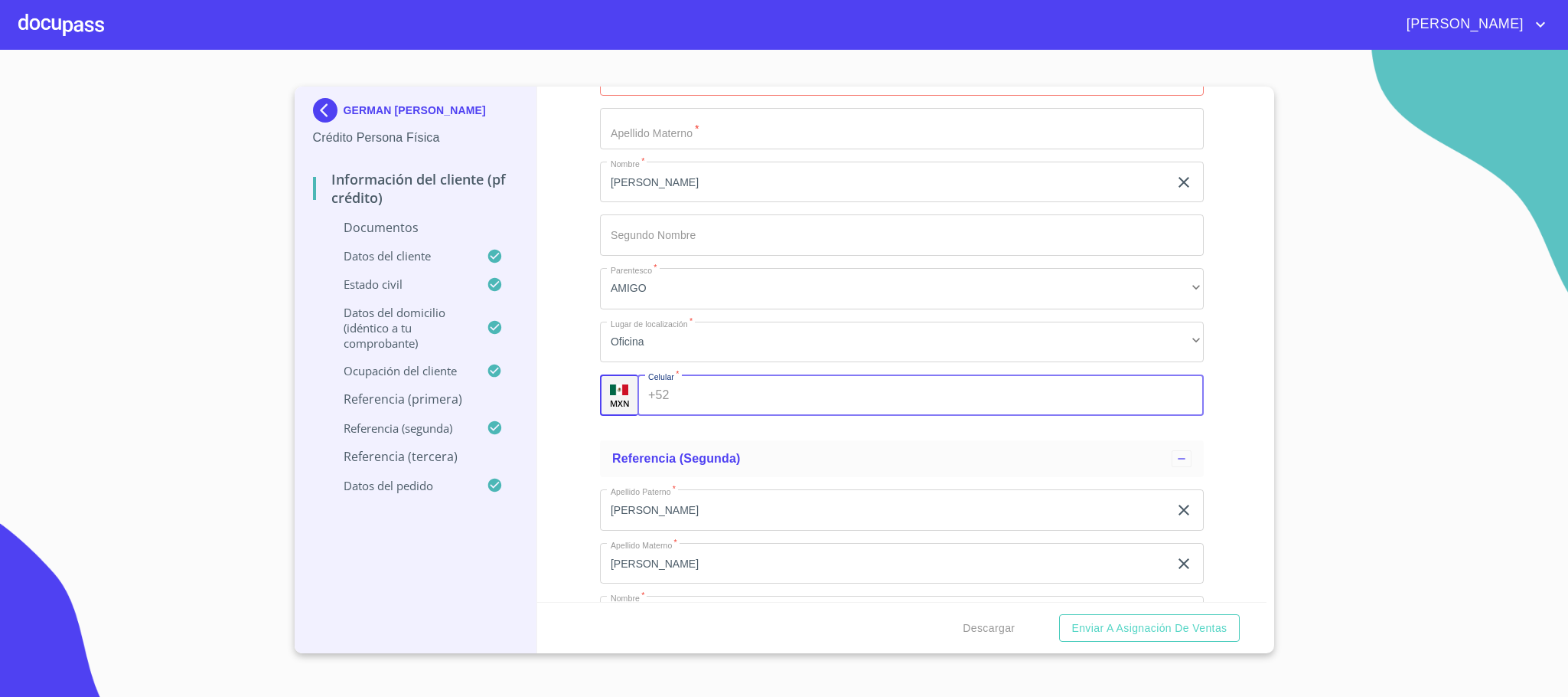
click at [707, 393] on input "Documento de identificación.   *" at bounding box center [939, 395] width 528 height 41
type input "[PHONE_NUMBER]"
click at [582, 341] on div "Información del cliente (PF crédito) Documentos Documento de identificación.   …" at bounding box center [902, 344] width 730 height 515
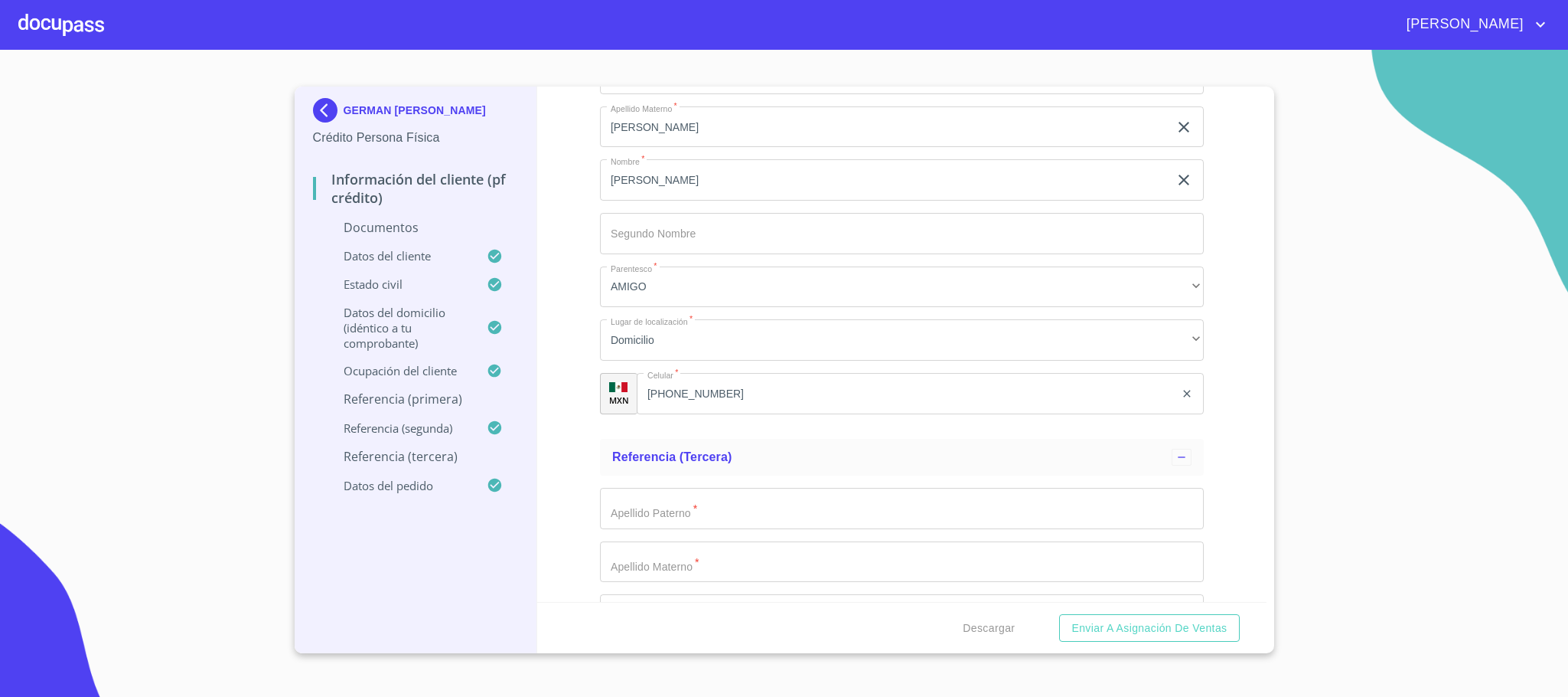
scroll to position [5647, 0]
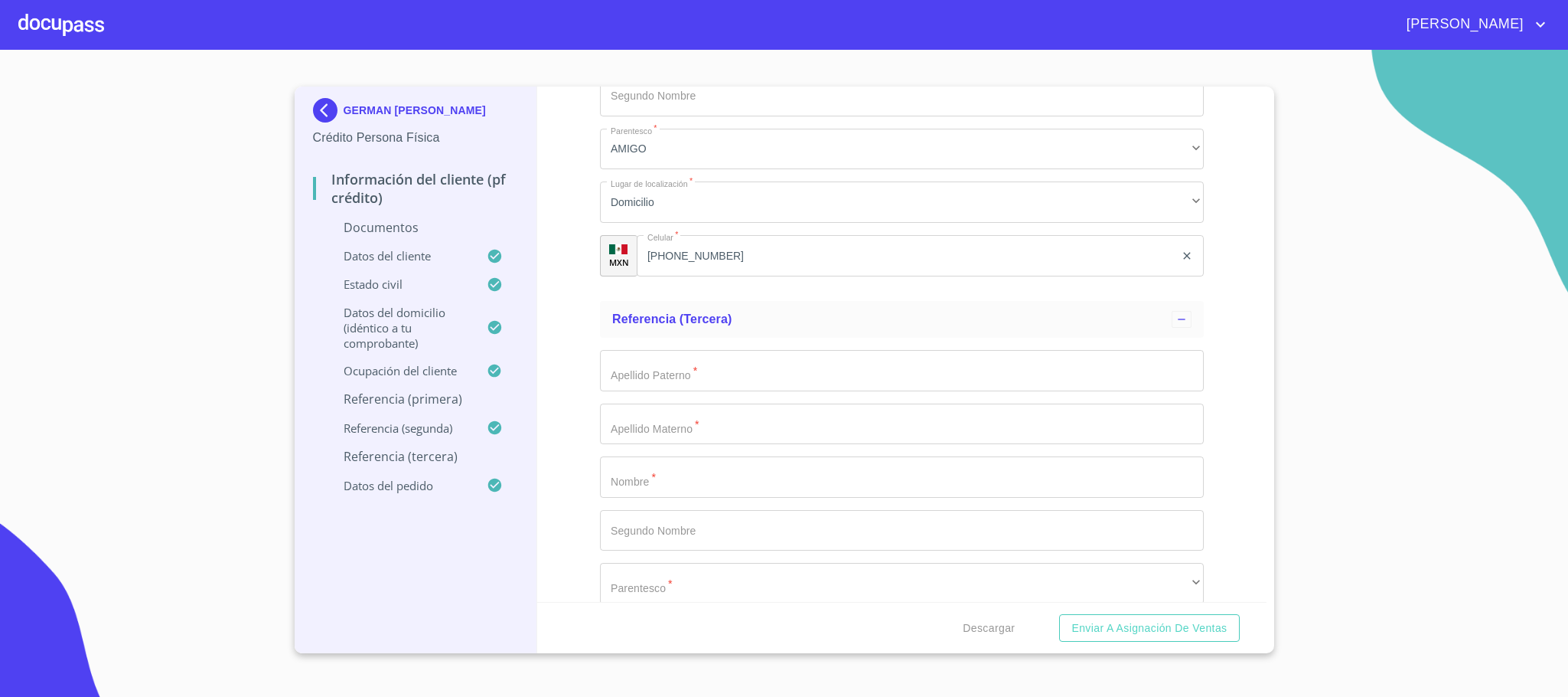
click at [691, 379] on input "Documento de identificación.   *" at bounding box center [901, 370] width 603 height 41
click at [645, 480] on input "Documento de identificación.   *" at bounding box center [901, 477] width 603 height 41
type input "GERMAN"
click at [730, 375] on input "Documento de identificación.   *" at bounding box center [901, 370] width 603 height 41
type input "[PERSON_NAME]"
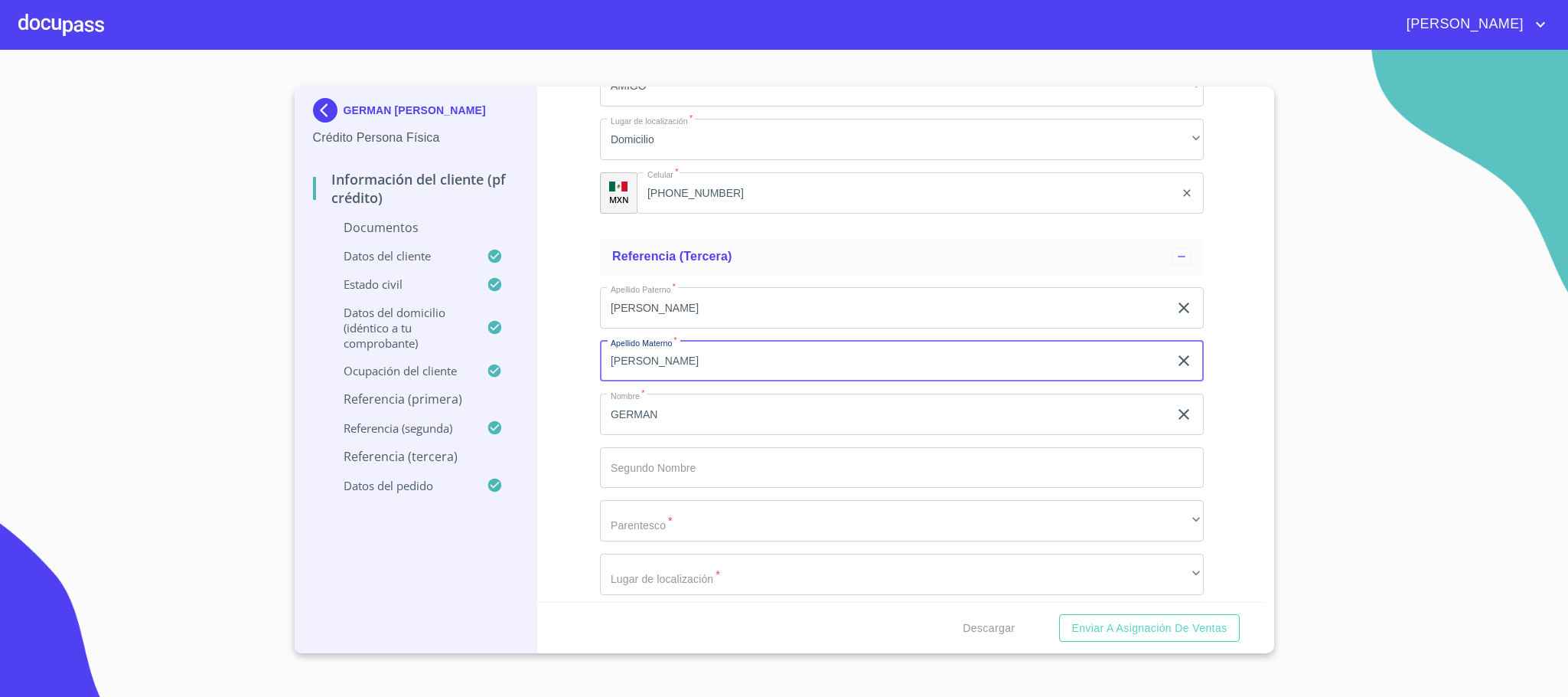
scroll to position [5762, 0]
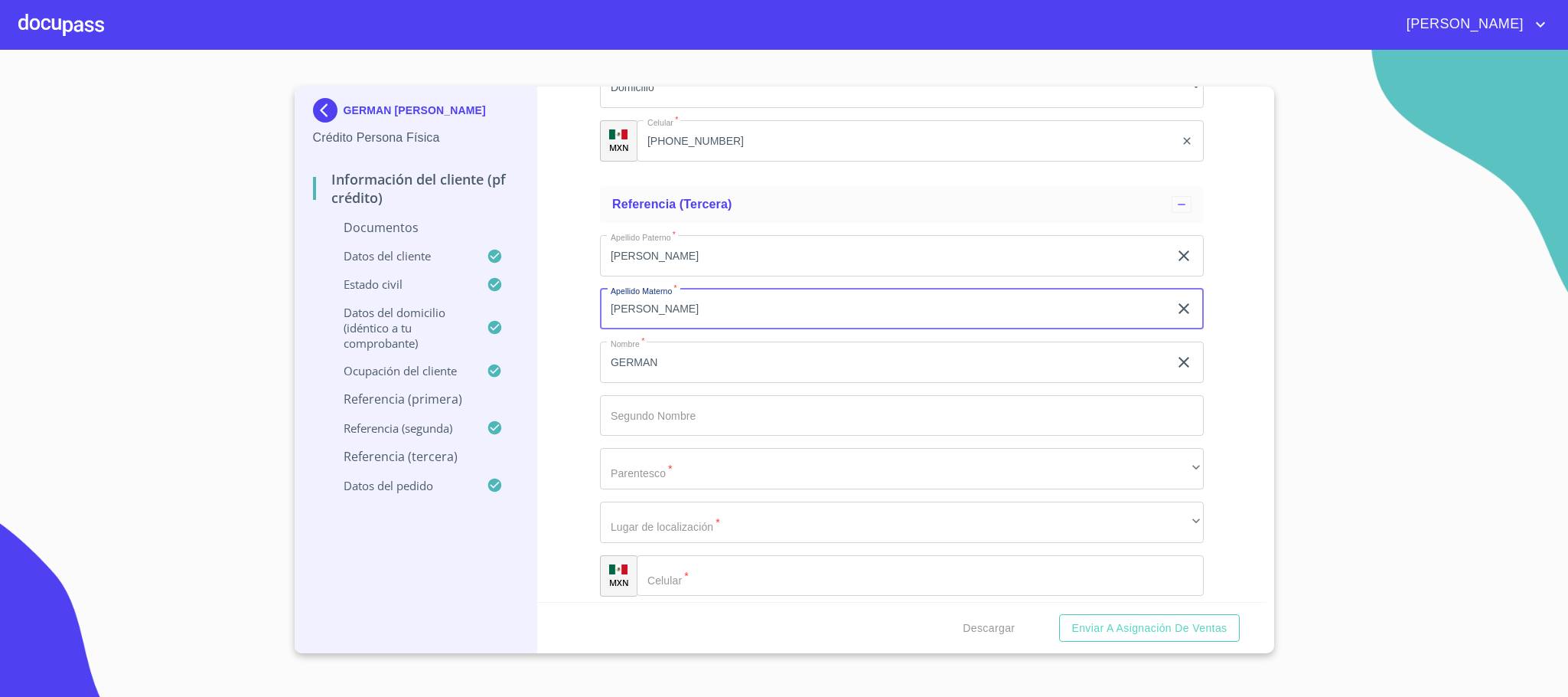
type input "[PERSON_NAME]"
click at [661, 570] on div "​" at bounding box center [919, 575] width 567 height 41
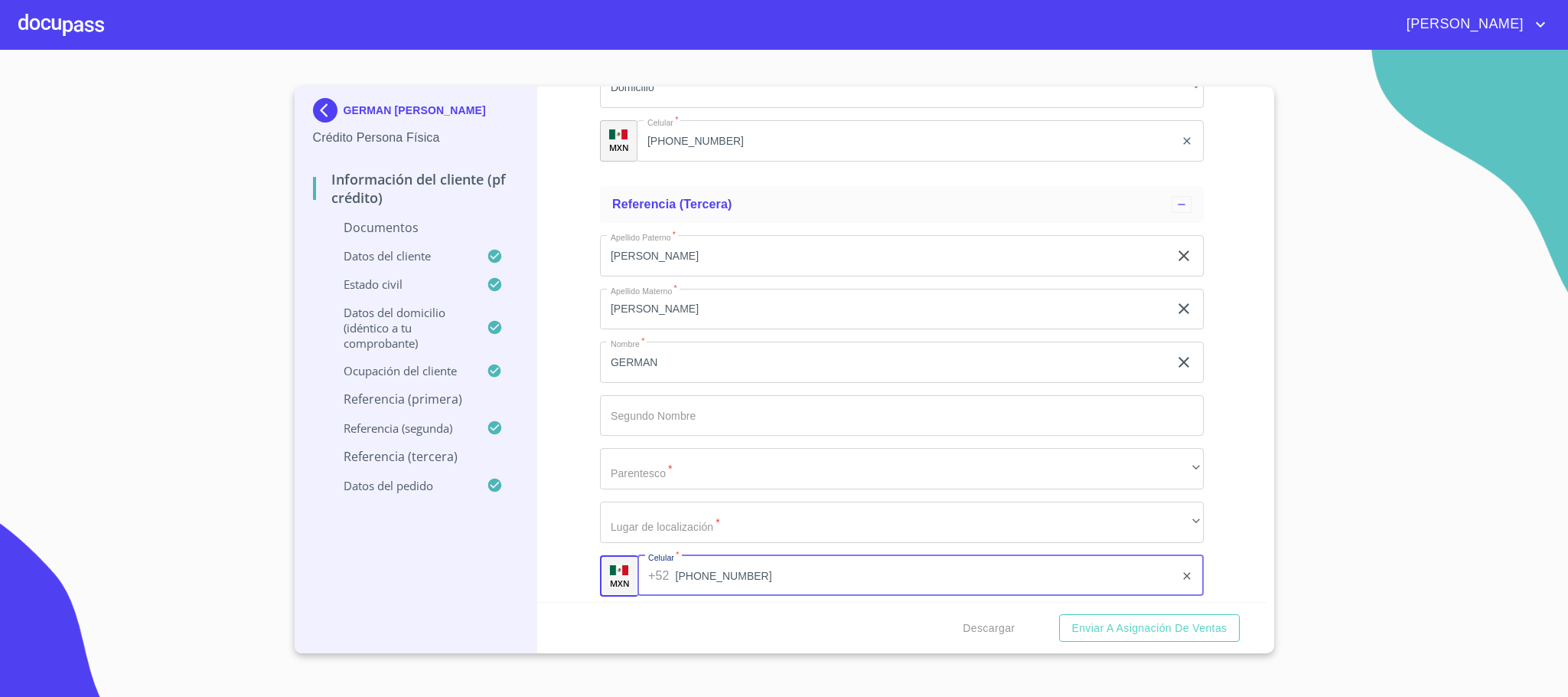
type input "[PHONE_NUMBER]"
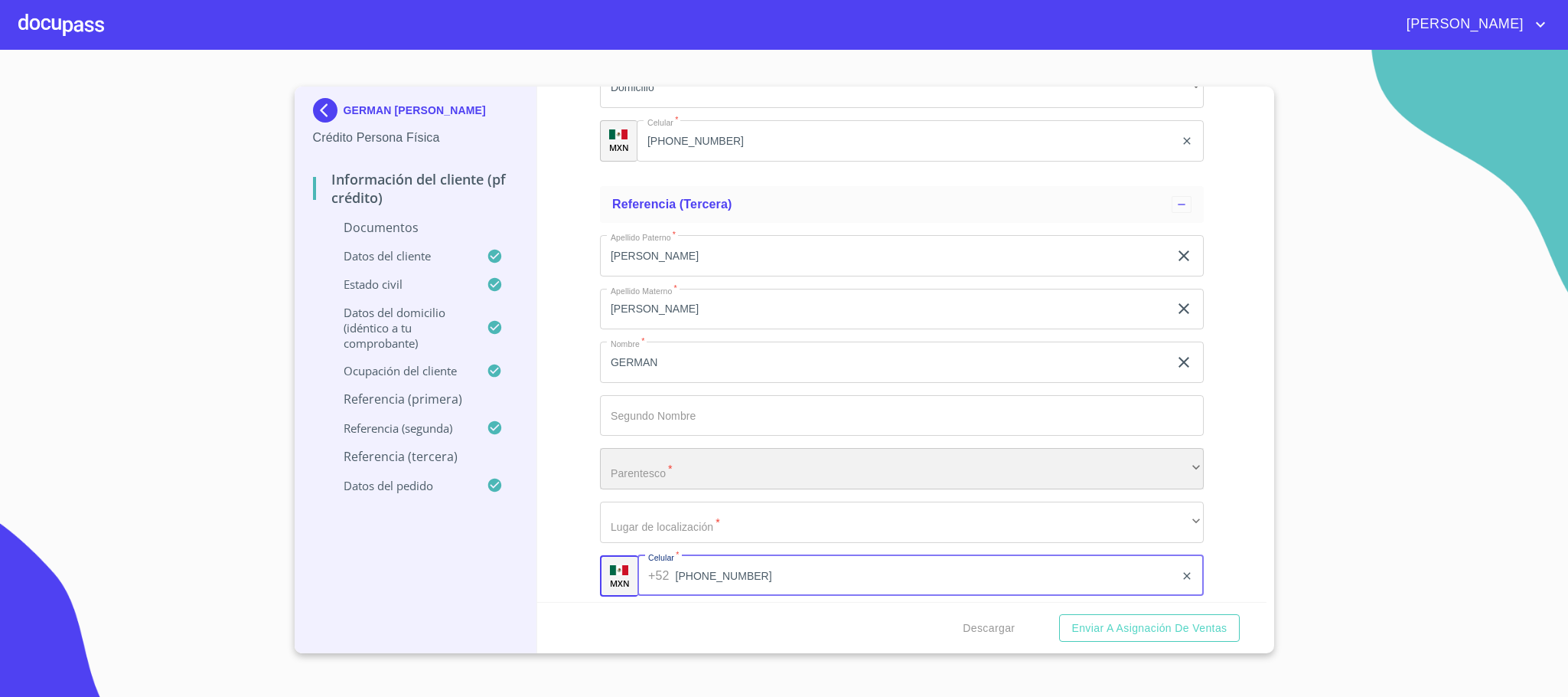
click at [668, 468] on div "​" at bounding box center [901, 468] width 603 height 41
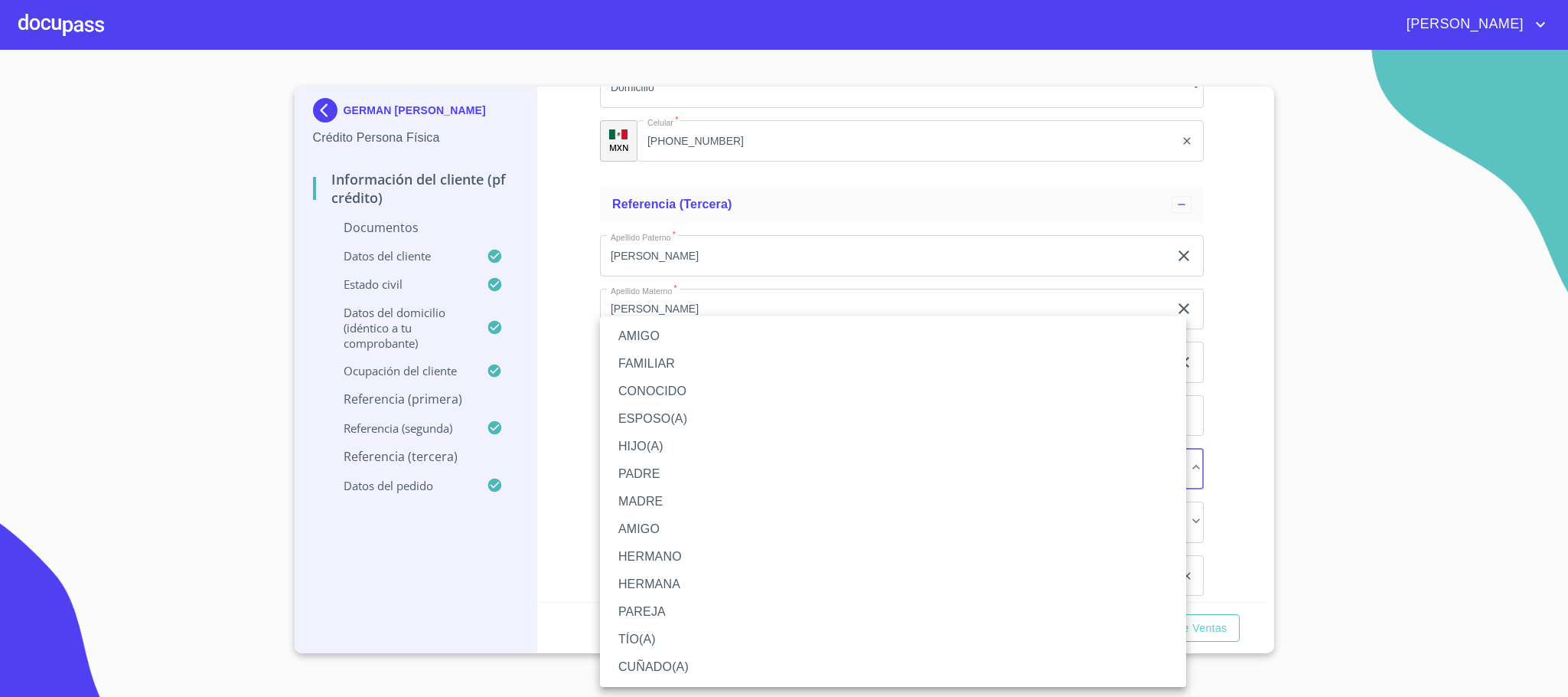
click at [657, 452] on li "HIJO(A)" at bounding box center [893, 446] width 586 height 28
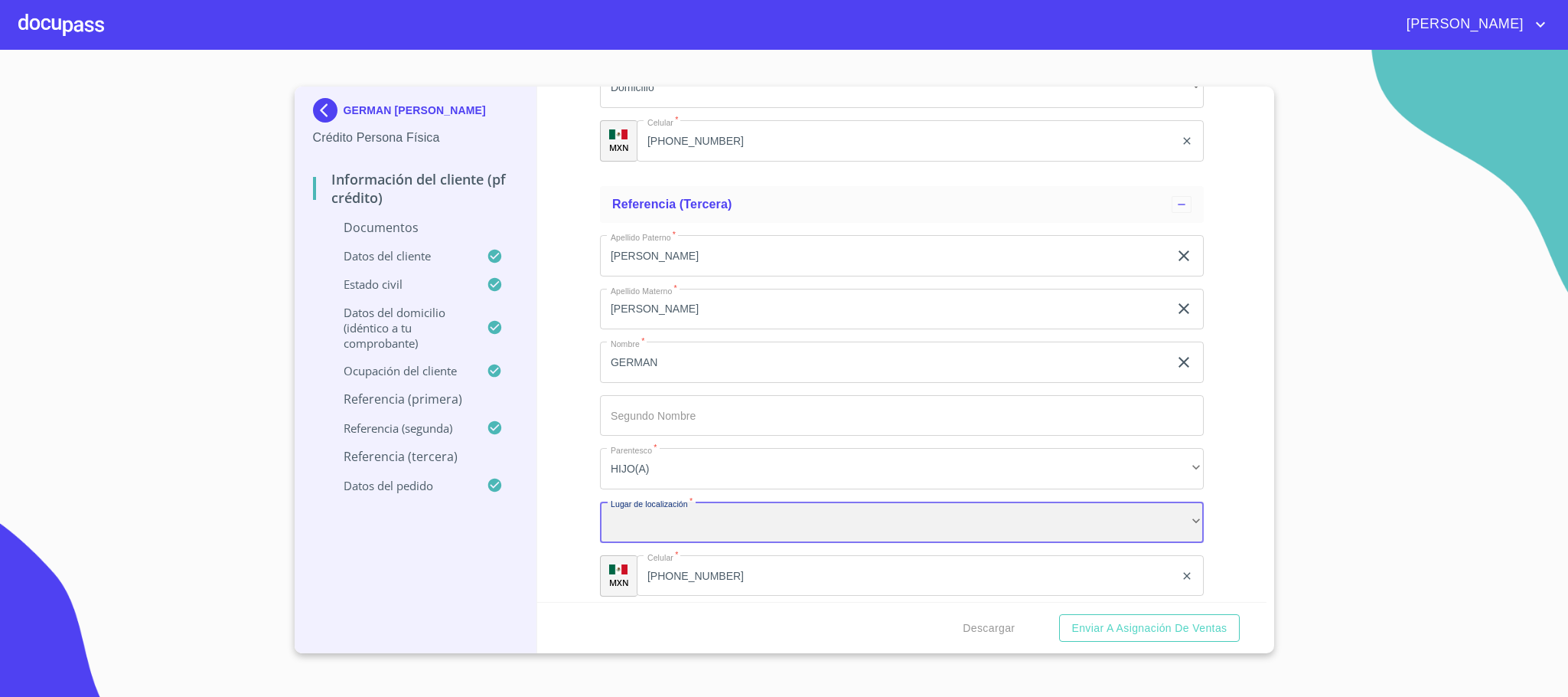
click at [694, 531] on div "​" at bounding box center [901, 522] width 603 height 41
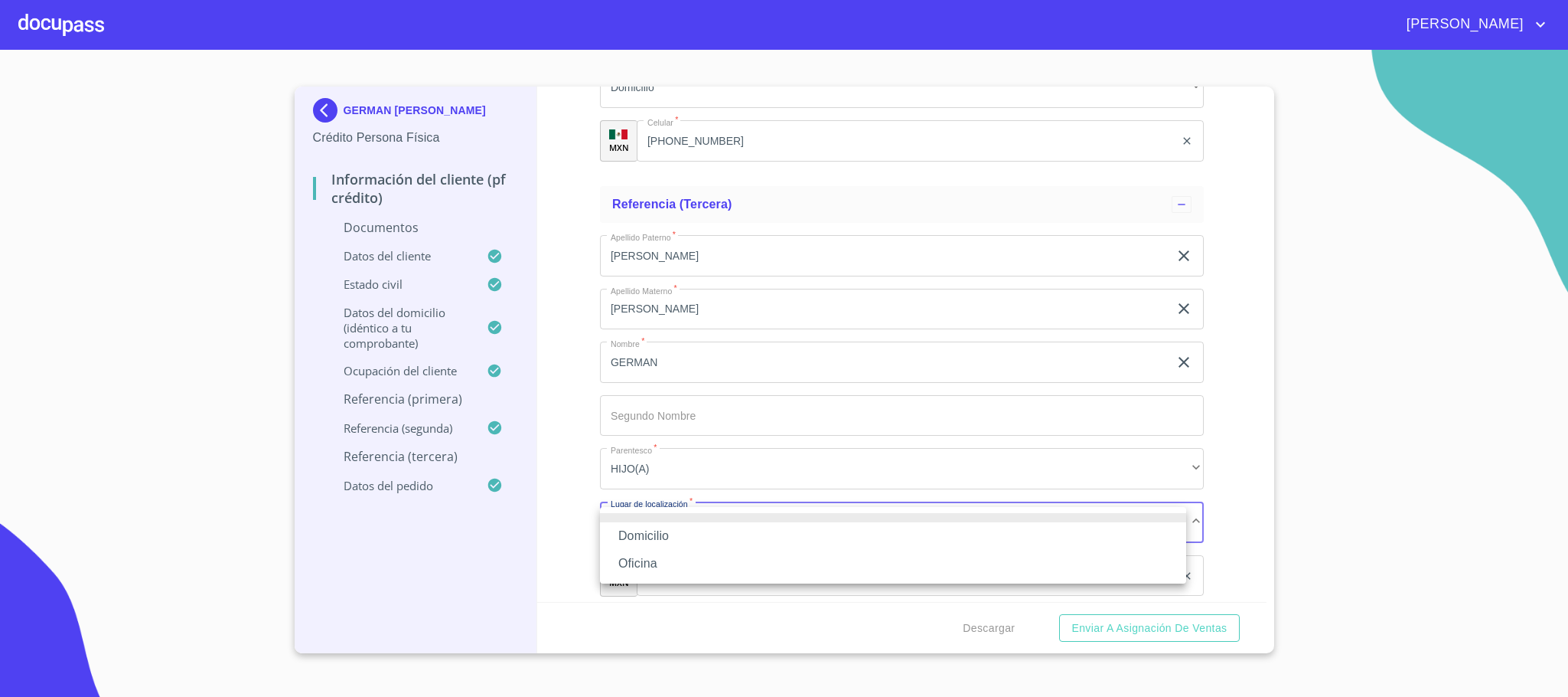
click at [642, 547] on li "Domicilio" at bounding box center [893, 535] width 586 height 28
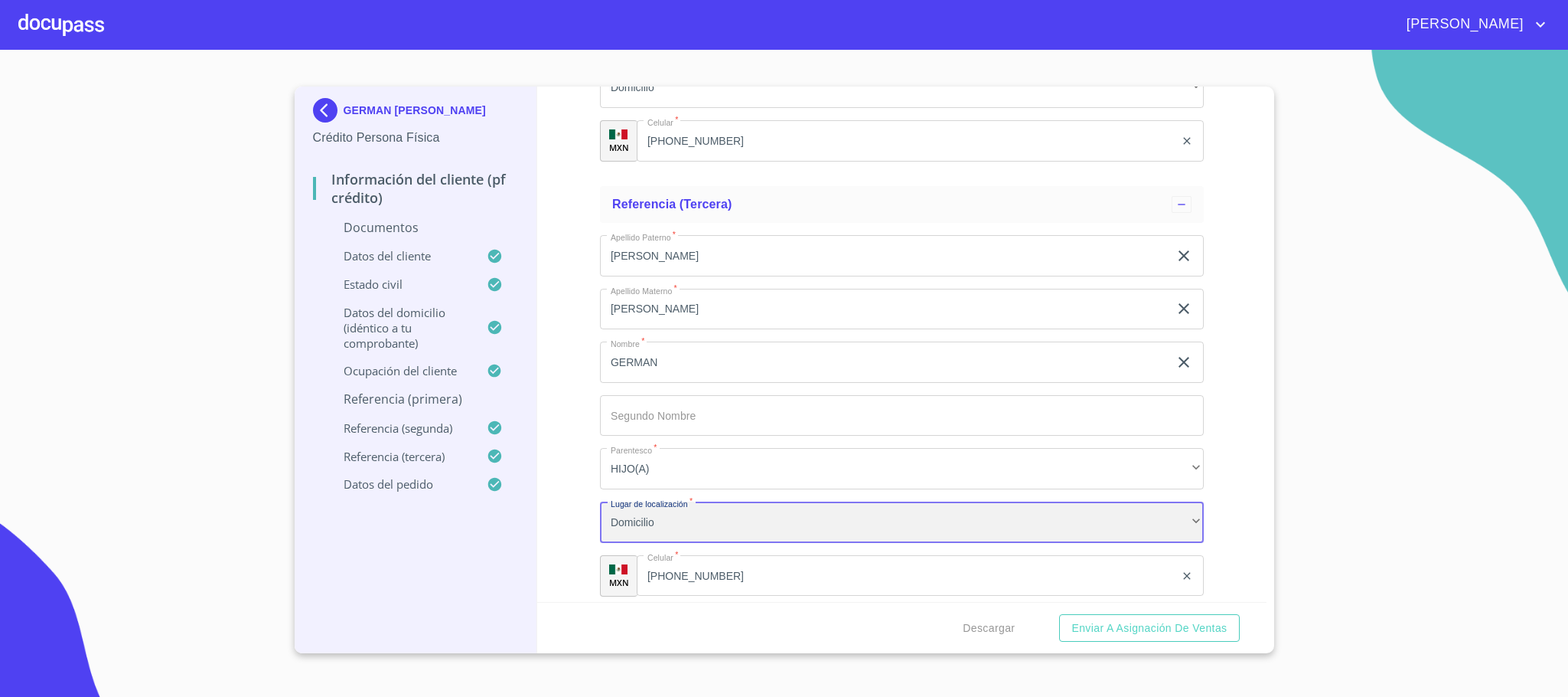
click at [636, 528] on div "Domicilio" at bounding box center [901, 522] width 603 height 41
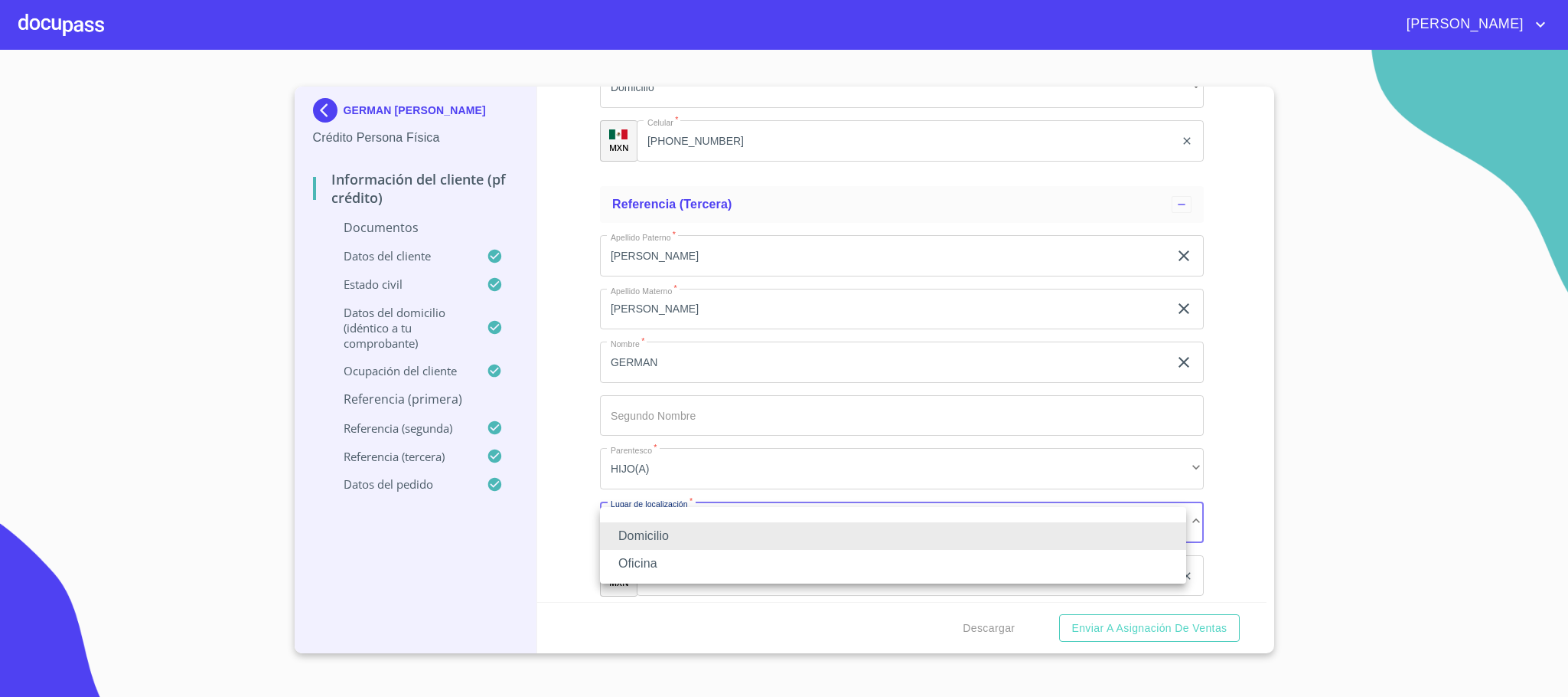
click at [638, 565] on li "Oficina" at bounding box center [893, 563] width 586 height 28
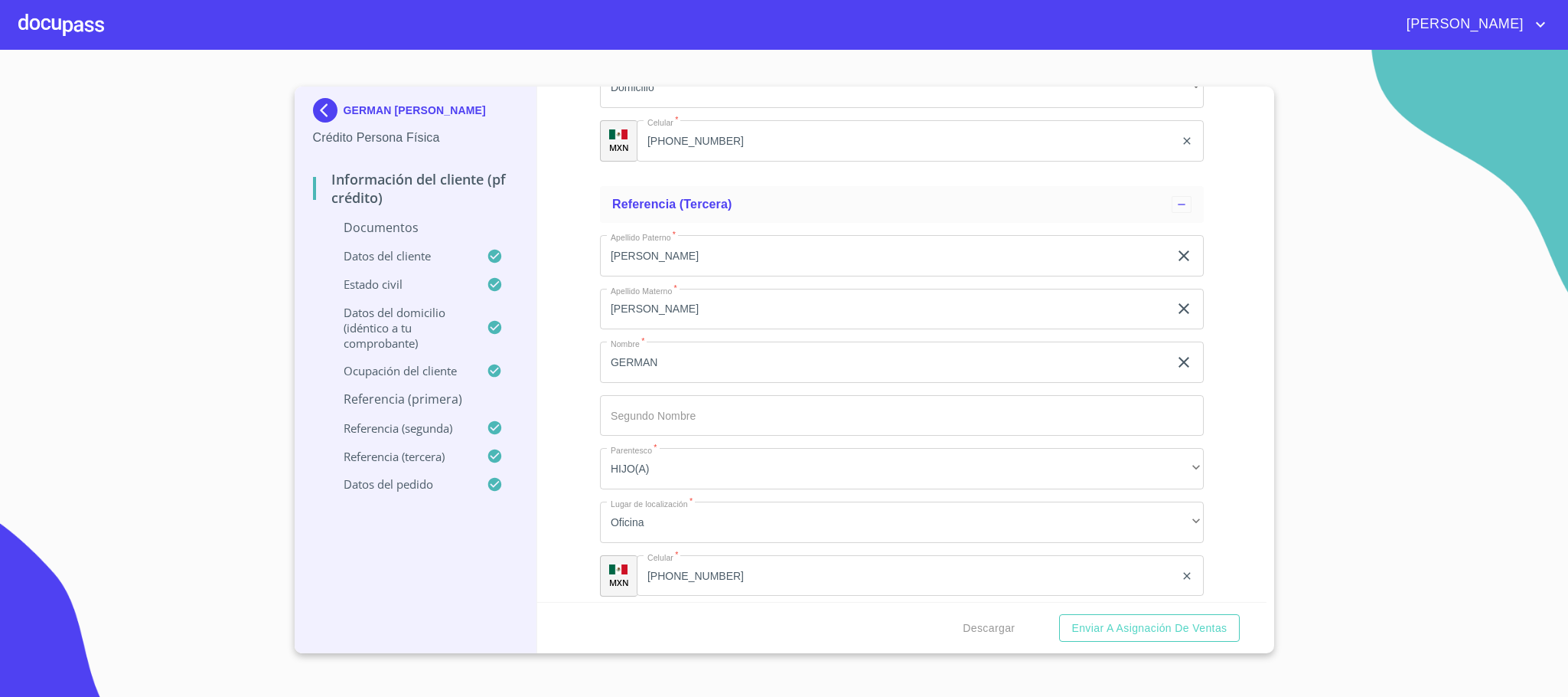
click at [577, 568] on div "Información del cliente (PF crédito) Documentos Documento de identificación.   …" at bounding box center [902, 344] width 730 height 515
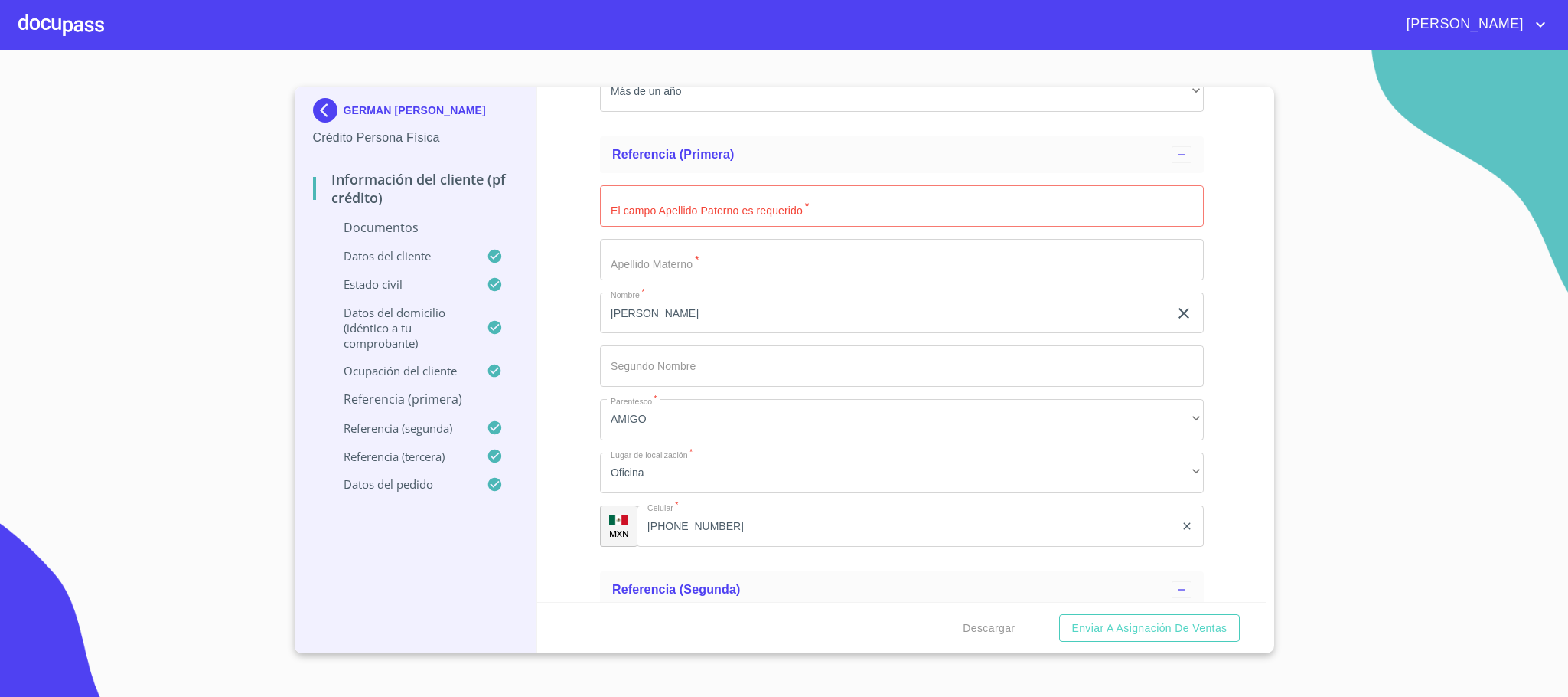
scroll to position [4842, 0]
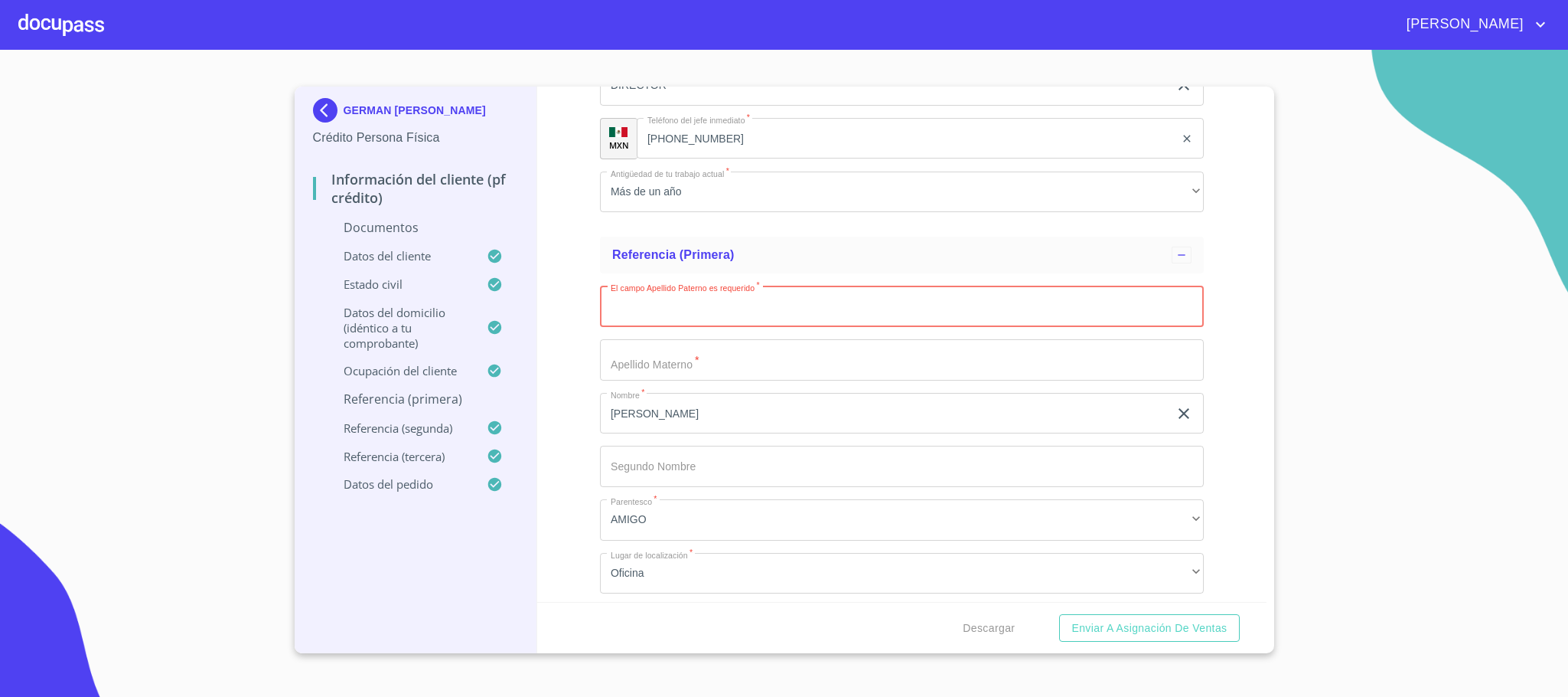
drag, startPoint x: 675, startPoint y: 315, endPoint x: 680, endPoint y: 331, distance: 16.8
click at [680, 327] on input "Documento de identificación.   *" at bounding box center [901, 306] width 603 height 41
type input "[PERSON_NAME]"
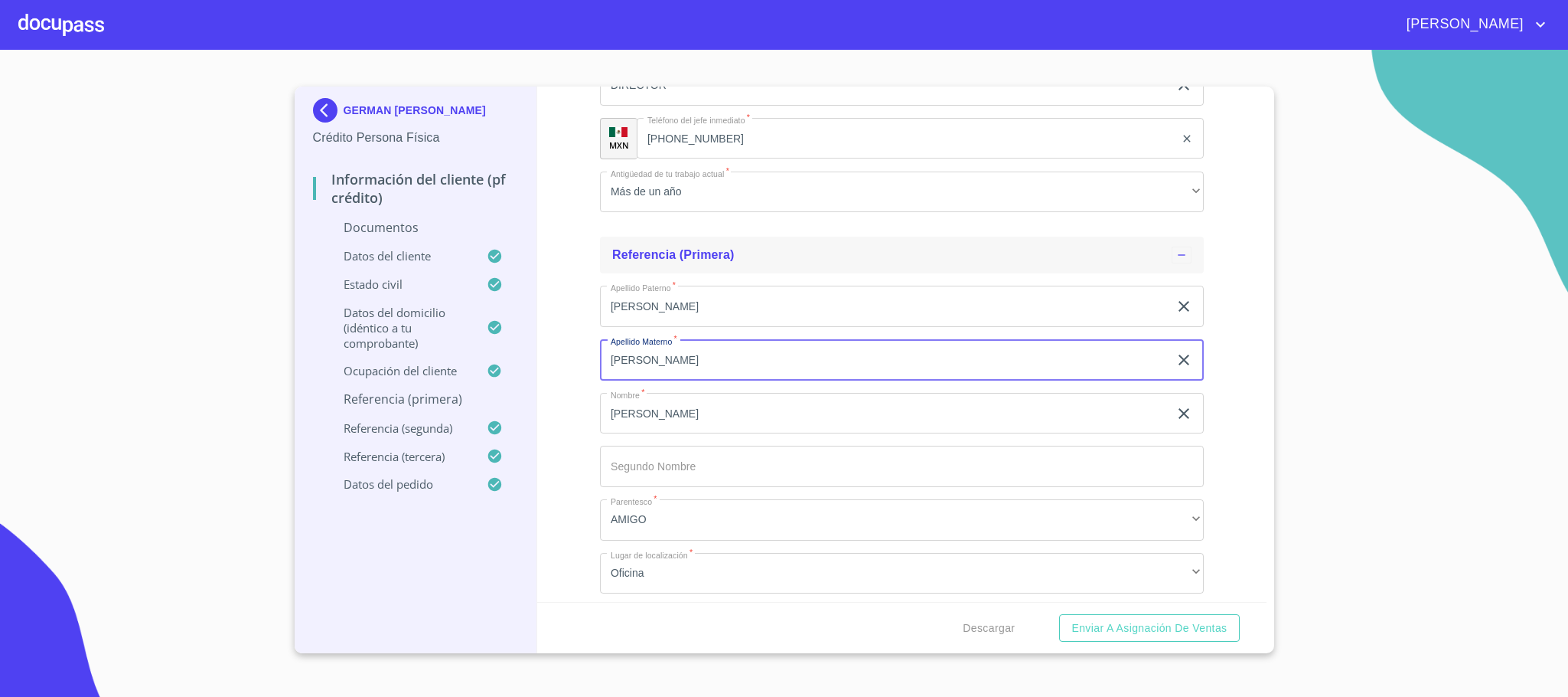
type input "[PERSON_NAME]"
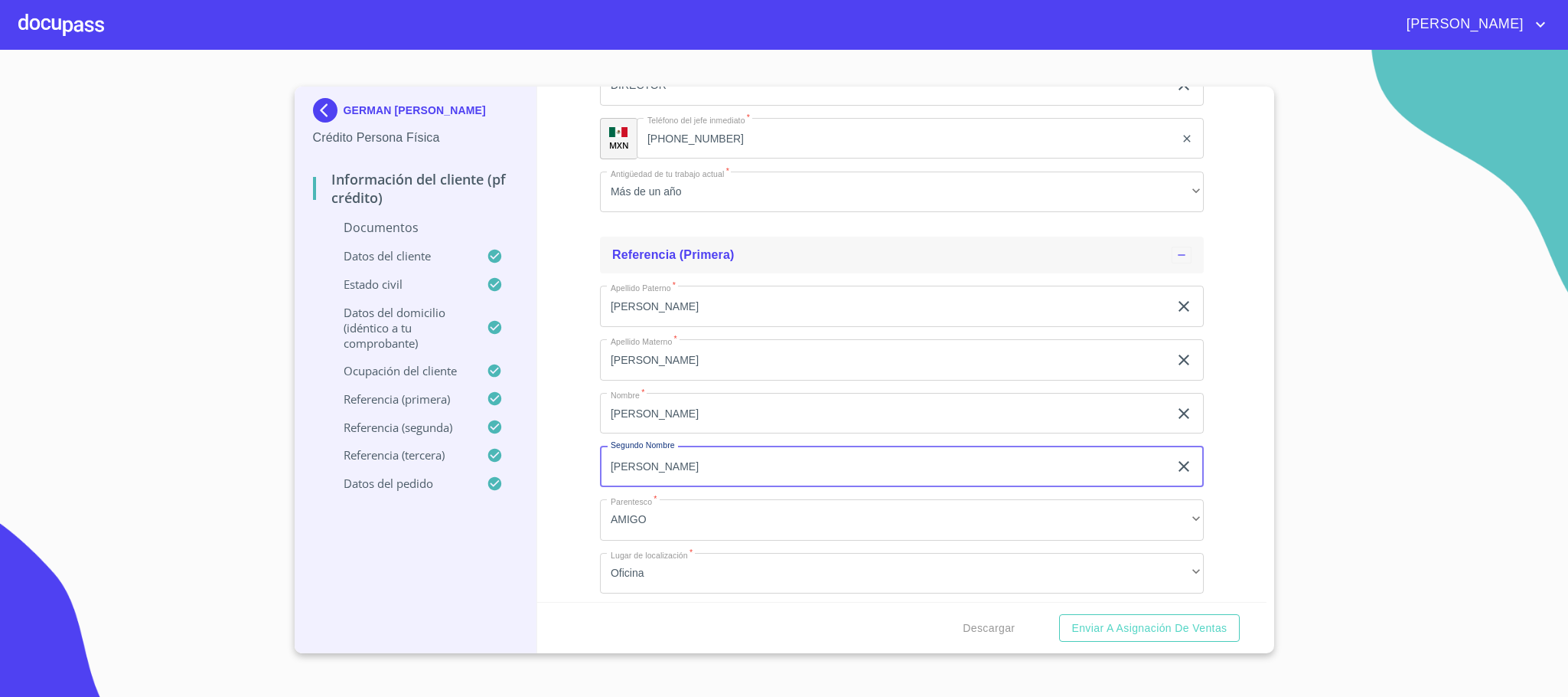
type input "[PERSON_NAME]"
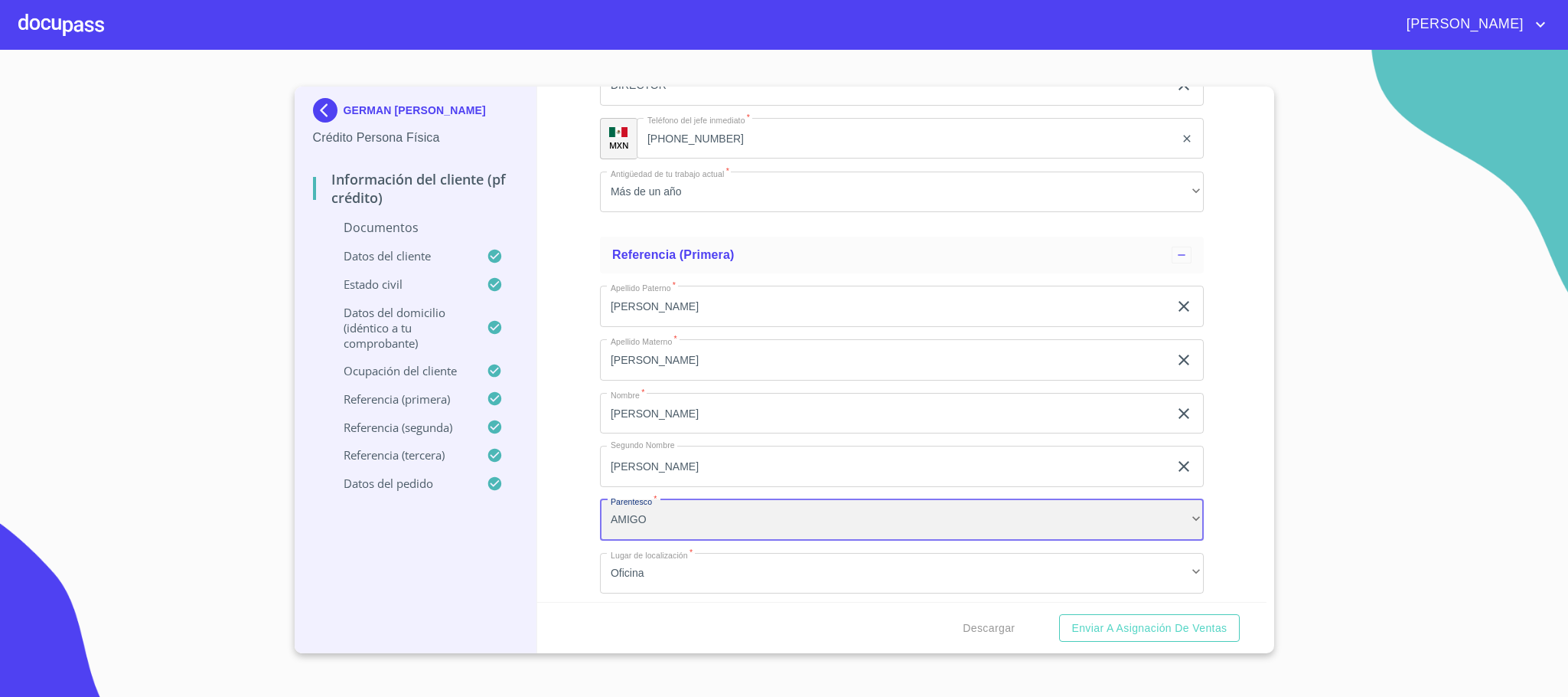
click at [686, 512] on div "AMIGO" at bounding box center [901, 520] width 603 height 41
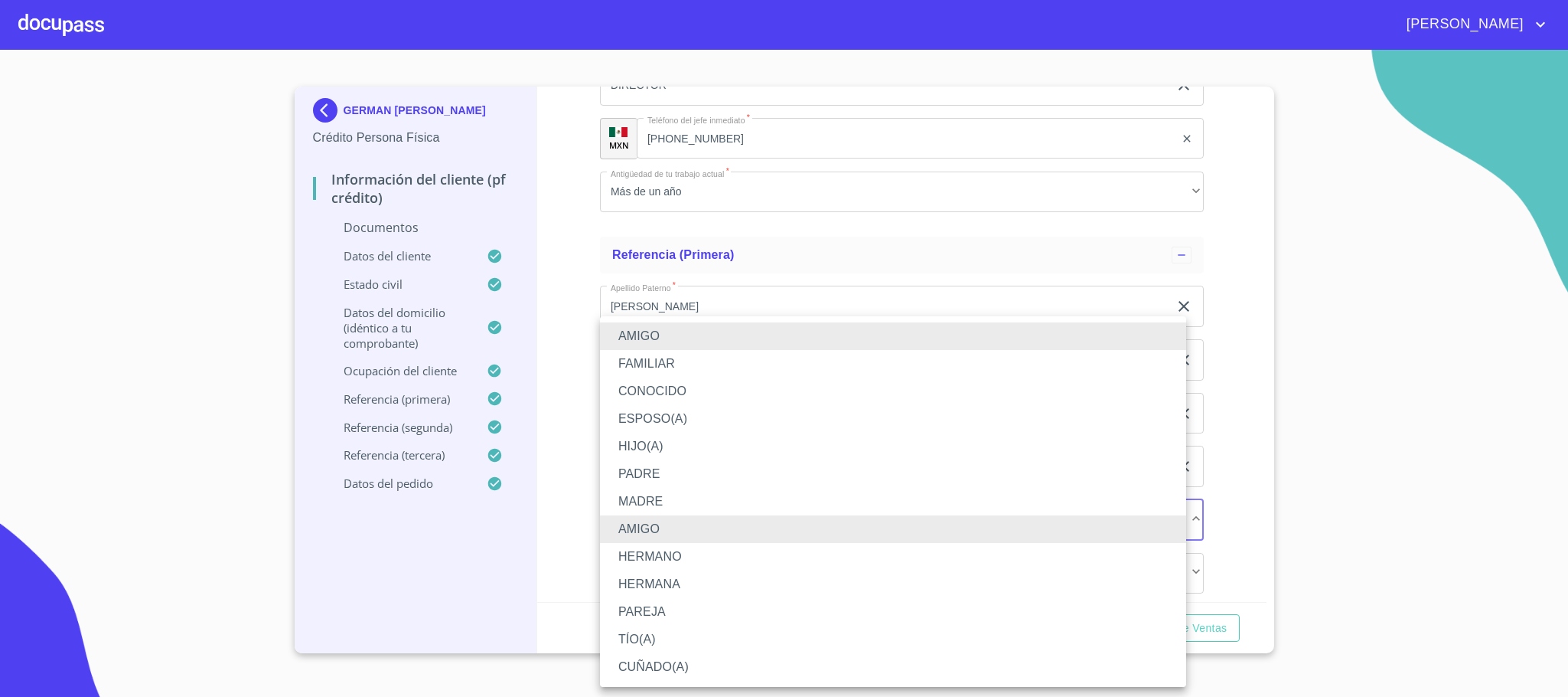
click at [650, 446] on li "HIJO(A)" at bounding box center [893, 446] width 586 height 28
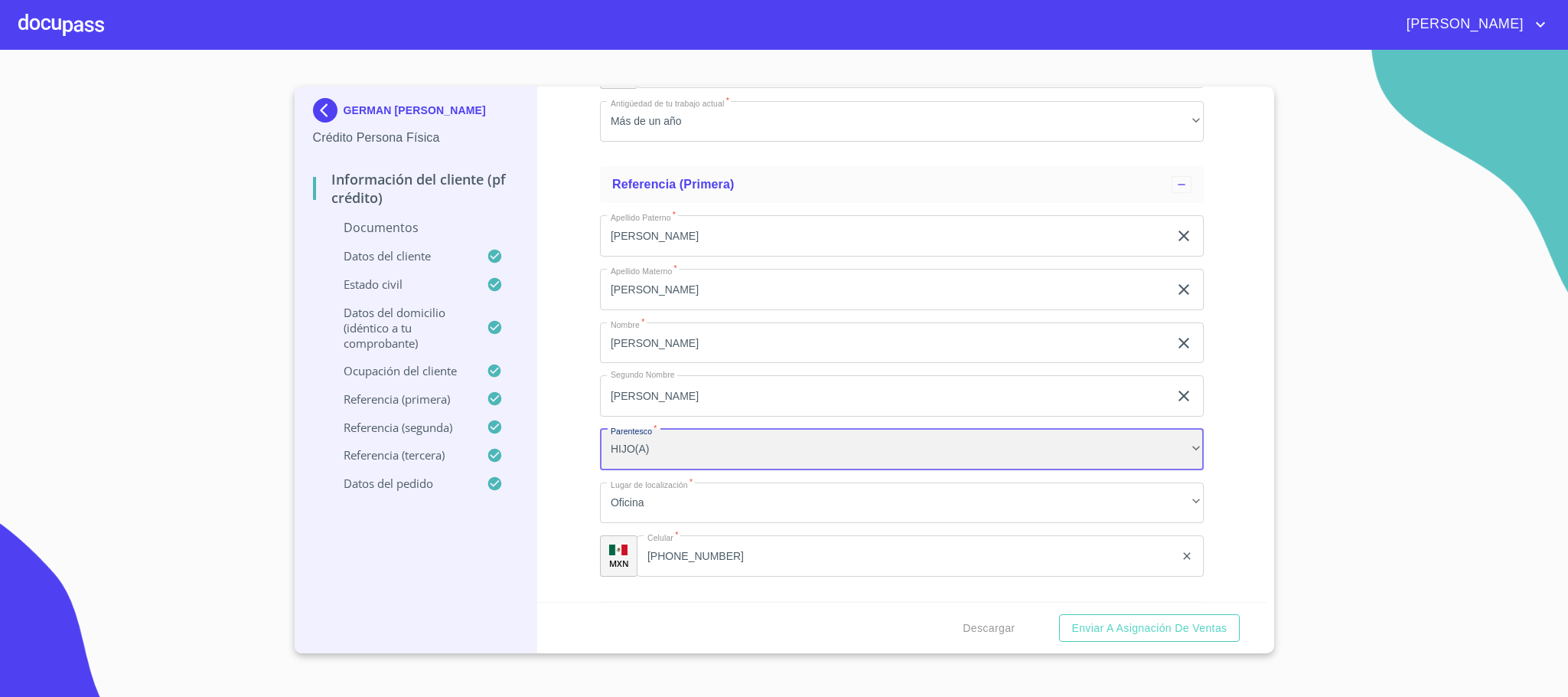
scroll to position [5071, 0]
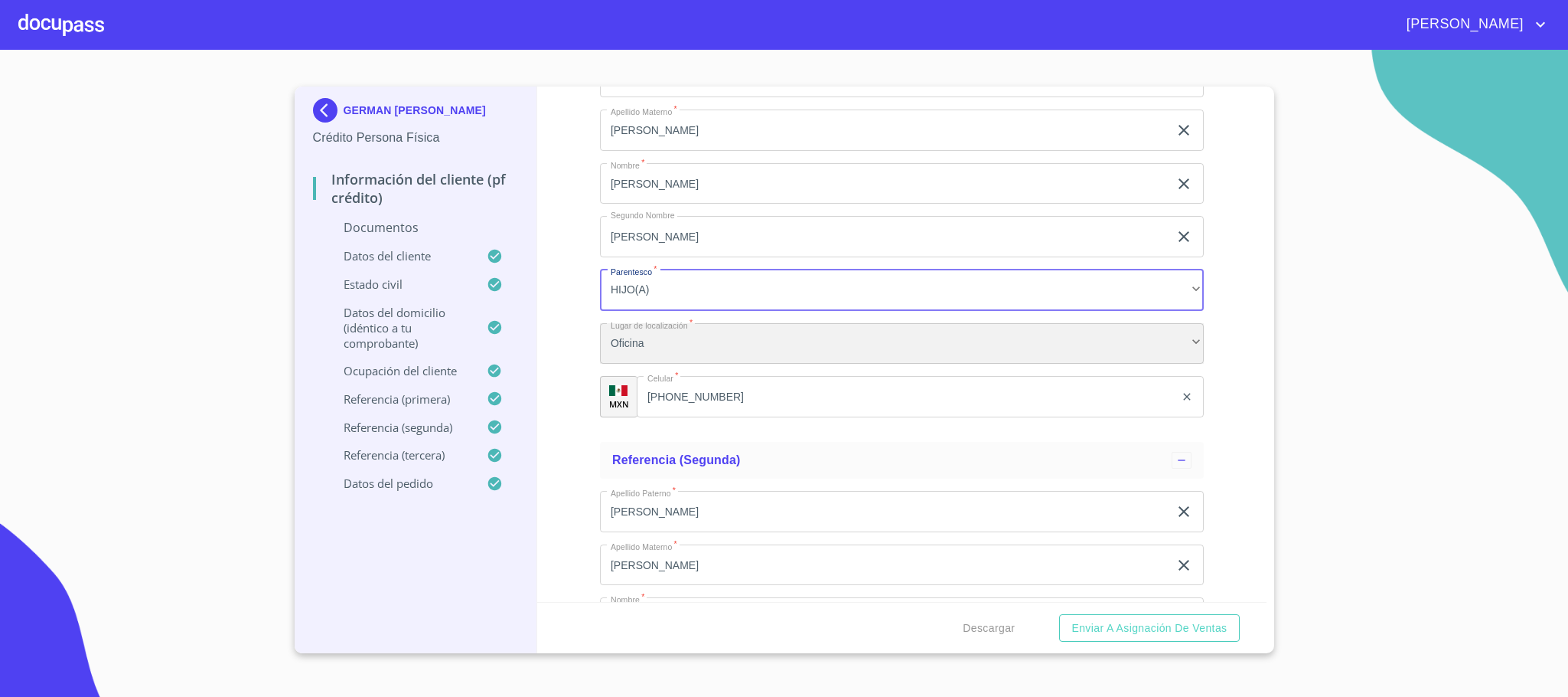
click at [630, 364] on div "Oficina" at bounding box center [901, 344] width 603 height 41
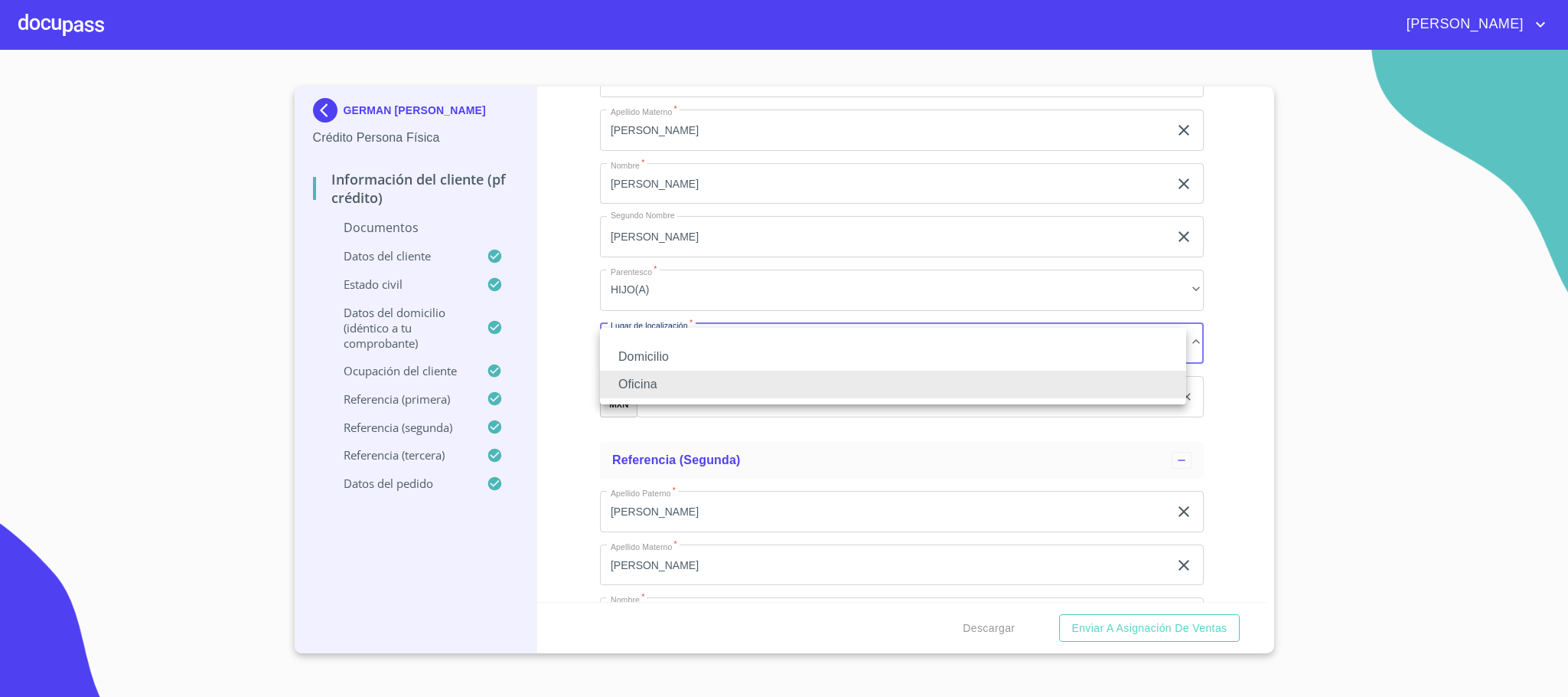
click at [645, 389] on li "Oficina" at bounding box center [893, 384] width 586 height 28
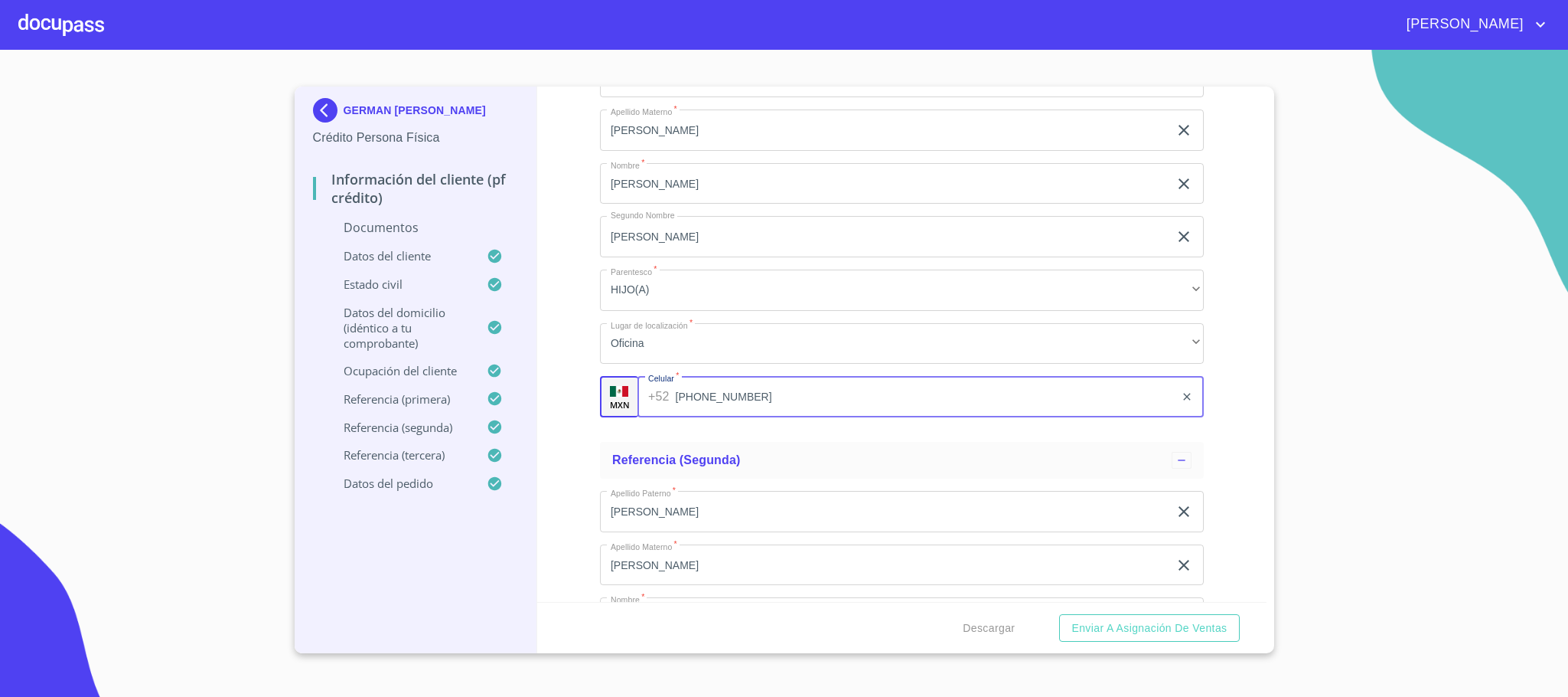
drag, startPoint x: 731, startPoint y: 395, endPoint x: 449, endPoint y: 401, distance: 282.1
click at [449, 401] on div "GERMAN [PERSON_NAME] Crédito Persona Física Información del cliente (PF crédito…" at bounding box center [780, 369] width 972 height 566
type input "8"
type input "[PHONE_NUMBER]"
